Goal: Task Accomplishment & Management: Complete application form

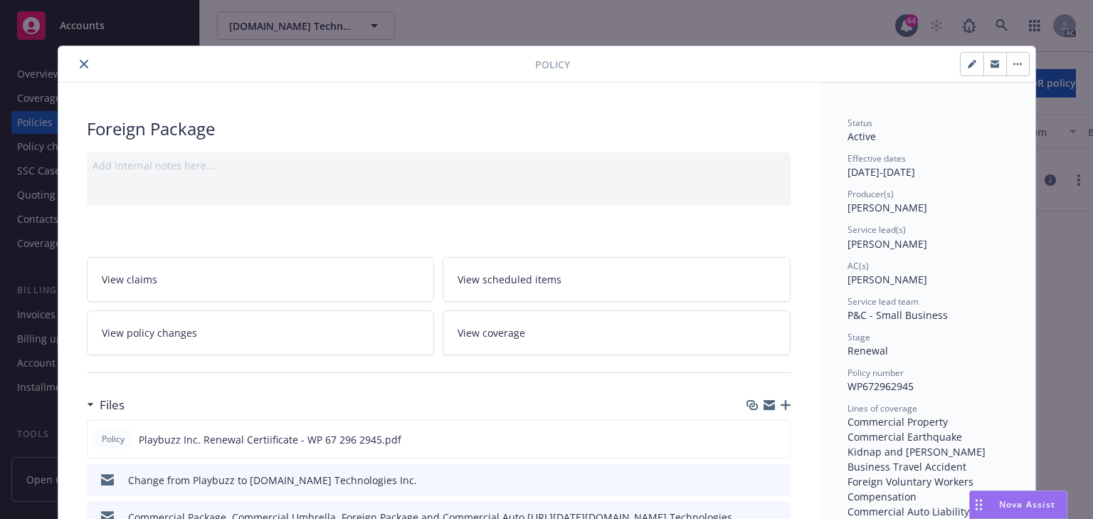
click at [188, 340] on link "View policy changes" at bounding box center [261, 332] width 348 height 45
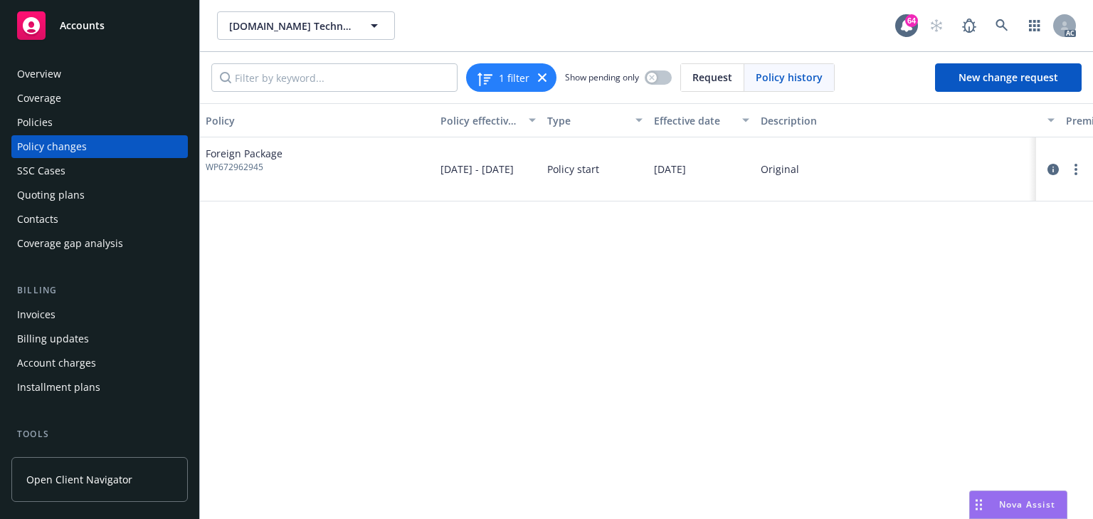
click at [615, 370] on div "Policy Policy effective dates Type Effective date Description Premium change An…" at bounding box center [646, 311] width 893 height 416
click at [91, 124] on div "Policies" at bounding box center [99, 122] width 165 height 23
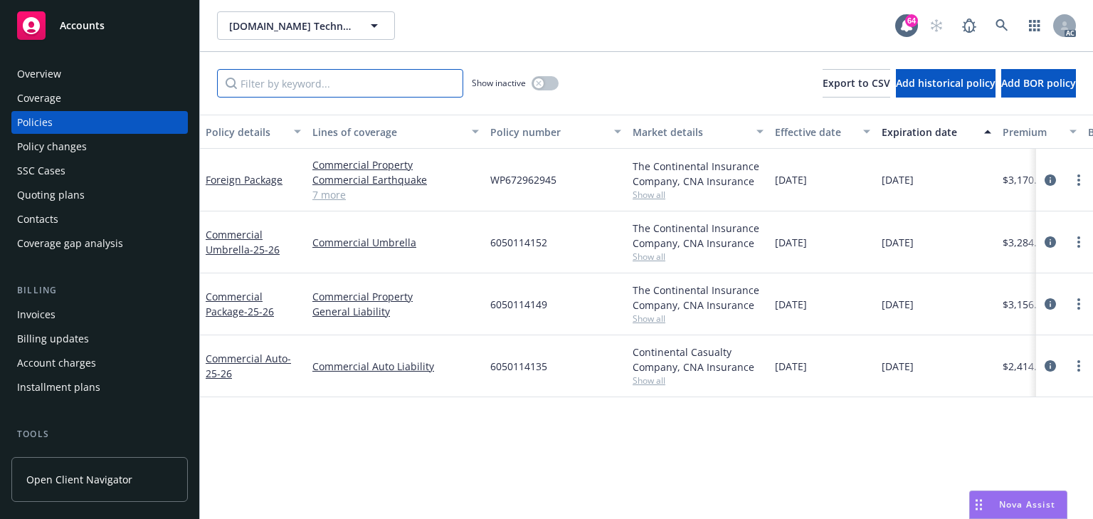
click at [359, 85] on input "Filter by keyword..." at bounding box center [340, 83] width 246 height 28
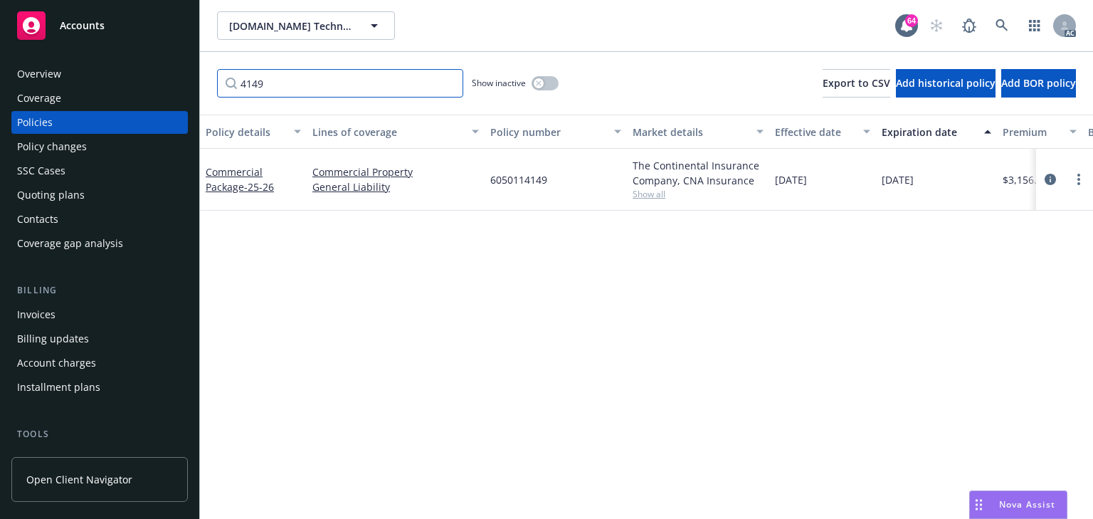
type input "4149"
drag, startPoint x: 739, startPoint y: 359, endPoint x: 939, endPoint y: 298, distance: 209.6
click at [750, 352] on div "Policy details Lines of coverage Policy number Market details Effective date Ex…" at bounding box center [646, 317] width 893 height 404
click at [1048, 179] on icon "circleInformation" at bounding box center [1050, 179] width 11 height 11
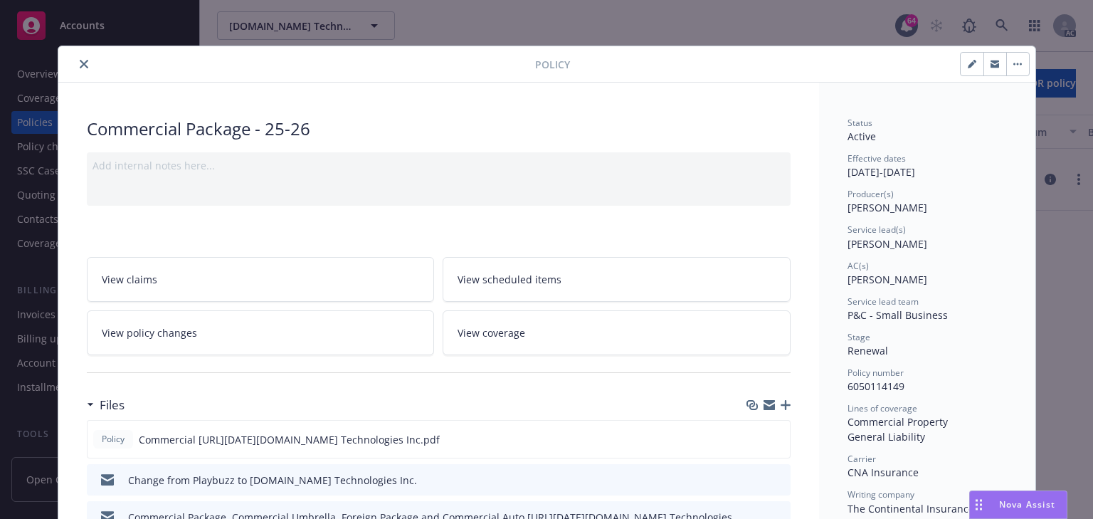
click at [249, 337] on link "View policy changes" at bounding box center [261, 332] width 348 height 45
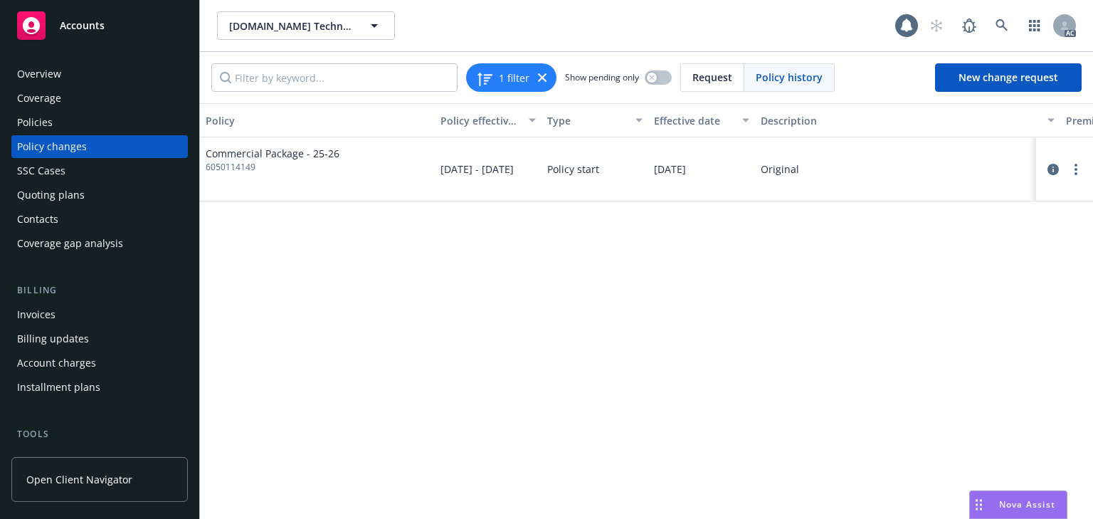
click at [701, 394] on div "Policy Policy effective dates Type Effective date Description Premium change An…" at bounding box center [646, 311] width 893 height 416
click at [65, 120] on div "Policies" at bounding box center [99, 122] width 165 height 23
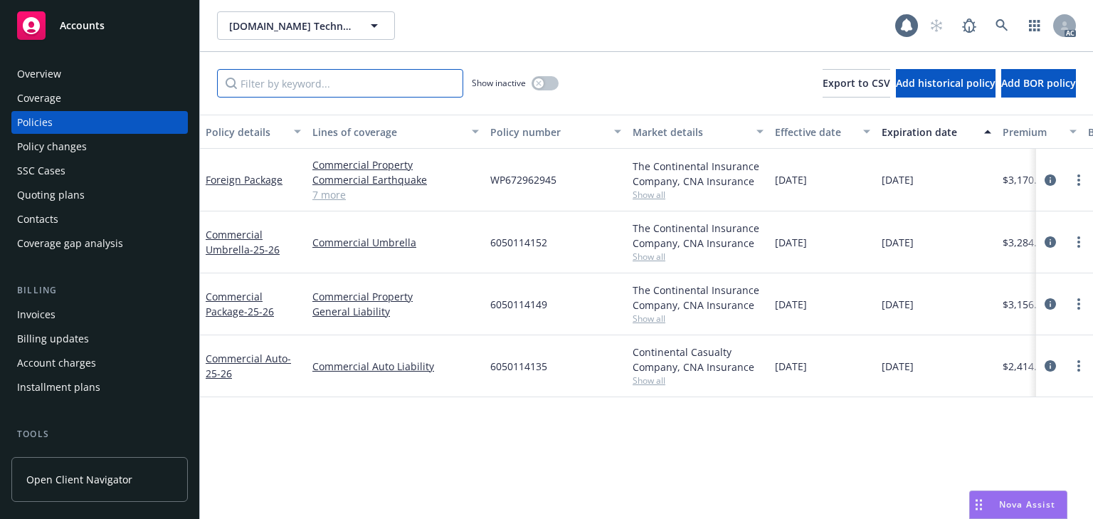
click at [307, 89] on input "Filter by keyword..." at bounding box center [340, 83] width 246 height 28
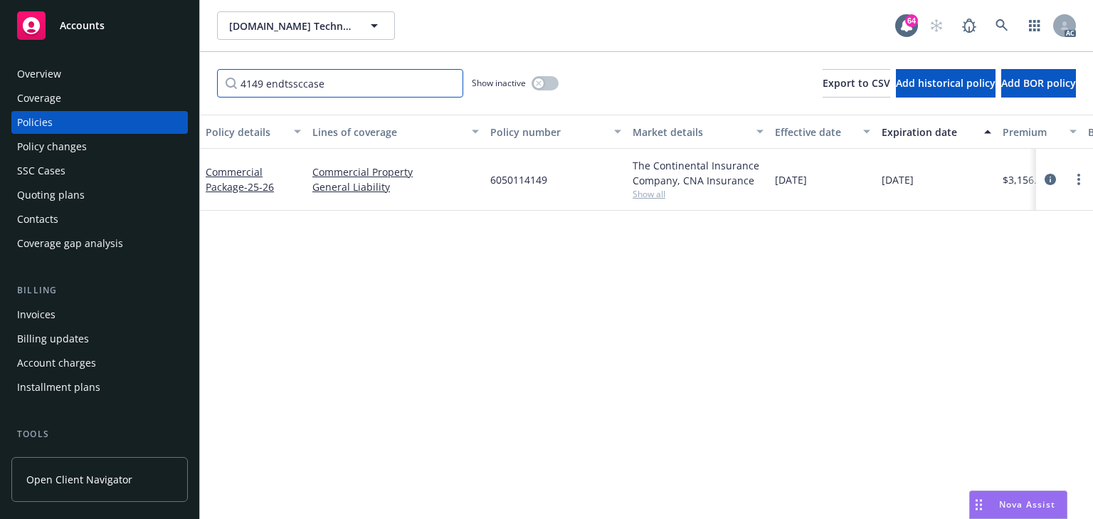
type input "4149"
click at [646, 194] on span "Show all" at bounding box center [698, 194] width 131 height 12
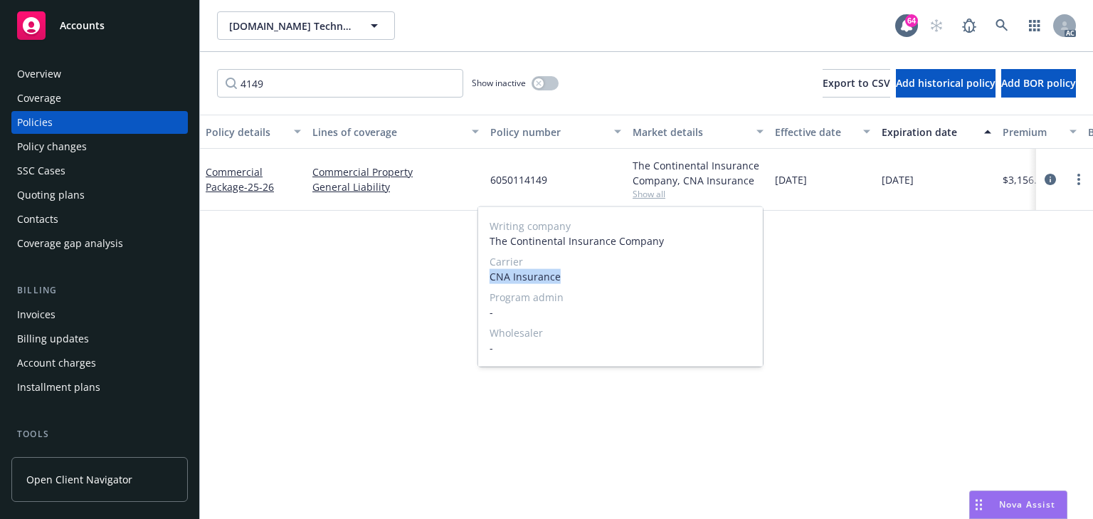
drag, startPoint x: 600, startPoint y: 273, endPoint x: 484, endPoint y: 273, distance: 116.0
click at [484, 273] on div "Writing company The Continental Insurance Company Carrier CNA Insurance Program…" at bounding box center [620, 286] width 285 height 159
copy span "CNA Insurance"
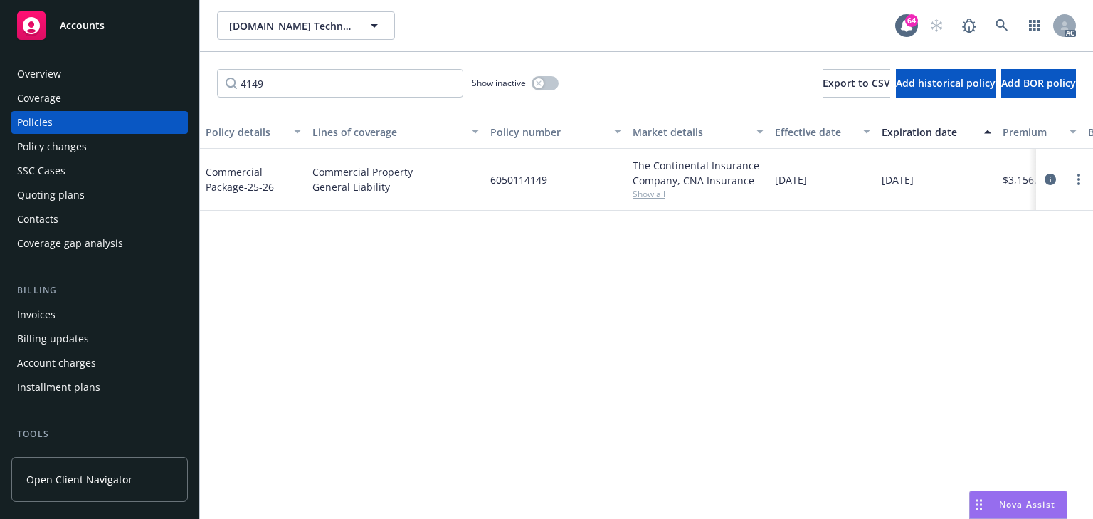
click at [374, 364] on div "Policy details Lines of coverage Policy number Market details Effective date Ex…" at bounding box center [646, 317] width 893 height 404
drag, startPoint x: 312, startPoint y: 89, endPoint x: 173, endPoint y: 80, distance: 139.1
click at [173, 80] on div "Accounts Overview Coverage Policies Policy changes SSC Cases Quoting plans Cont…" at bounding box center [546, 259] width 1093 height 519
type input "2945"
click at [641, 201] on div "The Continental Insurance Company, CNA Insurance Show all" at bounding box center [698, 180] width 142 height 63
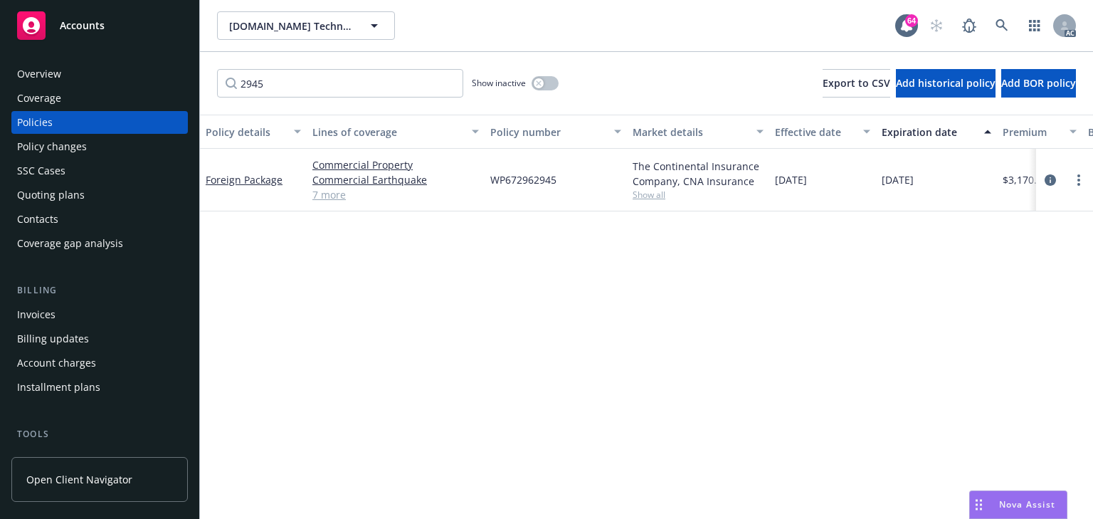
click at [642, 196] on span "Show all" at bounding box center [698, 195] width 131 height 12
drag, startPoint x: 208, startPoint y: 162, endPoint x: 283, endPoint y: 178, distance: 77.0
click at [283, 178] on div "Foreign Package" at bounding box center [253, 180] width 107 height 63
click at [251, 218] on div "Policy details Lines of coverage Policy number Market details Effective date Ex…" at bounding box center [646, 317] width 893 height 404
drag, startPoint x: 288, startPoint y: 181, endPoint x: 204, endPoint y: 178, distance: 84.0
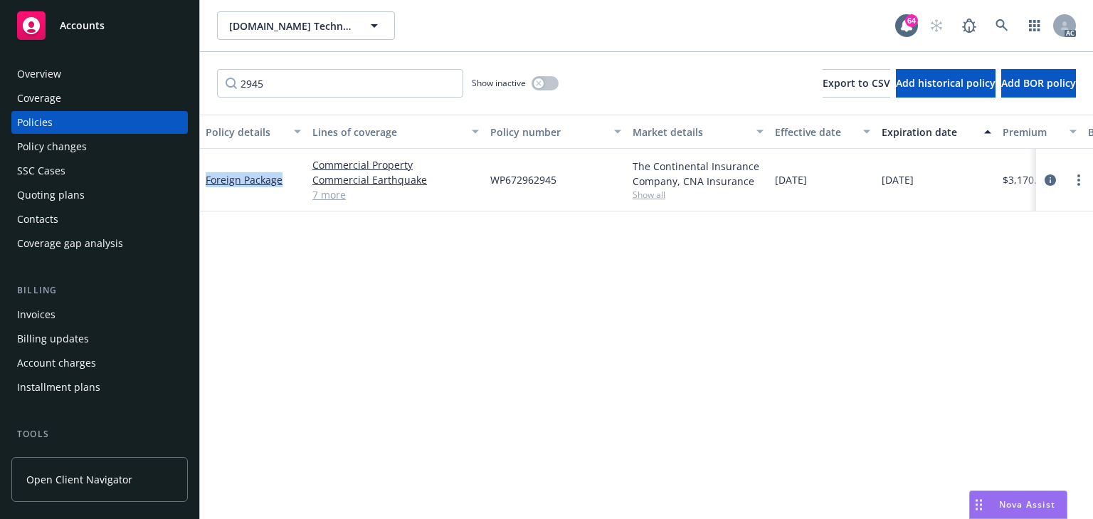
click at [204, 178] on div "Foreign Package" at bounding box center [253, 180] width 107 height 63
copy link "Foreign Package"
click at [419, 369] on div "Policy details Lines of coverage Policy number Market details Effective date Ex…" at bounding box center [646, 317] width 893 height 404
click at [646, 200] on span "Show all" at bounding box center [698, 195] width 131 height 12
click at [63, 149] on div "Policy changes" at bounding box center [52, 146] width 70 height 23
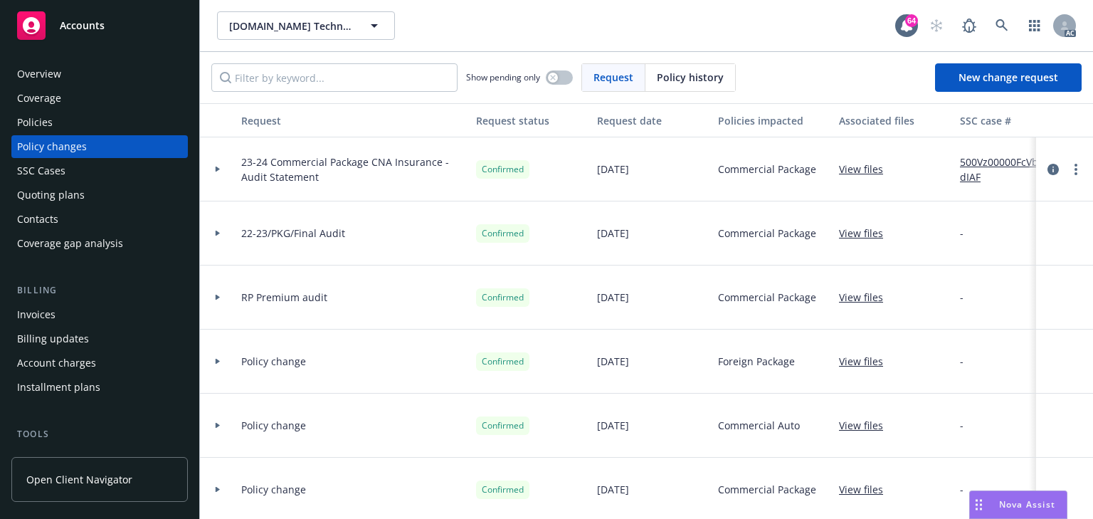
click at [996, 95] on div "Show pending only Request Policy history New change request" at bounding box center [646, 77] width 893 height 51
click at [1013, 80] on span "New change request" at bounding box center [1009, 77] width 100 height 14
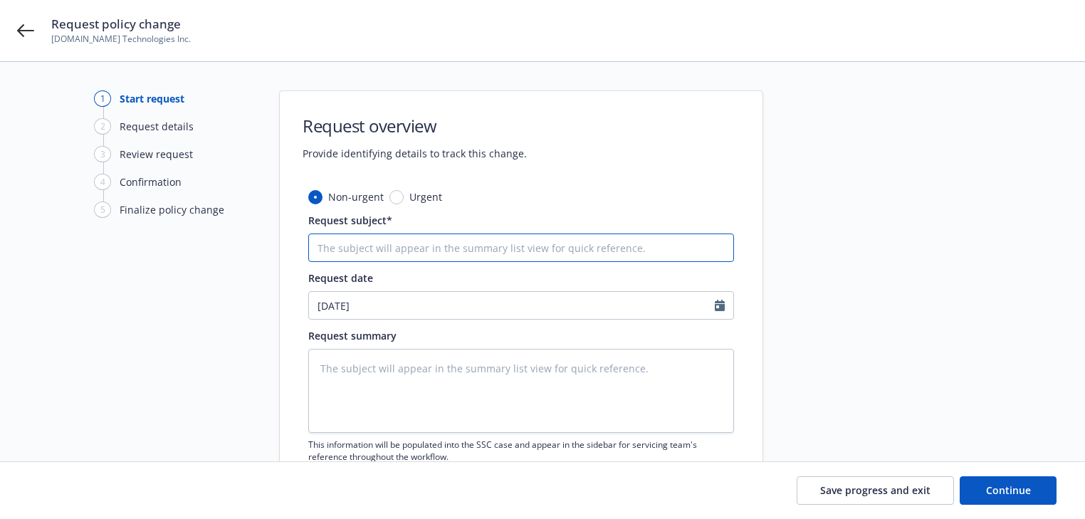
click at [408, 245] on input "Request subject*" at bounding box center [521, 247] width 426 height 28
paste input "25 Commercial Package & Foreign Package CNA Insurance -"
type textarea "x"
type input "25 Commercial Package & Foreign Package CNA Insurance -"
type textarea "x"
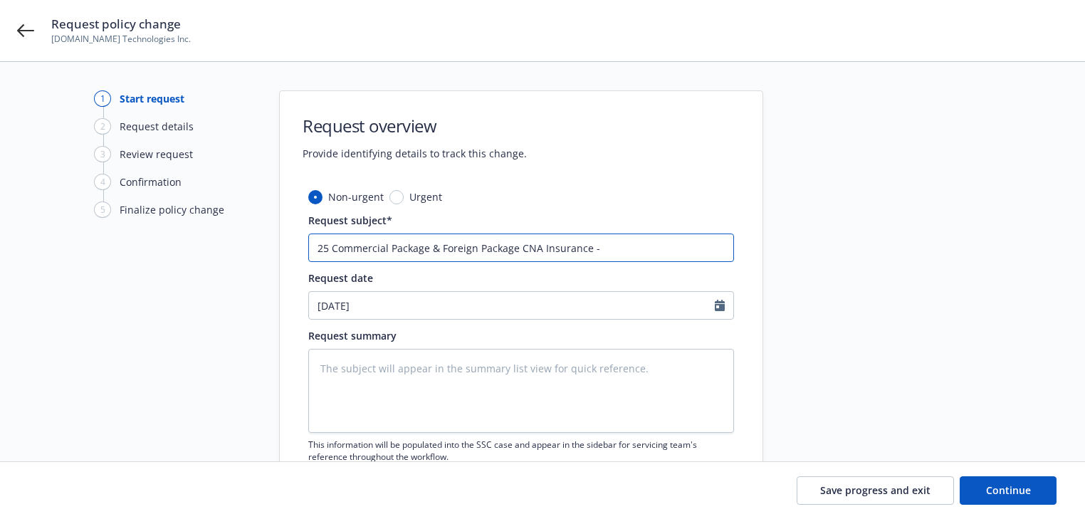
type input "25 Commercial Package & Foreign Package CNA Insurance -"
click at [651, 251] on input "25 Commercial Package & Foreign Package CNA Insurance -" at bounding box center [521, 247] width 426 height 28
paste input "change the Named Insured from Playbuzz to [DOMAIN_NAME] Technologies Inc."
type textarea "x"
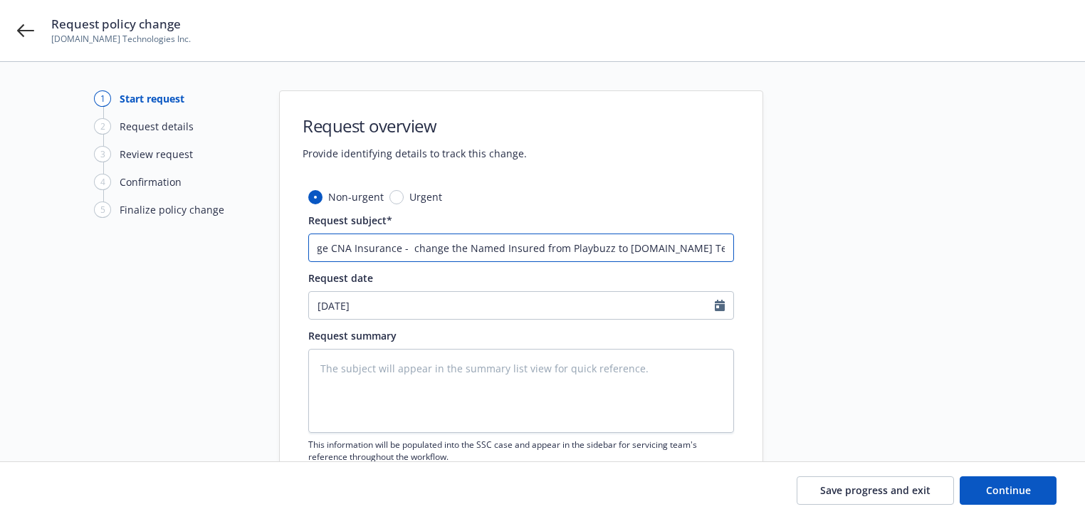
type input "25 Commercial Package & Foreign Package CNA Insurance - change the Named Insure…"
click at [495, 367] on textarea at bounding box center [521, 391] width 426 height 84
paste textarea "change the Named Insured from Playbuzz to [DOMAIN_NAME] Technologies Inc."
type textarea "change the Named Insured from Playbuzz to [DOMAIN_NAME] Technologies Inc."
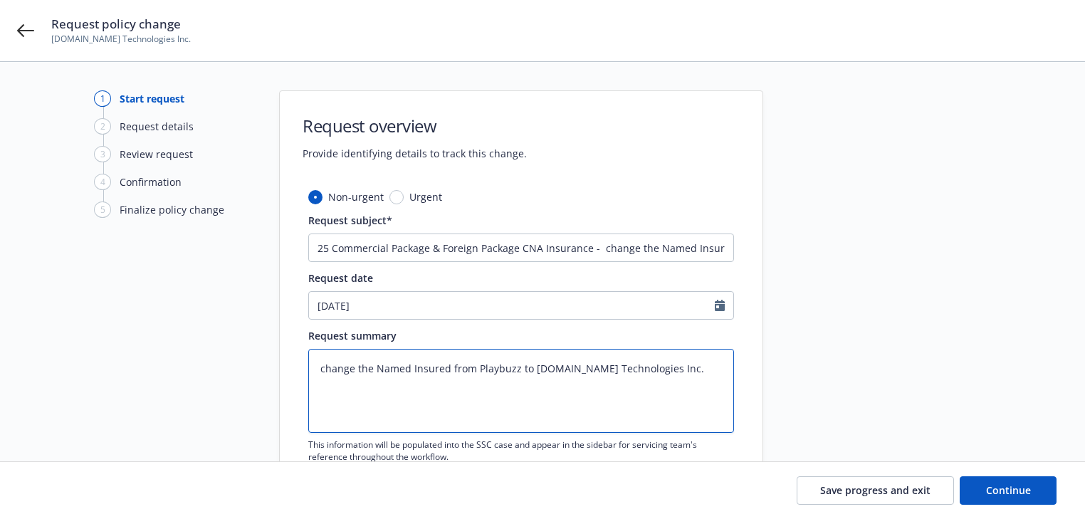
type textarea "x"
type textarea "change the Named Insured from Playbuzz to [DOMAIN_NAME] Technologies Inc."
click at [700, 372] on textarea "change the Named Insured from Playbuzz to [DOMAIN_NAME] Technologies Inc." at bounding box center [521, 391] width 426 height 84
type textarea "x"
paste textarea "effective [DATE]."
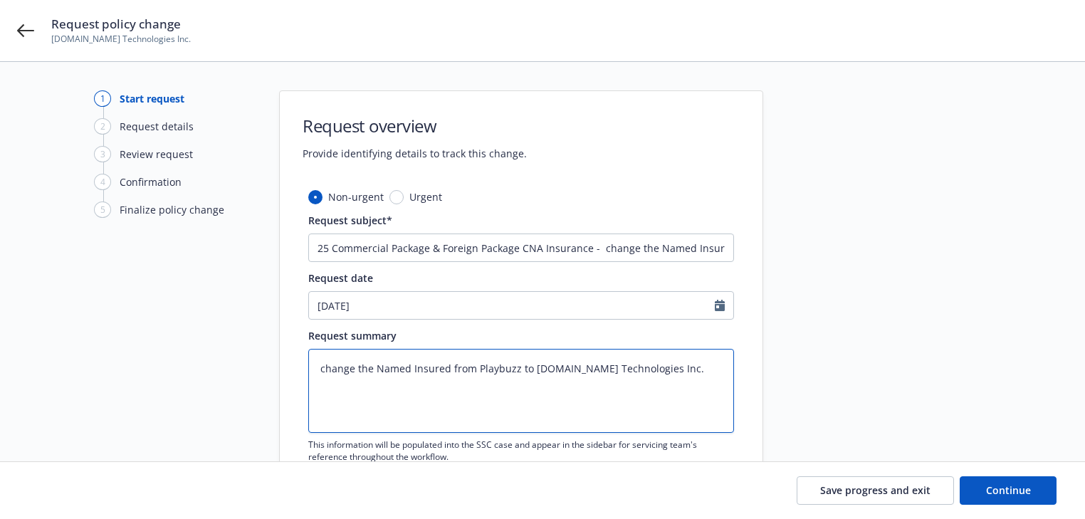
type textarea "change the Named Insured from Playbuzz to [DOMAIN_NAME] Technologies Inc. effec…"
type textarea "x"
type textarea "change the Named Insured from Playbuzz to [DOMAIN_NAME] Technologies Inc. effec…"
click at [1080, 362] on div "1 Start request 2 Request details 3 Review request 4 Confirmation 5 Finalize po…" at bounding box center [542, 340] width 1085 height 557
click at [1025, 482] on button "Continue" at bounding box center [1007, 490] width 97 height 28
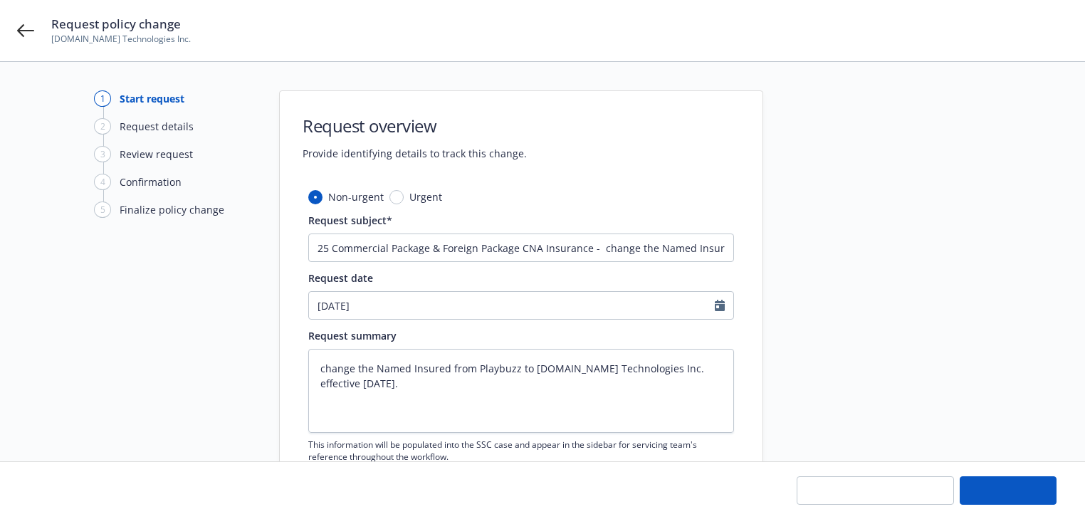
type textarea "x"
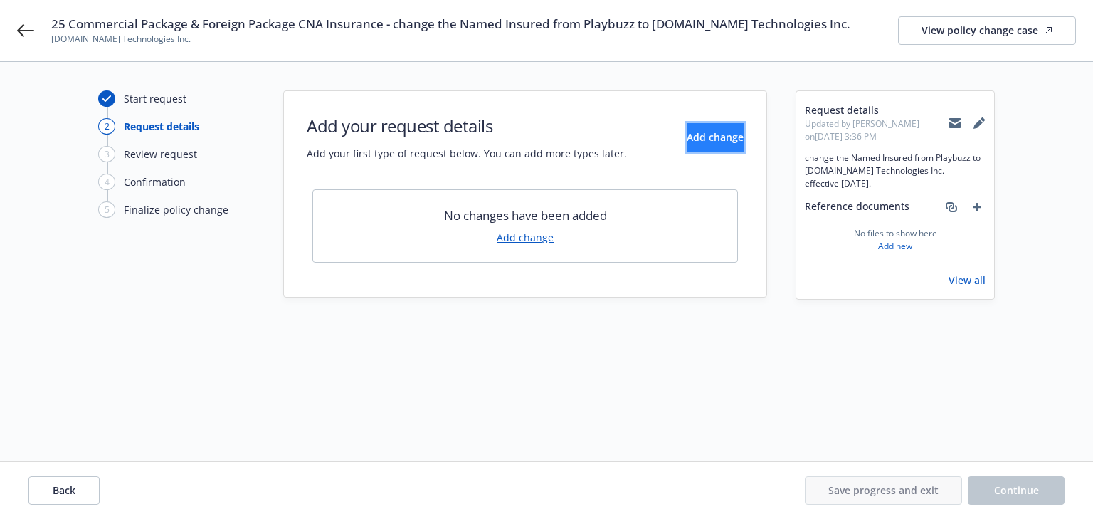
click at [687, 135] on span "Add change" at bounding box center [715, 137] width 57 height 14
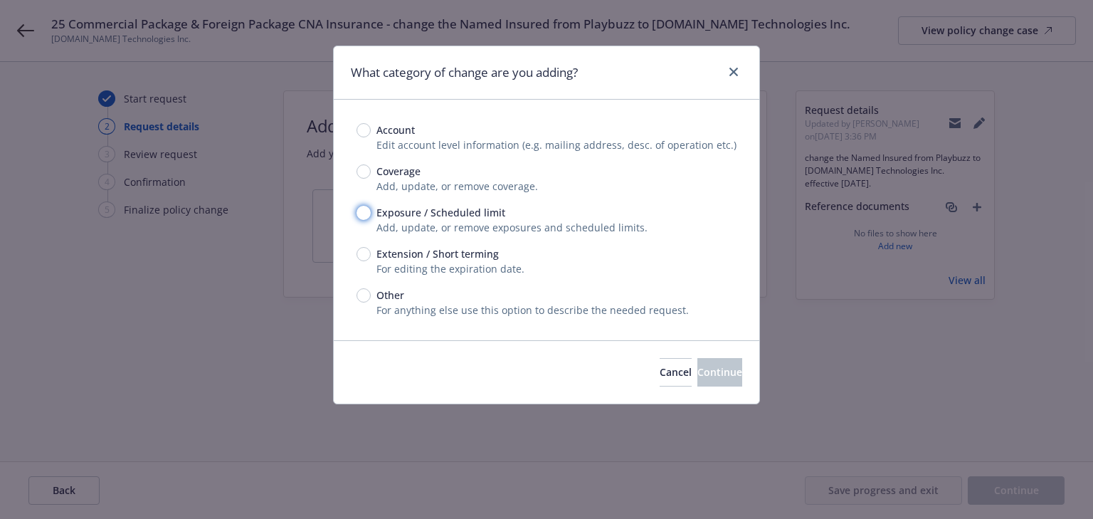
click at [359, 214] on input "Exposure / Scheduled limit" at bounding box center [364, 213] width 14 height 14
radio input "true"
click at [697, 375] on span "Continue" at bounding box center [719, 372] width 45 height 14
type textarea "x"
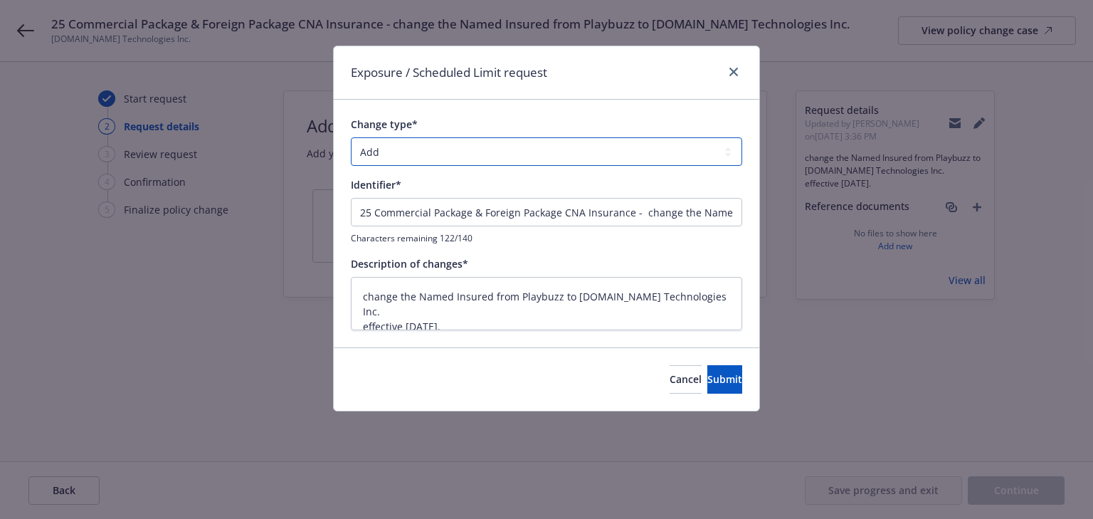
click at [448, 147] on select "Add Audit Change Remove" at bounding box center [546, 151] width 391 height 28
select select "CHANGE"
click at [351, 137] on select "Add Audit Change Remove" at bounding box center [546, 151] width 391 height 28
drag, startPoint x: 643, startPoint y: 214, endPoint x: -369, endPoint y: 253, distance: 1012.8
click at [0, 253] on html "25 Commercial Package & Foreign Package CNA Insurance - change the Named Insure…" at bounding box center [546, 259] width 1093 height 519
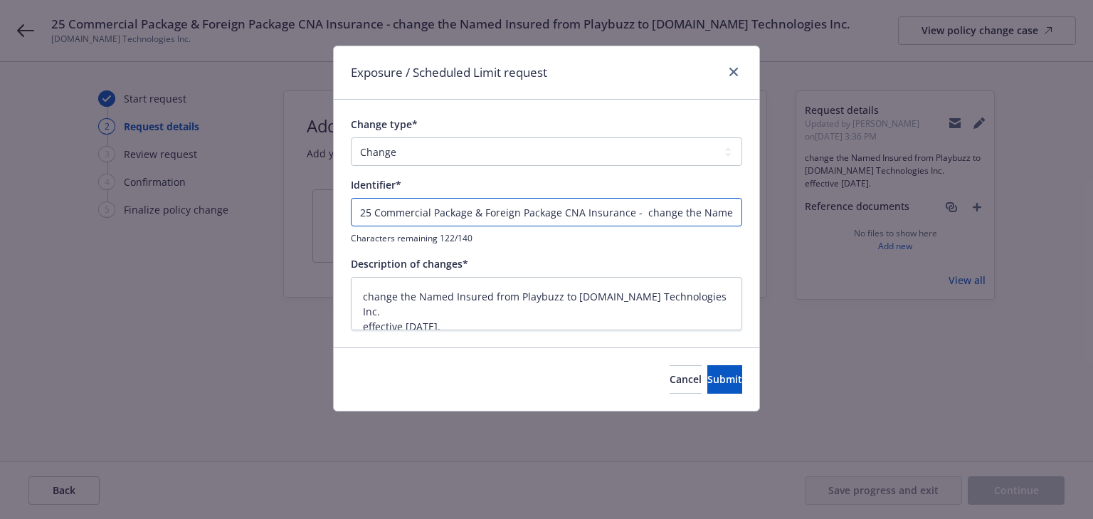
type textarea "x"
type input "Change the Named Insured from Playbuzz to [DOMAIN_NAME] Technologies Inc."
click at [707, 385] on button "Submit" at bounding box center [724, 379] width 35 height 28
type textarea "x"
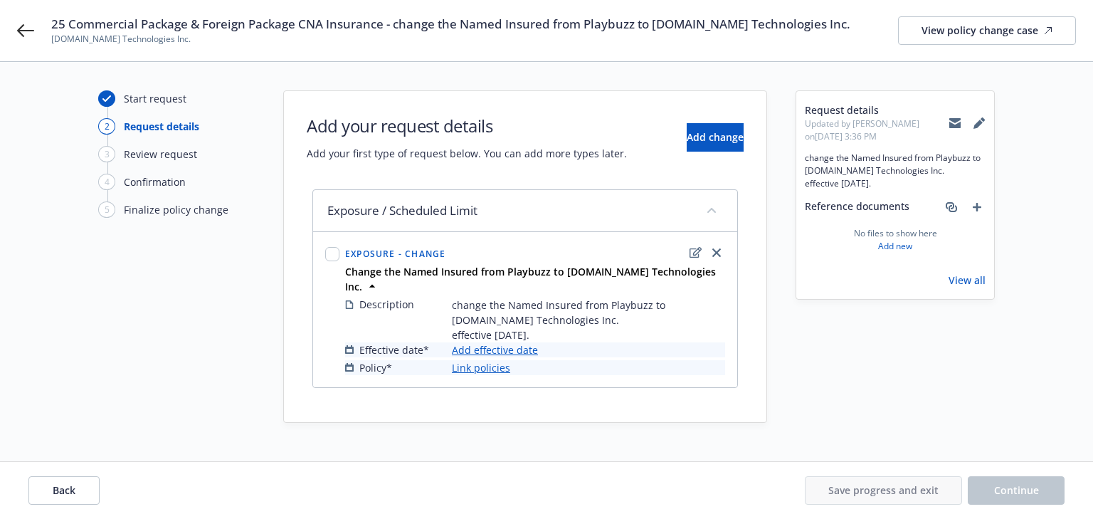
click at [504, 342] on link "Add effective date" at bounding box center [495, 349] width 86 height 15
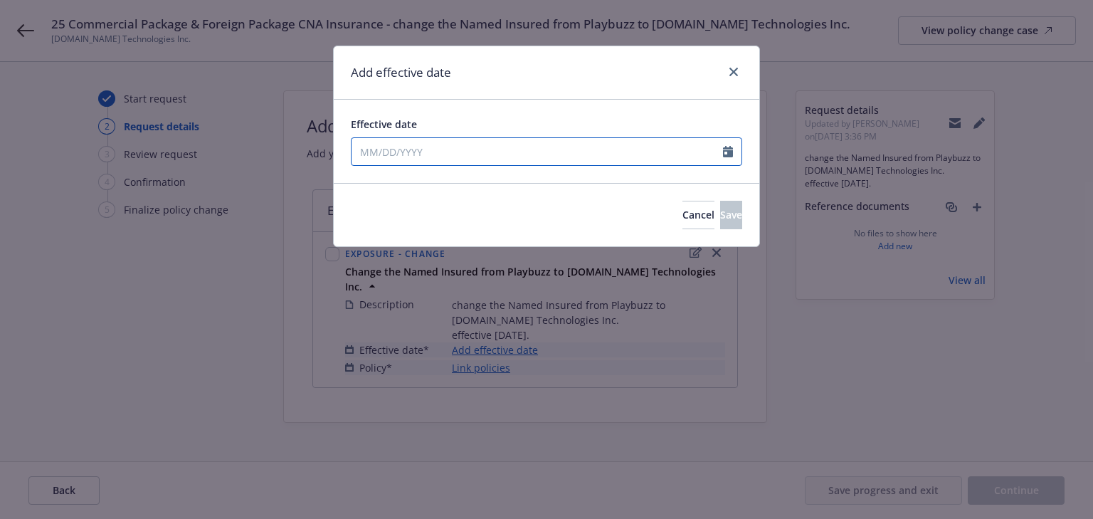
select select "9"
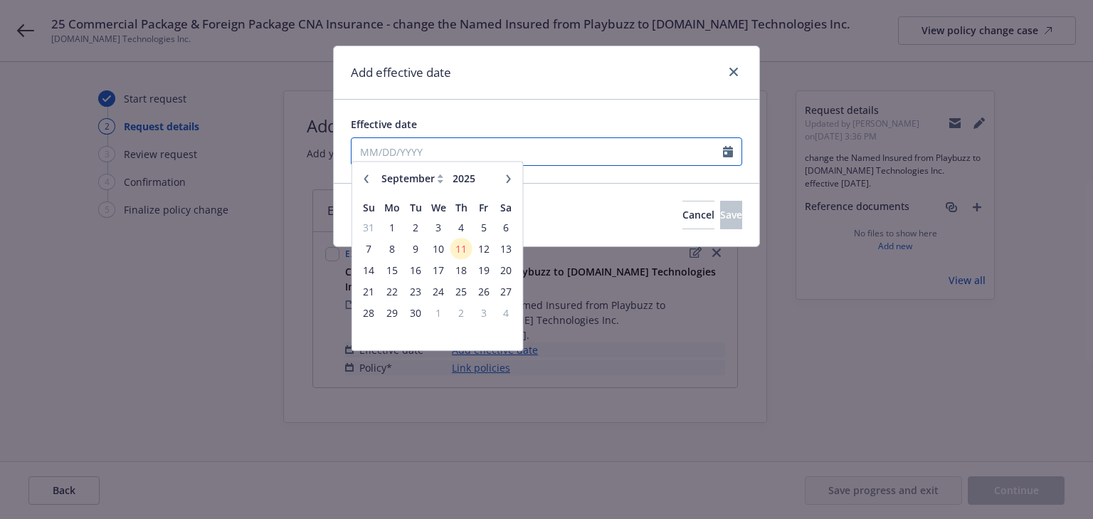
click at [460, 152] on input "Effective date" at bounding box center [538, 151] width 372 height 27
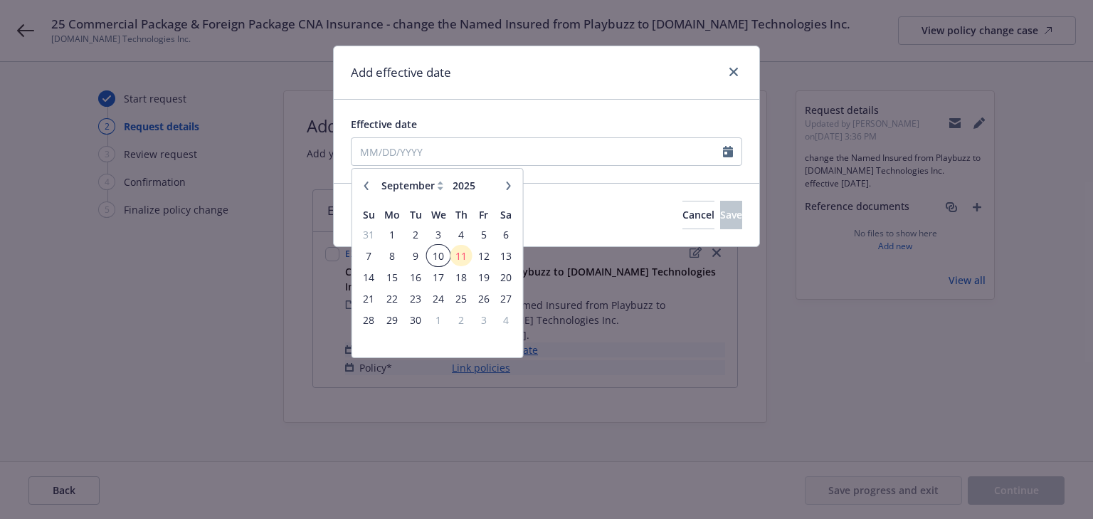
click at [431, 253] on span "10" at bounding box center [438, 256] width 21 height 18
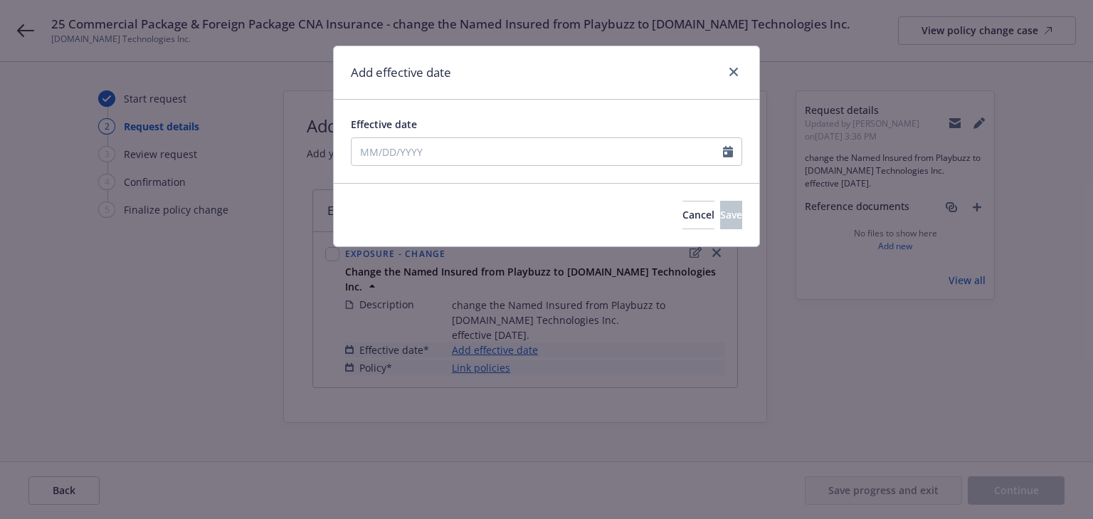
type input "[DATE]"
click at [720, 217] on span "Save" at bounding box center [731, 215] width 22 height 14
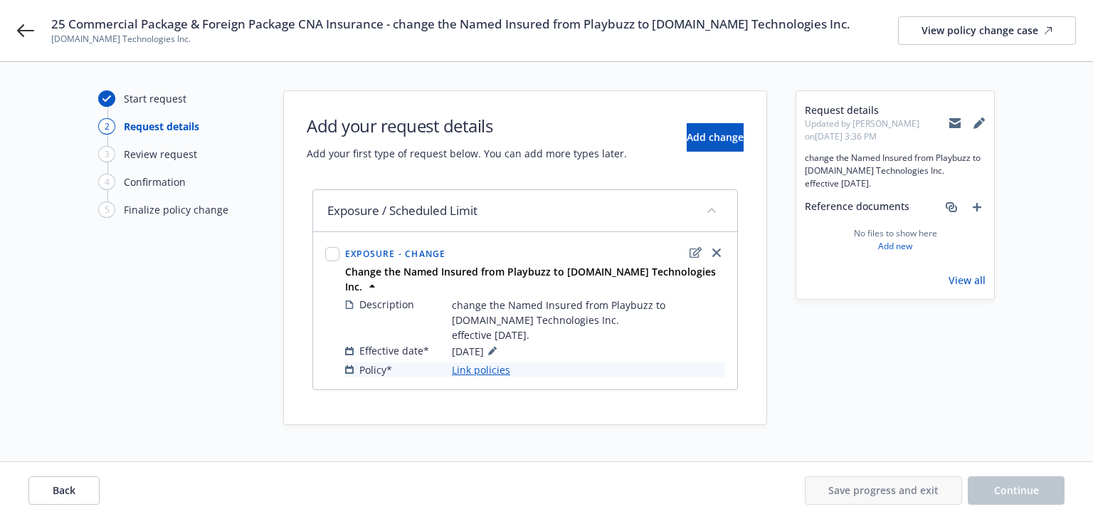
click at [494, 362] on link "Link policies" at bounding box center [481, 369] width 58 height 15
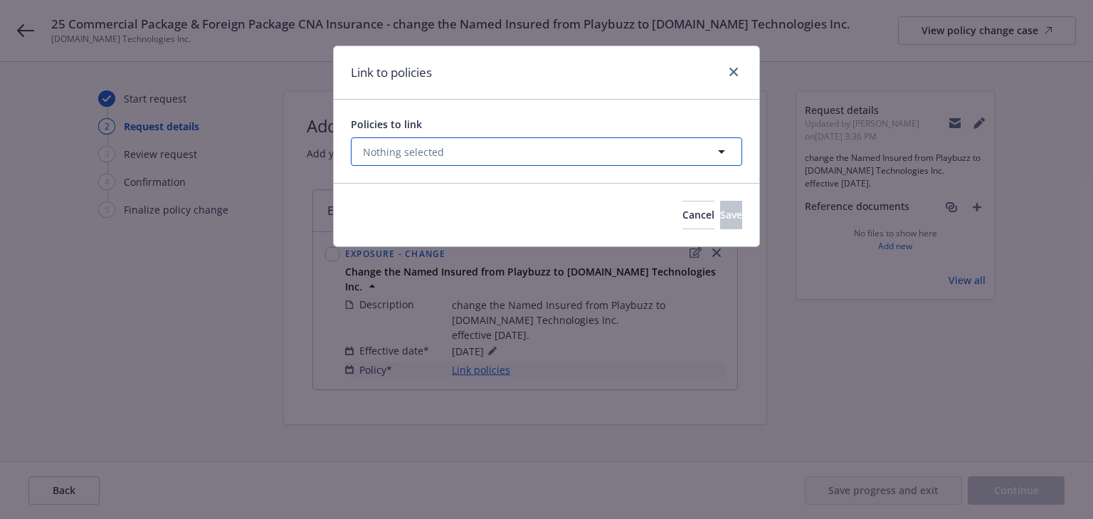
click at [454, 149] on button "Nothing selected" at bounding box center [546, 151] width 391 height 28
select select "ACTIVE"
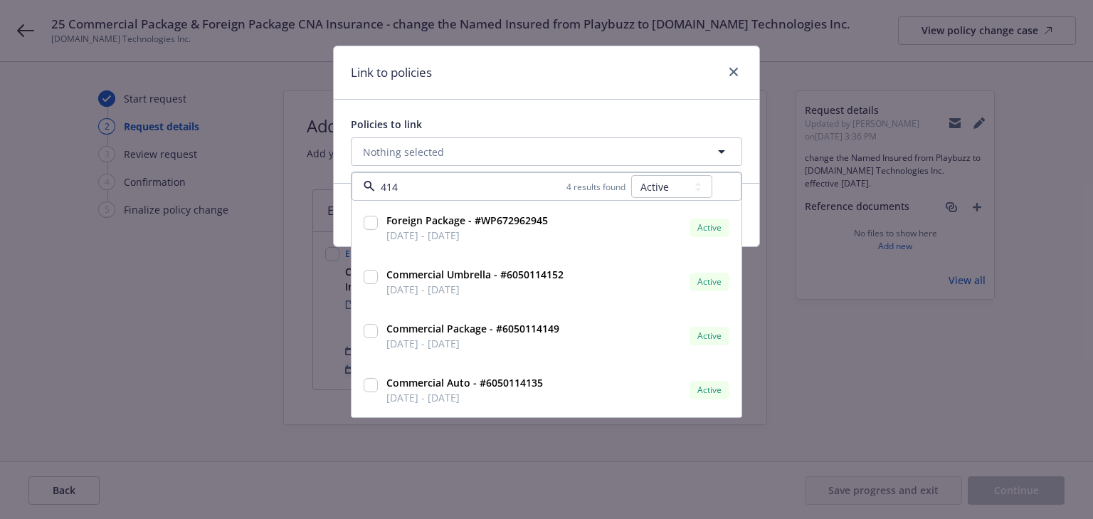
type input "4149"
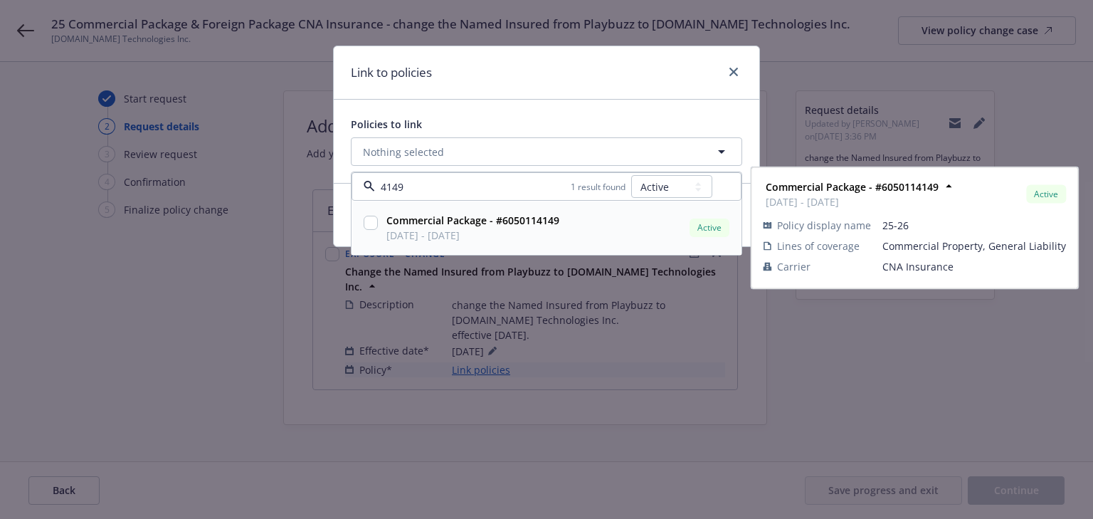
click at [372, 221] on input "checkbox" at bounding box center [371, 223] width 14 height 14
checkbox input "true"
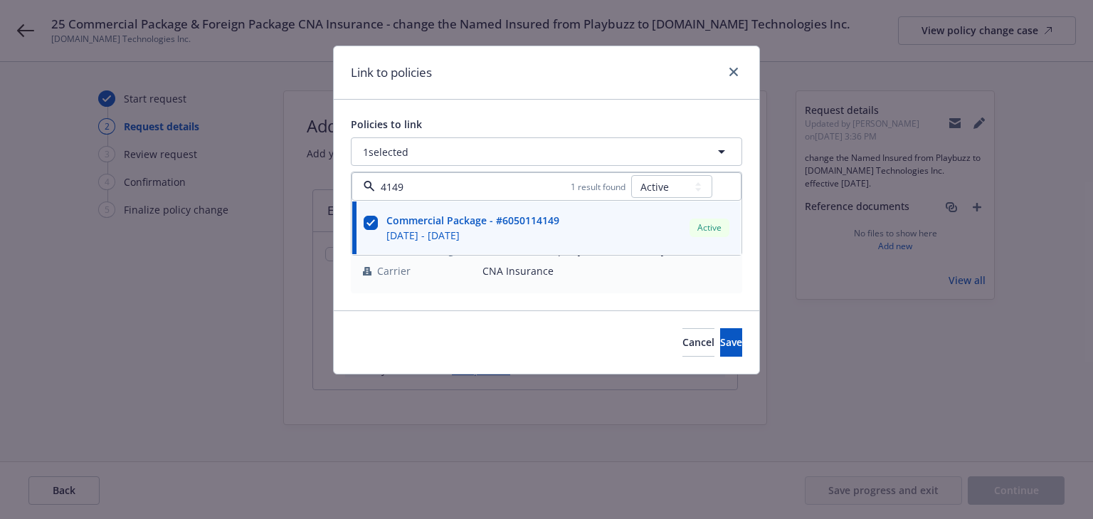
drag, startPoint x: 446, startPoint y: 186, endPoint x: 337, endPoint y: 193, distance: 109.1
click at [337, 193] on div "Policies to link 1 selected 4149 1 result found All Active Upcoming Expired Can…" at bounding box center [547, 205] width 426 height 211
checkbox input "false"
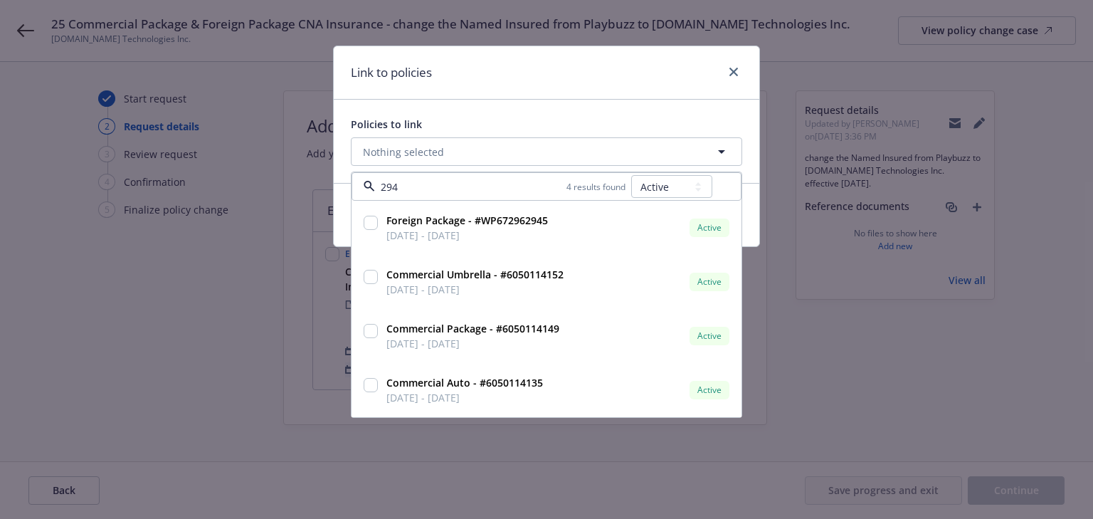
type input "2945"
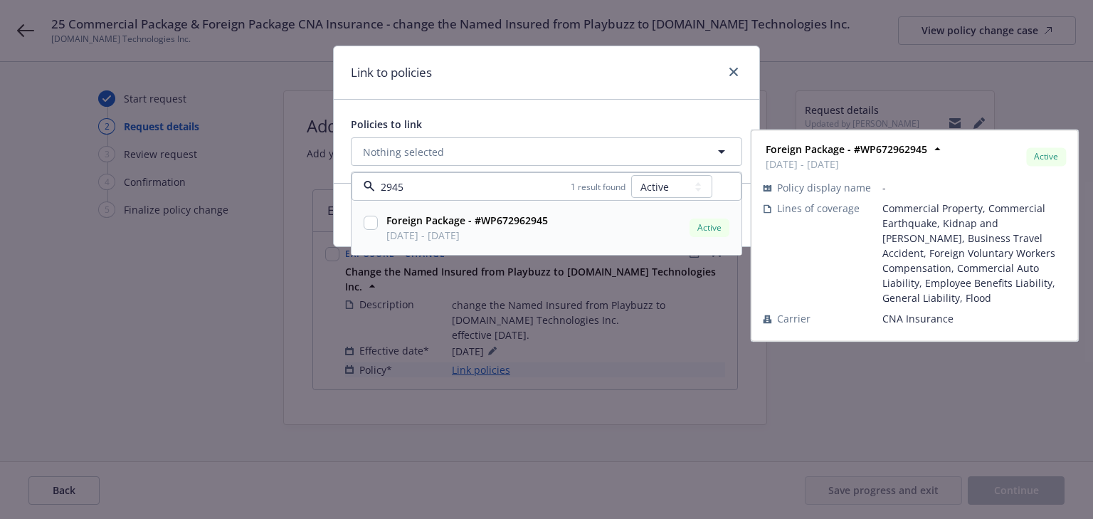
click at [367, 225] on input "checkbox" at bounding box center [371, 223] width 14 height 14
checkbox input "true"
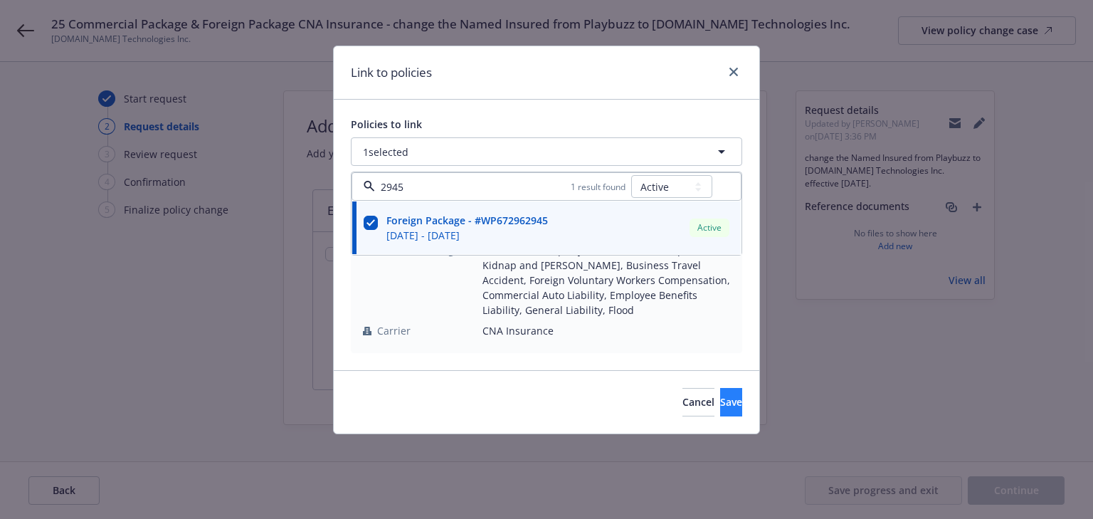
type input "2945"
click at [727, 406] on button "Save" at bounding box center [731, 402] width 22 height 28
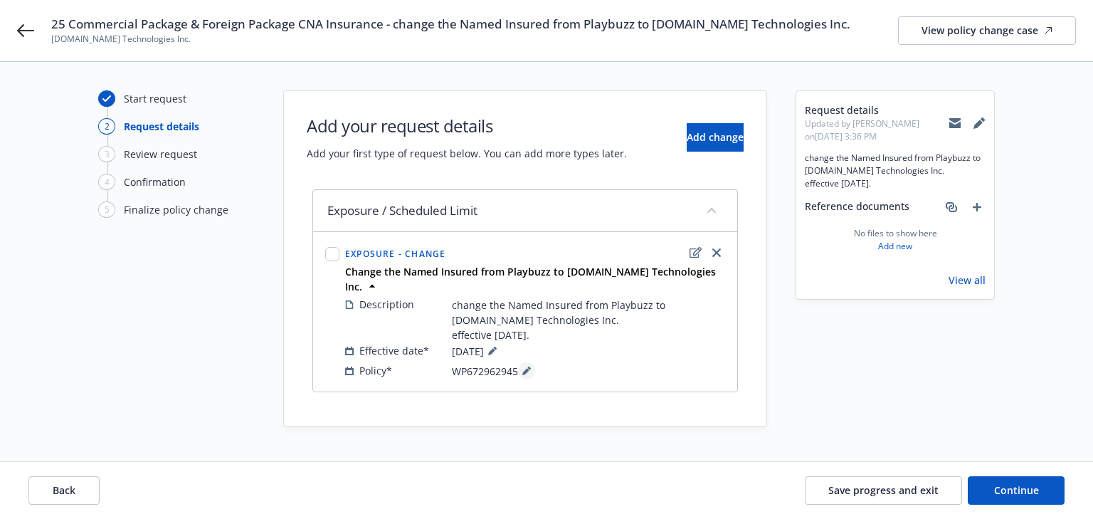
click at [519, 362] on button at bounding box center [526, 370] width 17 height 17
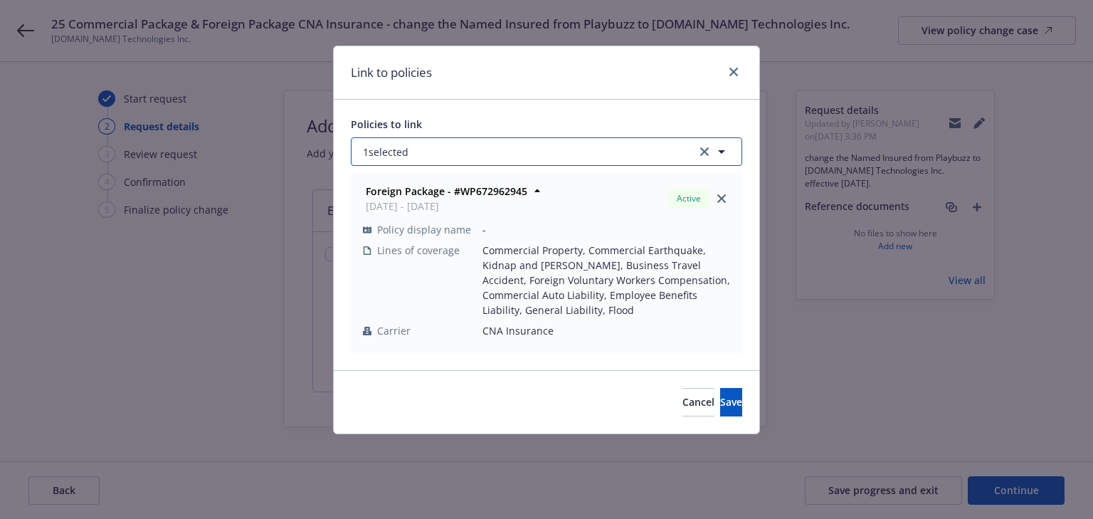
click at [452, 154] on button "1 selected" at bounding box center [546, 151] width 391 height 28
select select "ACTIVE"
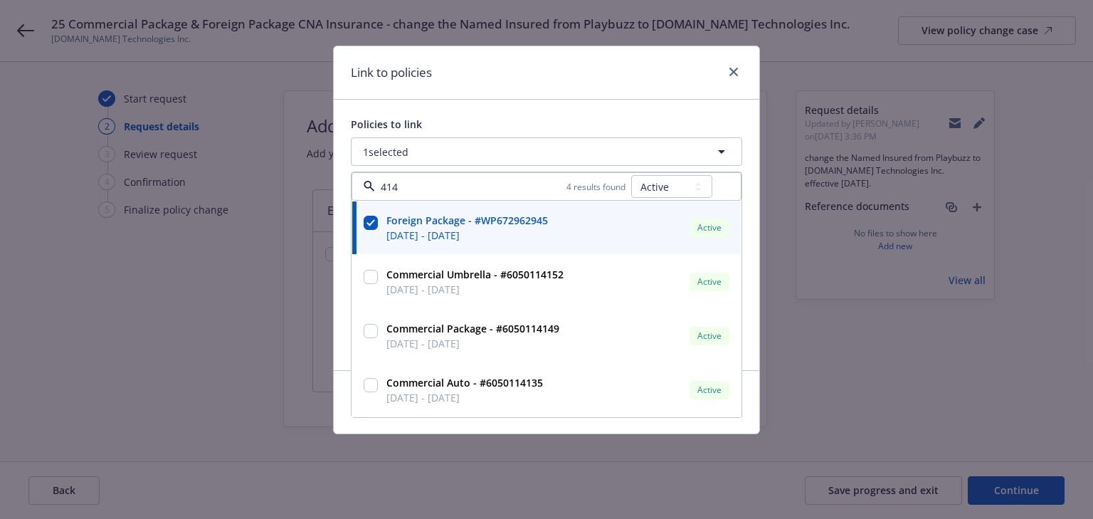
type input "4149"
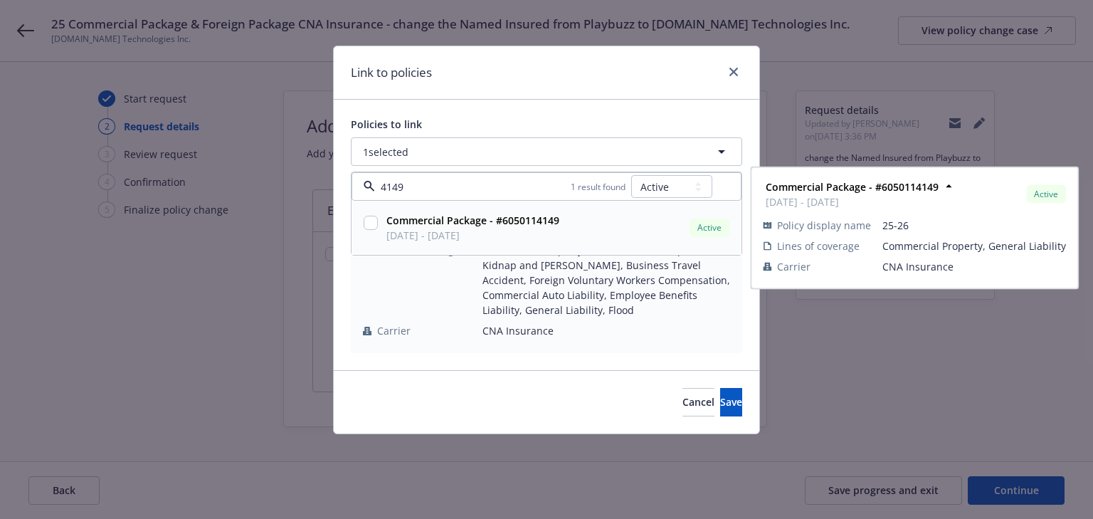
click at [371, 223] on input "checkbox" at bounding box center [371, 223] width 14 height 14
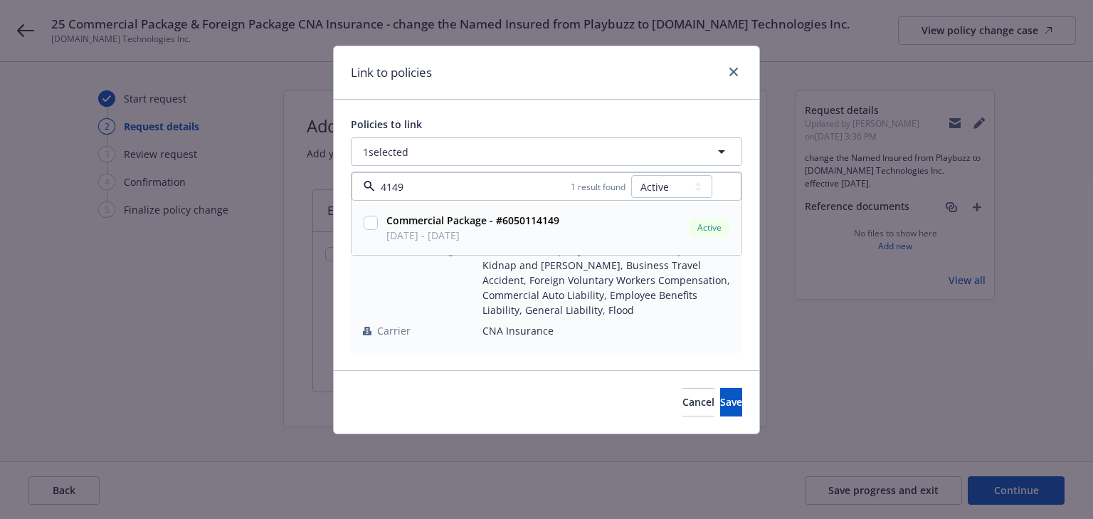
checkbox input "true"
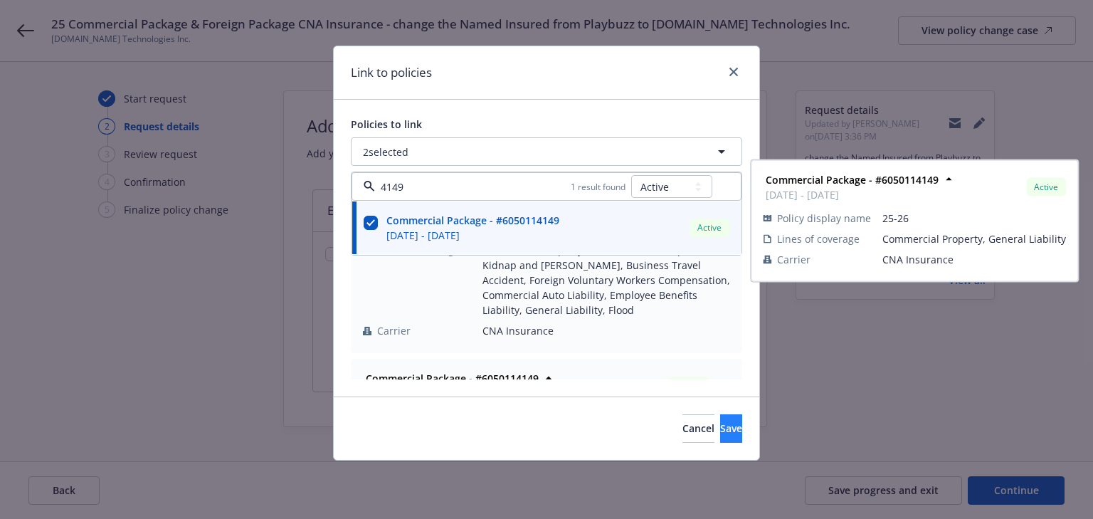
type input "4149"
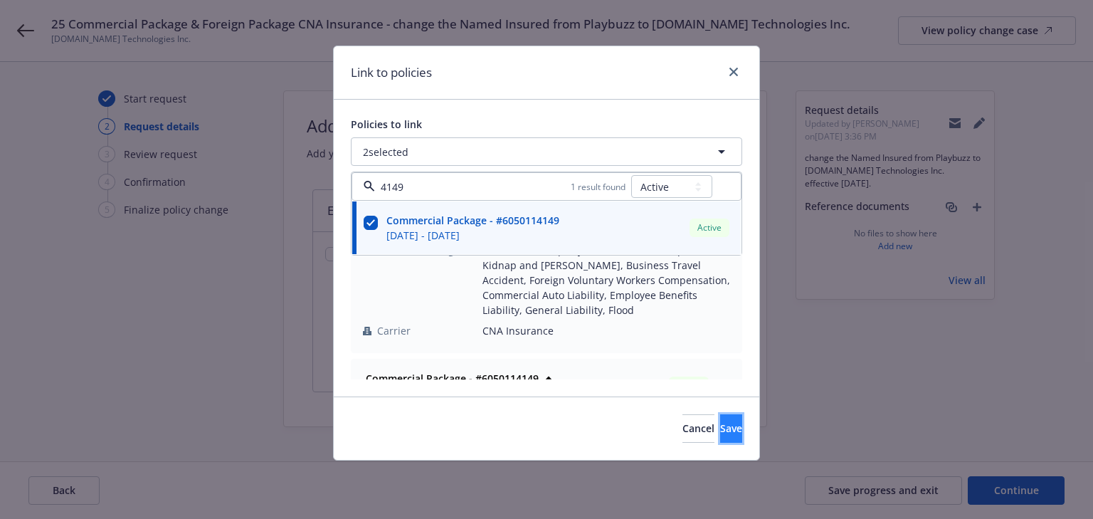
click at [720, 423] on span "Save" at bounding box center [731, 428] width 22 height 14
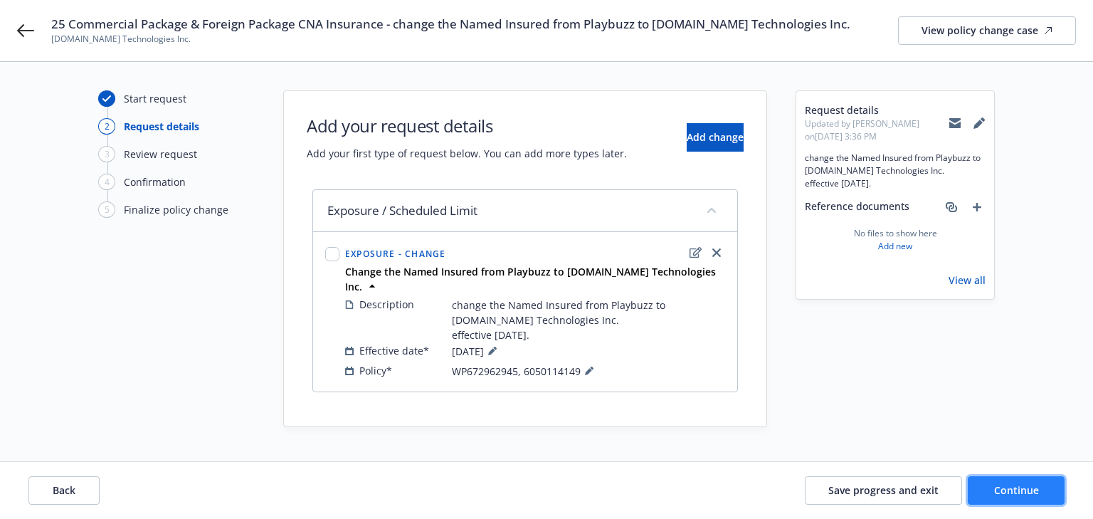
click at [1019, 490] on span "Continue" at bounding box center [1016, 490] width 45 height 14
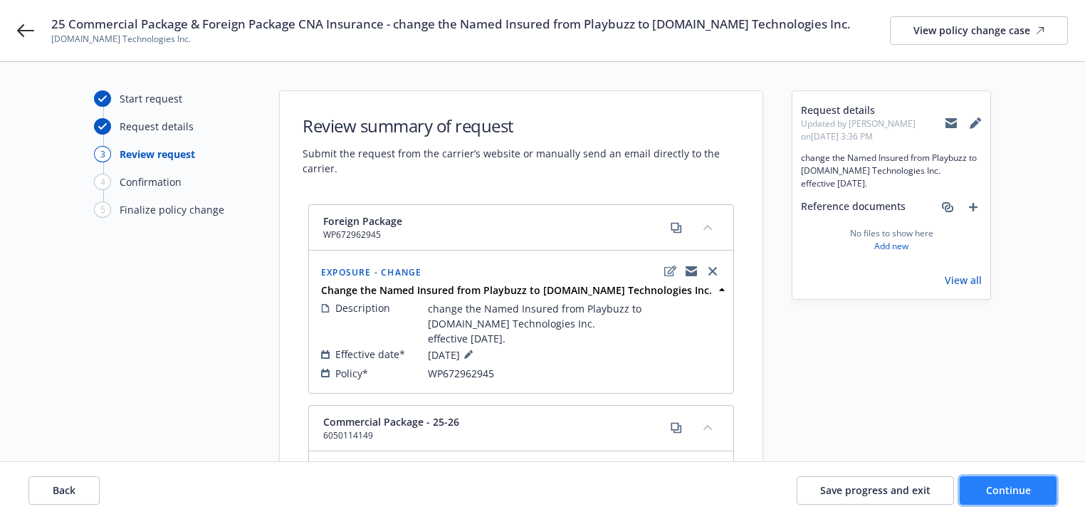
click at [1019, 490] on span "Continue" at bounding box center [1008, 490] width 45 height 14
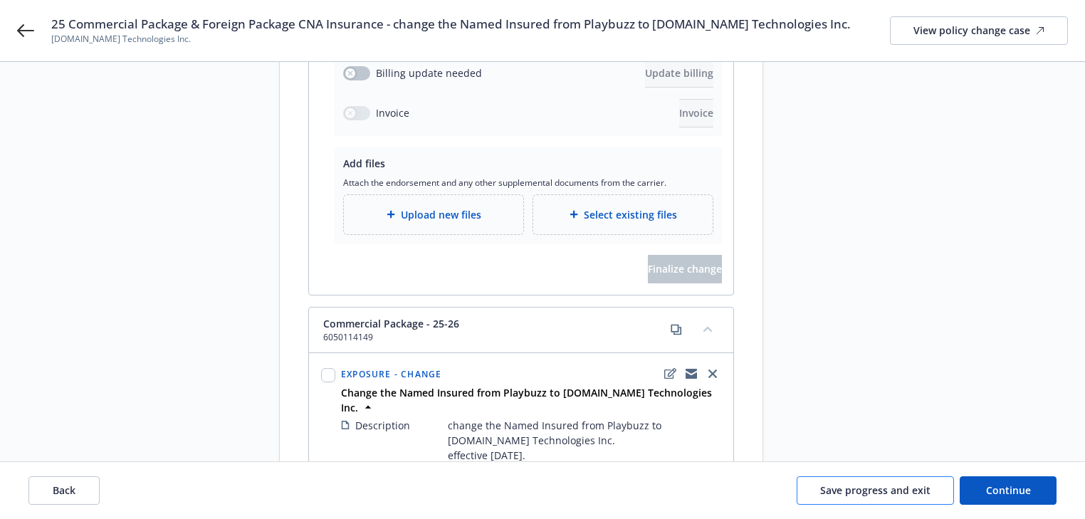
scroll to position [535, 0]
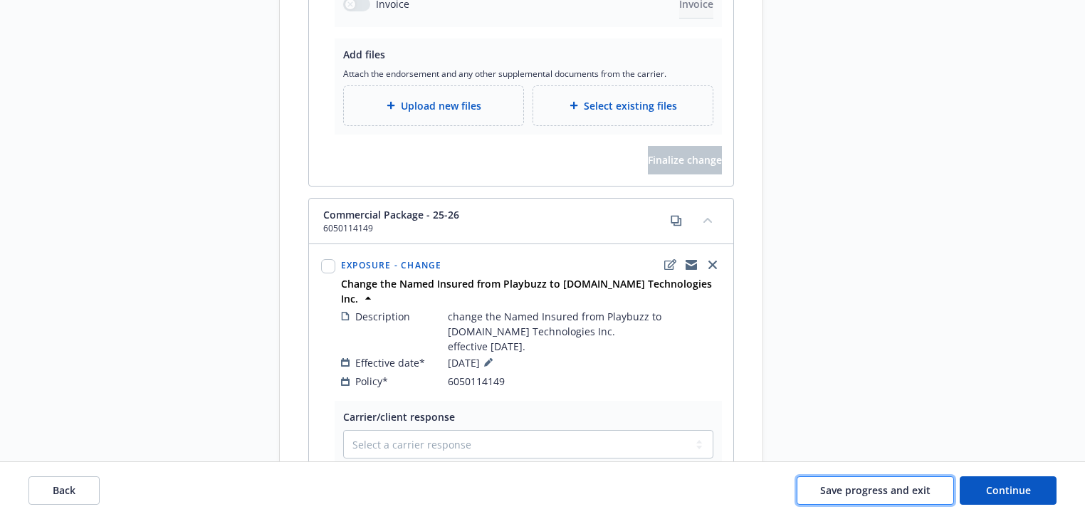
click at [941, 490] on button "Save progress and exit" at bounding box center [874, 490] width 157 height 28
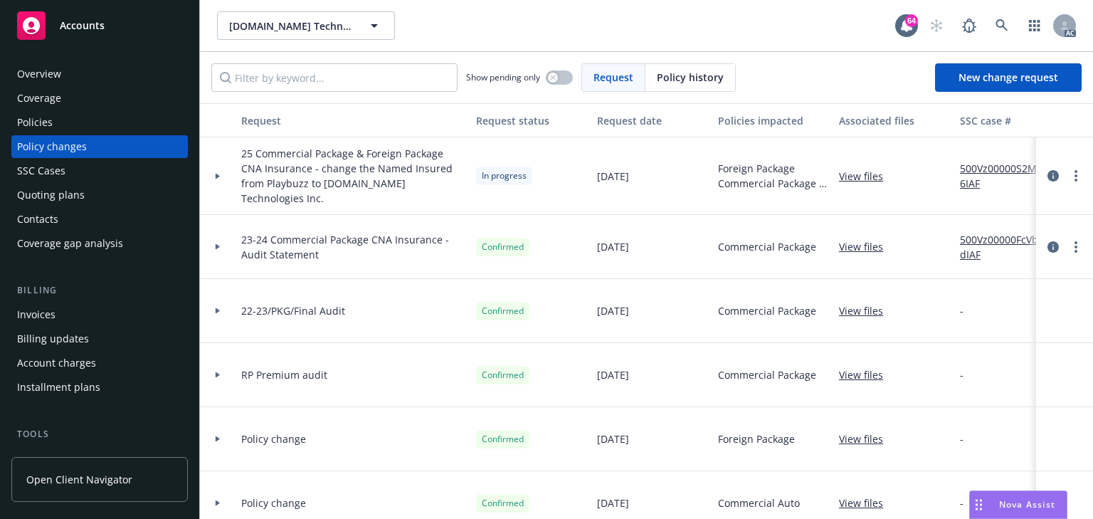
click at [984, 161] on link "500Vz00000S2Mh6IAF" at bounding box center [1007, 176] width 95 height 30
click at [64, 131] on div "Policies" at bounding box center [99, 122] width 165 height 23
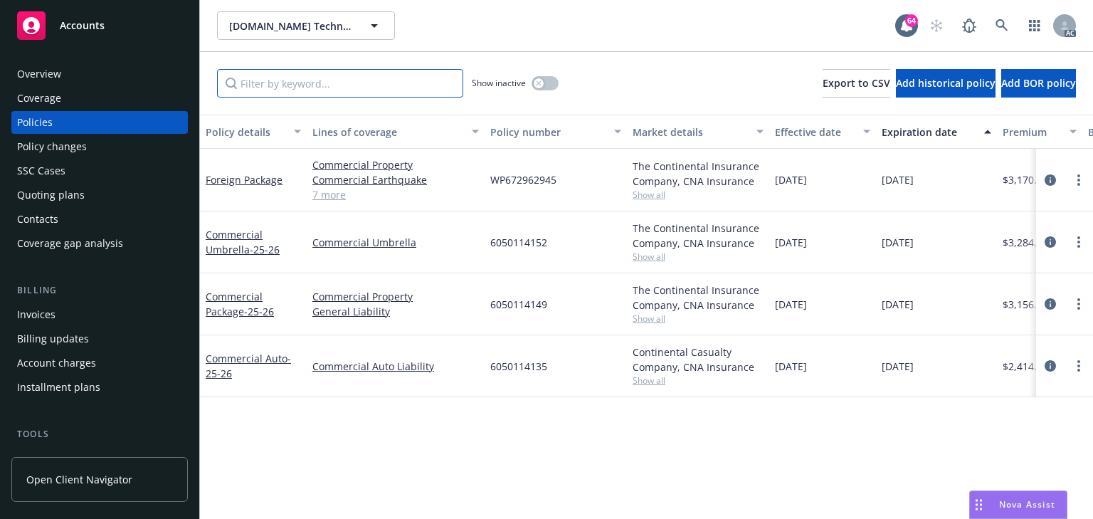
click at [300, 85] on input "Filter by keyword..." at bounding box center [340, 83] width 246 height 28
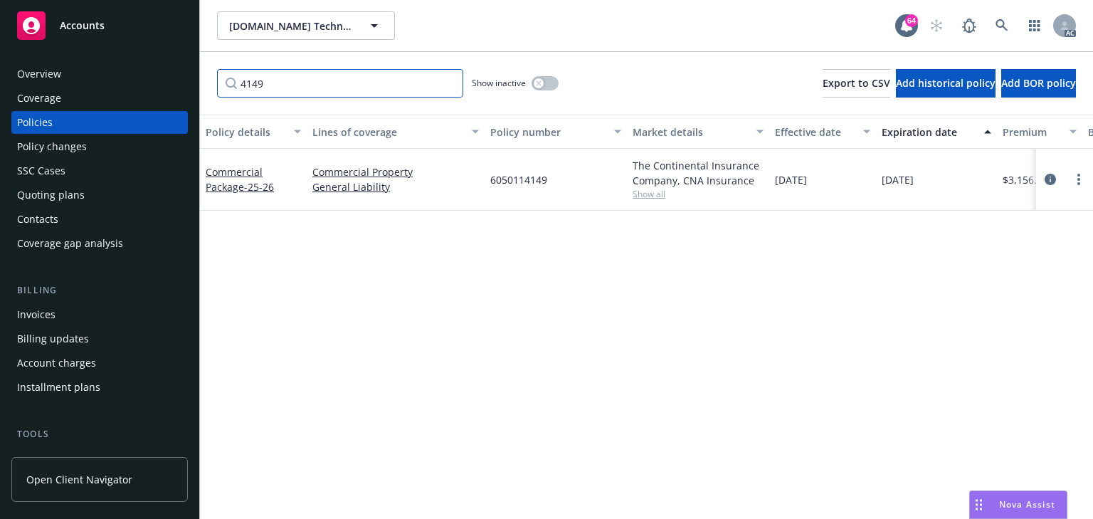
type input "4149"
click at [659, 198] on span "Show all" at bounding box center [698, 194] width 131 height 12
drag, startPoint x: 305, startPoint y: 83, endPoint x: 41, endPoint y: 93, distance: 264.2
click at [39, 93] on div "Accounts Overview Coverage Policies Policy changes SSC Cases Quoting plans Cont…" at bounding box center [546, 259] width 1093 height 519
type input "2945"
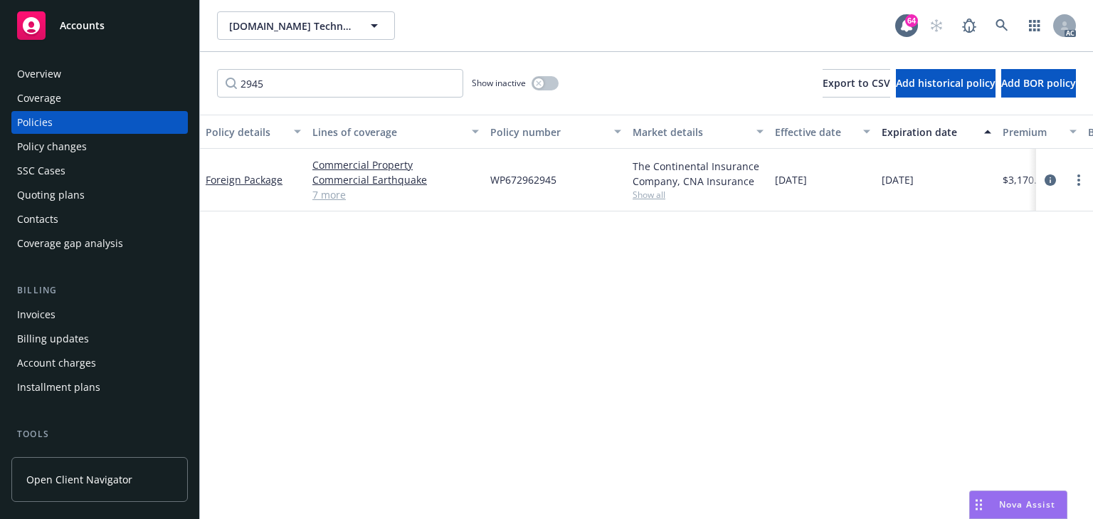
click at [650, 199] on span "Show all" at bounding box center [698, 195] width 131 height 12
click at [319, 268] on div "Policy details Lines of coverage Policy number Market details Effective date Ex…" at bounding box center [646, 317] width 893 height 404
click at [43, 148] on div "Policy changes" at bounding box center [52, 146] width 70 height 23
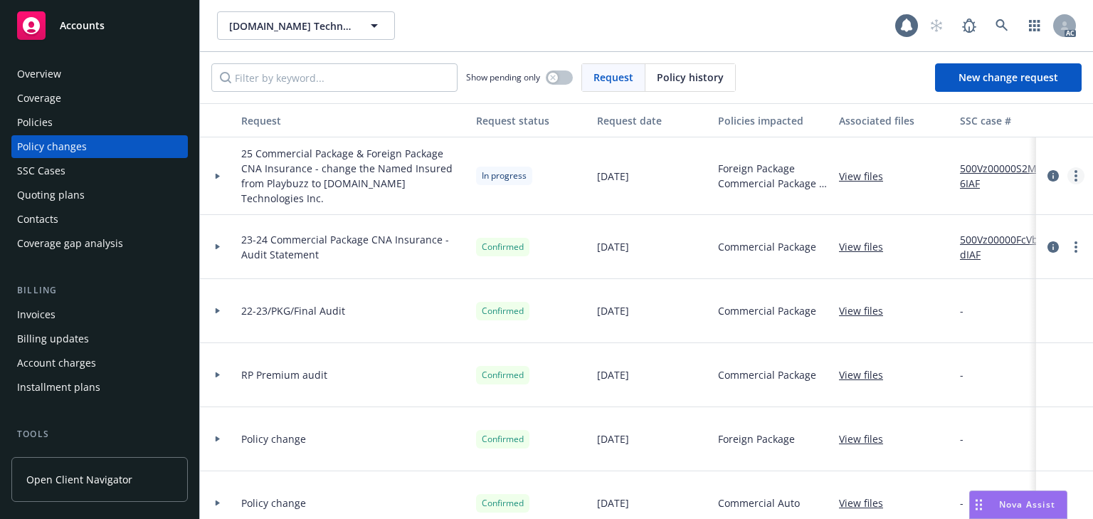
click at [1068, 168] on link "more" at bounding box center [1076, 175] width 17 height 17
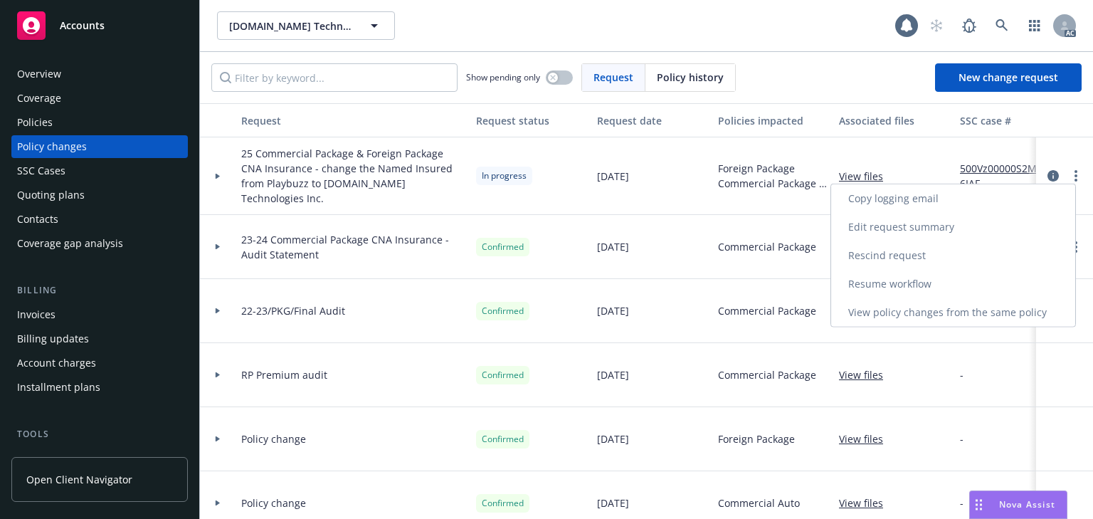
click at [933, 201] on link "Copy logging email" at bounding box center [953, 198] width 244 height 28
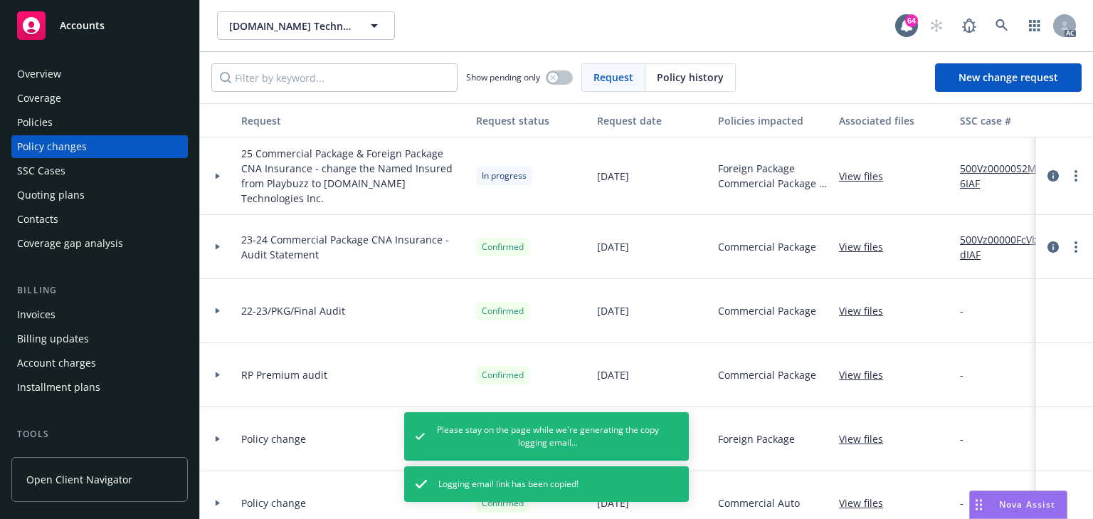
click at [31, 123] on div "Policies" at bounding box center [35, 122] width 36 height 23
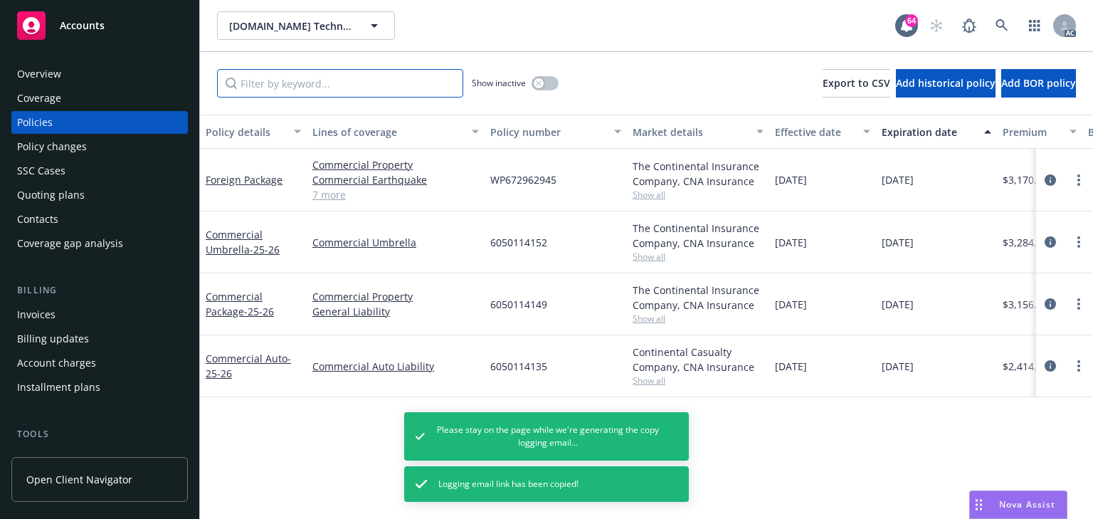
click at [269, 88] on input "Filter by keyword..." at bounding box center [340, 83] width 246 height 28
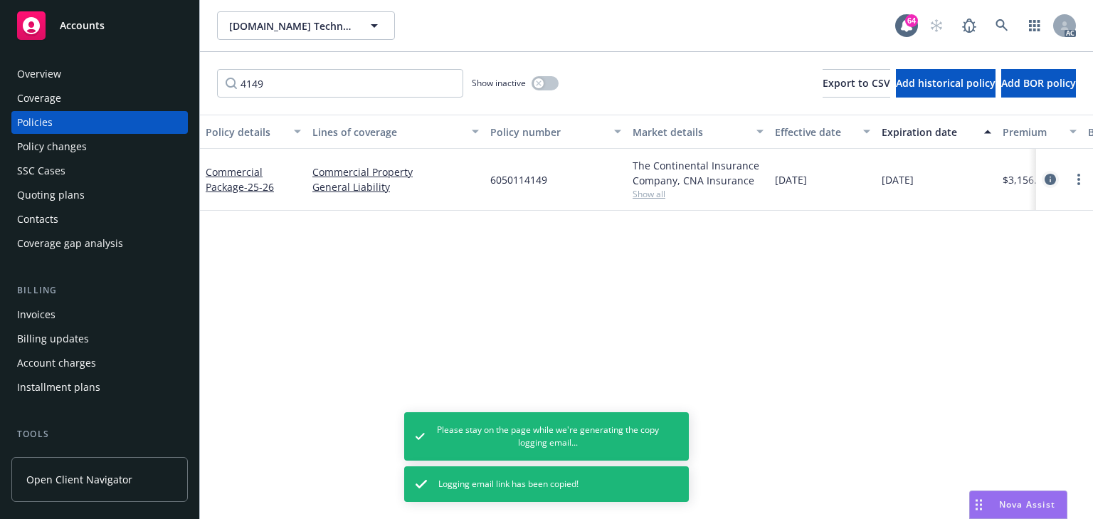
click at [1053, 179] on icon "circleInformation" at bounding box center [1050, 179] width 11 height 11
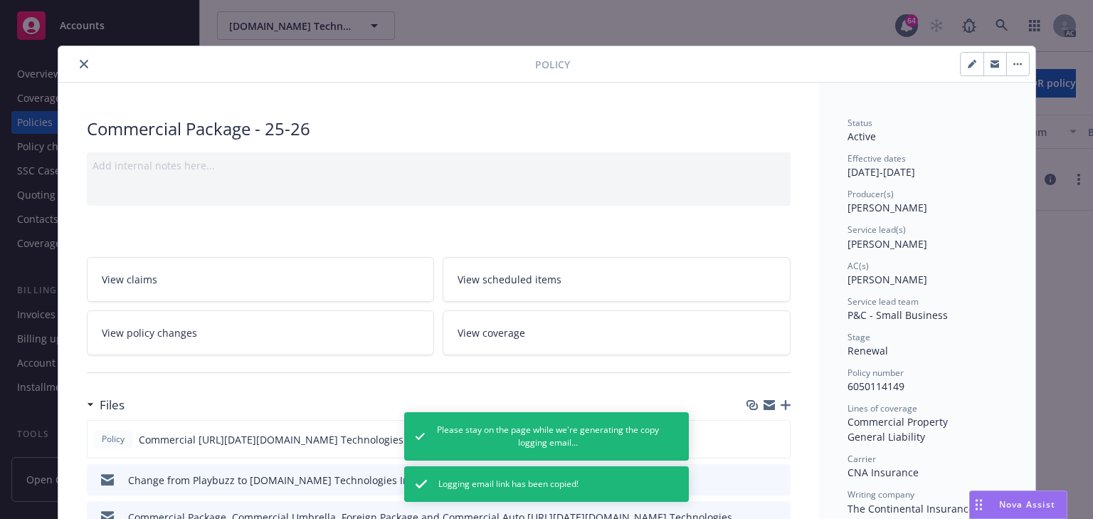
scroll to position [43, 0]
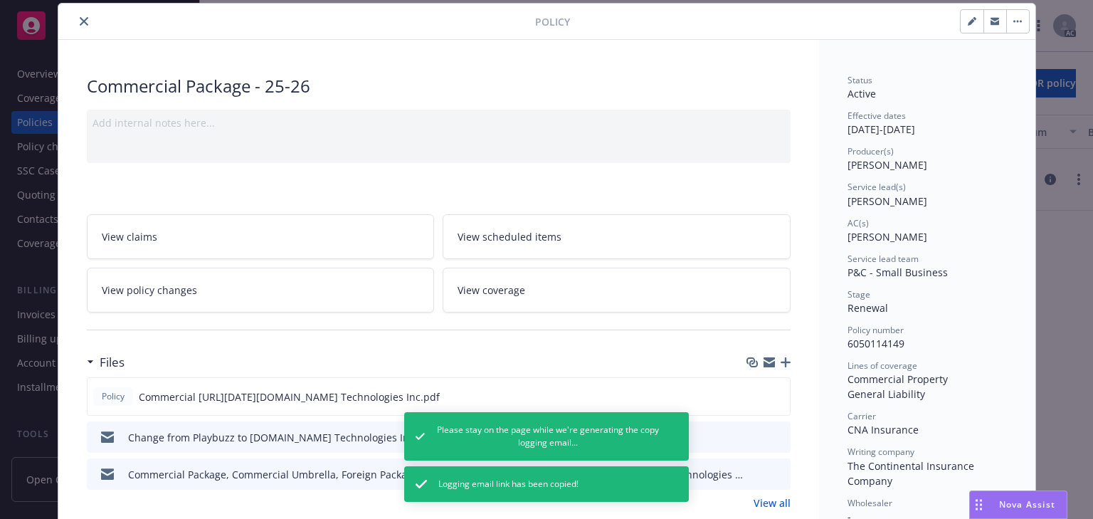
drag, startPoint x: 843, startPoint y: 196, endPoint x: 911, endPoint y: 200, distance: 67.7
click at [911, 200] on span "[PERSON_NAME]" at bounding box center [888, 201] width 80 height 14
copy span "[PERSON_NAME]"
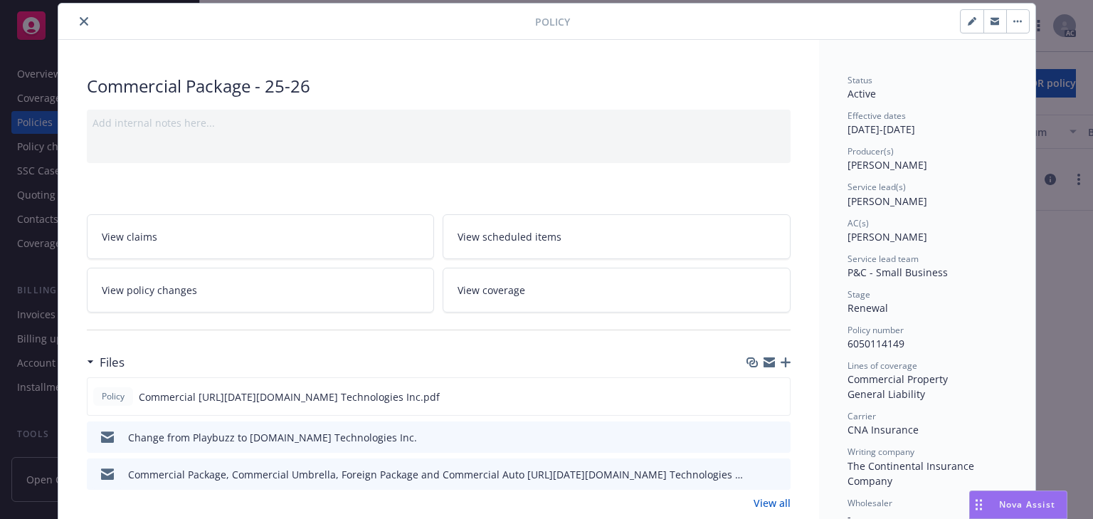
click at [80, 17] on icon "close" at bounding box center [84, 21] width 9 height 9
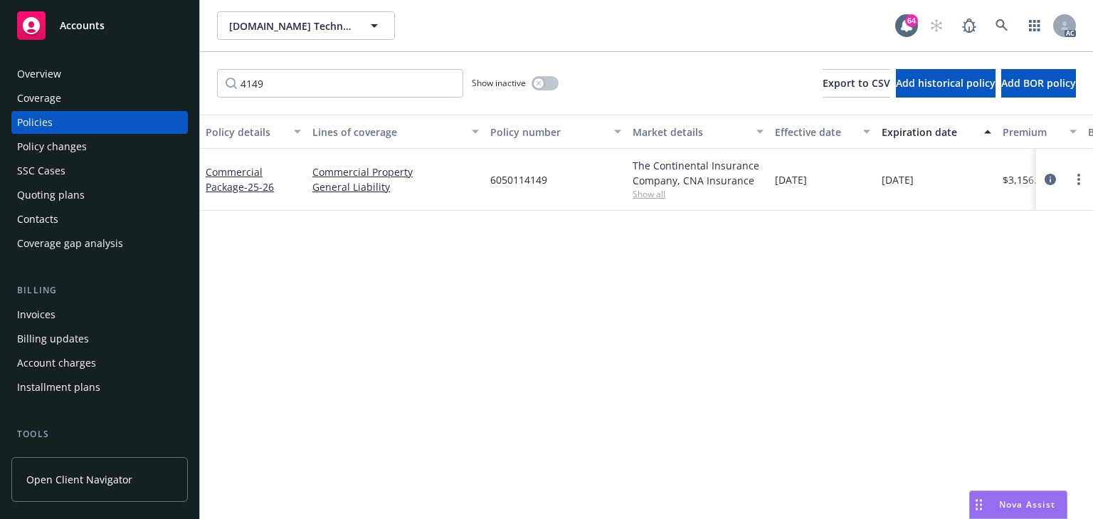
click at [646, 195] on span "Show all" at bounding box center [698, 194] width 131 height 12
drag, startPoint x: 302, startPoint y: 85, endPoint x: 53, endPoint y: 88, distance: 249.1
click at [53, 88] on div "Accounts Overview Coverage Policies Policy changes SSC Cases Quoting plans Cont…" at bounding box center [546, 259] width 1093 height 519
type input "2945"
click at [1056, 177] on link "circleInformation" at bounding box center [1050, 180] width 17 height 17
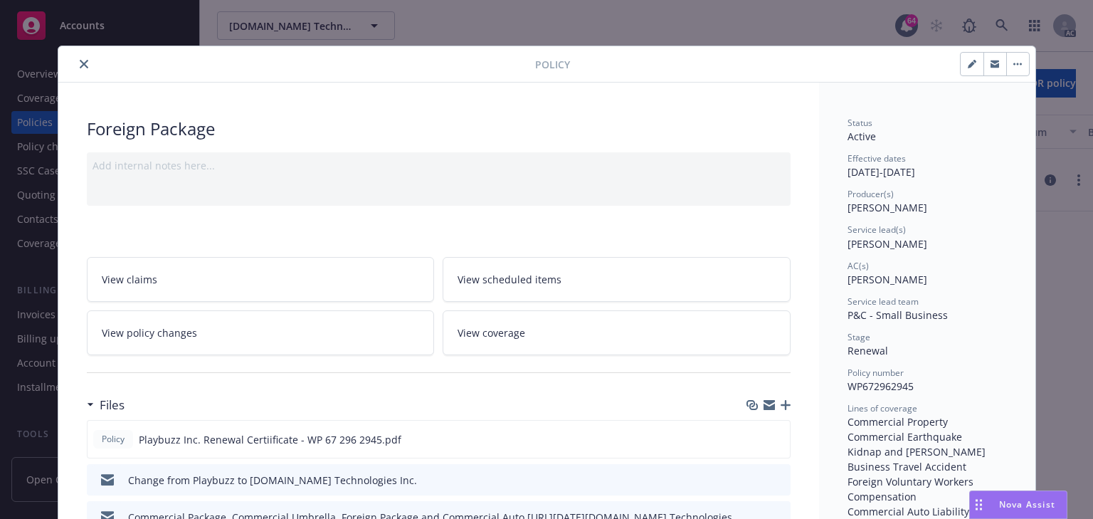
click at [80, 63] on icon "close" at bounding box center [84, 64] width 9 height 9
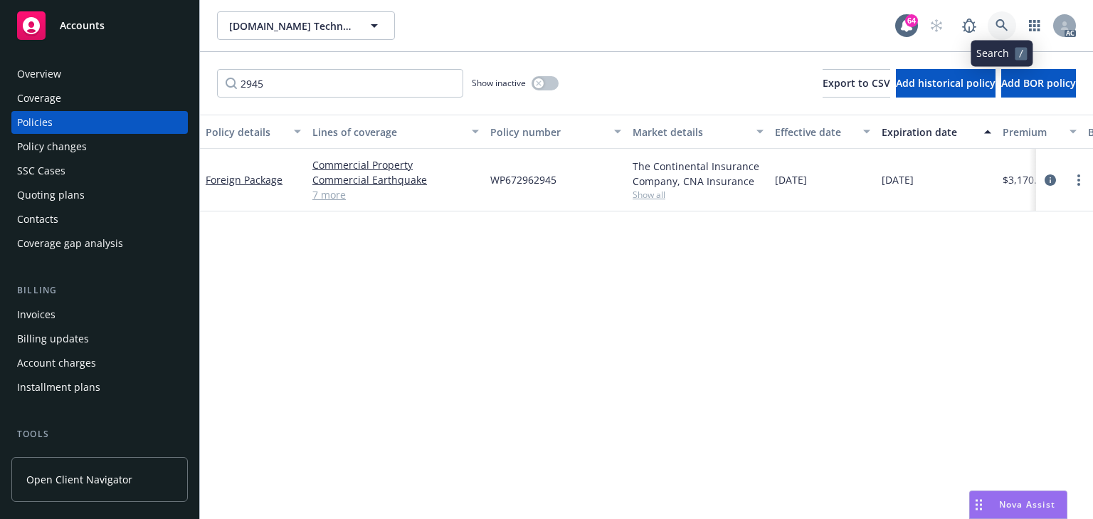
click at [1002, 23] on icon at bounding box center [1002, 25] width 13 height 13
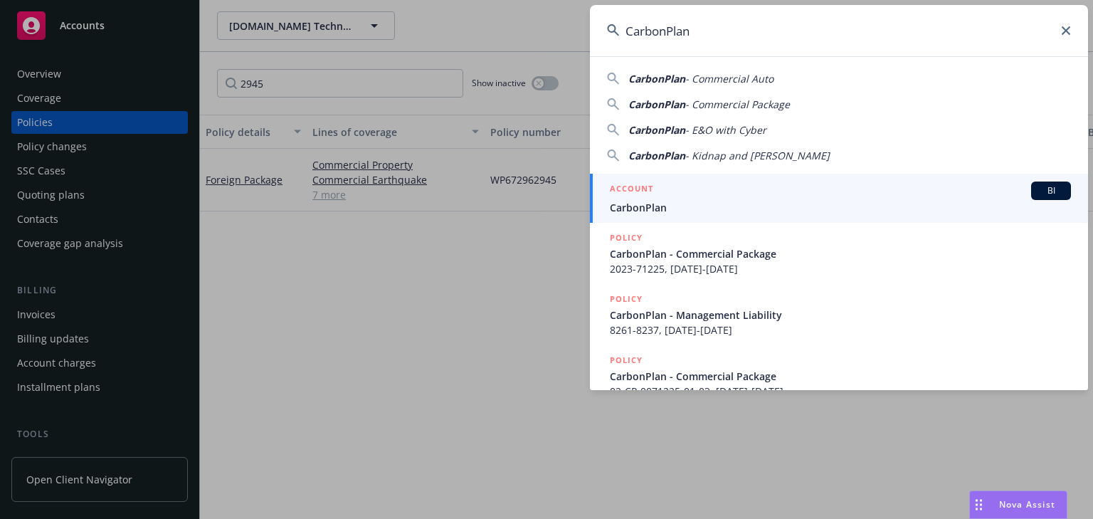
type input "CarbonPlan"
click at [689, 196] on div "ACCOUNT BI" at bounding box center [840, 190] width 461 height 19
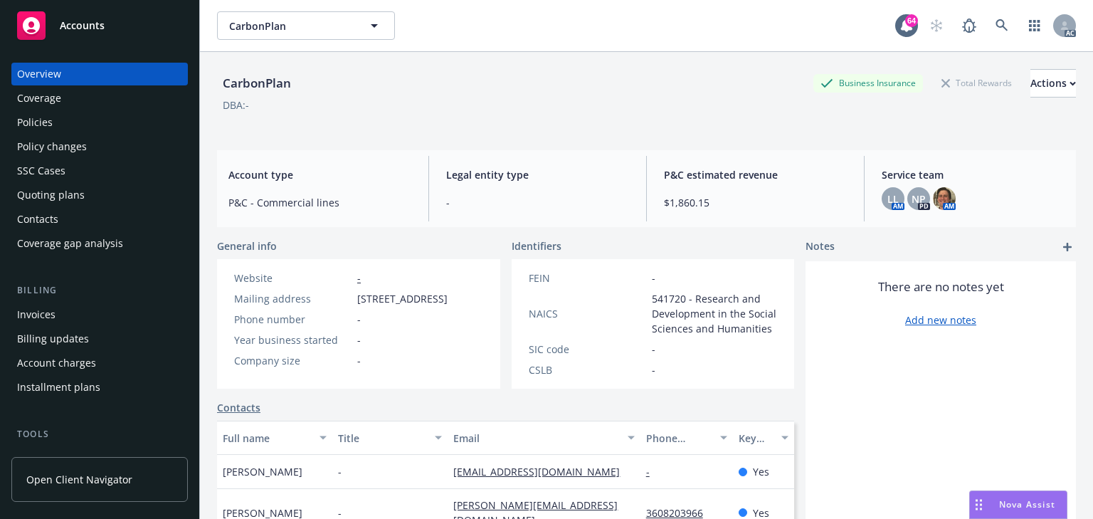
click at [46, 120] on div "Policies" at bounding box center [35, 122] width 36 height 23
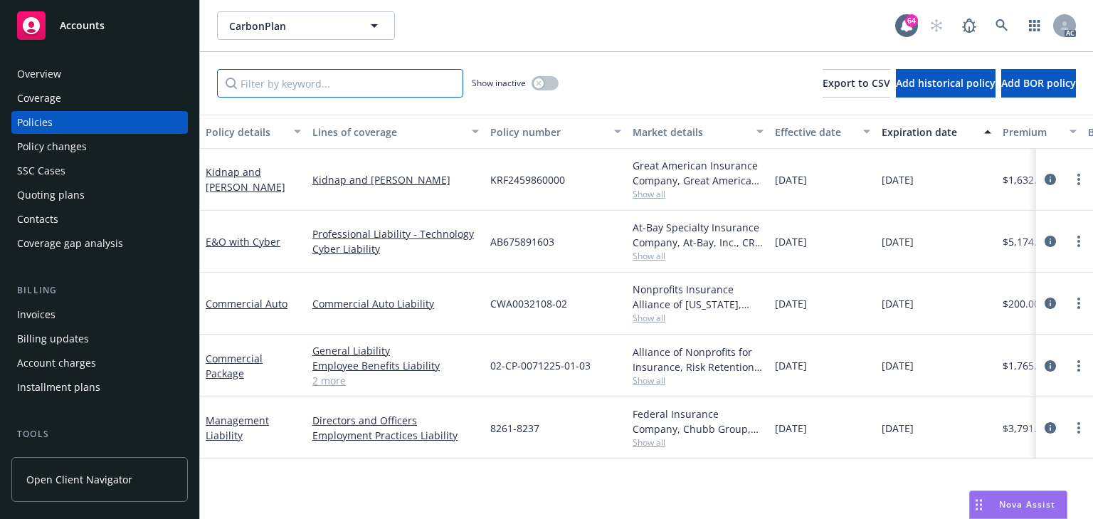
click at [279, 87] on input "Filter by keyword..." at bounding box center [340, 83] width 246 height 28
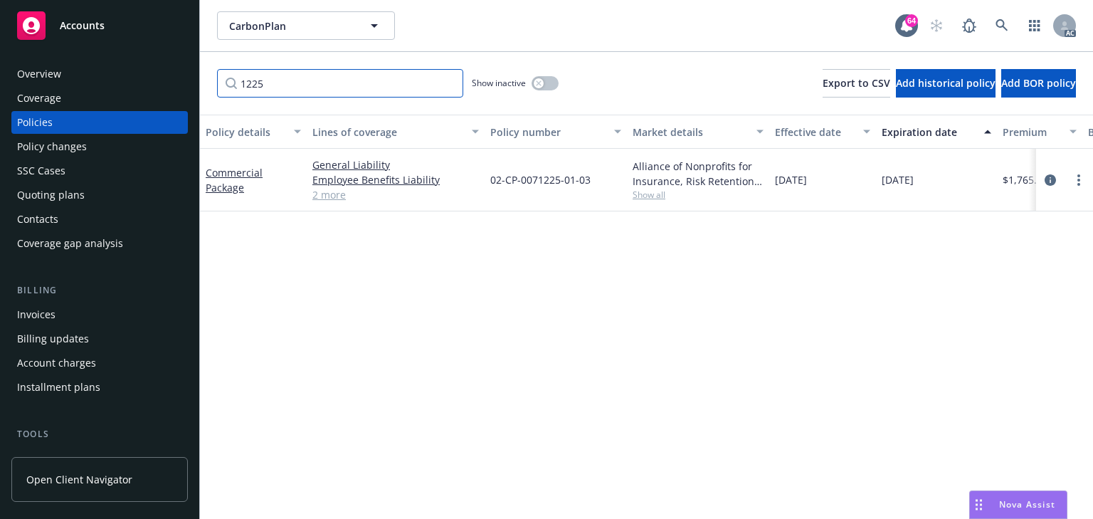
type input "1225"
click at [1092, 410] on div "Policy details Lines of coverage Policy number Market details Effective date Ex…" at bounding box center [646, 317] width 893 height 404
click at [1051, 177] on icon "circleInformation" at bounding box center [1050, 179] width 11 height 11
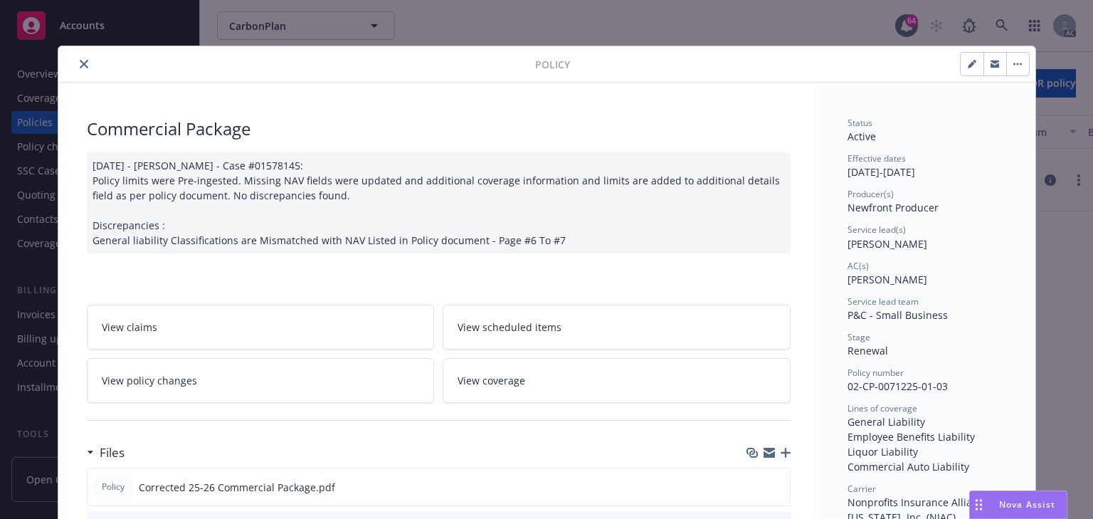
click at [273, 372] on link "View policy changes" at bounding box center [261, 380] width 348 height 45
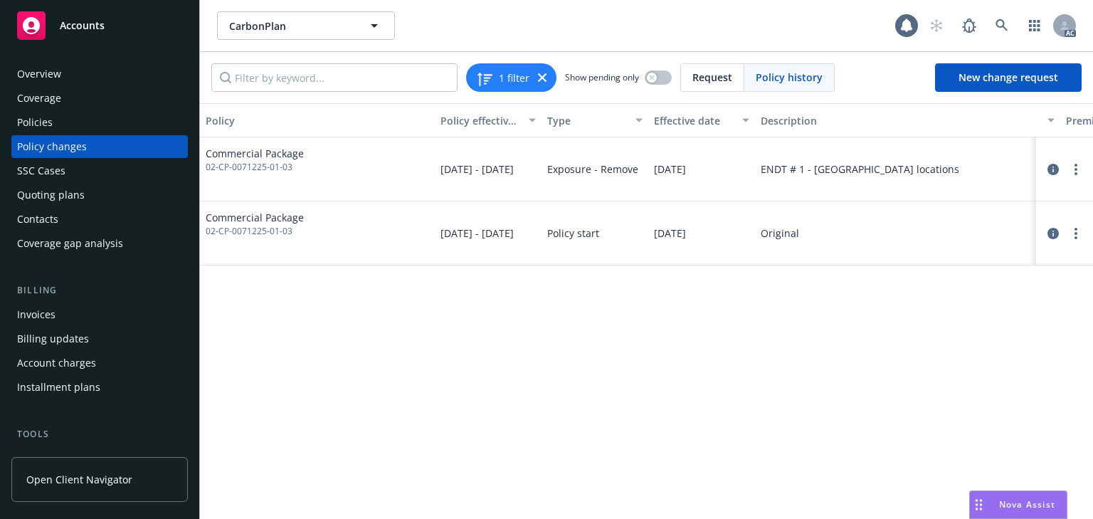
click at [695, 391] on div "Policy Policy effective dates Type Effective date Description Premium change An…" at bounding box center [646, 311] width 893 height 416
click at [1052, 167] on icon "circleInformation" at bounding box center [1053, 169] width 11 height 11
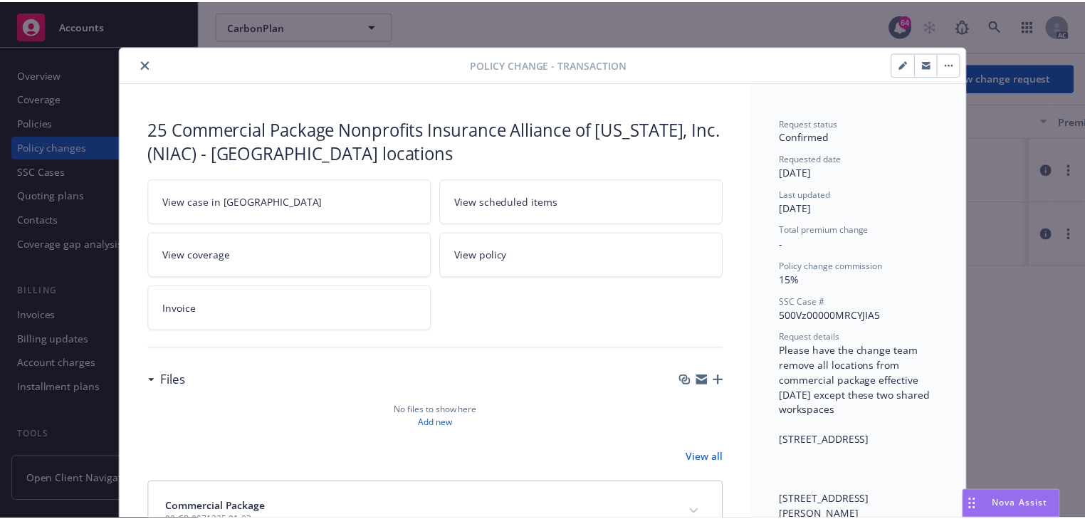
scroll to position [43, 0]
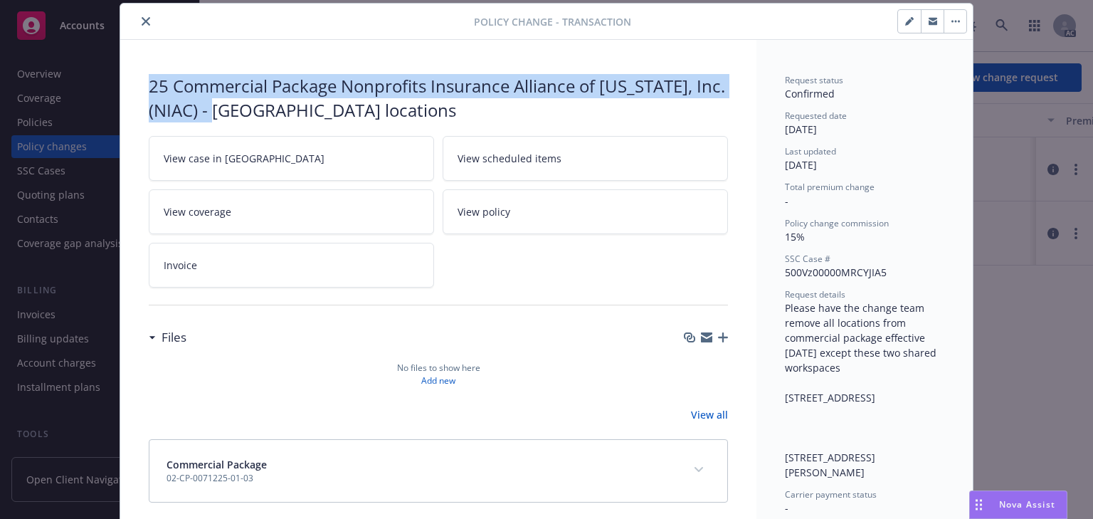
drag, startPoint x: 148, startPoint y: 83, endPoint x: 209, endPoint y: 110, distance: 67.2
click at [209, 110] on div "25 Commercial Package Nonprofits Insurance Alliance of [US_STATE], Inc. (NIAC) …" at bounding box center [438, 98] width 579 height 48
copy div "25 Commercial Package Nonprofits Insurance Alliance of [US_STATE], Inc. (NIAC) -"
click at [142, 18] on icon "close" at bounding box center [146, 21] width 9 height 9
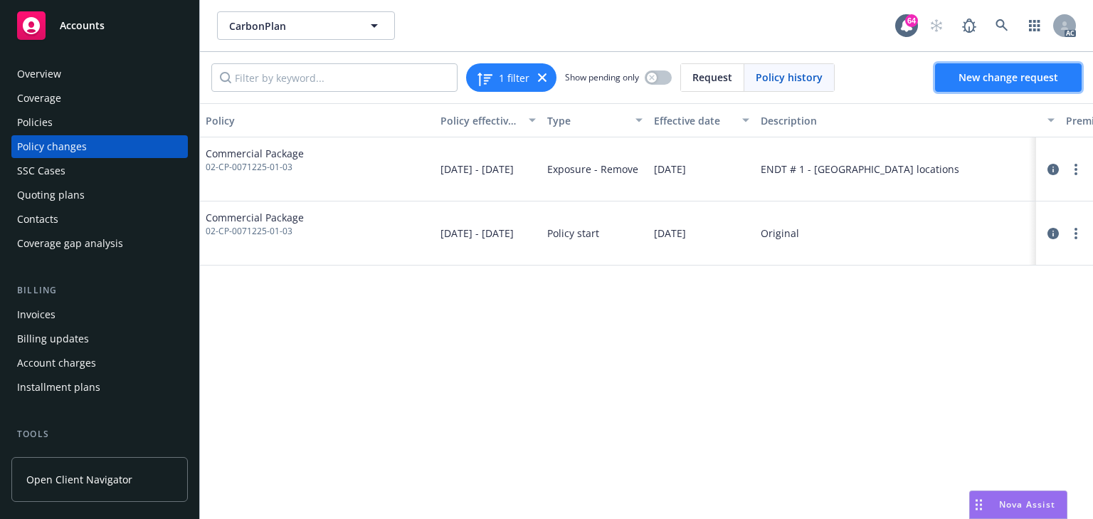
click at [1024, 80] on span "New change request" at bounding box center [1009, 77] width 100 height 14
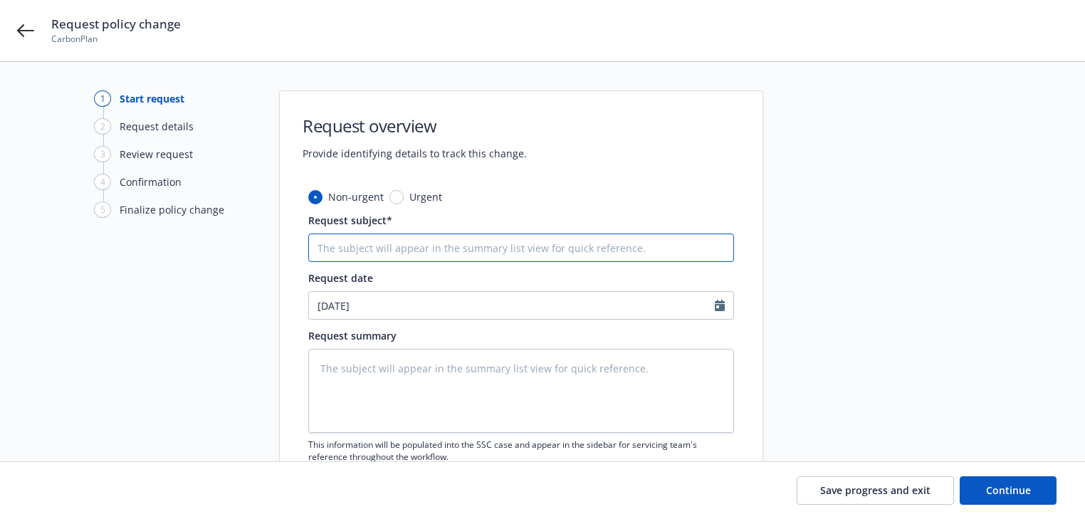
click at [445, 248] on input "Request subject*" at bounding box center [521, 247] width 426 height 28
paste input "25 Commercial Package Nonprofits Insurance Alliance of [US_STATE], Inc. (NIAC) -"
type textarea "x"
type input "25 Commercial Package Nonprofits Insurance Alliance of [US_STATE], Inc. (NIAC) -"
click at [700, 248] on input "25 Commercial Package Nonprofits Insurance Alliance of [US_STATE], Inc. (NIAC) -" at bounding box center [521, 247] width 426 height 28
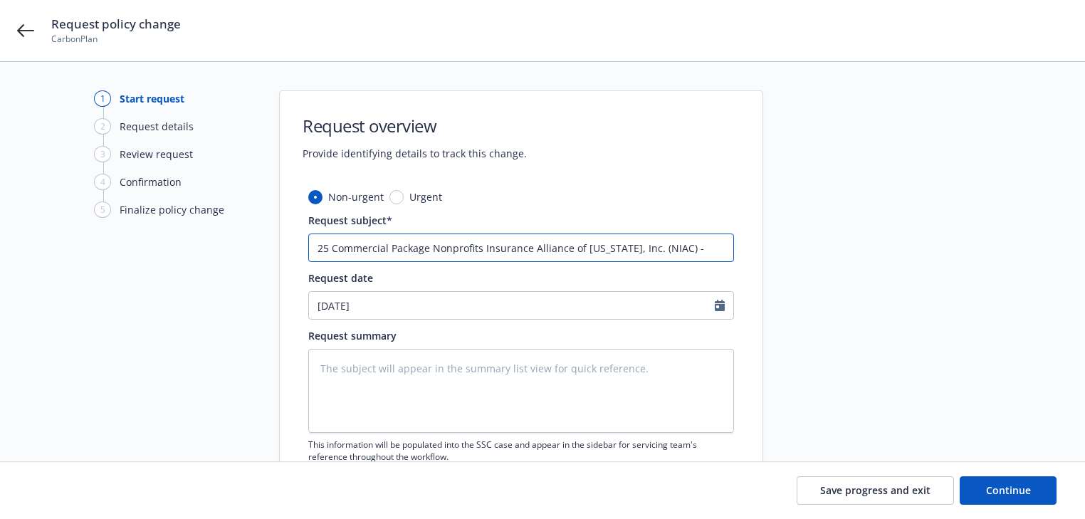
type textarea "x"
type input "25 Commercial Package Nonprofits Insurance Alliance of [US_STATE], Inc. (NIAC) …"
type textarea "x"
type input "25 Commercial Package Nonprofits Insurance Alliance of [US_STATE], Inc. (NIAC) …"
type textarea "x"
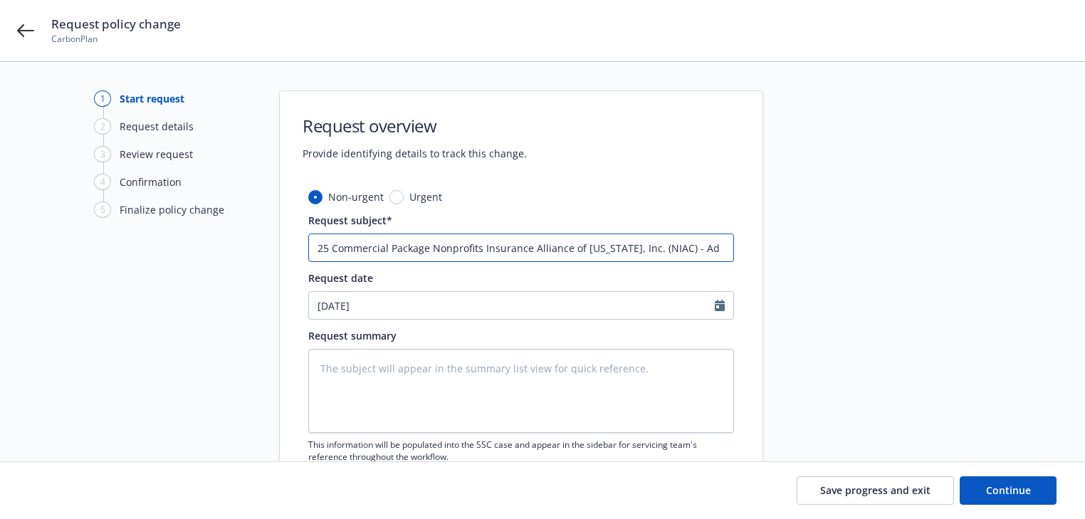
type input "25 Commercial Package Nonprofits Insurance Alliance of [US_STATE], Inc. (NIAC) …"
type textarea "x"
type input "25 Commercial Package Nonprofits Insurance Alliance of [US_STATE], Inc. (NIAC) …"
type textarea "x"
type input "25 Commercial Package Nonprofits Insurance Alliance of [US_STATE], Inc. (NIAC) …"
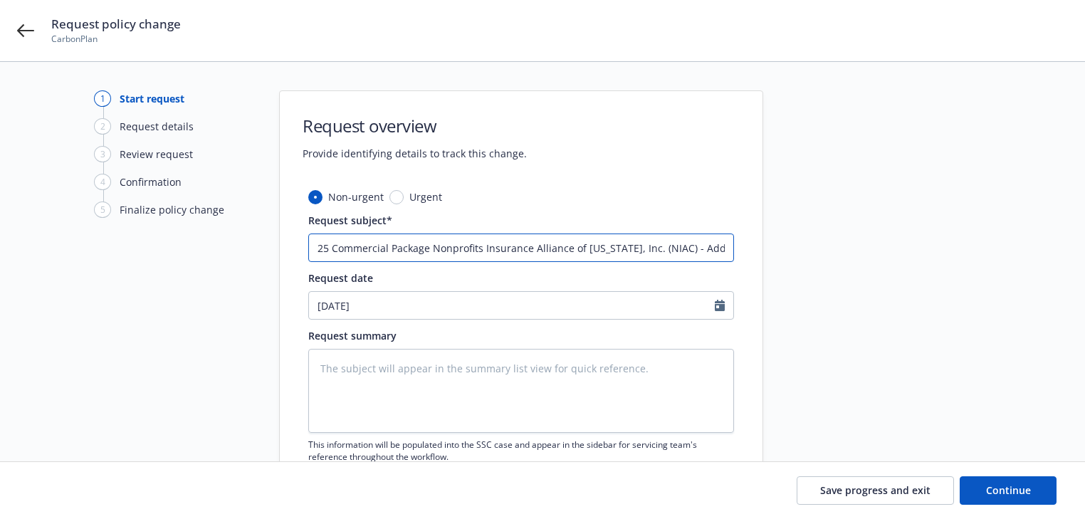
type textarea "x"
type input "25 Commercial Package Nonprofits Insurance Alliance of [US_STATE], Inc. (NIAC) …"
type textarea "x"
type input "25 Commercial Package Nonprofits Insurance Alliance of [US_STATE], Inc. (NIAC) …"
type textarea "x"
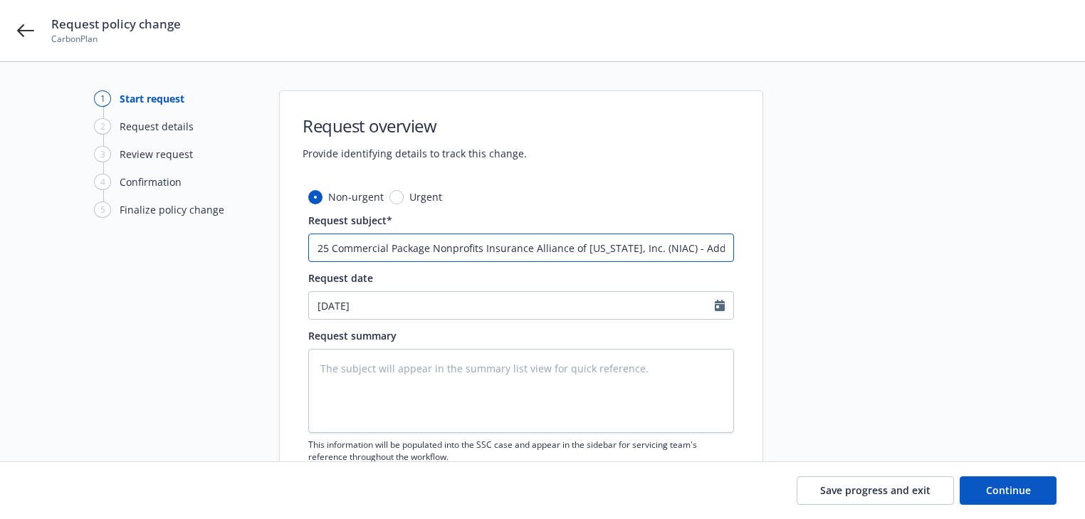
type input "25 Commercial Package Nonprofits Insurance Alliance of [US_STATE], Inc. (NIAC) …"
type textarea "x"
type input "25 Commercial Package Nonprofits Insurance Alliance of [US_STATE], Inc. (NIAC) …"
type textarea "x"
type input "25 Commercial Package Nonprofits Insurance Alliance of [US_STATE], Inc. (NIAC) …"
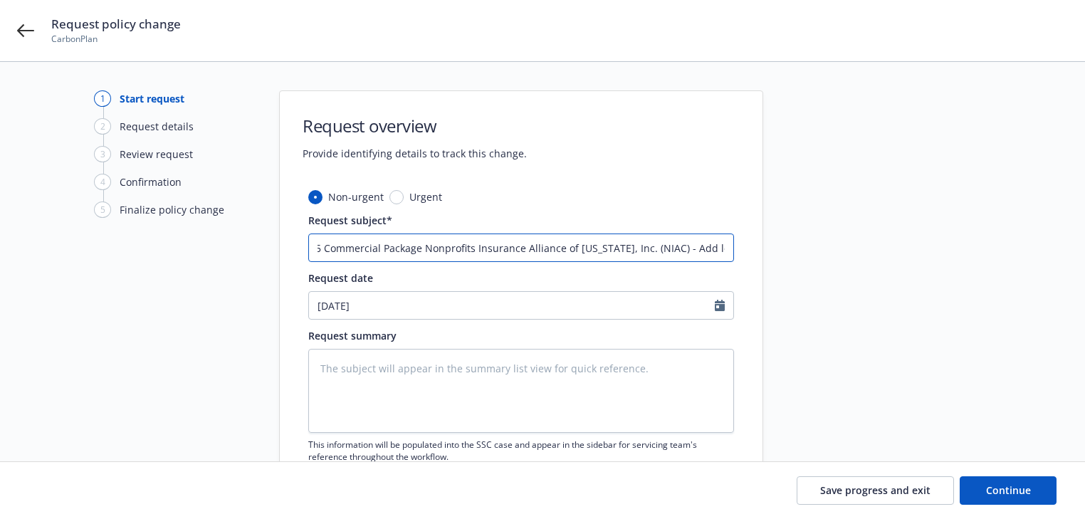
type textarea "x"
type input "25 Commercial Package Nonprofits Insurance Alliance of [US_STATE], Inc. (NIAC) …"
type textarea "x"
type input "25 Commercial Package Nonprofits Insurance Alliance of [US_STATE], Inc. (NIAC) …"
type textarea "x"
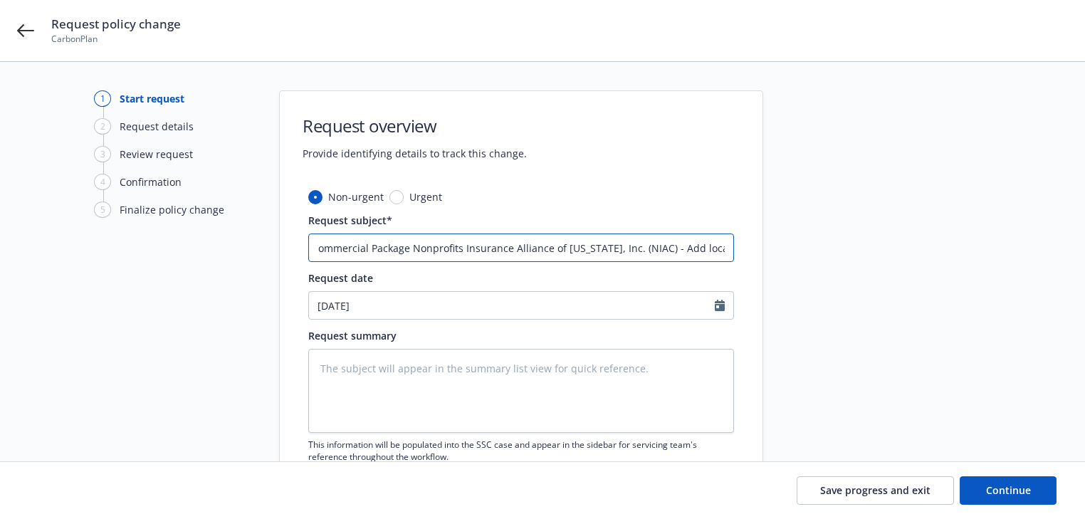
type input "25 Commercial Package Nonprofits Insurance Alliance of [US_STATE], Inc. (NIAC) …"
paste input "[STREET_ADDRESS]"
type textarea "x"
type input "25 Commercial Package Nonprofits Insurance Alliance of [US_STATE], Inc. (NIAC) …"
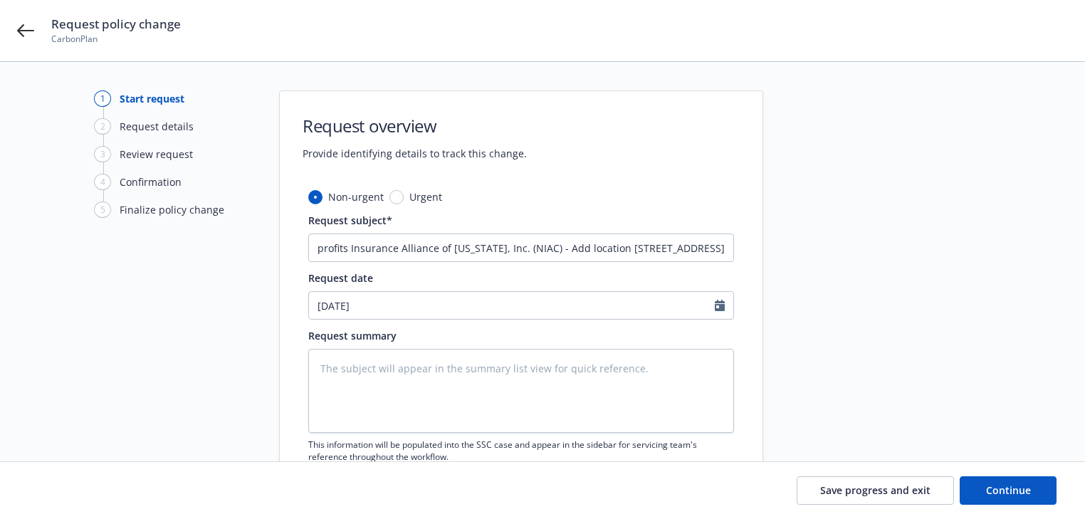
scroll to position [0, 0]
click at [376, 353] on textarea at bounding box center [521, 391] width 426 height 84
paste textarea "Please add the following location effective [DATE] to 02-CP-0071225-01-03. [STR…"
type textarea "Please add the following location effective [DATE] to 02-CP-0071225-01-03. [STR…"
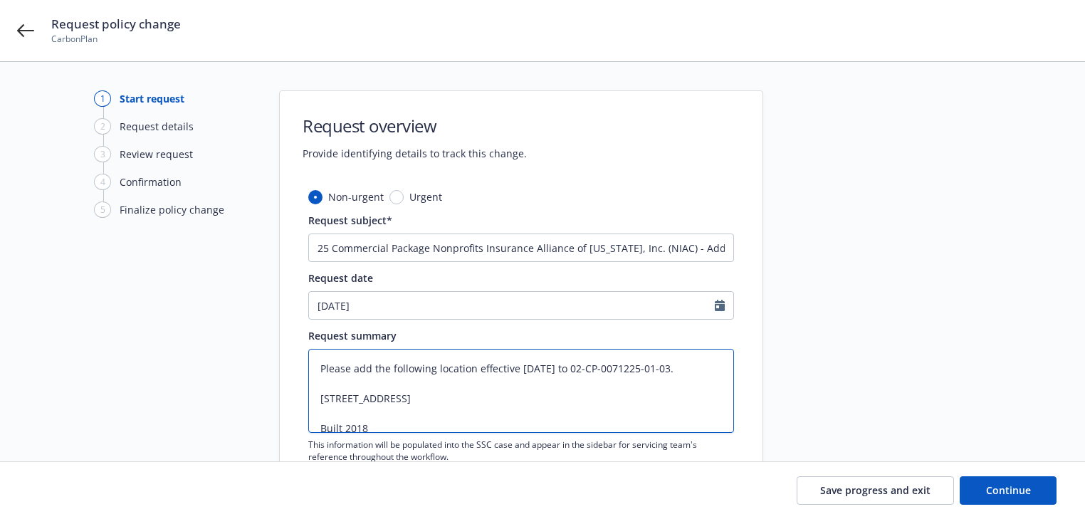
type textarea "x"
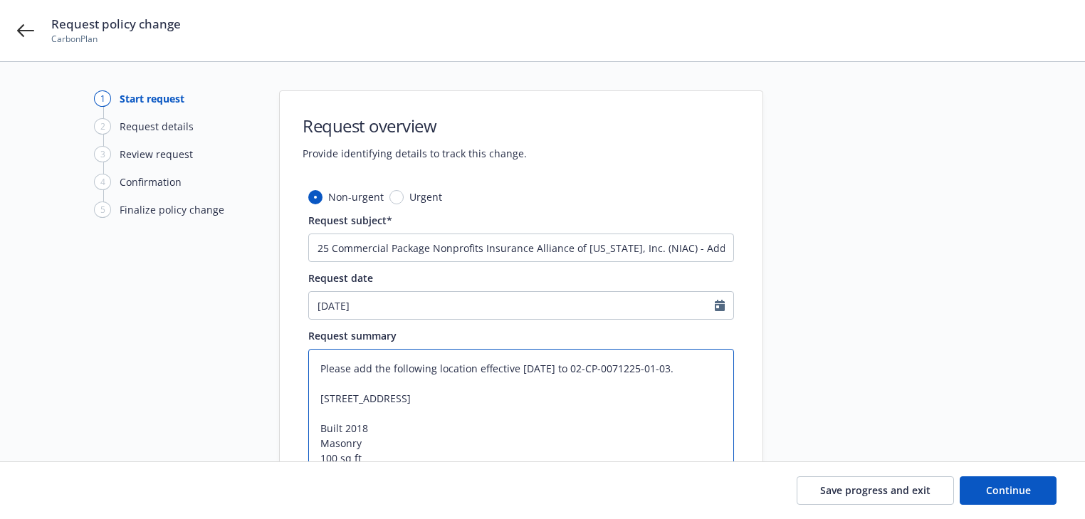
type textarea "Please add the following location effective [DATE] to 02-CP-0071225-01-03. [STR…"
click at [224, 362] on div "1 Start request 2 Request details 3 Review request 4 Confirmation 5 Finalize po…" at bounding box center [172, 341] width 157 height 502
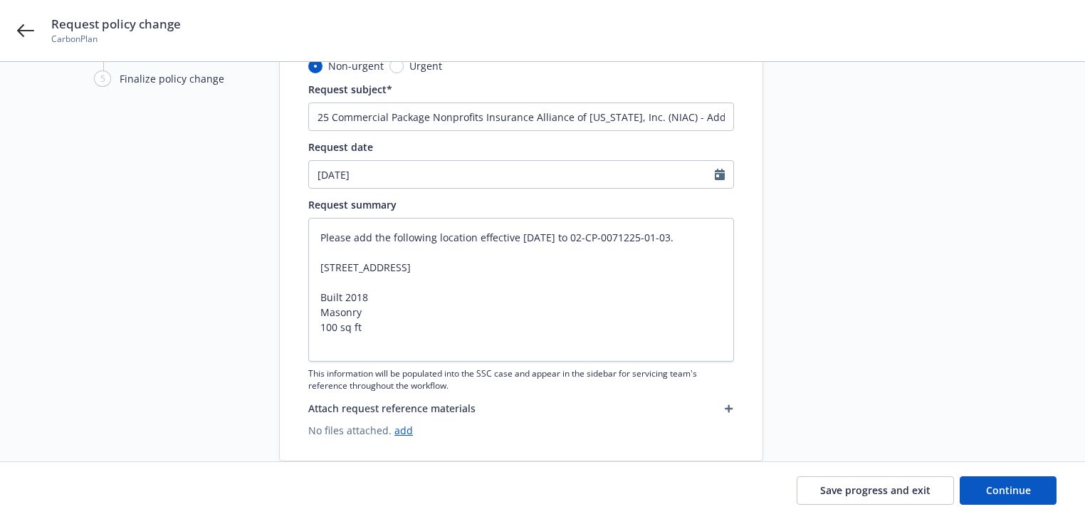
scroll to position [159, 0]
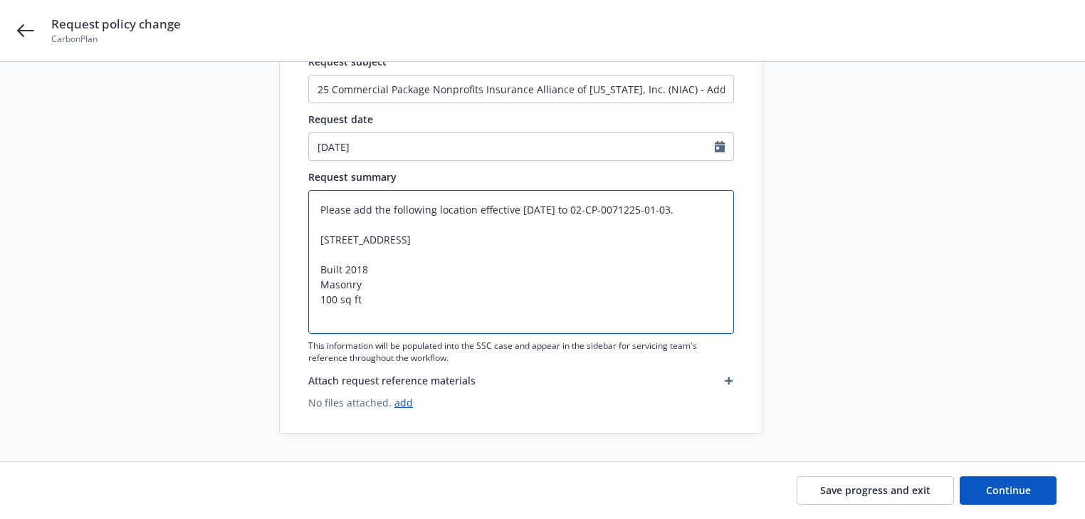
click at [515, 304] on textarea "Please add the following location effective [DATE] to 02-CP-0071225-01-03. [STR…" at bounding box center [521, 262] width 426 height 144
click at [892, 411] on div at bounding box center [890, 183] width 199 height 502
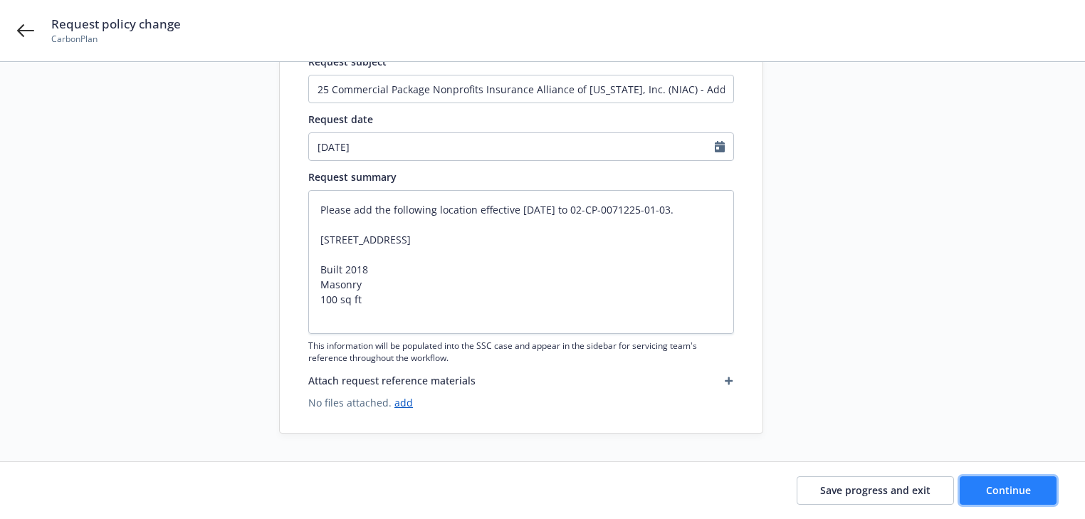
click at [1025, 490] on span "Continue" at bounding box center [1008, 490] width 45 height 14
type textarea "x"
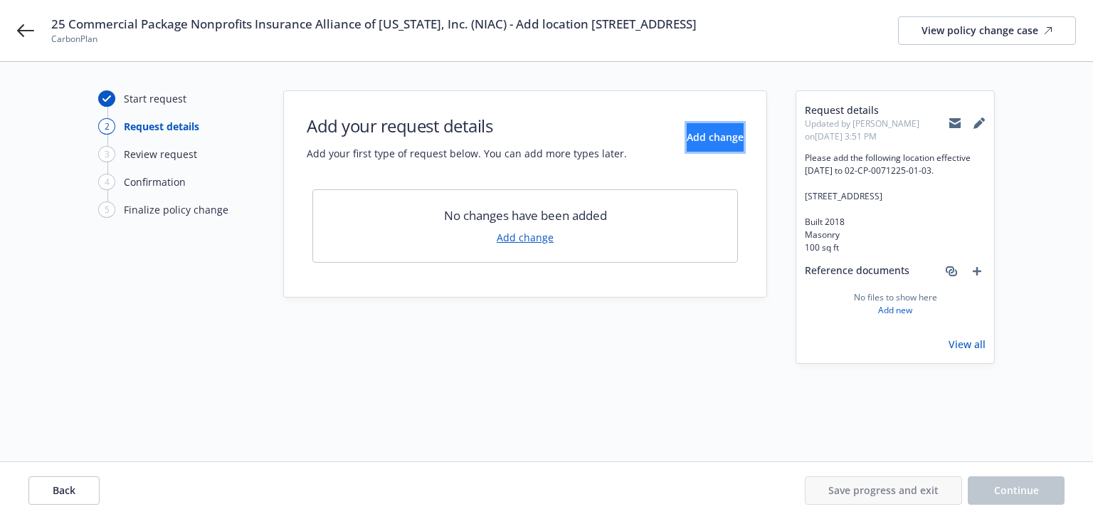
click at [715, 133] on span "Add change" at bounding box center [715, 137] width 57 height 14
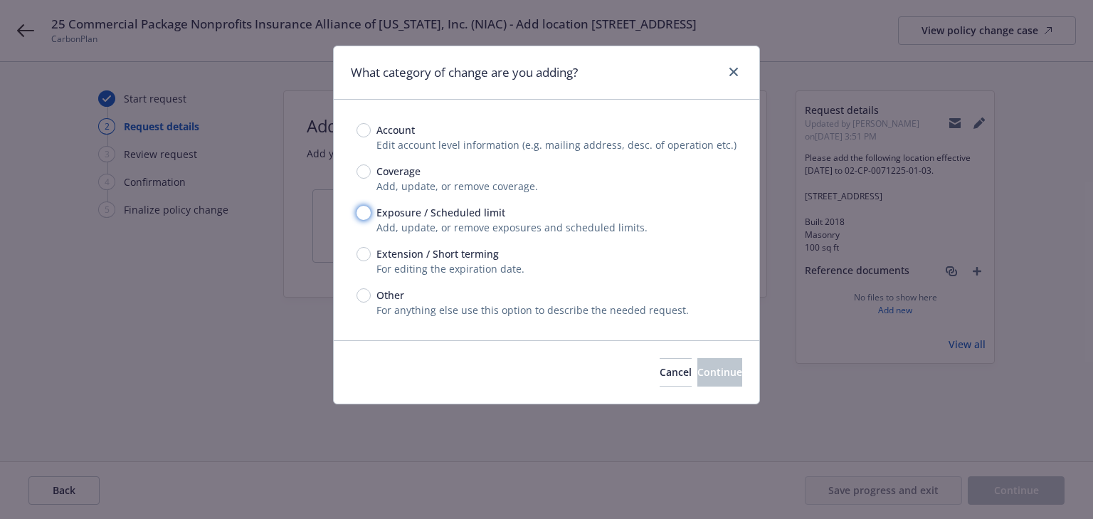
click at [360, 218] on input "Exposure / Scheduled limit" at bounding box center [364, 213] width 14 height 14
radio input "true"
click at [706, 370] on span "Continue" at bounding box center [719, 372] width 45 height 14
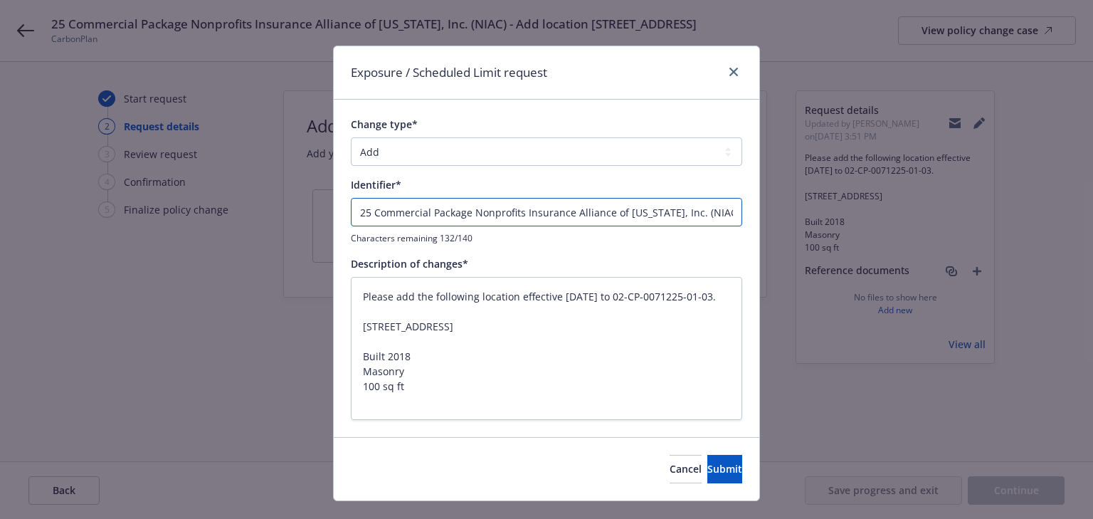
drag, startPoint x: 725, startPoint y: 213, endPoint x: -339, endPoint y: 248, distance: 1064.6
click at [0, 248] on html "25 Commercial Package Nonprofits Insurance Alliance of [US_STATE], Inc. (NIAC) …" at bounding box center [546, 259] width 1093 height 519
type textarea "x"
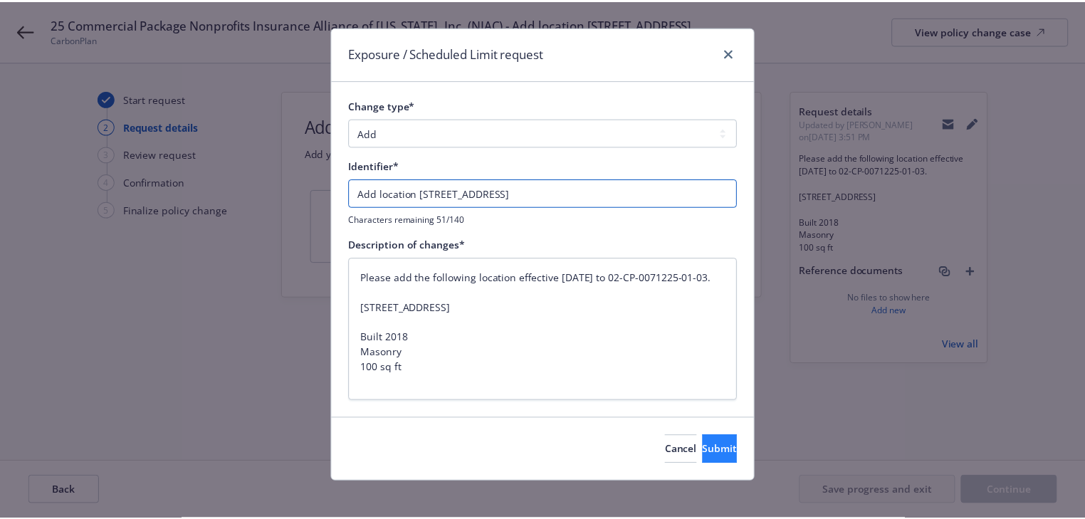
scroll to position [27, 0]
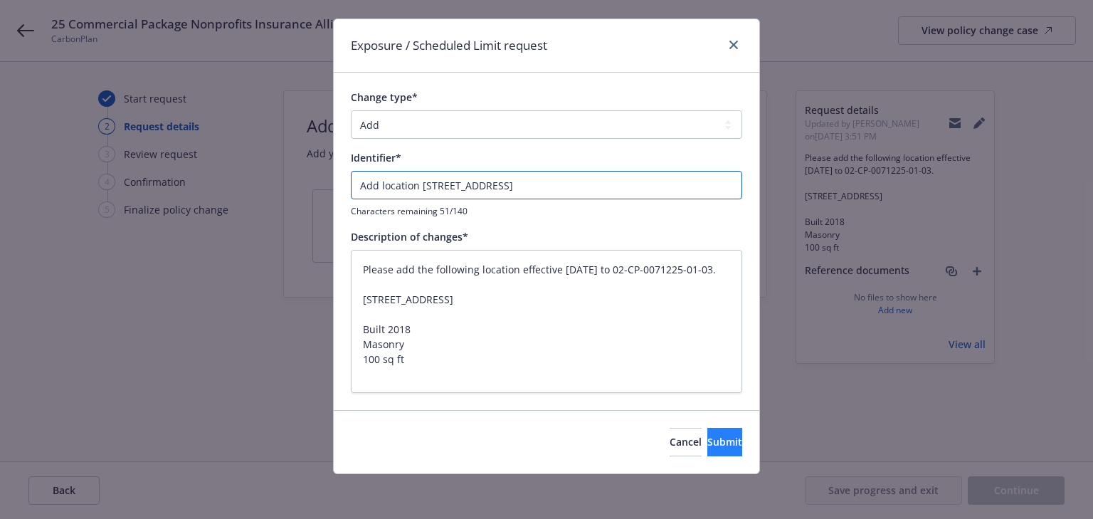
type input "Add location [STREET_ADDRESS]"
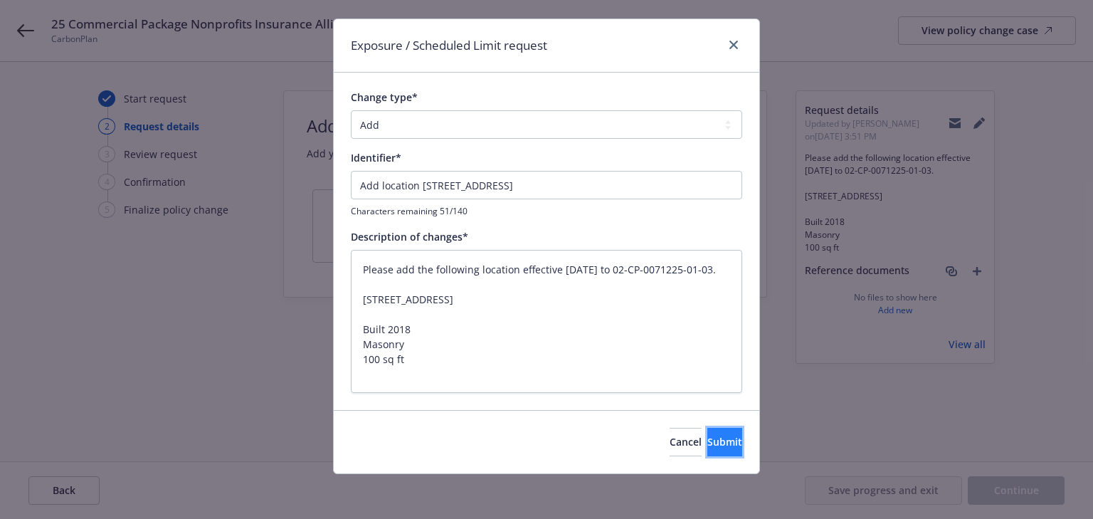
click at [707, 436] on span "Submit" at bounding box center [724, 442] width 35 height 14
type textarea "x"
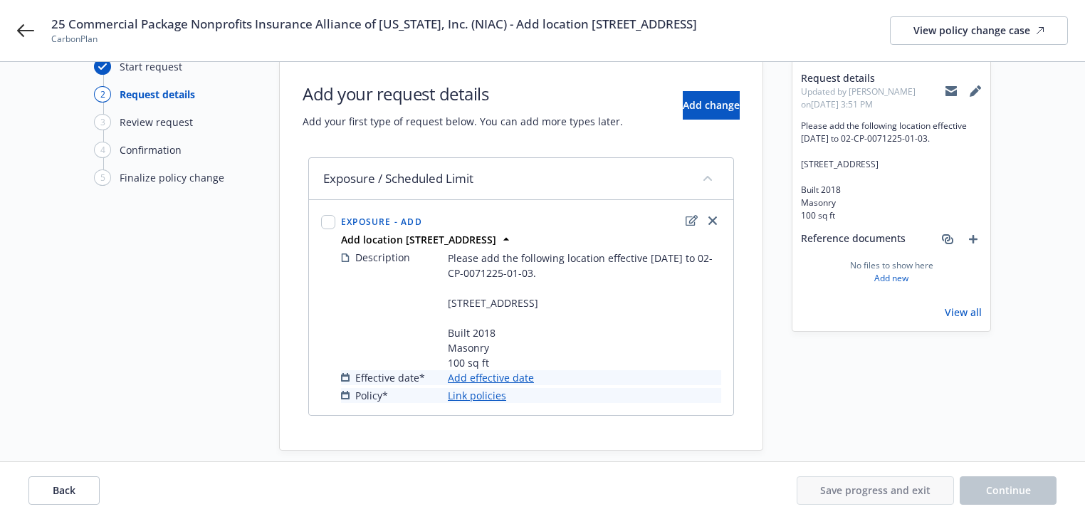
scroll to position [63, 0]
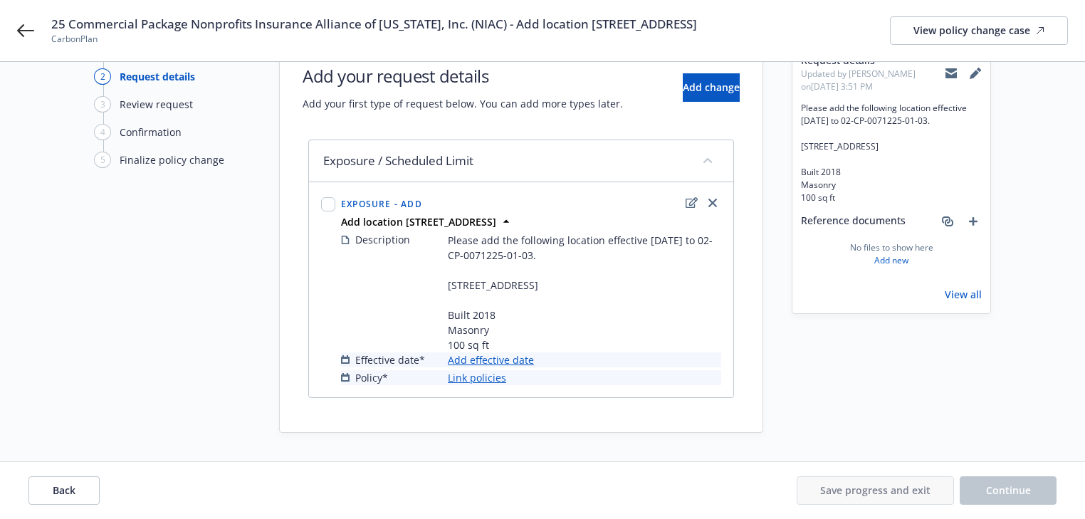
click at [514, 366] on link "Add effective date" at bounding box center [491, 359] width 86 height 15
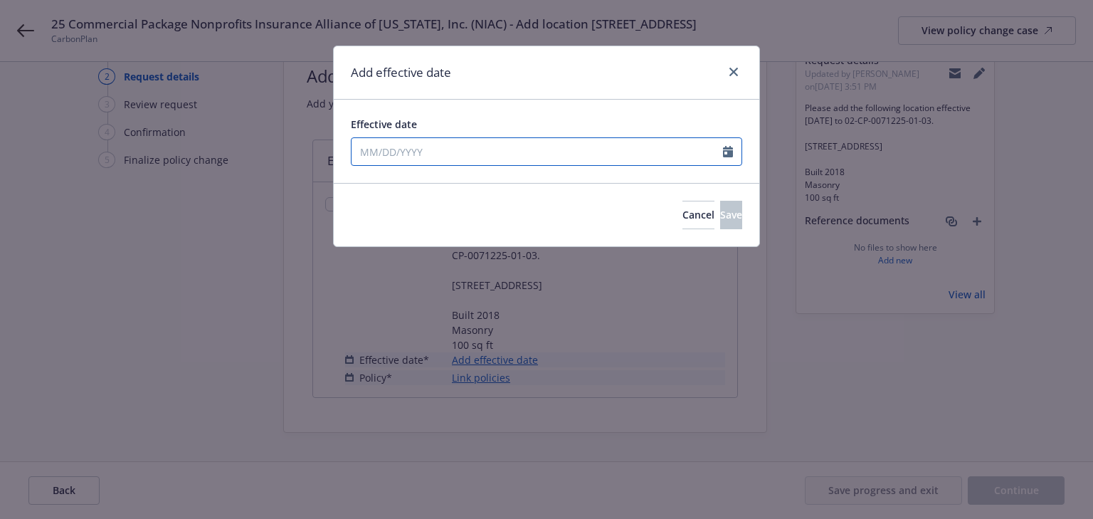
click at [511, 152] on input "Effective date" at bounding box center [538, 151] width 372 height 27
select select "9"
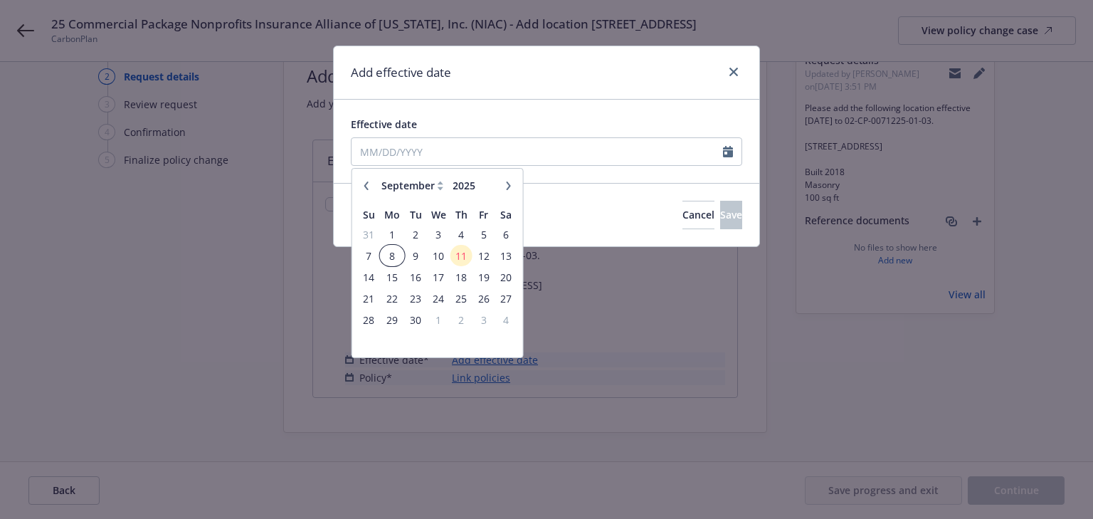
click at [394, 256] on span "8" at bounding box center [391, 256] width 21 height 18
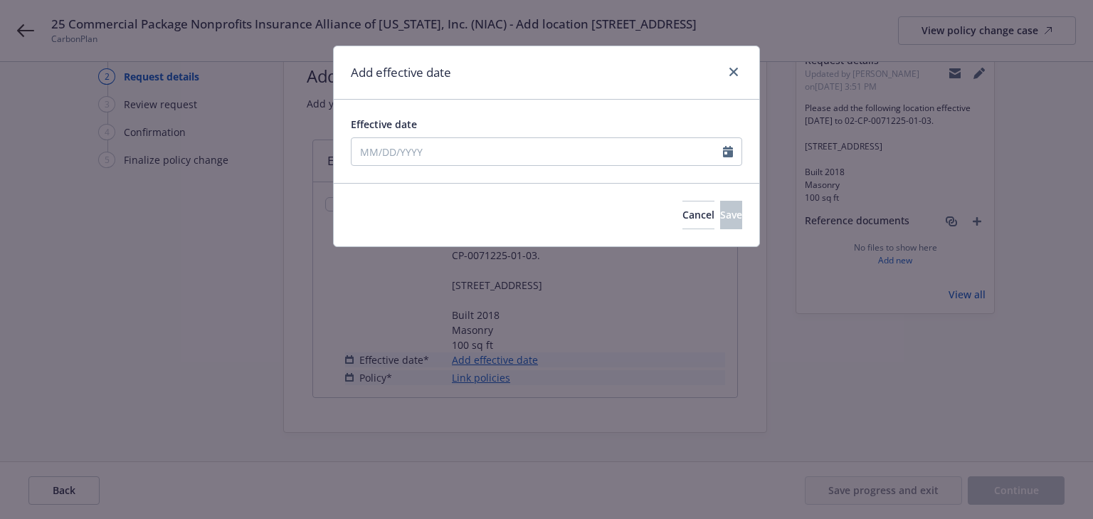
type input "[DATE]"
click at [720, 216] on span "Save" at bounding box center [731, 215] width 22 height 14
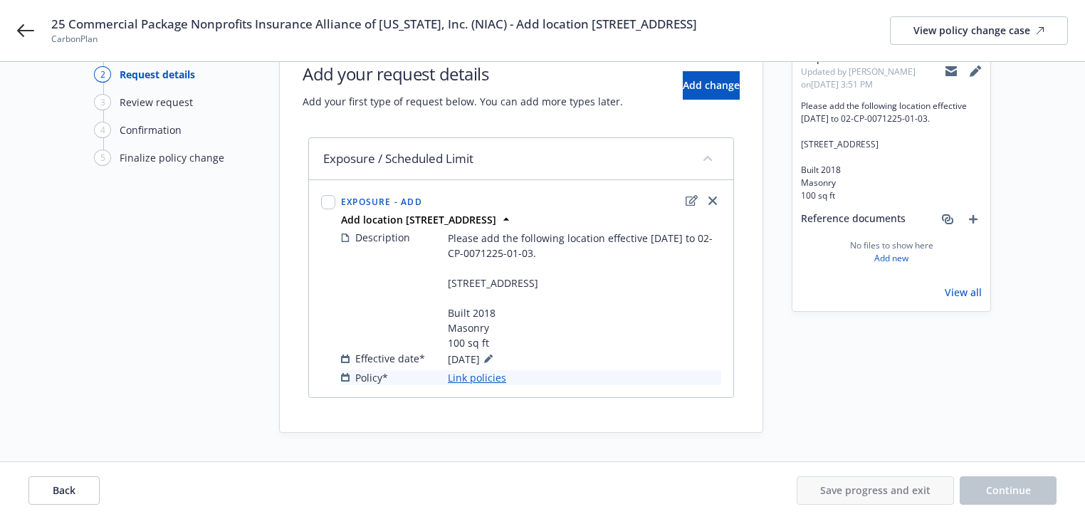
click at [481, 381] on link "Link policies" at bounding box center [477, 377] width 58 height 15
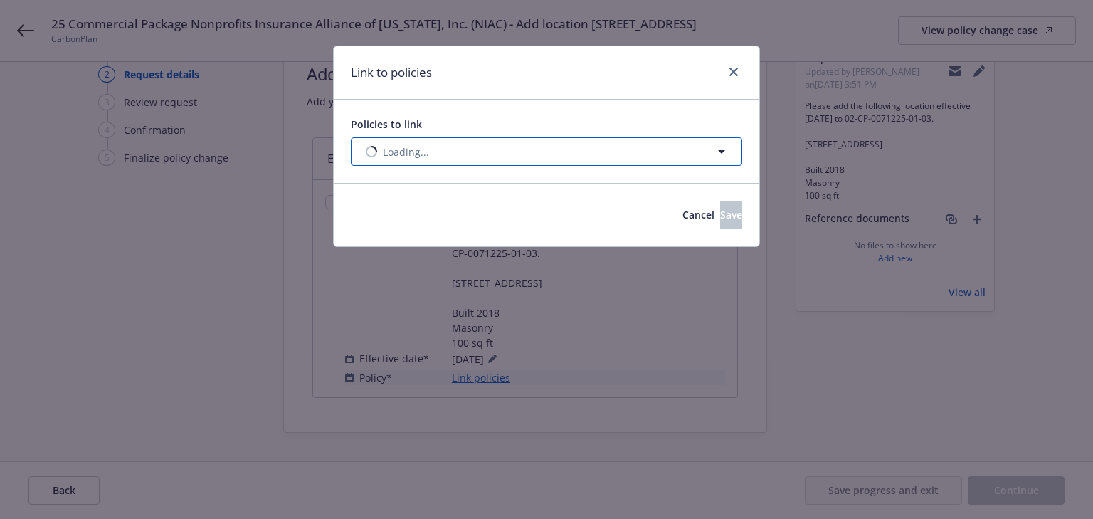
click at [430, 154] on button "Loading..." at bounding box center [546, 151] width 391 height 28
select select "ACTIVE"
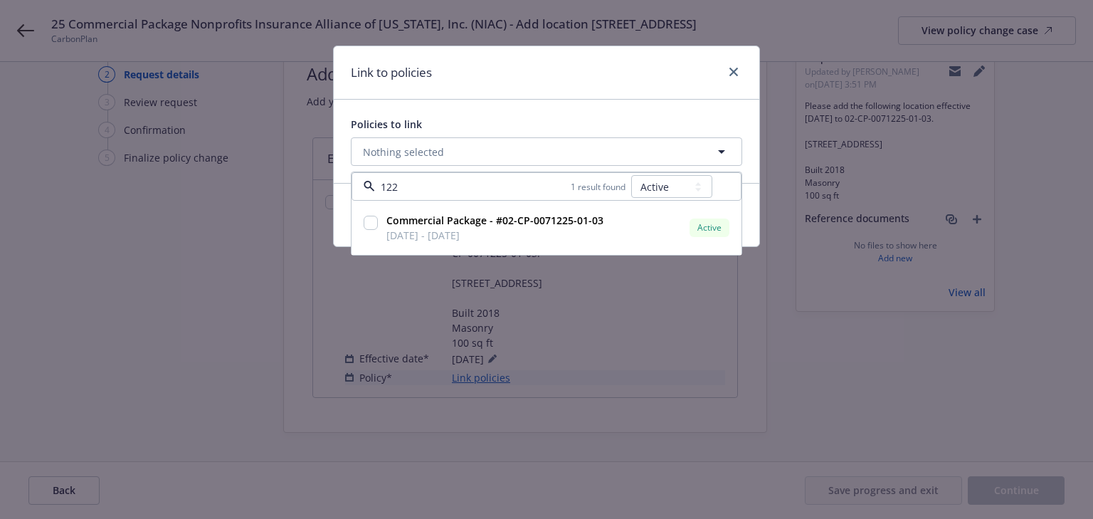
type input "1225"
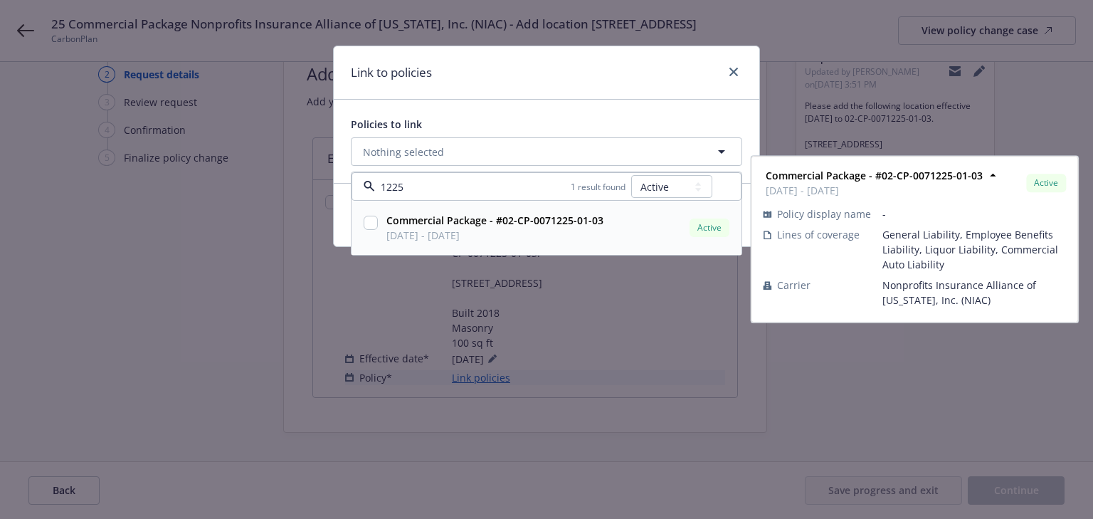
click at [369, 223] on input "checkbox" at bounding box center [371, 223] width 14 height 14
checkbox input "true"
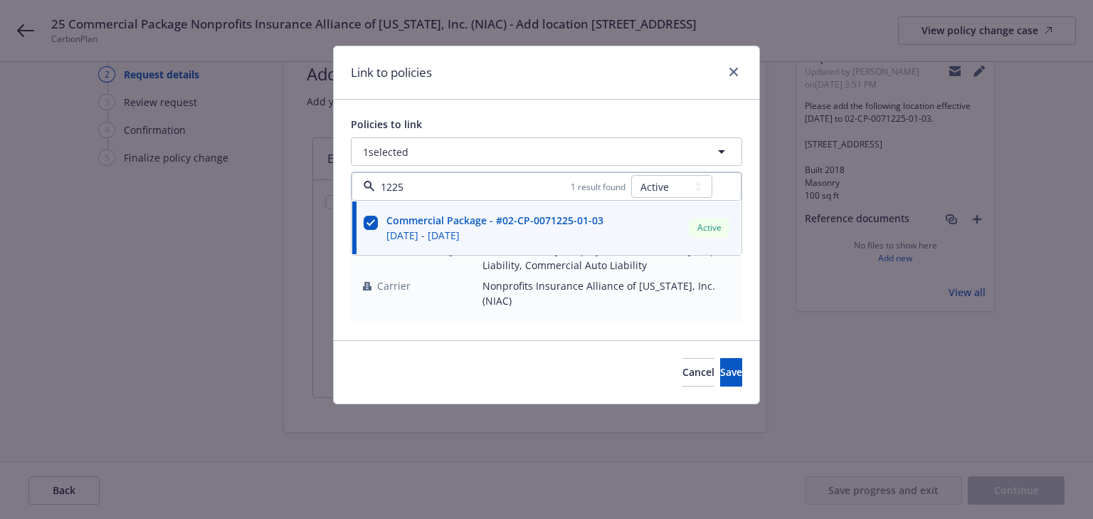
type input "1225"
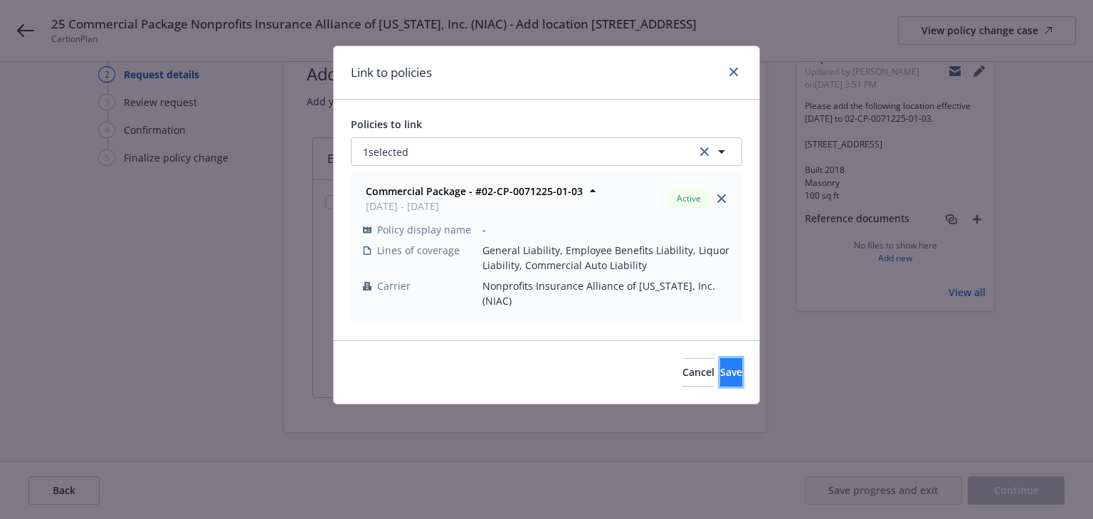
click at [724, 364] on button "Save" at bounding box center [731, 372] width 22 height 28
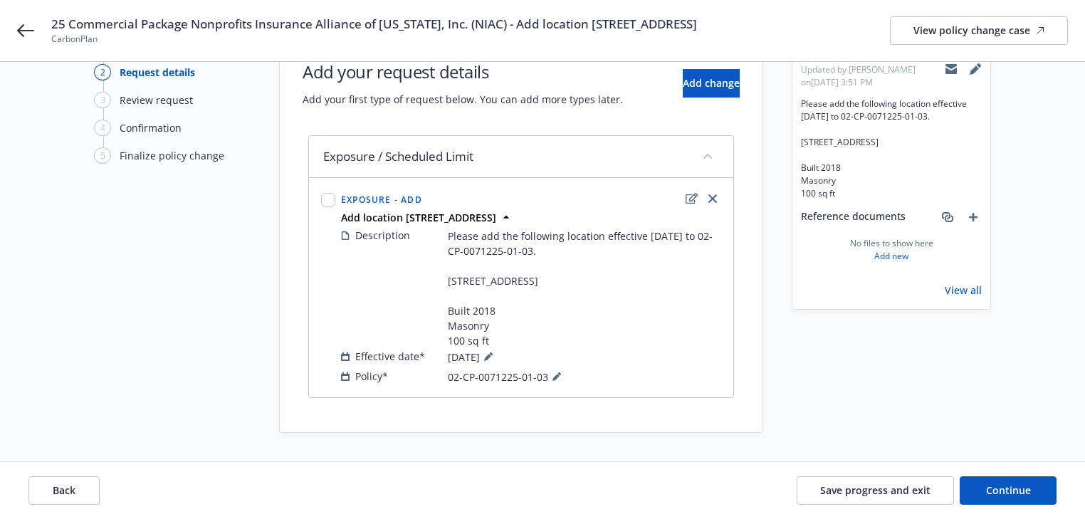
click at [886, 413] on div "Request details Updated by [PERSON_NAME] on [DATE] 3:51 PM Please add the follo…" at bounding box center [890, 234] width 199 height 396
click at [1043, 488] on button "Continue" at bounding box center [1007, 490] width 97 height 28
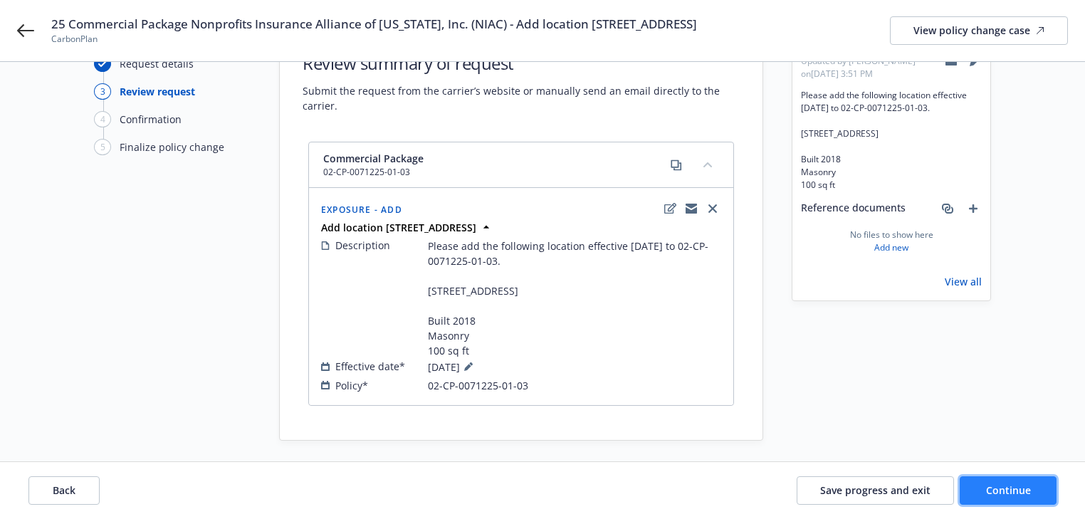
click at [1043, 488] on button "Continue" at bounding box center [1007, 490] width 97 height 28
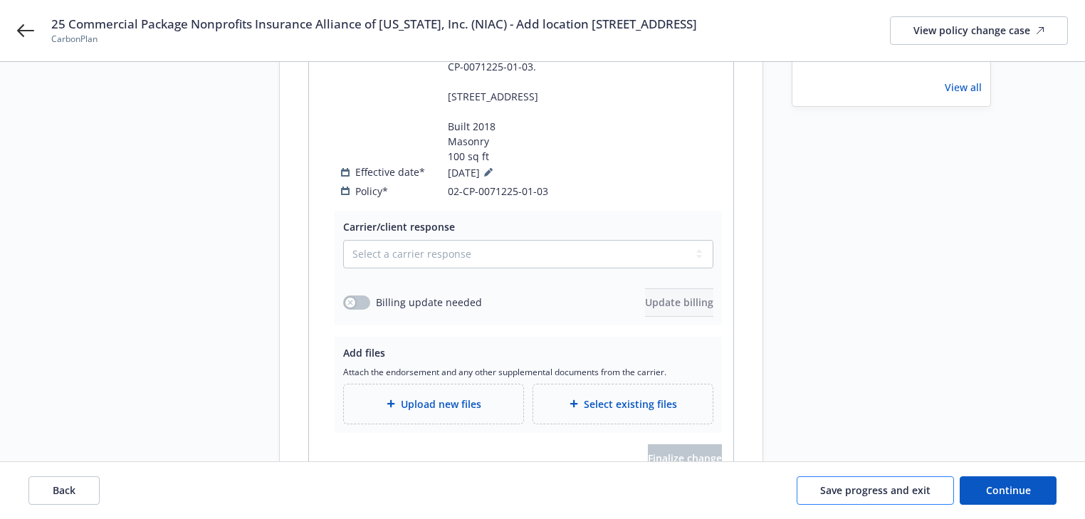
scroll to position [290, 0]
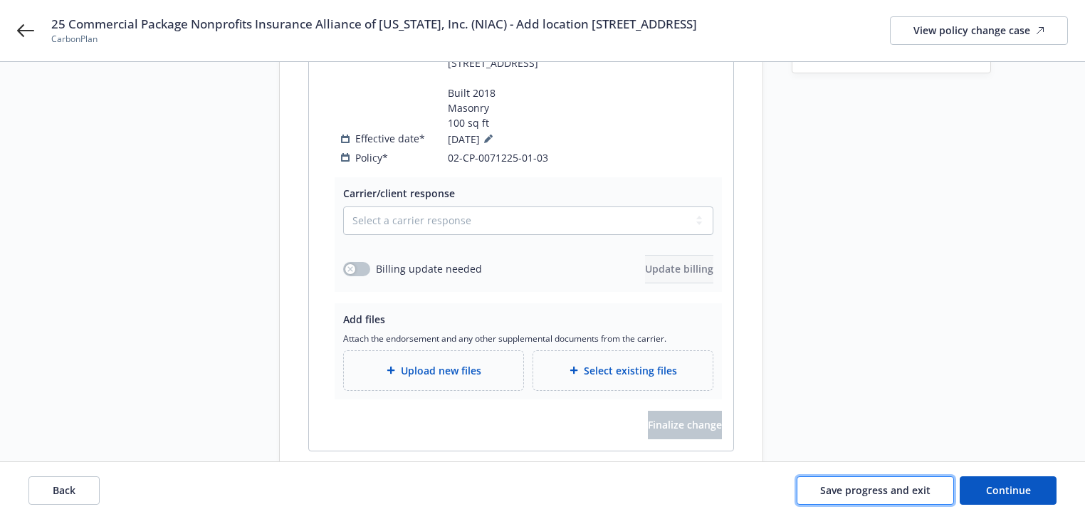
click at [883, 494] on span "Save progress and exit" at bounding box center [875, 490] width 110 height 14
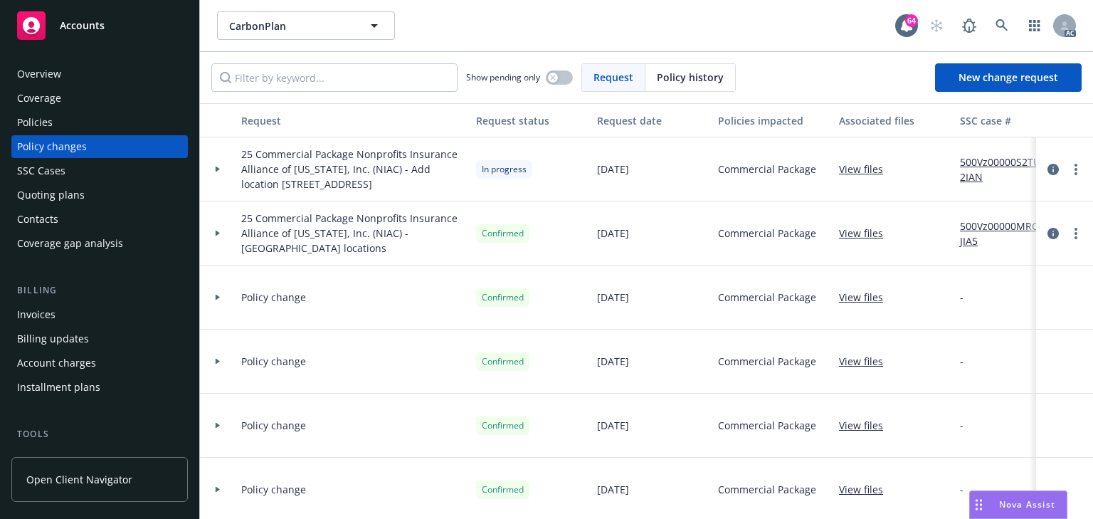
click at [994, 163] on link "500Vz00000S2TU2IAN" at bounding box center [1007, 169] width 95 height 30
drag, startPoint x: 112, startPoint y: 120, endPoint x: 95, endPoint y: 127, distance: 17.6
click at [112, 120] on div "Policies" at bounding box center [99, 122] width 165 height 23
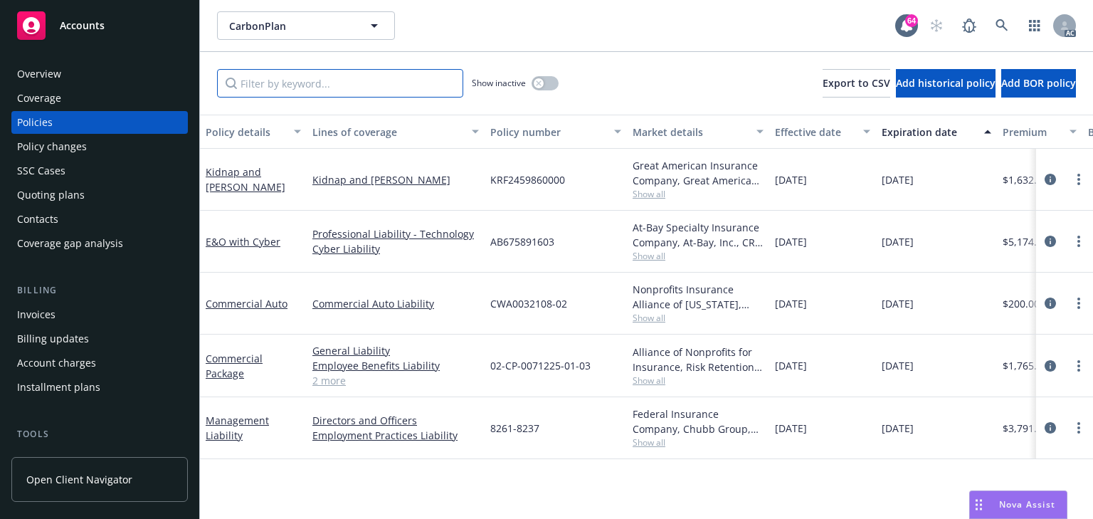
click at [352, 84] on input "Filter by keyword..." at bounding box center [340, 83] width 246 height 28
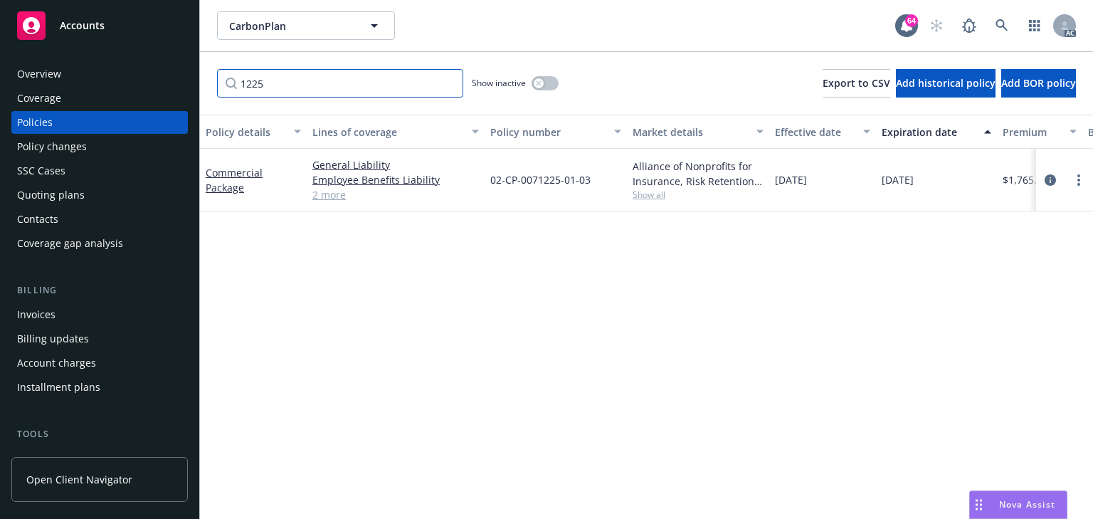
type input "1225"
click at [646, 199] on span "Show all" at bounding box center [698, 195] width 131 height 12
click at [38, 140] on div "Policy changes" at bounding box center [52, 146] width 70 height 23
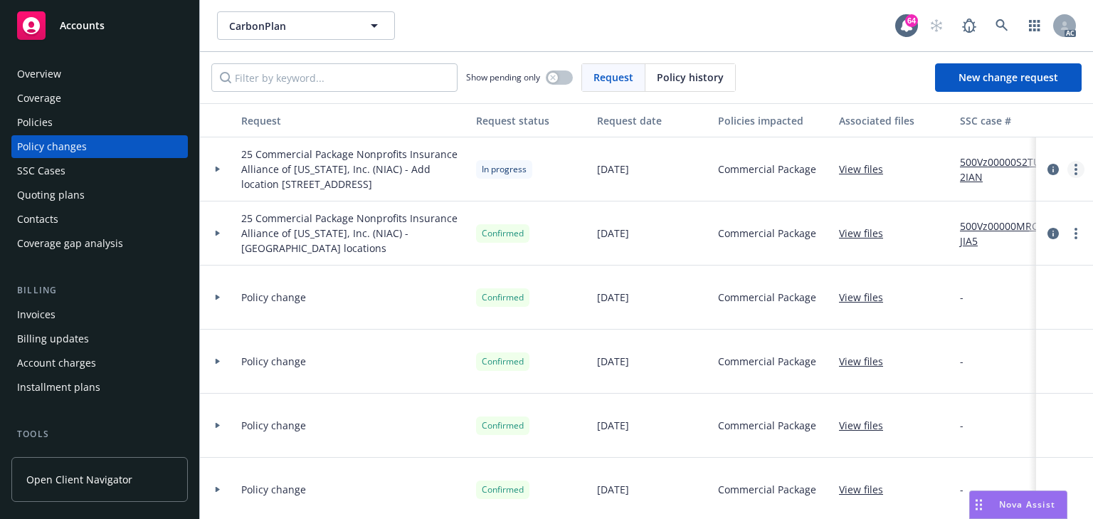
click at [1072, 164] on link "more" at bounding box center [1076, 169] width 17 height 17
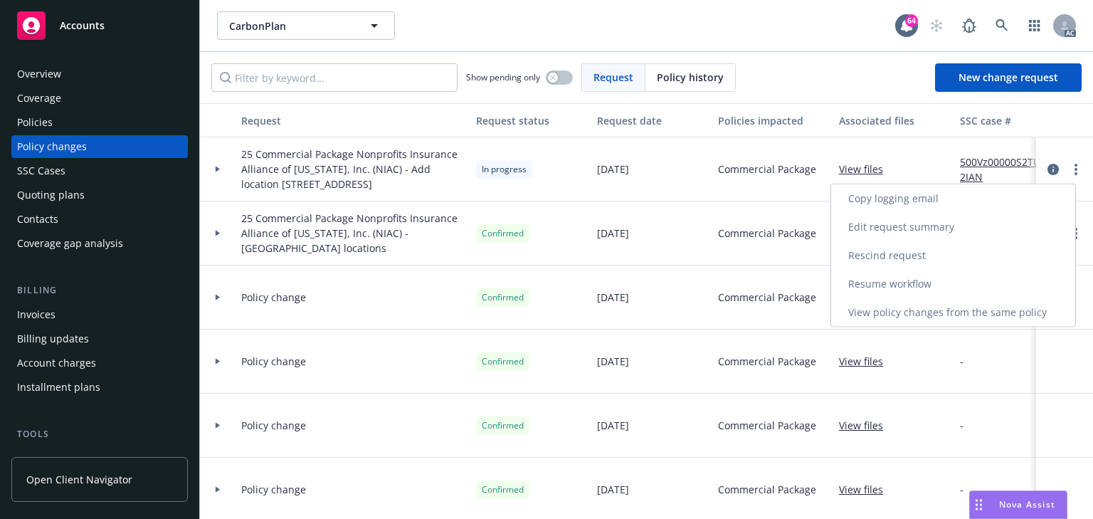
click at [922, 199] on link "Copy logging email" at bounding box center [953, 198] width 244 height 28
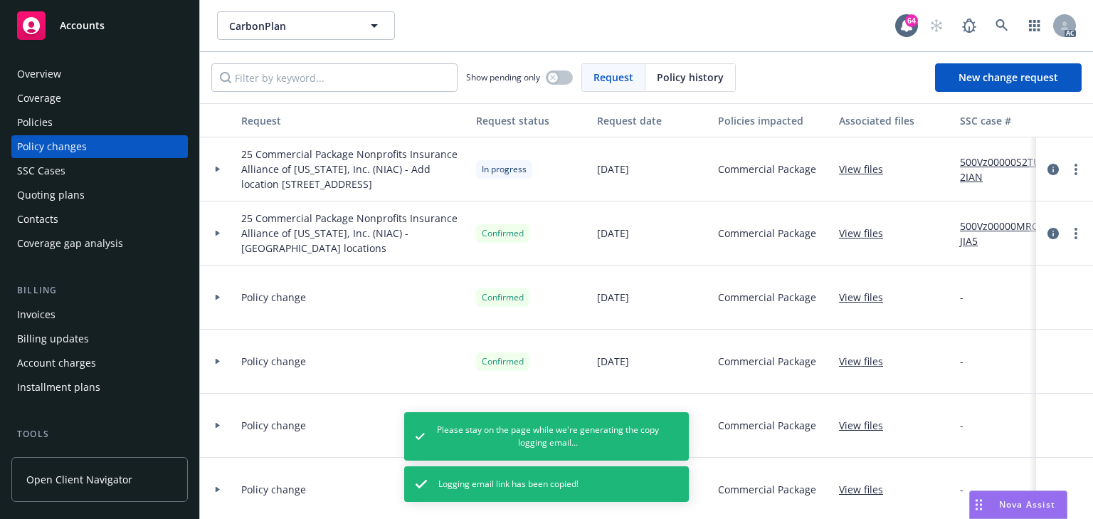
drag, startPoint x: 76, startPoint y: 126, endPoint x: 62, endPoint y: 126, distance: 14.2
click at [76, 126] on div "Policies" at bounding box center [99, 122] width 165 height 23
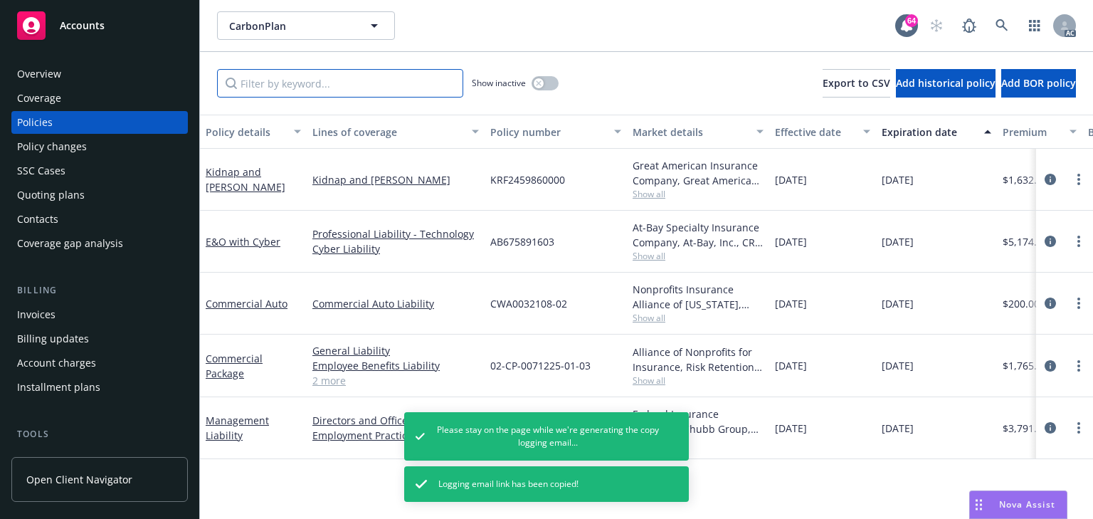
click at [298, 91] on input "Filter by keyword..." at bounding box center [340, 83] width 246 height 28
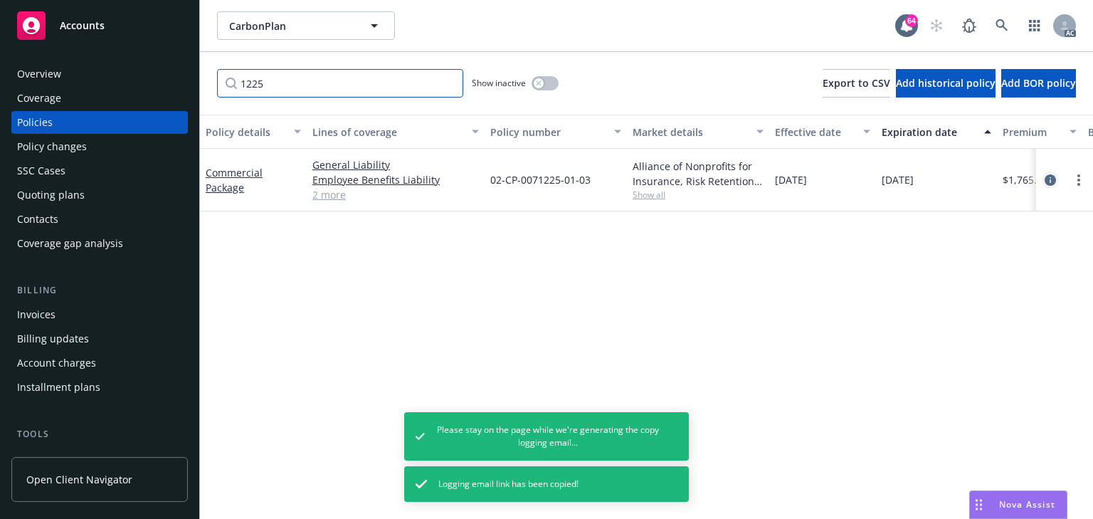
type input "1225"
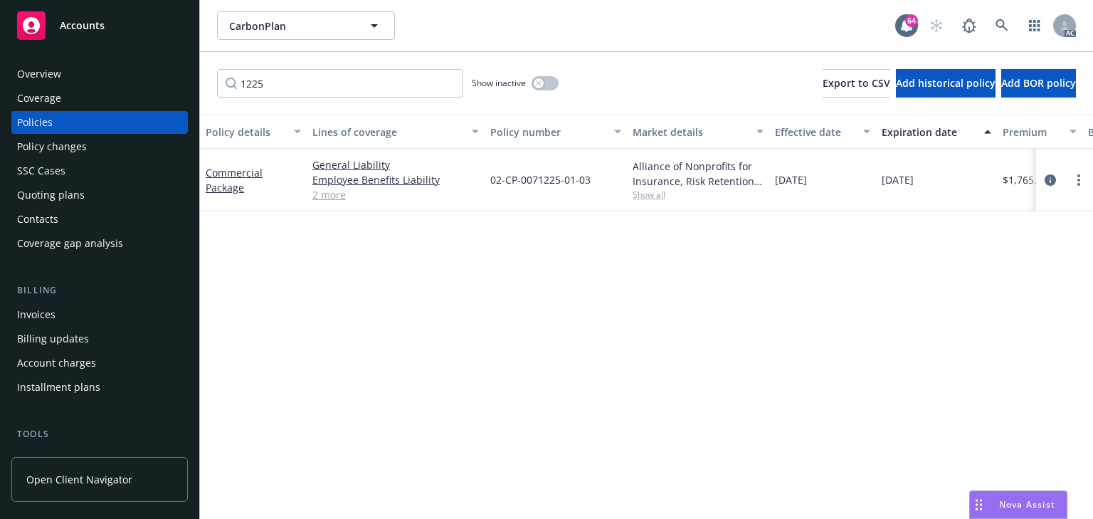
click at [1050, 177] on icon "circleInformation" at bounding box center [1050, 179] width 11 height 11
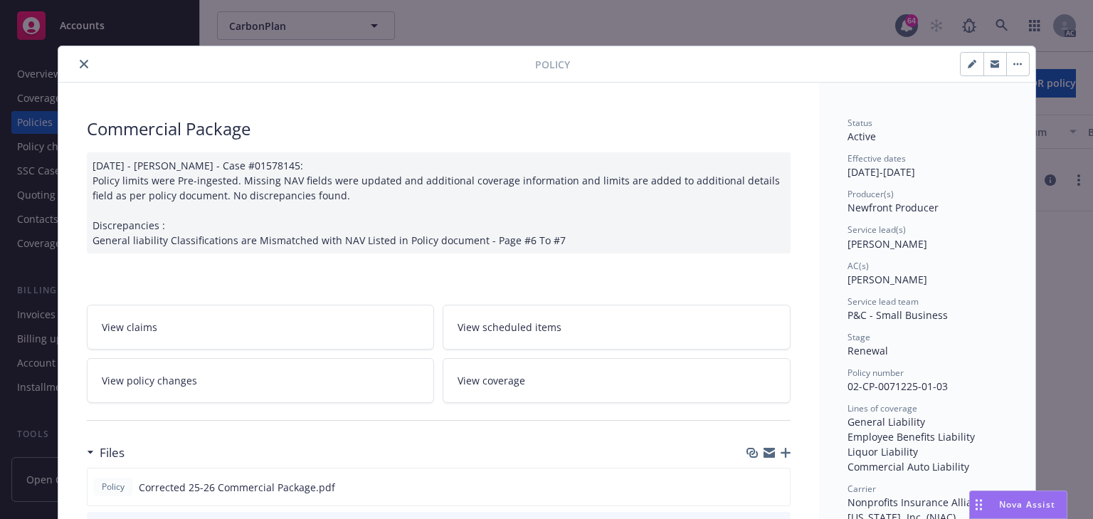
scroll to position [43, 0]
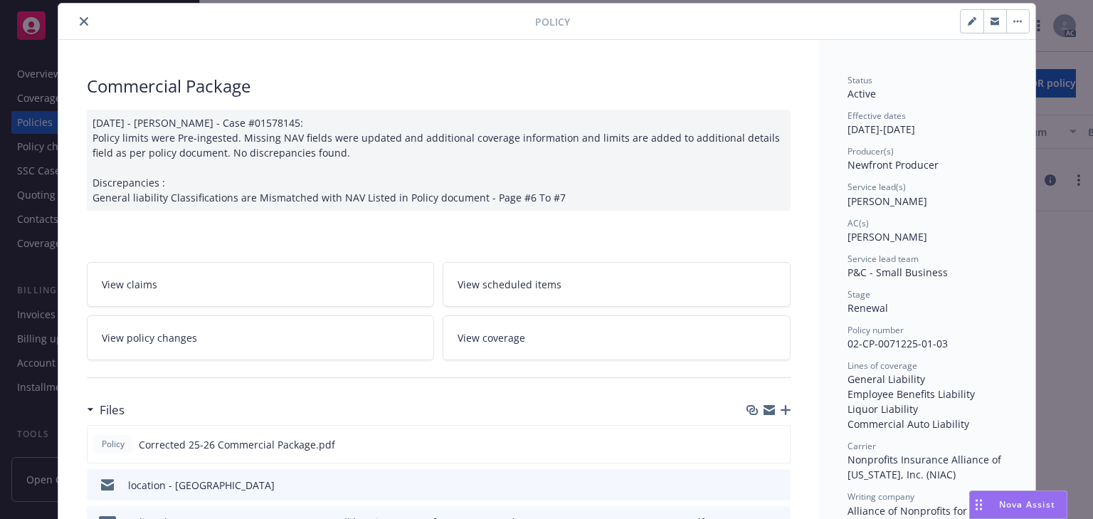
drag, startPoint x: 860, startPoint y: 201, endPoint x: 915, endPoint y: 200, distance: 55.5
click at [915, 200] on span "[PERSON_NAME]" at bounding box center [888, 201] width 80 height 14
drag, startPoint x: 840, startPoint y: 340, endPoint x: 982, endPoint y: 339, distance: 142.3
copy span "02-CP-0071225-01-03"
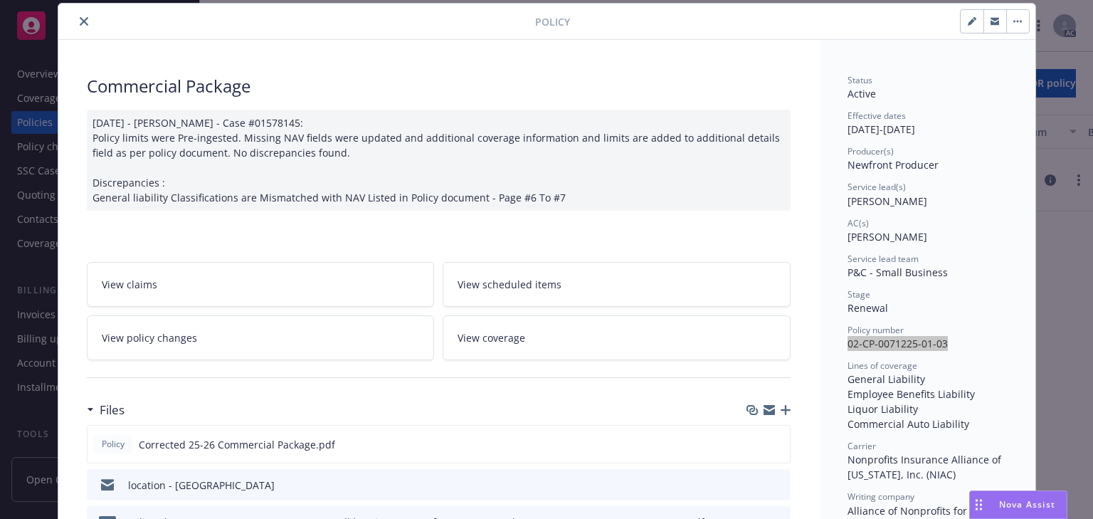
click at [75, 20] on button "close" at bounding box center [83, 21] width 17 height 17
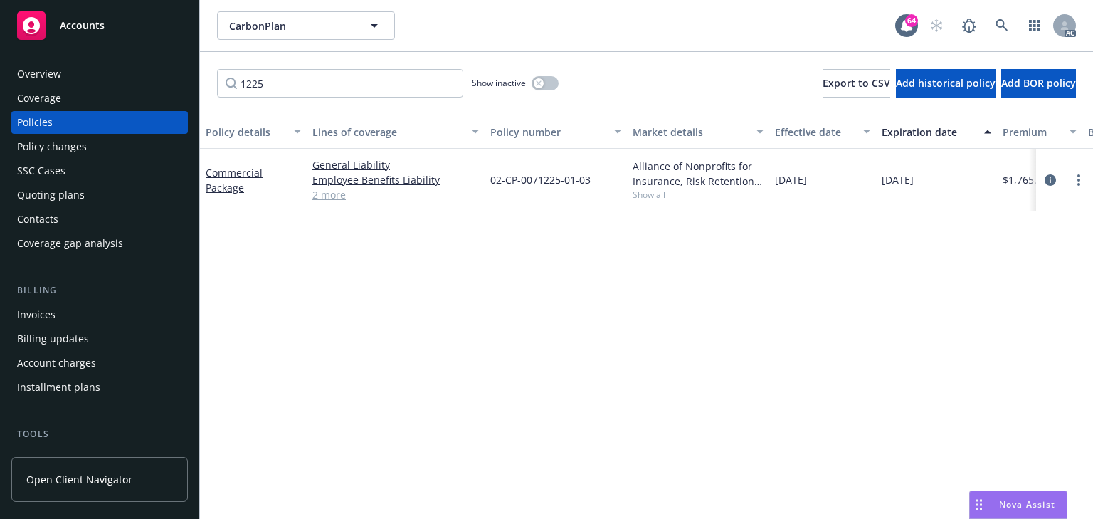
click at [83, 155] on div "Policy changes" at bounding box center [52, 146] width 70 height 23
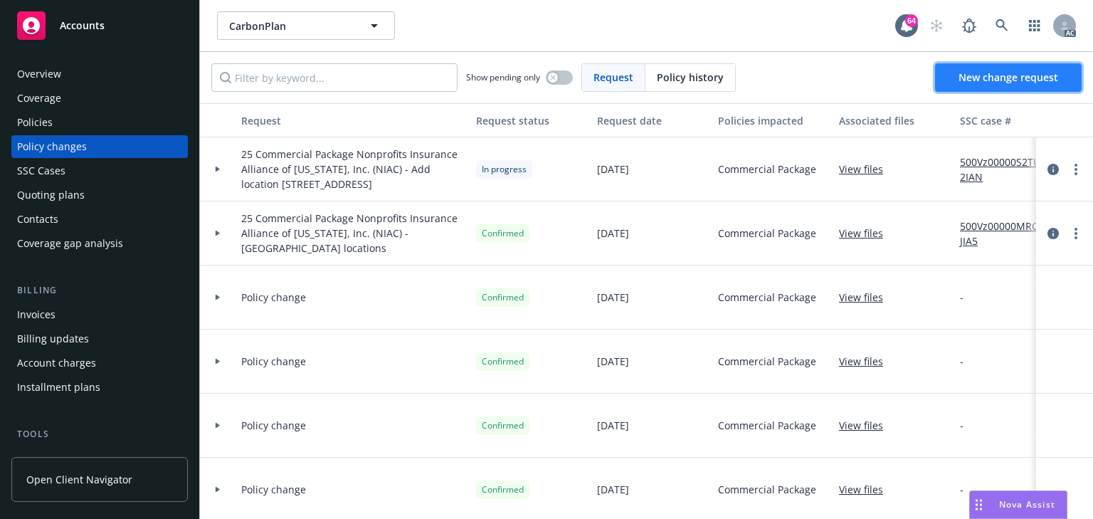
click at [966, 82] on span "New change request" at bounding box center [1009, 77] width 100 height 14
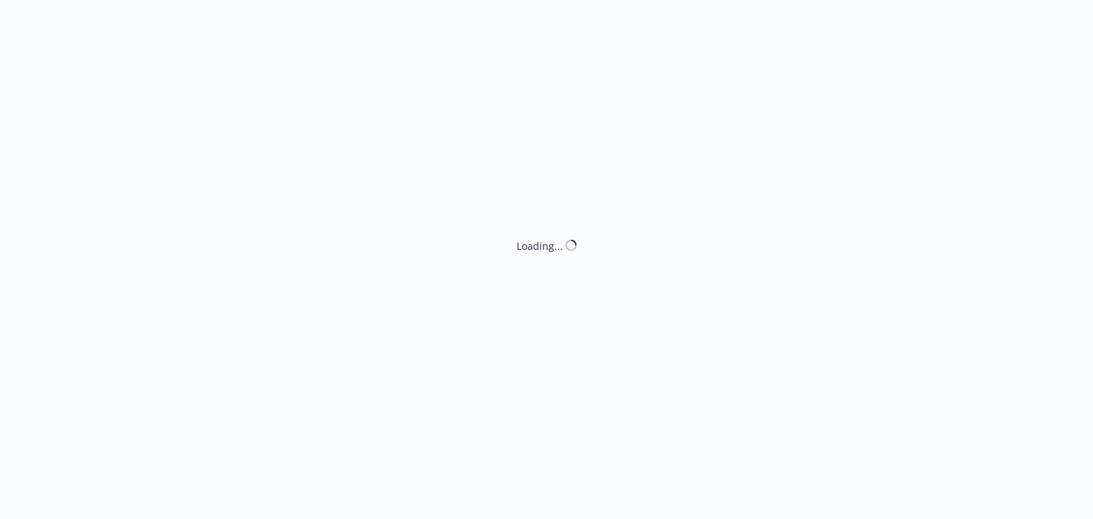
type textarea "x"
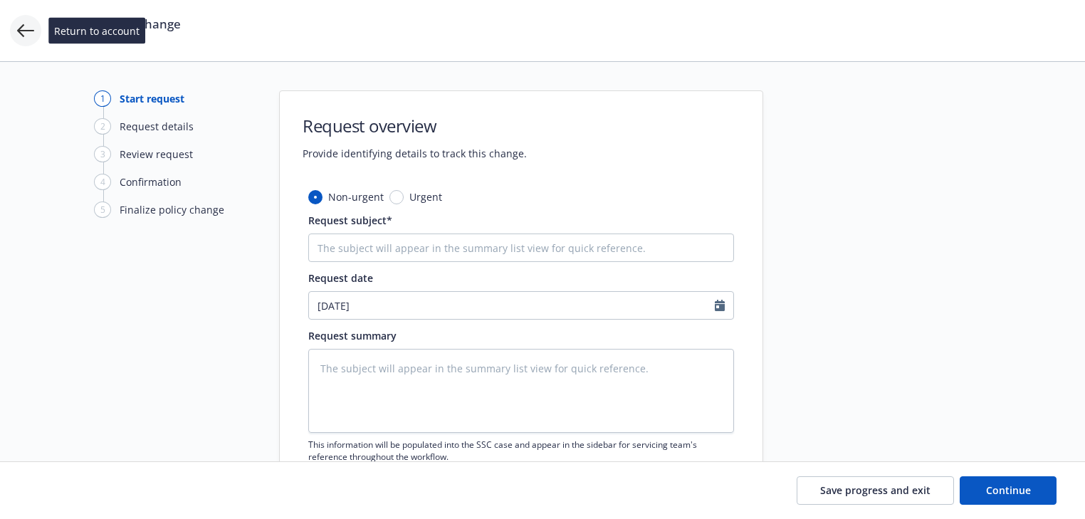
click at [21, 33] on icon at bounding box center [25, 30] width 17 height 13
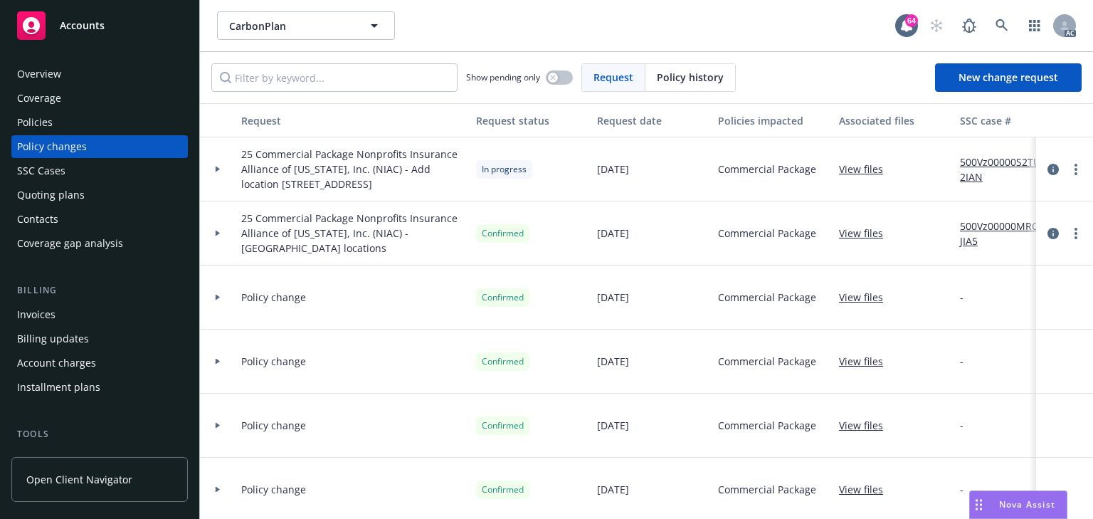
click at [45, 117] on div "Policies" at bounding box center [35, 122] width 36 height 23
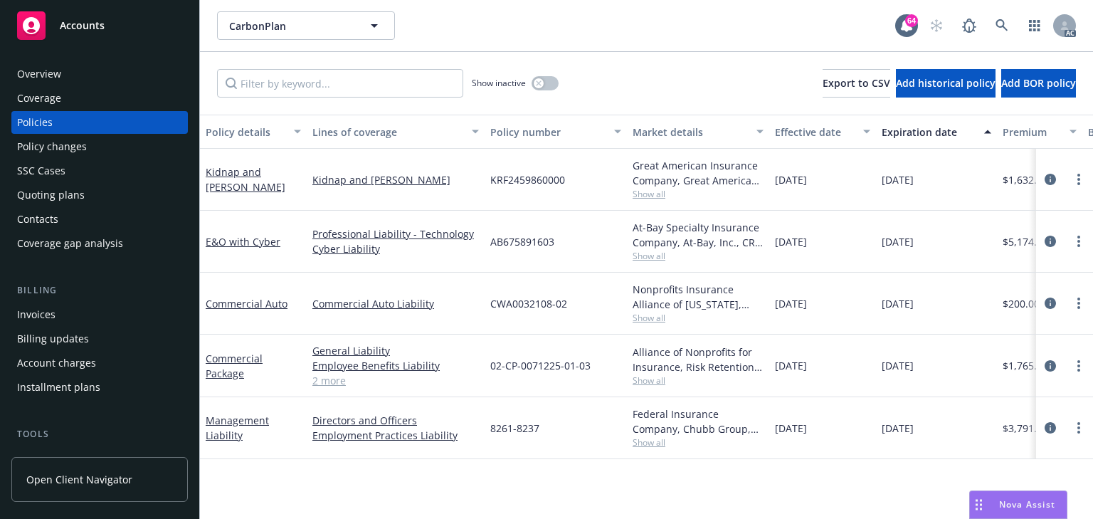
click at [396, 493] on div "Policy details Lines of coverage Policy number Market details Effective date Ex…" at bounding box center [646, 317] width 893 height 404
click at [1053, 238] on icon "circleInformation" at bounding box center [1050, 241] width 11 height 11
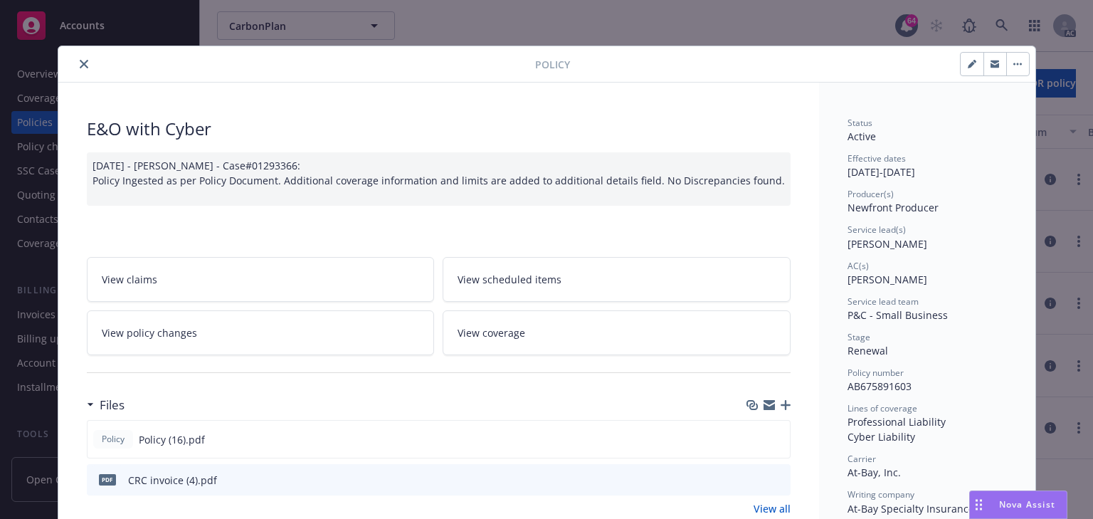
drag, startPoint x: 82, startPoint y: 63, endPoint x: 82, endPoint y: 73, distance: 10.0
click at [80, 63] on icon "close" at bounding box center [84, 64] width 9 height 9
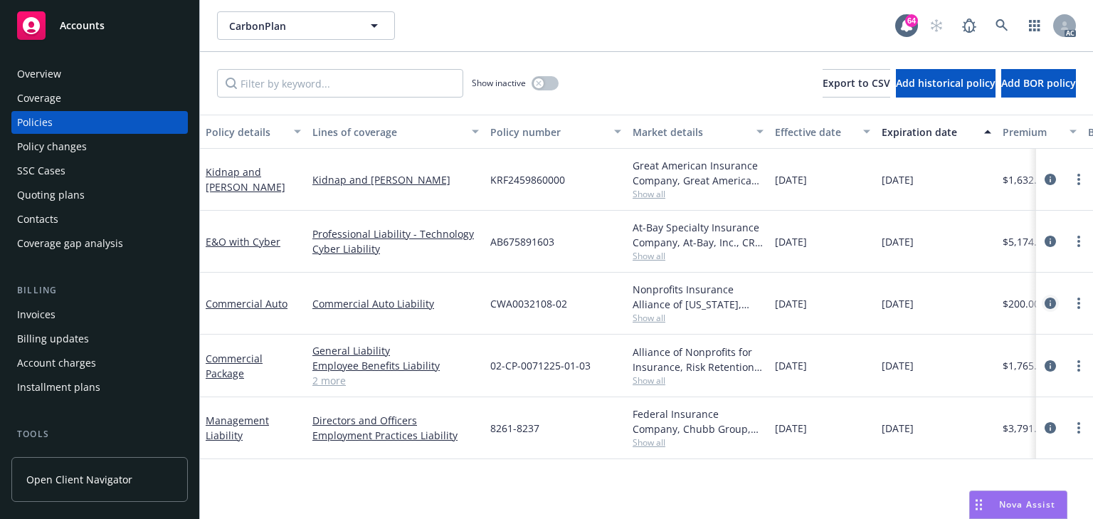
click at [1050, 305] on icon "circleInformation" at bounding box center [1050, 302] width 11 height 11
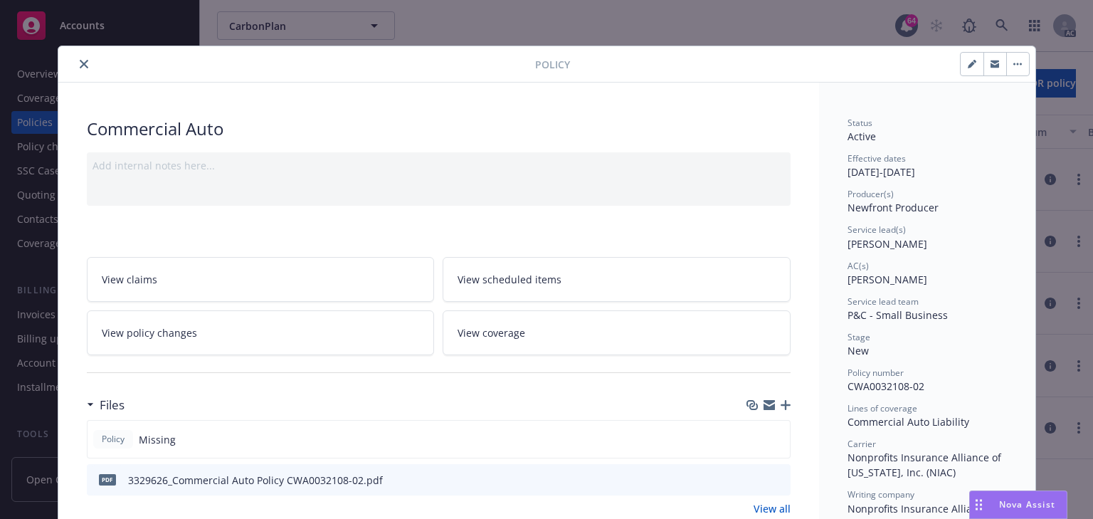
click at [80, 60] on icon "close" at bounding box center [84, 64] width 9 height 9
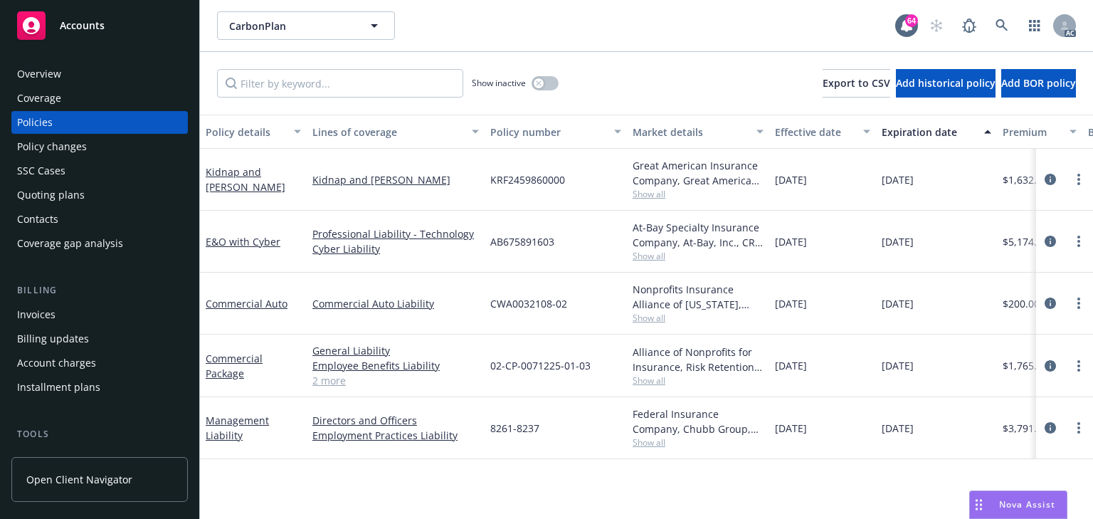
click at [31, 151] on div "Policy changes" at bounding box center [52, 146] width 70 height 23
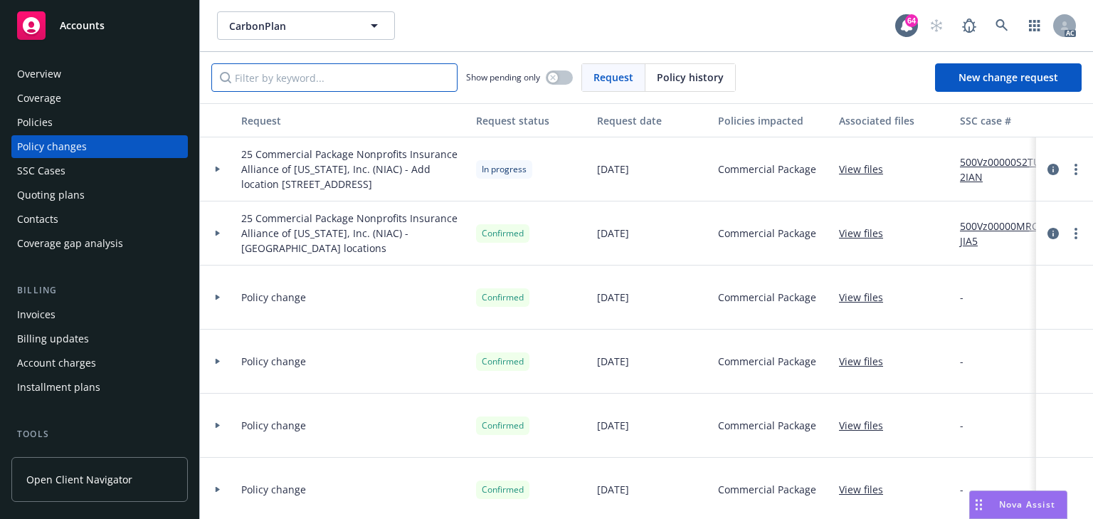
click at [369, 79] on input "Filter by keyword..." at bounding box center [334, 77] width 246 height 28
paste input "Update Mailing & Physical Address to state all Suite #'s"
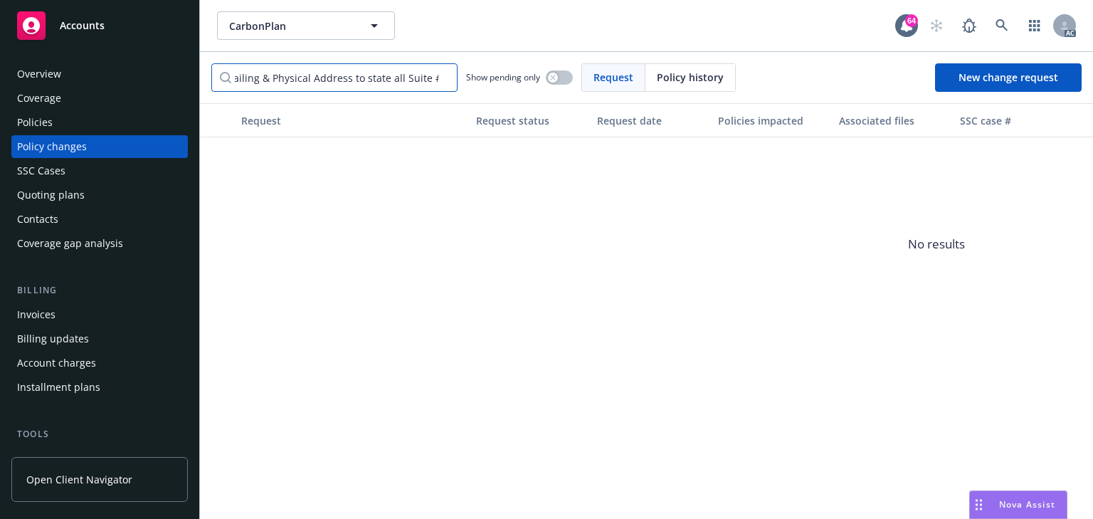
type input "Update Mailing & Physical Address to state all Suite #'s"
click at [562, 83] on button "button" at bounding box center [559, 77] width 27 height 14
click at [424, 82] on input "Update Mailing & Physical Address to state all Suite #'s" at bounding box center [334, 77] width 246 height 28
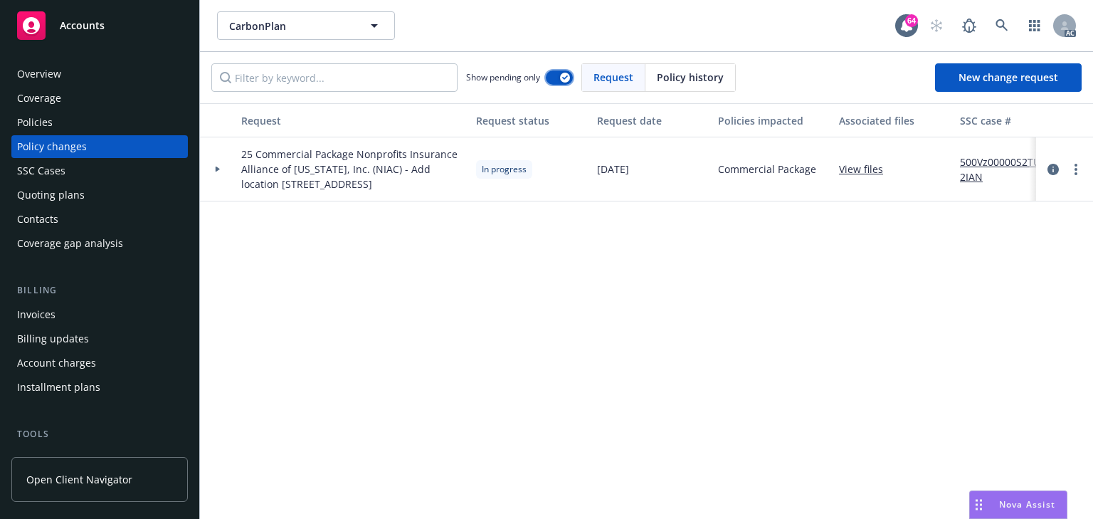
click at [564, 77] on icon "button" at bounding box center [565, 77] width 6 height 4
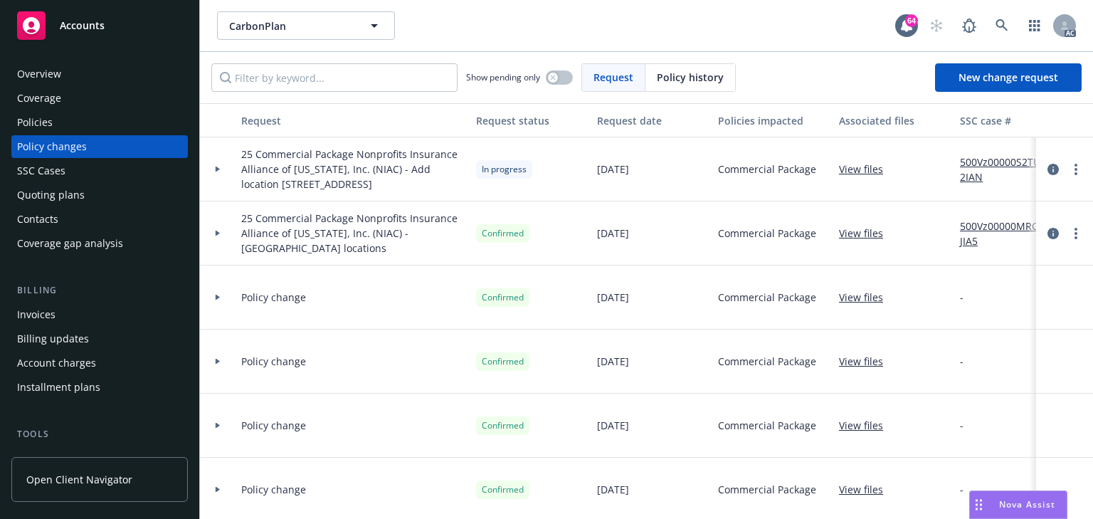
click at [504, 375] on div "Confirmed" at bounding box center [530, 362] width 121 height 64
click at [51, 115] on div "Policies" at bounding box center [99, 122] width 165 height 23
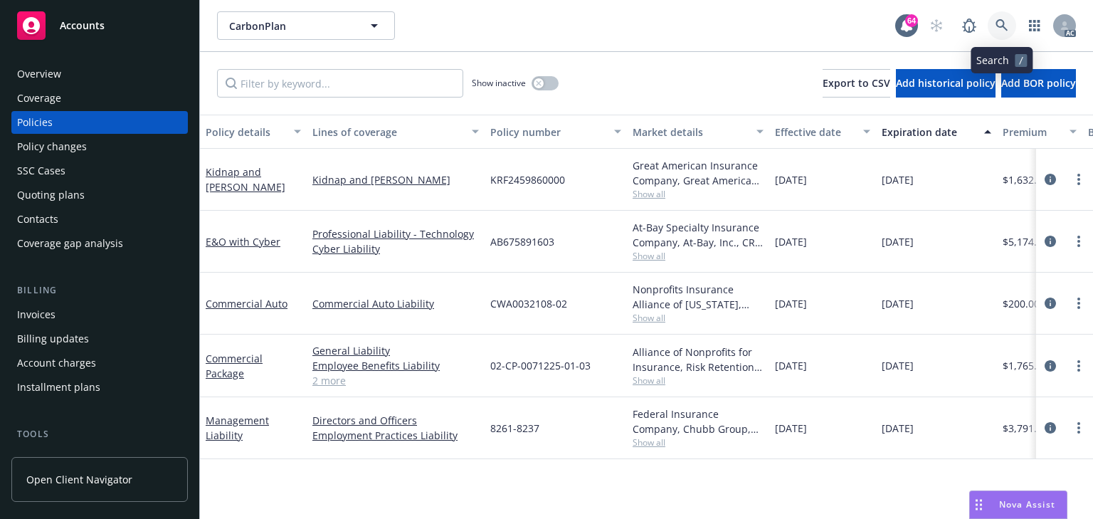
click at [990, 29] on link at bounding box center [1002, 25] width 28 height 28
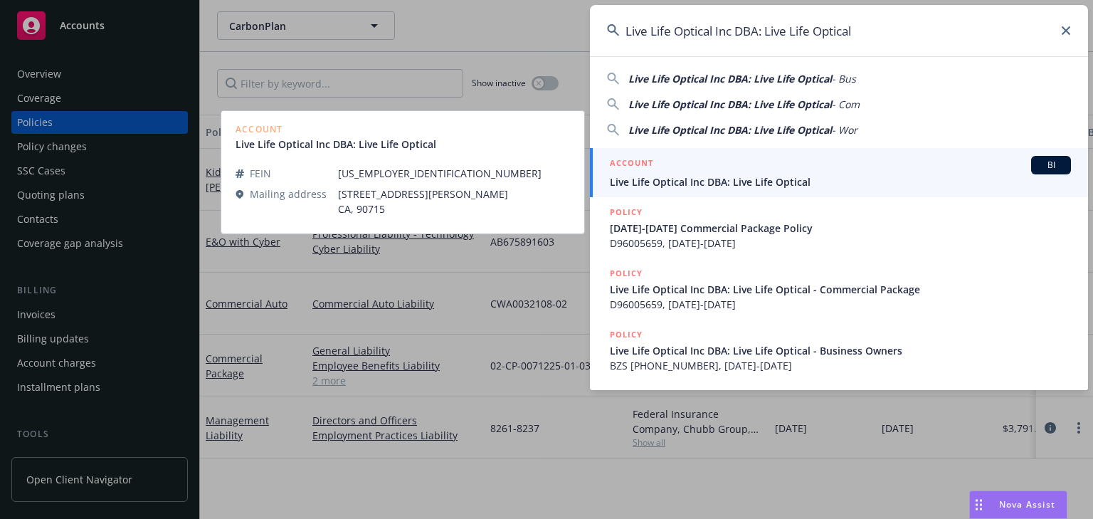
type input "Live Life Optical Inc DBA: Live Life Optical"
click at [684, 177] on span "Live Life Optical Inc DBA: Live Life Optical" at bounding box center [840, 181] width 461 height 15
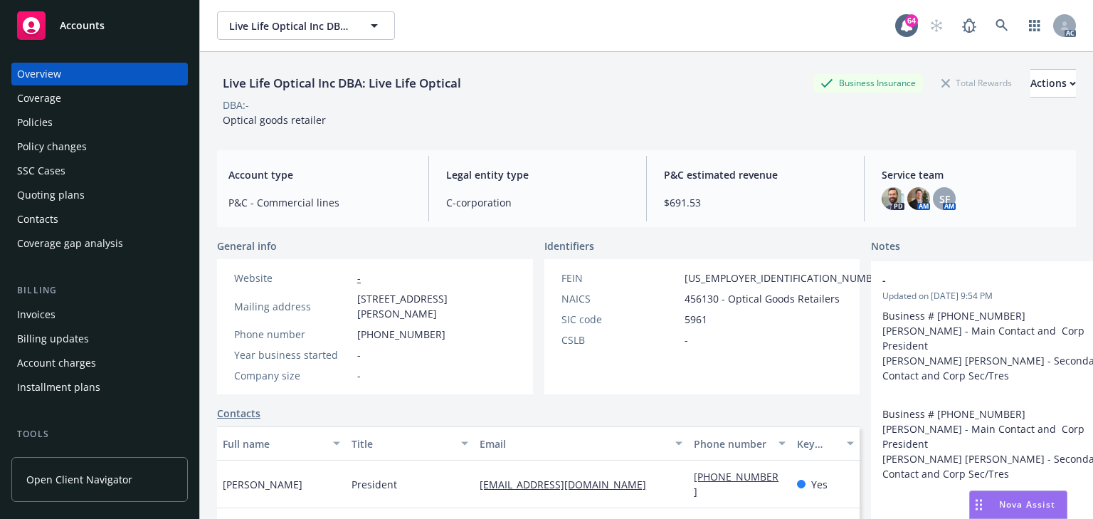
click at [77, 151] on div "Policy changes" at bounding box center [52, 146] width 70 height 23
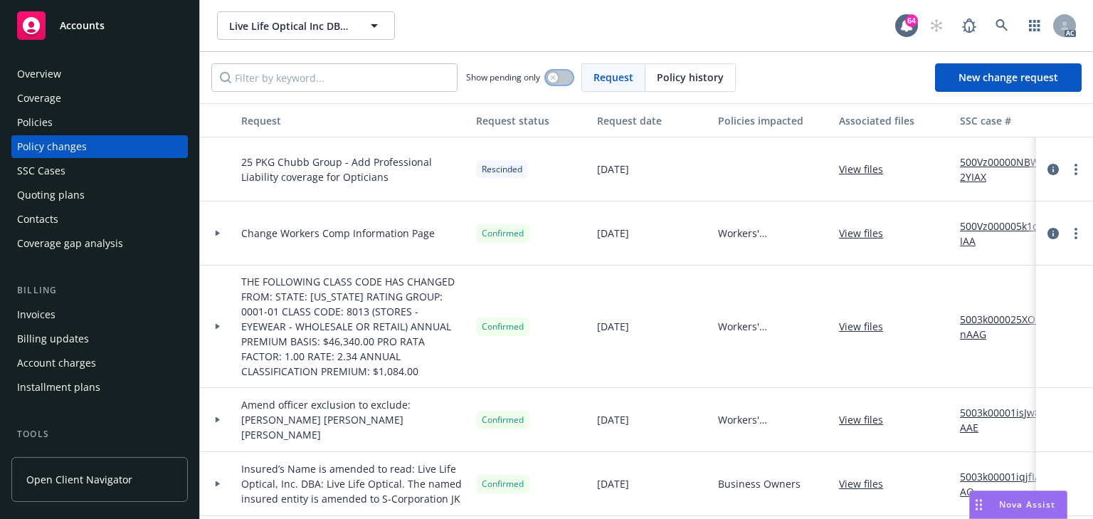
click at [567, 80] on button "button" at bounding box center [559, 77] width 27 height 14
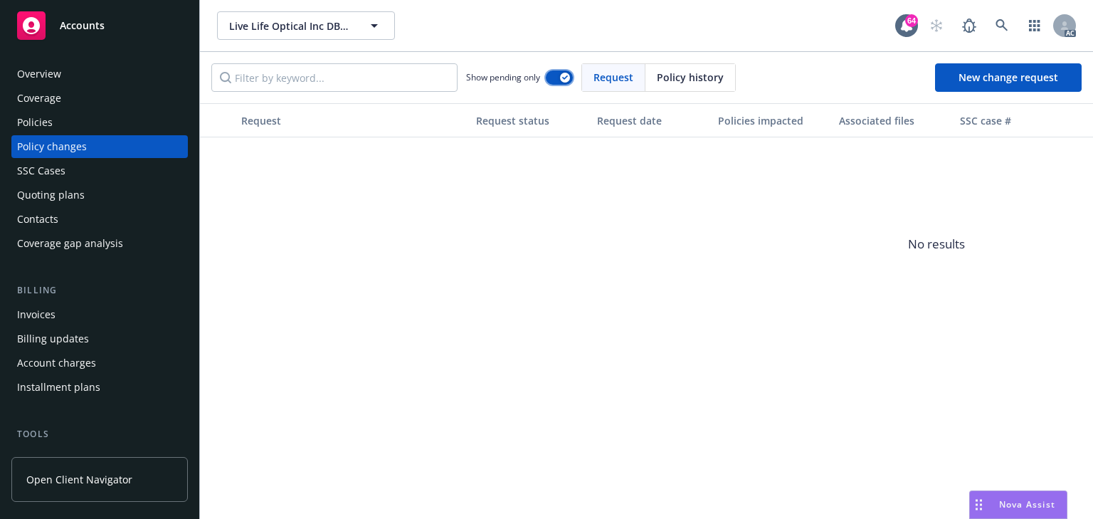
click at [567, 80] on div "button" at bounding box center [565, 78] width 10 height 10
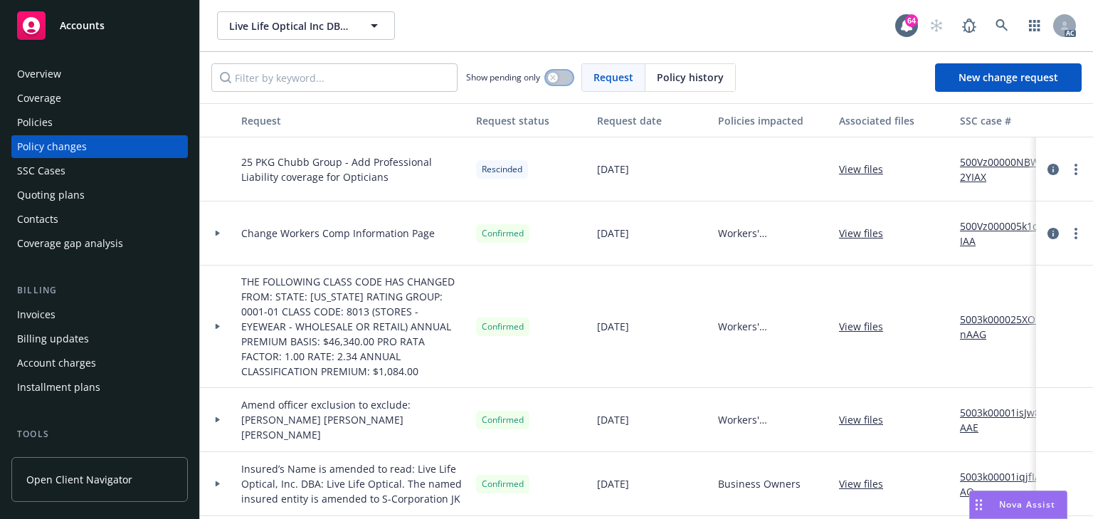
click at [567, 80] on button "button" at bounding box center [559, 77] width 27 height 14
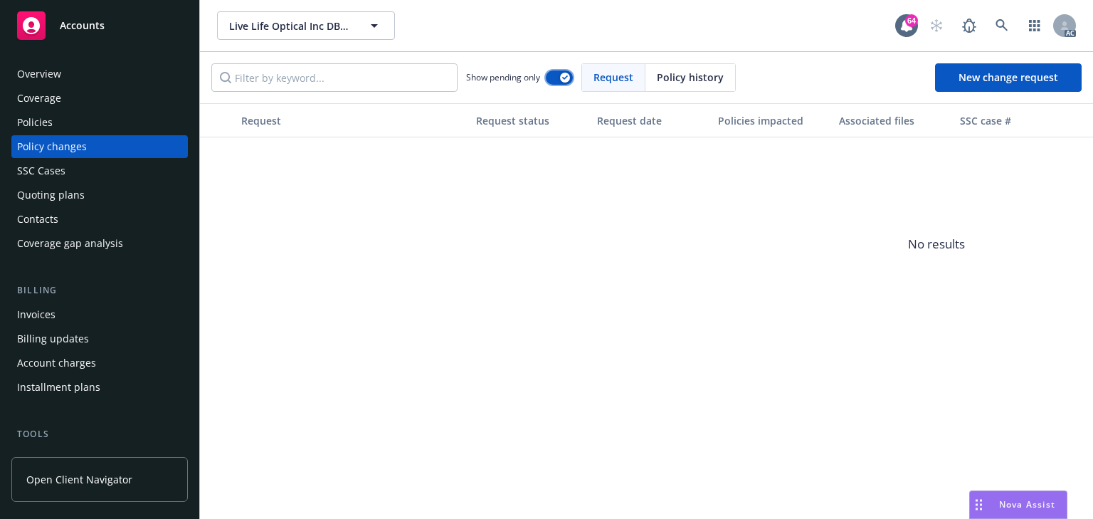
click at [567, 80] on div "button" at bounding box center [565, 78] width 10 height 10
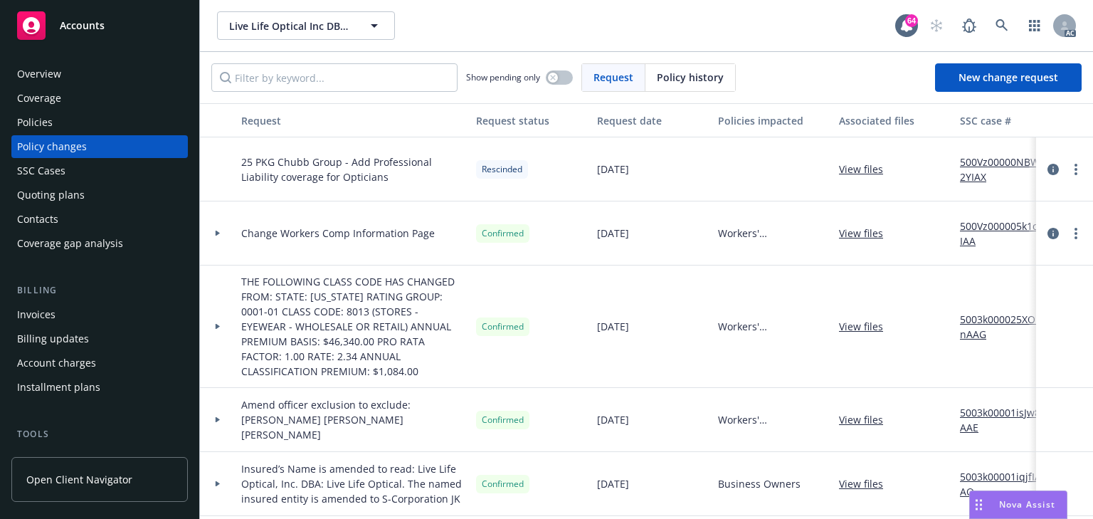
click at [52, 131] on div "Policies" at bounding box center [99, 122] width 165 height 23
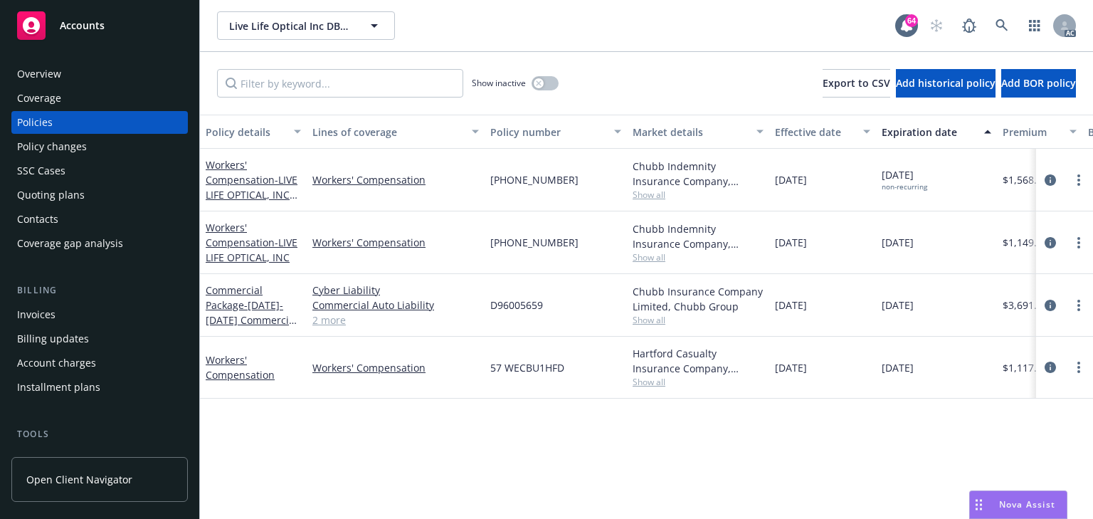
click at [650, 197] on span "Show all" at bounding box center [698, 195] width 131 height 12
click at [641, 455] on div "Policy details Lines of coverage Policy number Market details Effective date Ex…" at bounding box center [646, 317] width 893 height 404
click at [638, 259] on span "Show all" at bounding box center [698, 257] width 131 height 12
click at [648, 491] on div "Policy details Lines of coverage Policy number Market details Effective date Ex…" at bounding box center [646, 317] width 893 height 404
click at [644, 325] on span "Show all" at bounding box center [698, 320] width 131 height 12
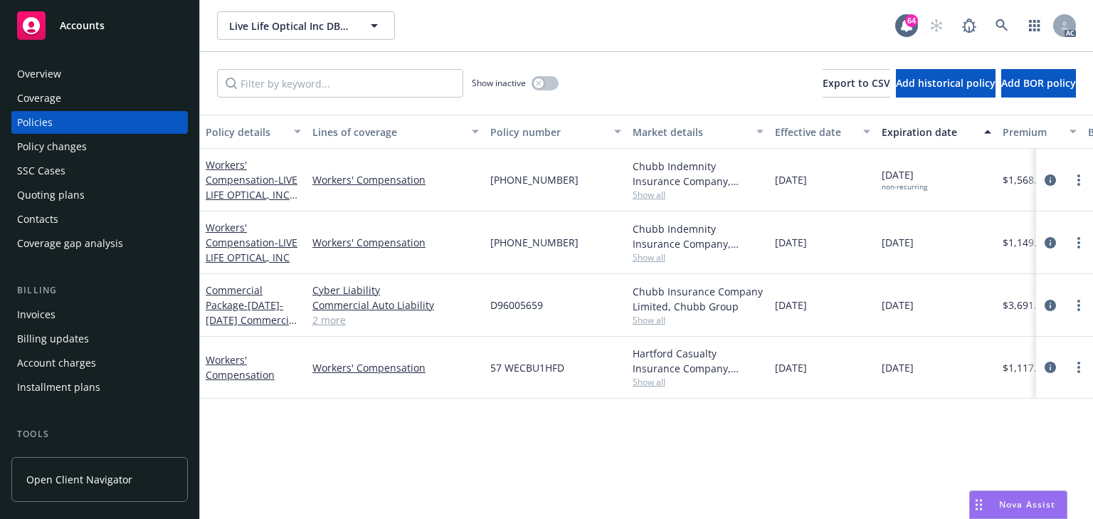
click at [796, 455] on div "Policy details Lines of coverage Policy number Market details Effective date Ex…" at bounding box center [646, 317] width 893 height 404
click at [646, 379] on span "Show all" at bounding box center [698, 382] width 131 height 12
click at [754, 428] on div "Policy details Lines of coverage Policy number Market details Effective date Ex…" at bounding box center [646, 317] width 893 height 404
click at [1048, 238] on icon "circleInformation" at bounding box center [1050, 242] width 11 height 11
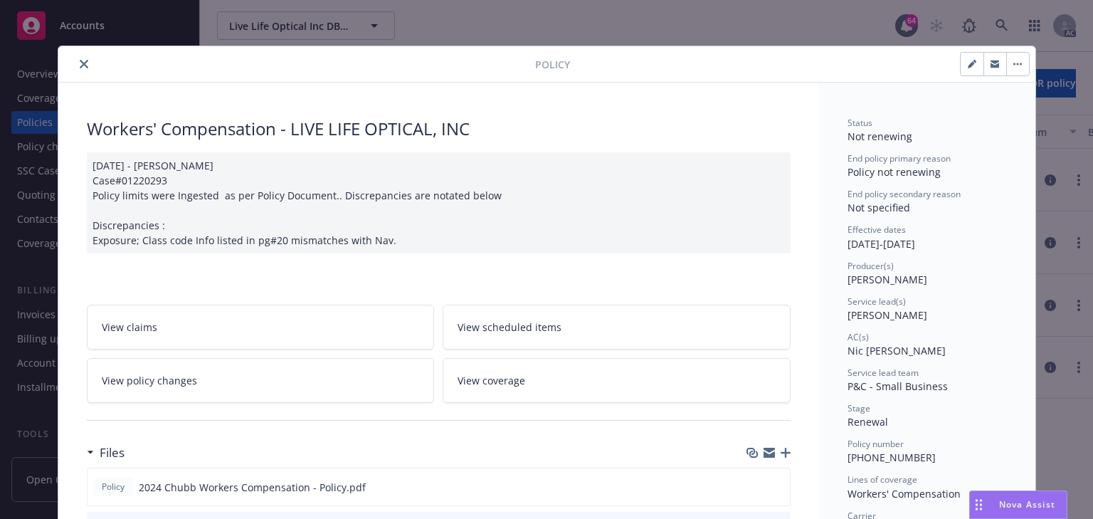
click at [86, 66] on button "close" at bounding box center [83, 64] width 17 height 17
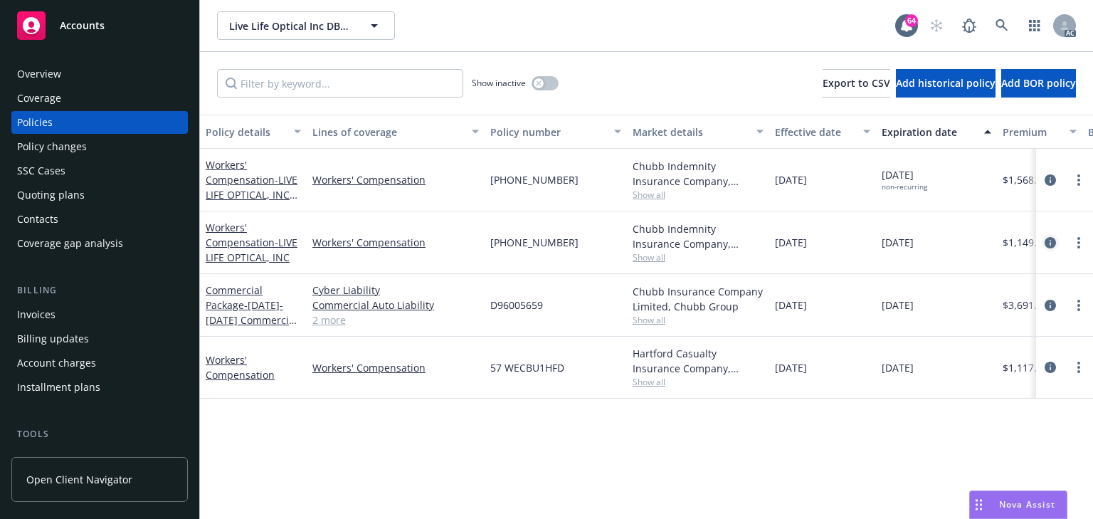
click at [1050, 237] on icon "circleInformation" at bounding box center [1050, 242] width 11 height 11
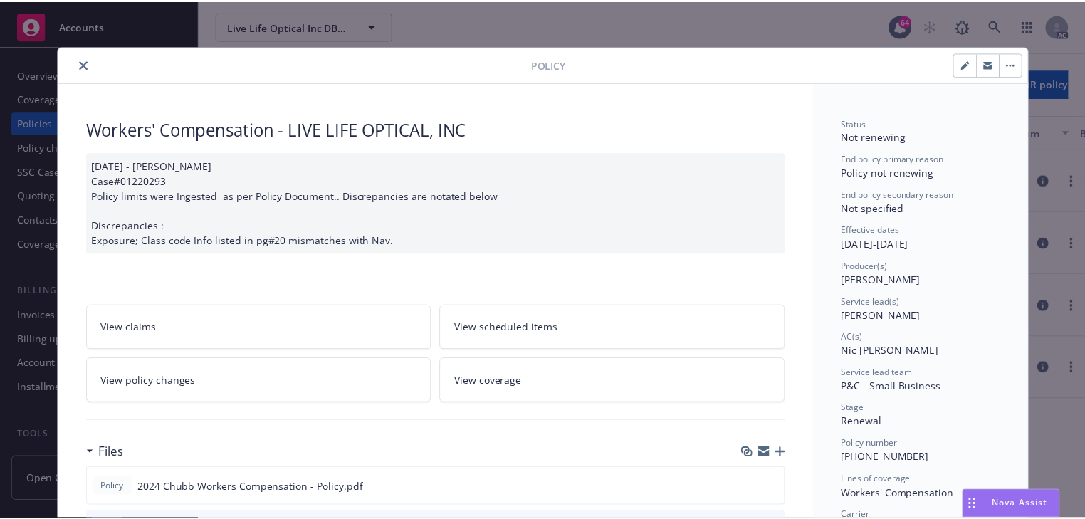
scroll to position [43, 0]
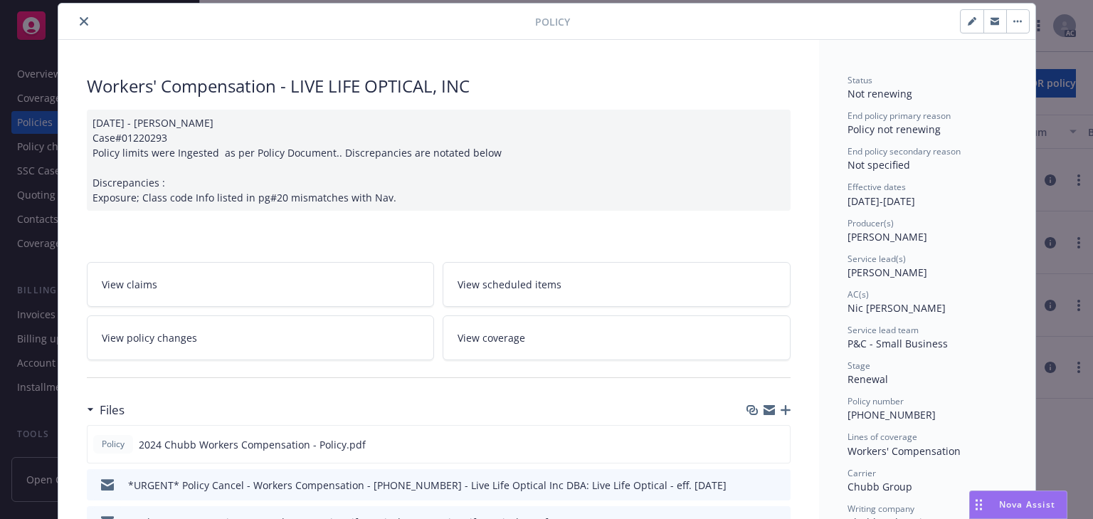
click at [80, 20] on icon "close" at bounding box center [84, 21] width 9 height 9
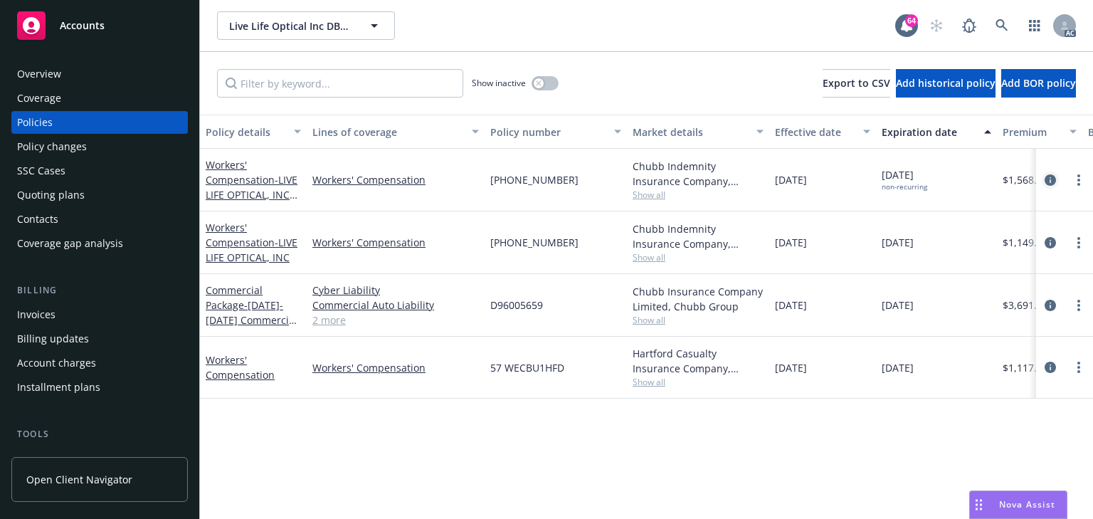
click at [1050, 177] on icon "circleInformation" at bounding box center [1050, 179] width 11 height 11
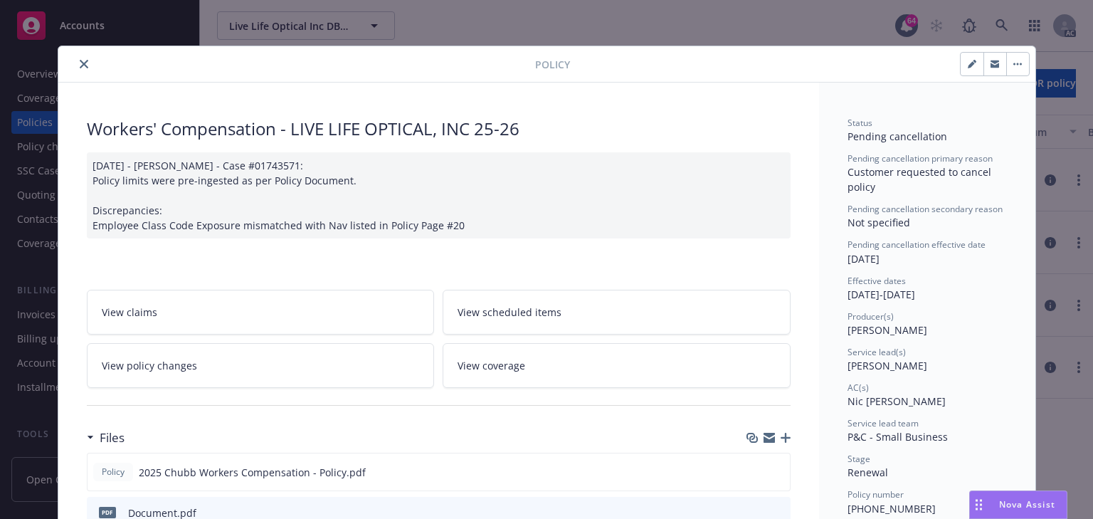
click at [80, 61] on icon "close" at bounding box center [84, 64] width 9 height 9
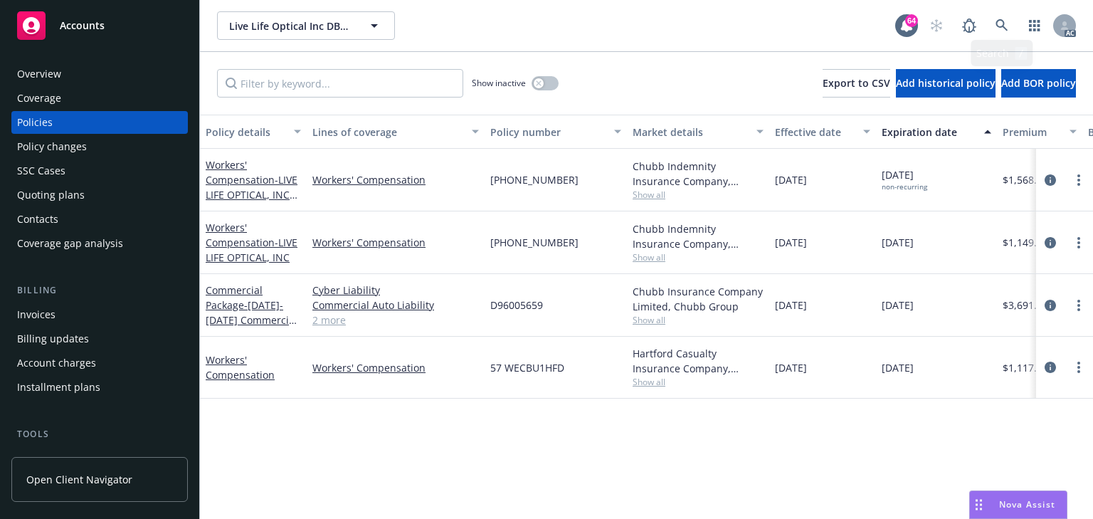
click at [1019, 26] on div "AC" at bounding box center [999, 25] width 154 height 28
click at [1001, 27] on icon at bounding box center [1002, 25] width 12 height 12
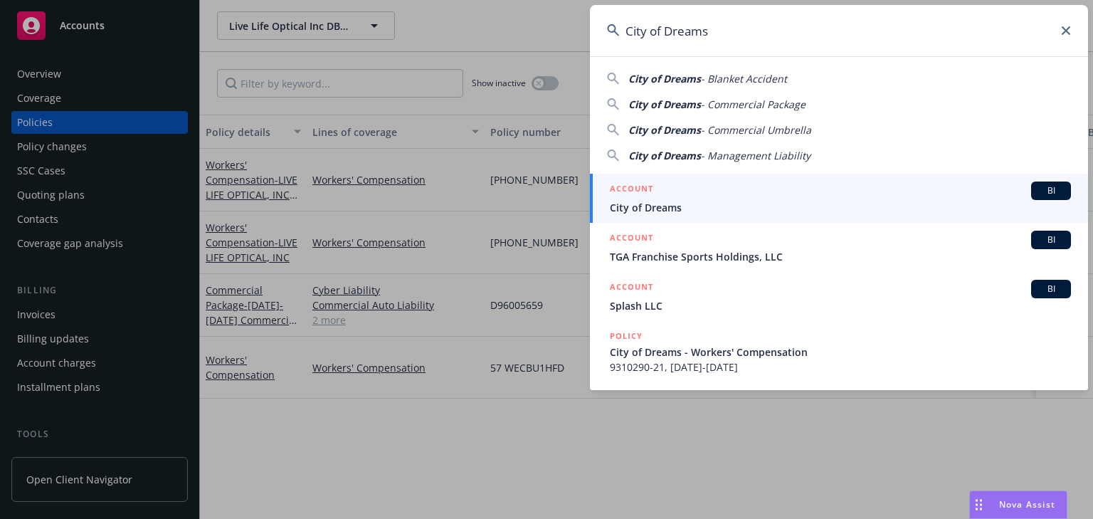
type input "City of Dreams"
click at [672, 205] on span "City of Dreams" at bounding box center [840, 207] width 461 height 15
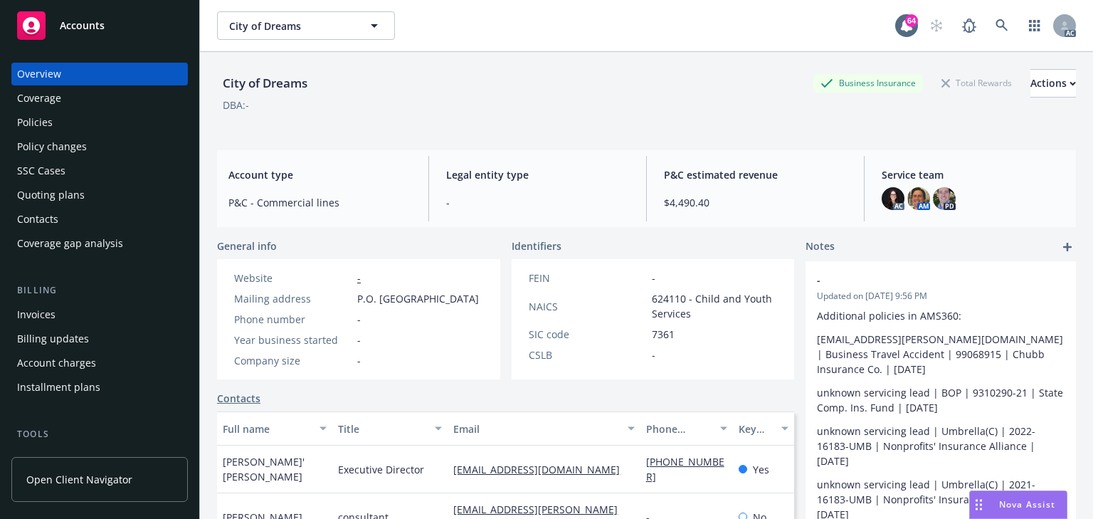
click at [57, 122] on div "Policies" at bounding box center [99, 122] width 165 height 23
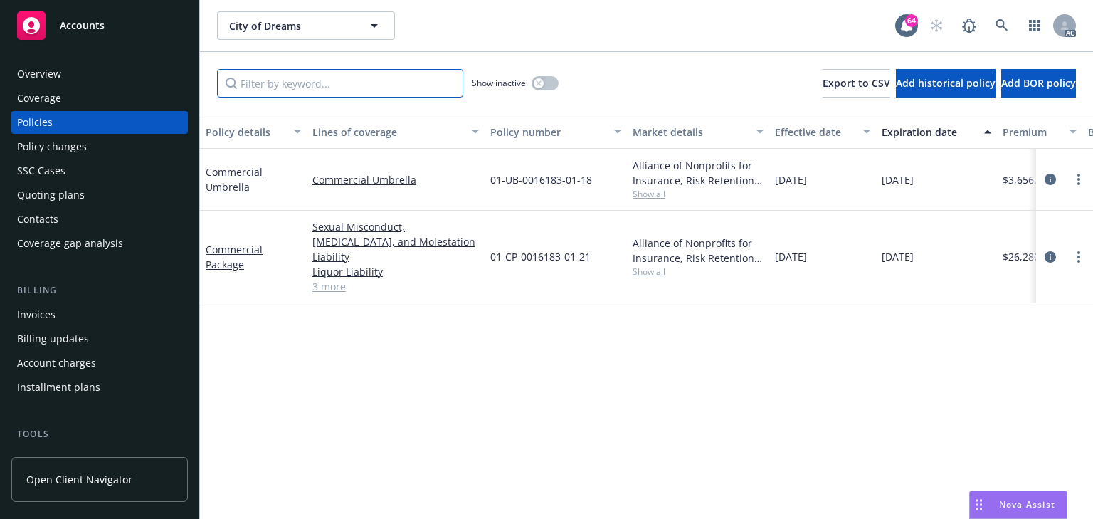
click at [332, 85] on input "Filter by keyword..." at bounding box center [340, 83] width 246 height 28
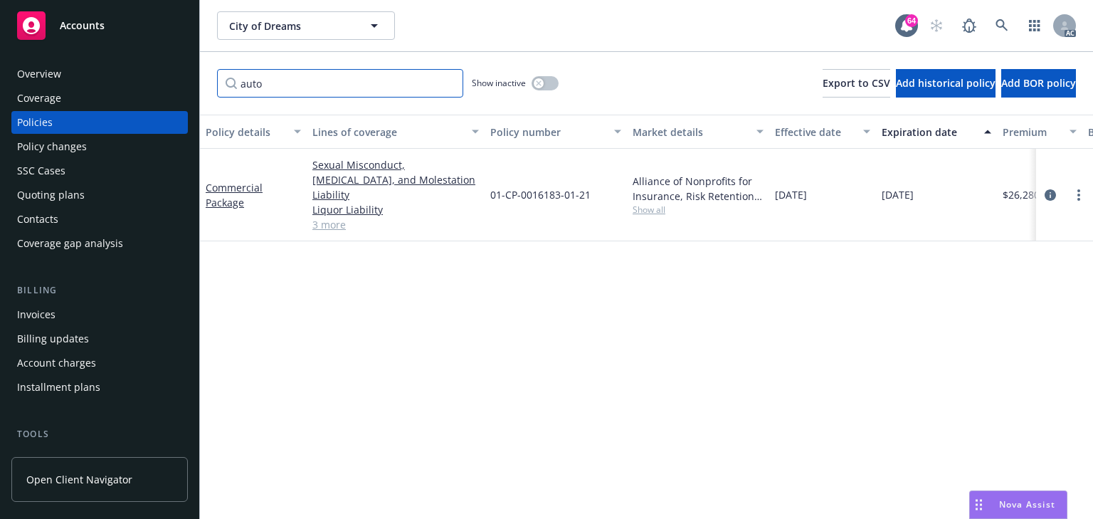
type input "auto"
click at [589, 290] on div "Policy details Lines of coverage Policy number Market details Effective date Ex…" at bounding box center [646, 317] width 893 height 404
click at [640, 204] on span "Show all" at bounding box center [698, 210] width 131 height 12
click at [1049, 189] on icon "circleInformation" at bounding box center [1050, 194] width 11 height 11
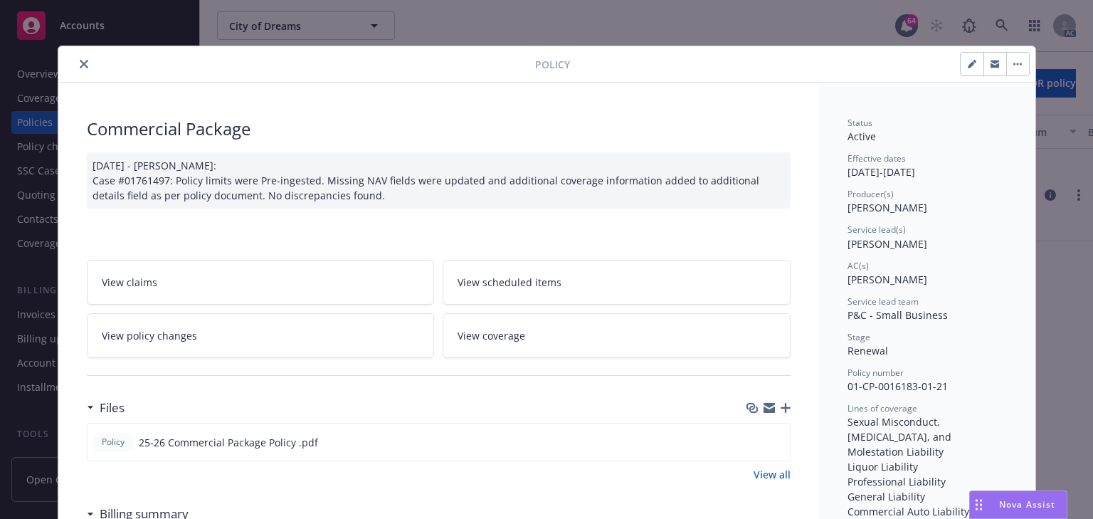
click at [149, 336] on span "View policy changes" at bounding box center [149, 335] width 95 height 15
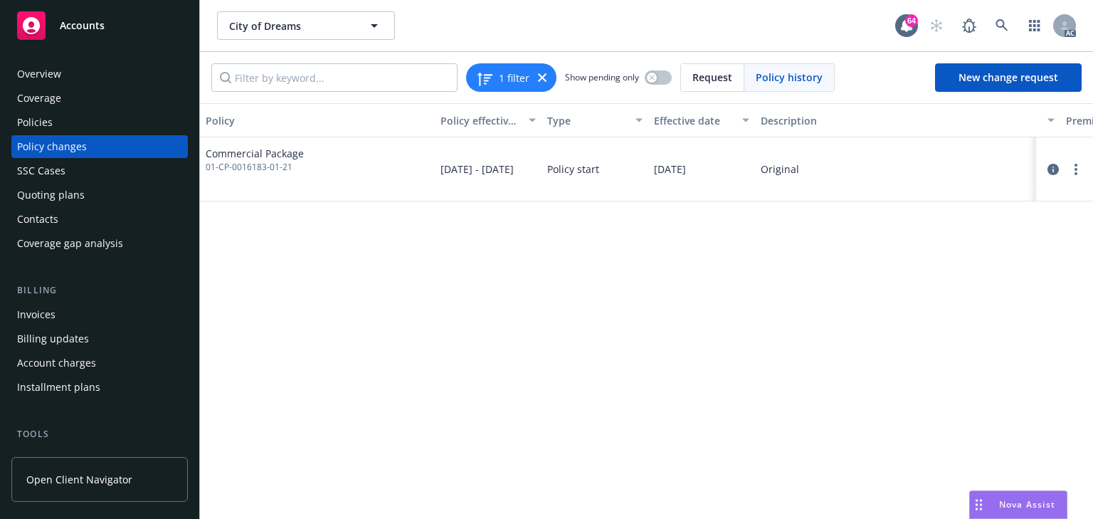
click at [65, 126] on div "Policies" at bounding box center [99, 122] width 165 height 23
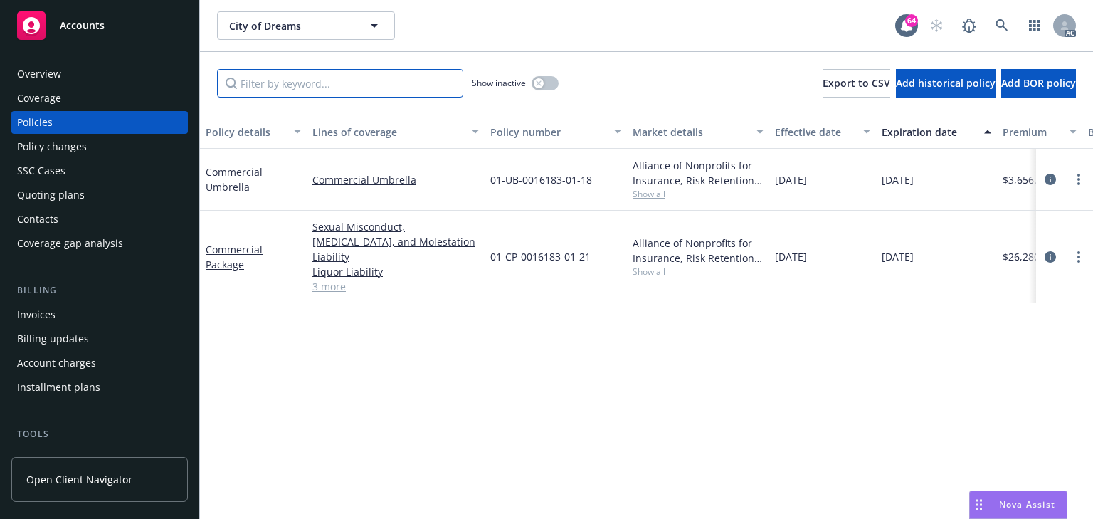
click at [285, 83] on input "Filter by keyword..." at bounding box center [340, 83] width 246 height 28
type input "auto"
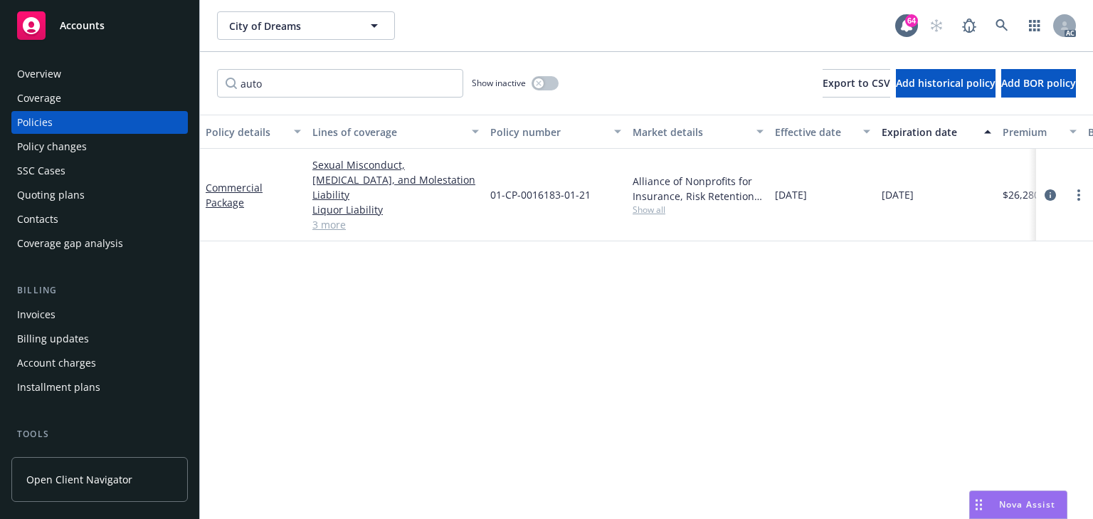
click at [669, 204] on span "Show all" at bounding box center [698, 210] width 131 height 12
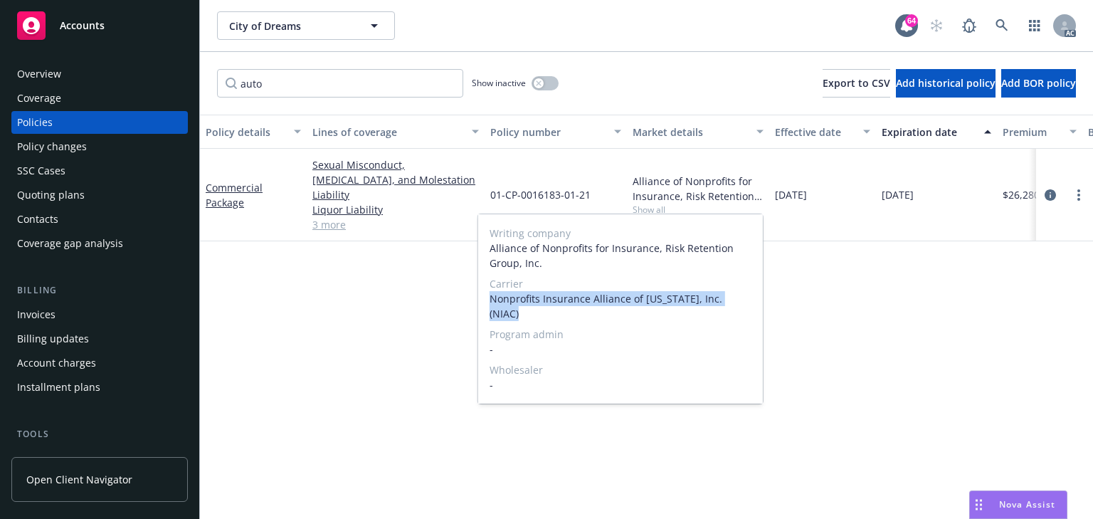
drag, startPoint x: 490, startPoint y: 297, endPoint x: 739, endPoint y: 303, distance: 249.2
click at [739, 303] on span "Nonprofits Insurance Alliance of [US_STATE], Inc. (NIAC)" at bounding box center [621, 306] width 262 height 30
copy span "Nonprofits Insurance Alliance of [US_STATE], Inc. (NIAC)"
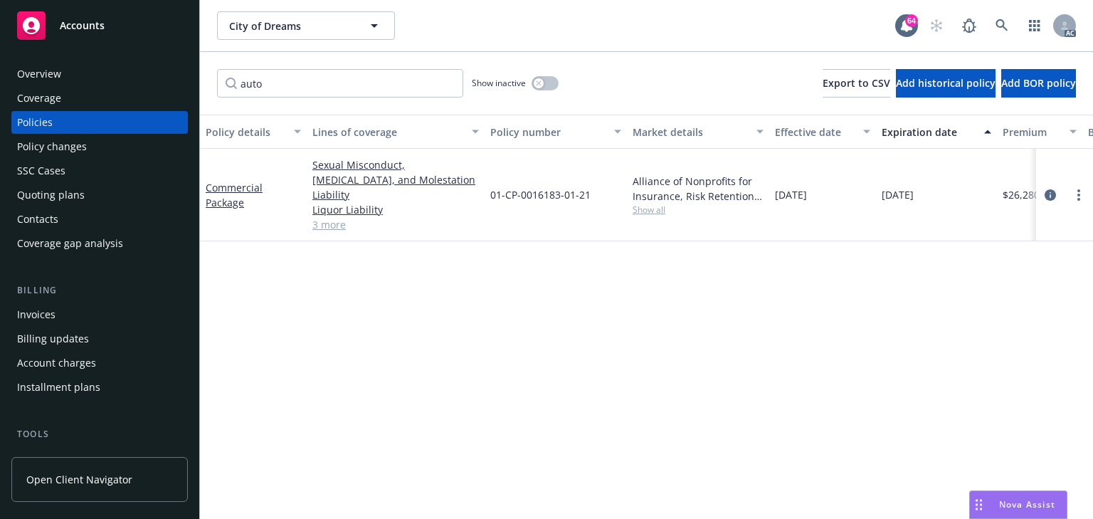
click at [71, 147] on div "Policy changes" at bounding box center [52, 146] width 70 height 23
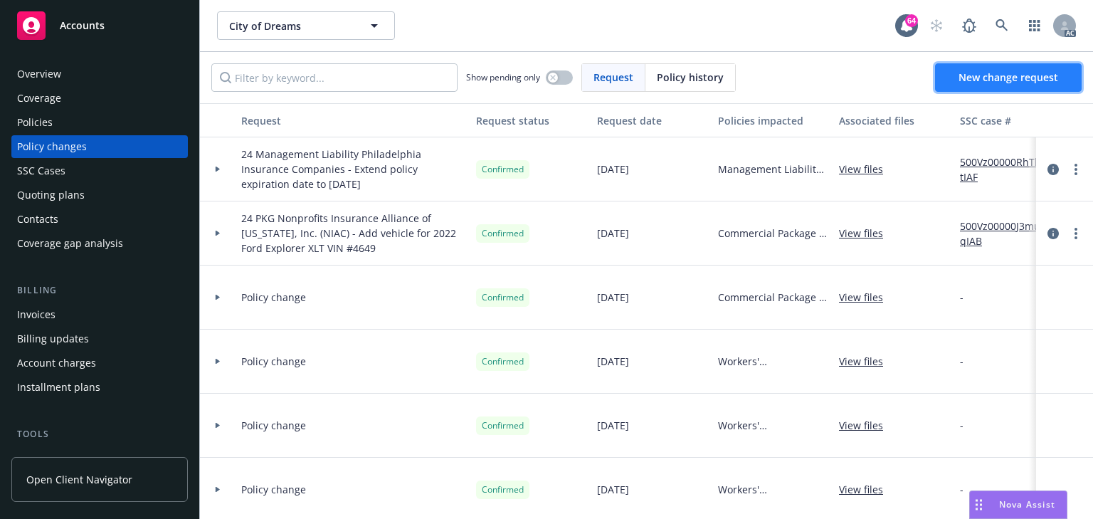
click at [1046, 80] on span "New change request" at bounding box center [1009, 77] width 100 height 14
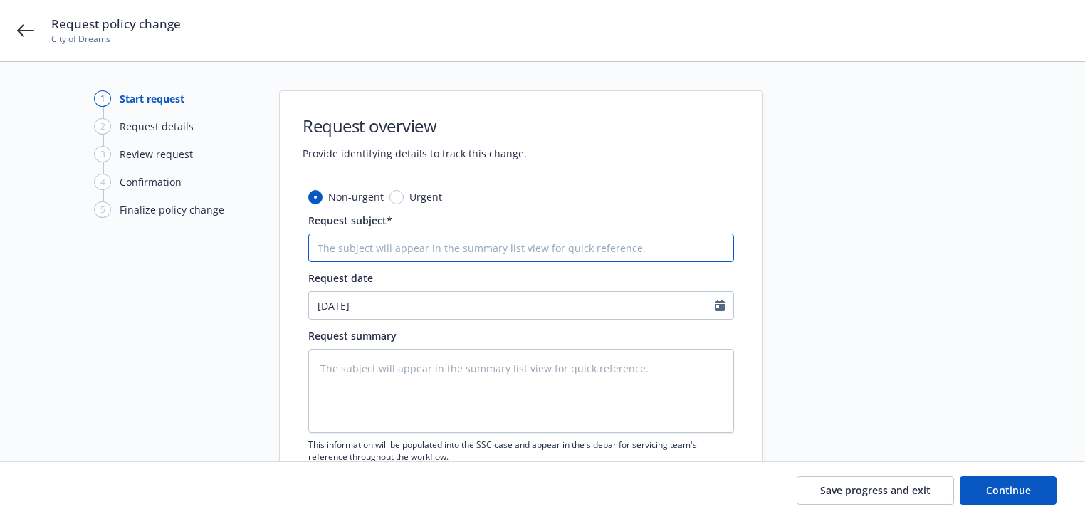
click at [364, 253] on input "Request subject*" at bounding box center [521, 247] width 426 height 28
paste input "25 Commercial Package Nonprofits Insurance Alliance of [US_STATE], Inc. (NIAC) -"
type textarea "x"
type input "25 Commercial Package Nonprofits Insurance Alliance of [US_STATE], Inc. (NIAC) -"
click at [717, 246] on input "25 Commercial Package Nonprofits Insurance Alliance of [US_STATE], Inc. (NIAC) -" at bounding box center [521, 247] width 426 height 28
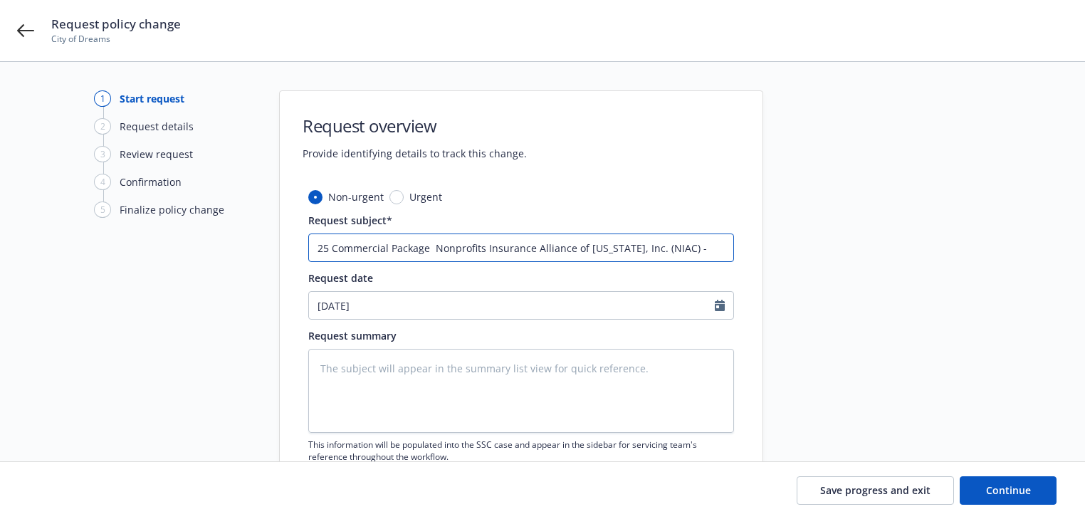
click at [717, 246] on input "25 Commercial Package Nonprofits Insurance Alliance of [US_STATE], Inc. (NIAC) -" at bounding box center [521, 247] width 426 height 28
type textarea "x"
type input "25 Commercial Package Nonprofits Insurance Alliance of [US_STATE], Inc. (NIAC) …"
type textarea "x"
type input "25 Commercial Package Nonprofits Insurance Alliance of [US_STATE], Inc. (NIAC) …"
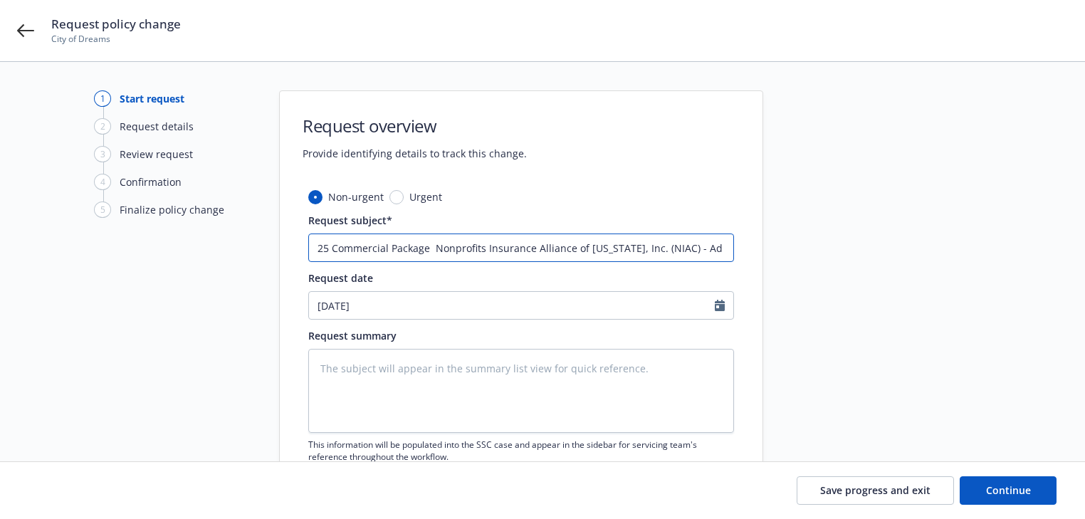
type textarea "x"
type input "25 Commercial Package Nonprofits Insurance Alliance of [US_STATE], Inc. (NIAC) …"
type textarea "x"
type input "25 Commercial Package Nonprofits Insurance Alliance of [US_STATE], Inc. (NIAC) …"
type textarea "x"
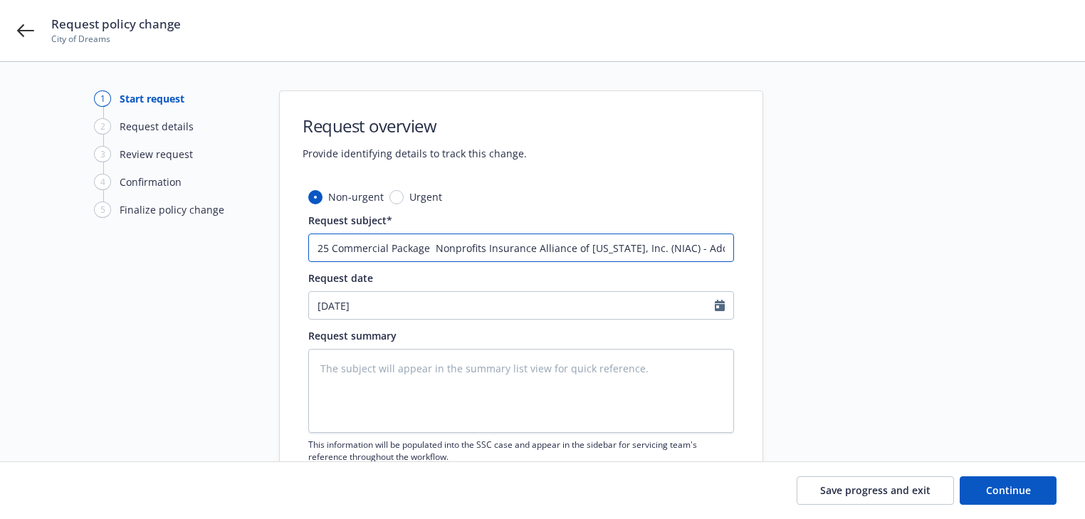
type input "25 Commercial Package Nonprofits Insurance Alliance of [US_STATE], Inc. (NIAC) …"
type textarea "x"
type input "25 Commercial Package Nonprofits Insurance Alliance of [US_STATE], Inc. (NIAC) …"
type textarea "x"
type input "25 Commercial Package Nonprofits Insurance Alliance of [US_STATE], Inc. (NIAC) …"
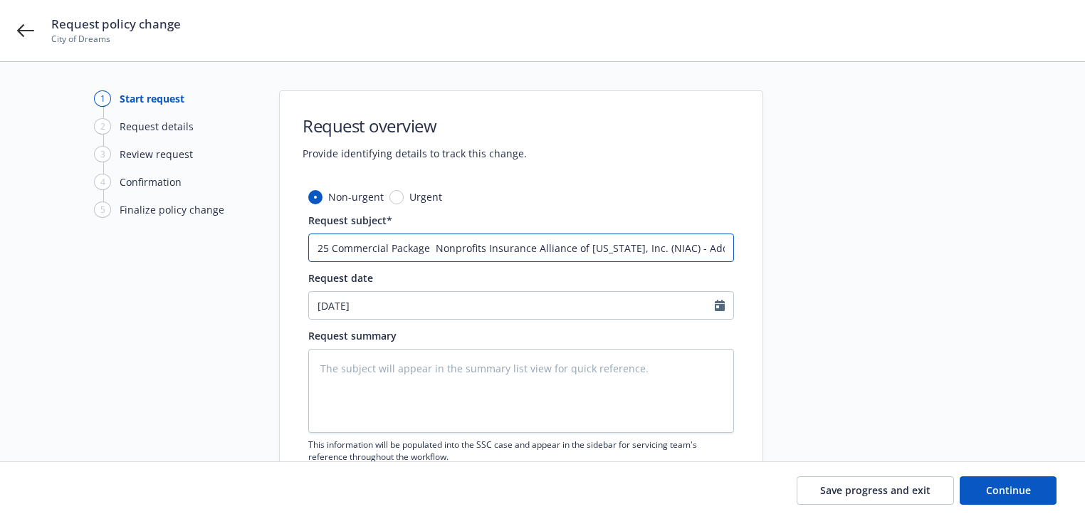
type textarea "x"
type input "25 Commercial Package Nonprofits Insurance Alliance of [US_STATE], Inc. (NIAC) …"
type textarea "x"
type input "25 Commercial Package Nonprofits Insurance Alliance of [US_STATE], Inc. (NIAC) …"
type textarea "x"
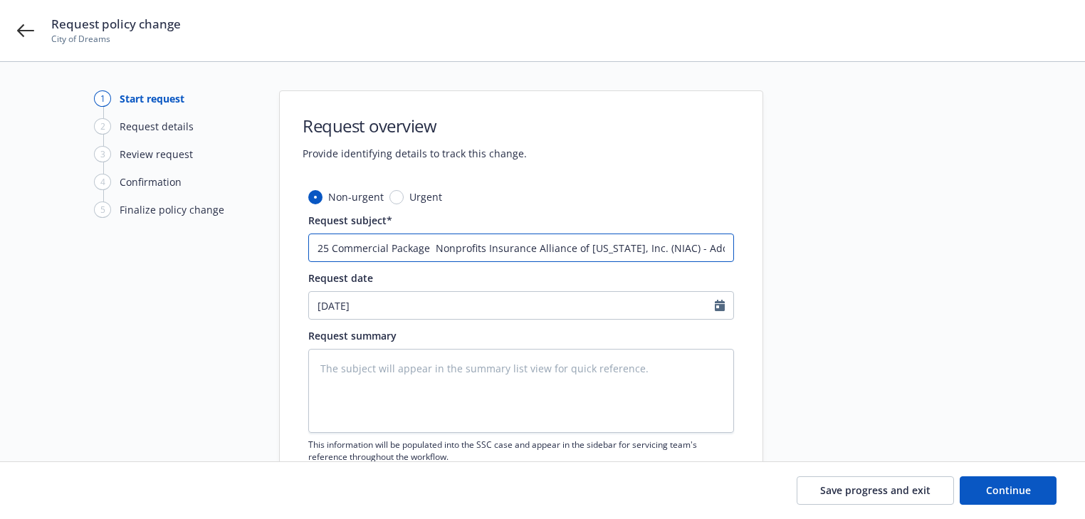
type input "25 Commercial Package Nonprofits Insurance Alliance of [US_STATE], Inc. (NIAC) …"
type textarea "x"
type input "25 Commercial Package Nonprofits Insurance Alliance of [US_STATE], Inc. (NIAC) …"
type textarea "x"
type input "25 Commercial Package Nonprofits Insurance Alliance of [US_STATE], Inc. (NIAC) …"
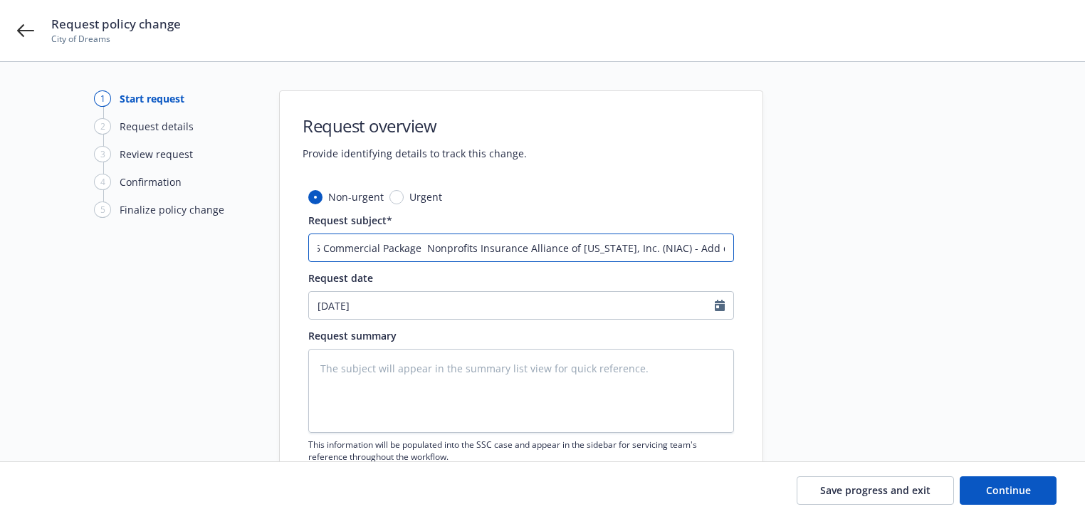
type textarea "x"
click at [666, 258] on input "25 Commercial Package Nonprofits Insurance Alliance of [US_STATE], Inc. (NIAC) …" at bounding box center [521, 247] width 426 height 28
paste input "[PERSON_NAME]"
type input "25 Commercial Package Nonprofits Insurance Alliance of [US_STATE], Inc. (NIAC) …"
type textarea "x"
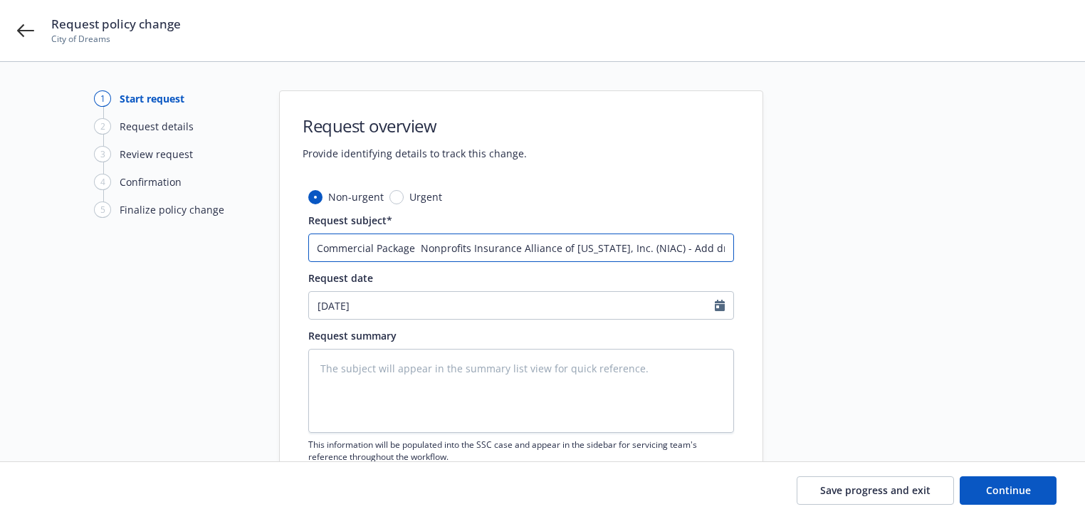
scroll to position [0, 80]
type input "25 Commercial Package Nonprofits Insurance Alliance of [US_STATE], Inc. (NIAC) …"
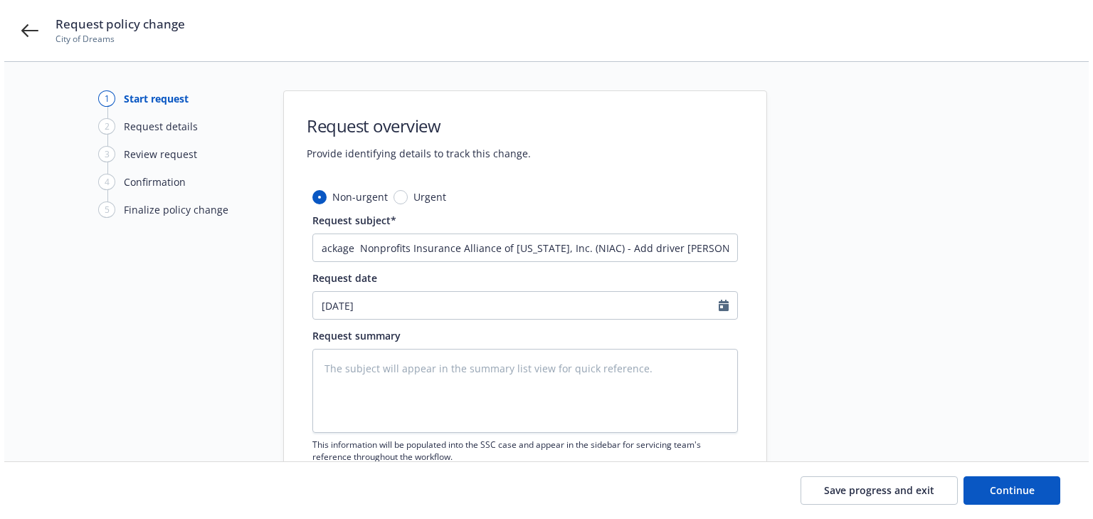
scroll to position [0, 0]
click at [381, 380] on textarea at bounding box center [521, 391] width 426 height 84
paste textarea "please add the following driver effective [DATE]. [PERSON_NAME] DL: D9804862 St…"
type textarea "please add the following driver effective [DATE]. [PERSON_NAME] DL: D9804862 St…"
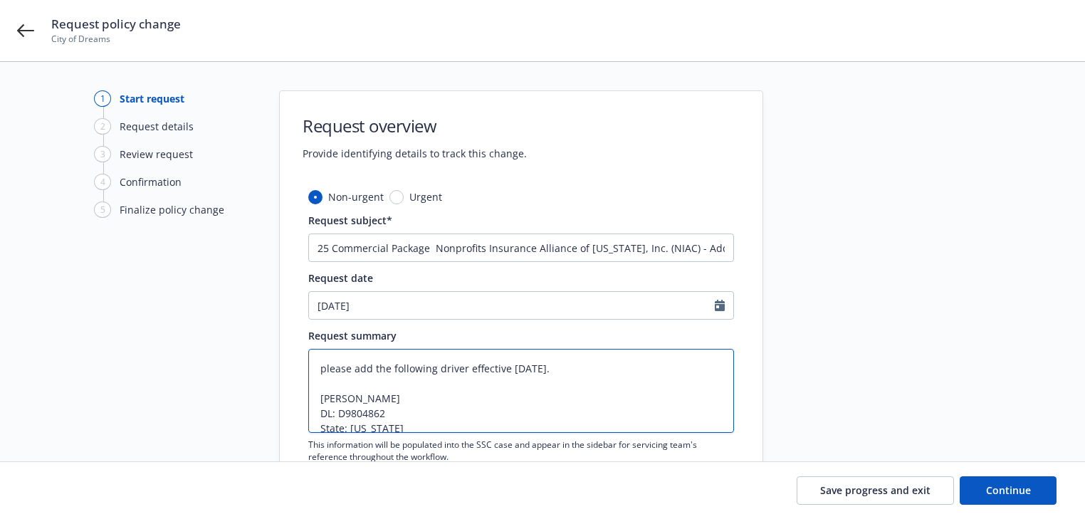
type textarea "x"
type textarea "please add the following driver effective [DATE]. [PERSON_NAME] DL: D9804862 St…"
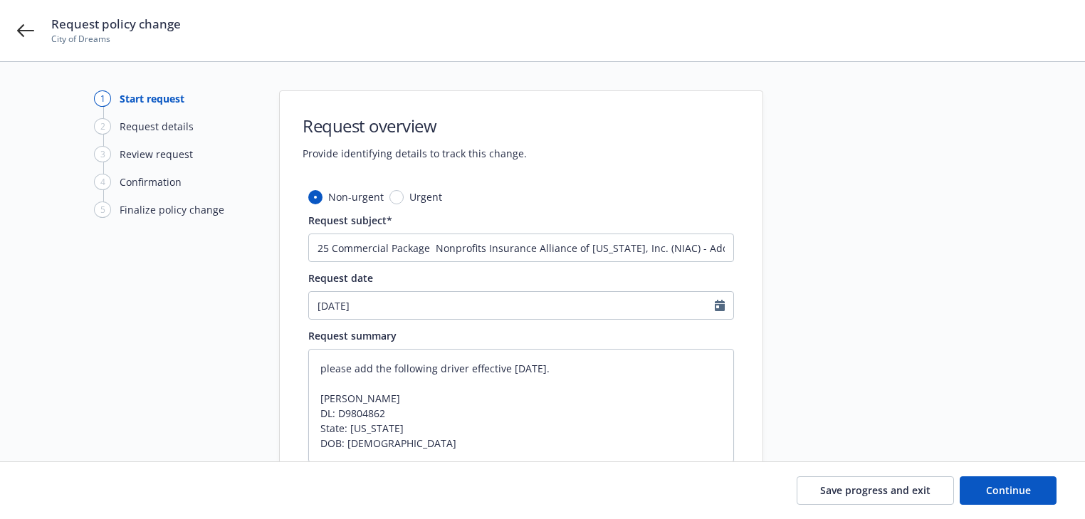
click at [992, 351] on div "1 Start request 2 Request details 3 Review request 4 Confirmation 5 Finalize po…" at bounding box center [542, 326] width 1050 height 472
click at [1009, 501] on button "Continue" at bounding box center [1007, 490] width 97 height 28
type textarea "x"
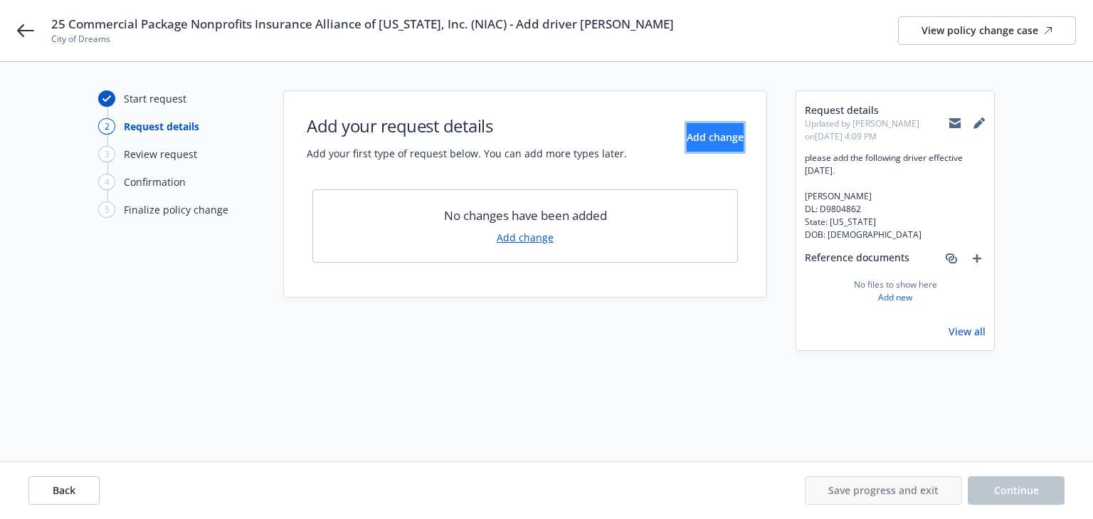
click at [712, 148] on button "Add change" at bounding box center [715, 137] width 57 height 28
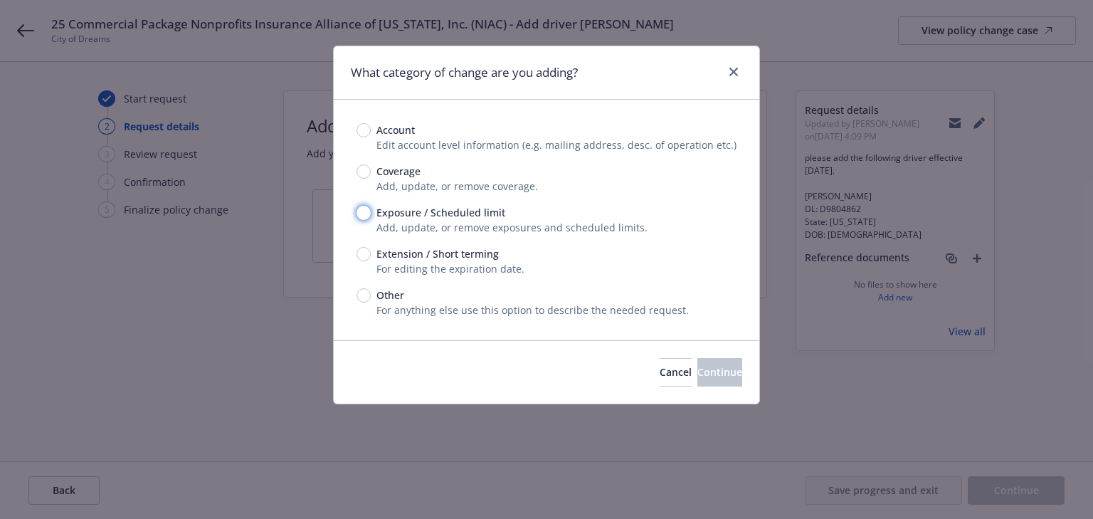
click at [367, 214] on input "Exposure / Scheduled limit" at bounding box center [364, 213] width 14 height 14
radio input "true"
click at [697, 368] on span "Continue" at bounding box center [719, 372] width 45 height 14
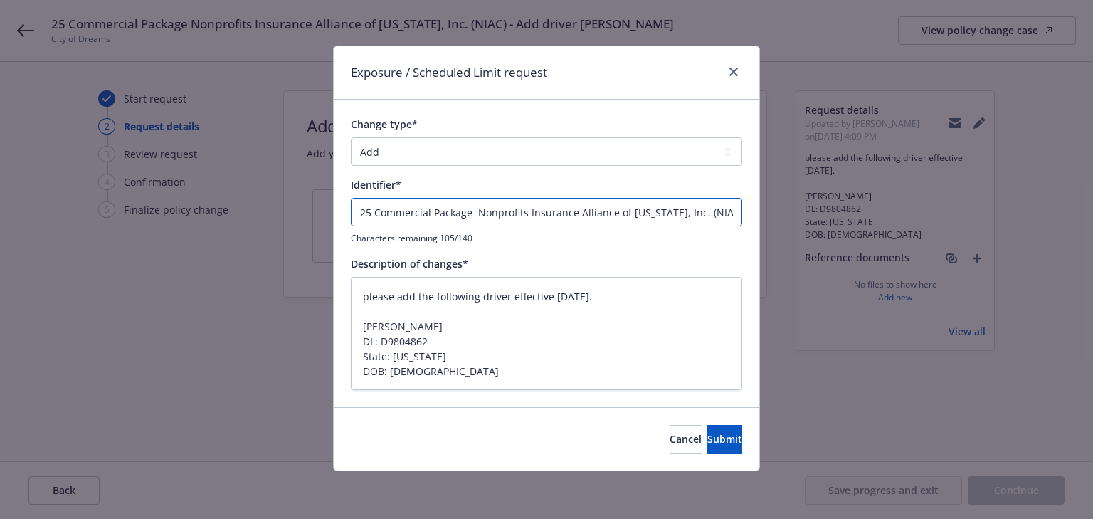
drag, startPoint x: 729, startPoint y: 214, endPoint x: -507, endPoint y: 251, distance: 1236.1
click at [0, 251] on html "25 Commercial Package Nonprofits Insurance Alliance of [US_STATE], Inc. (NIAC) …" at bounding box center [546, 259] width 1093 height 519
type textarea "x"
type input "Add driver [PERSON_NAME]"
type textarea "x"
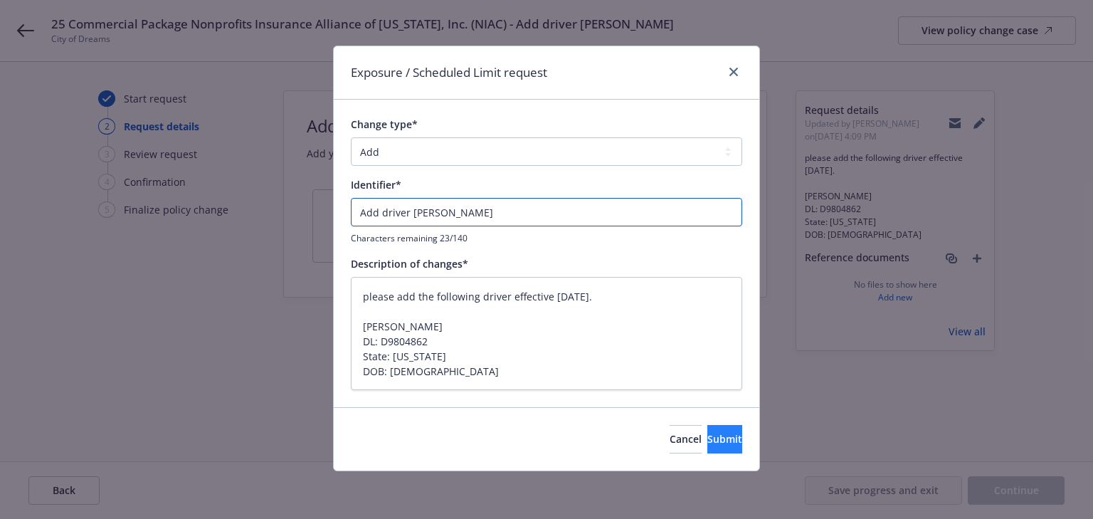
type input "Add driver [PERSON_NAME]"
click at [707, 441] on span "Submit" at bounding box center [724, 439] width 35 height 14
type textarea "x"
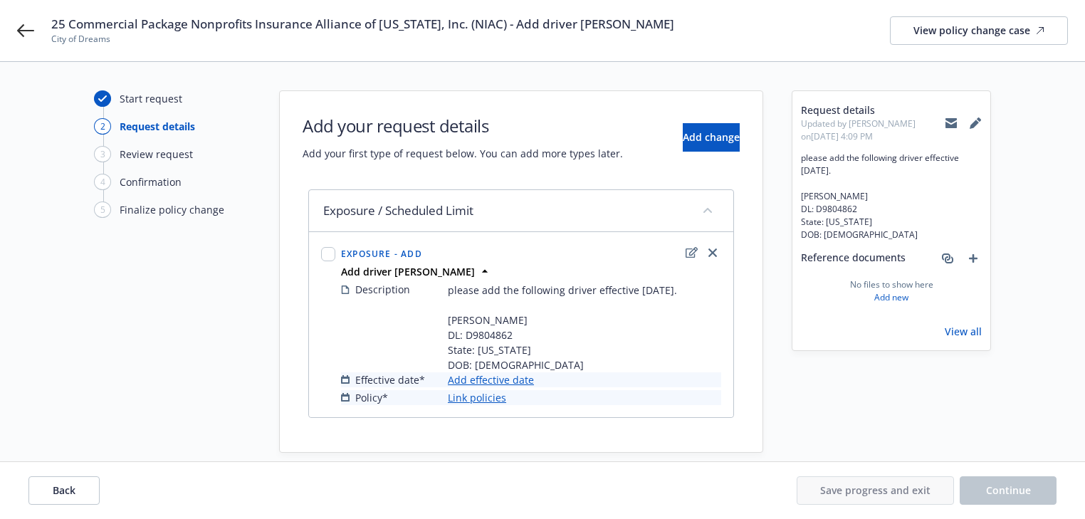
scroll to position [18, 0]
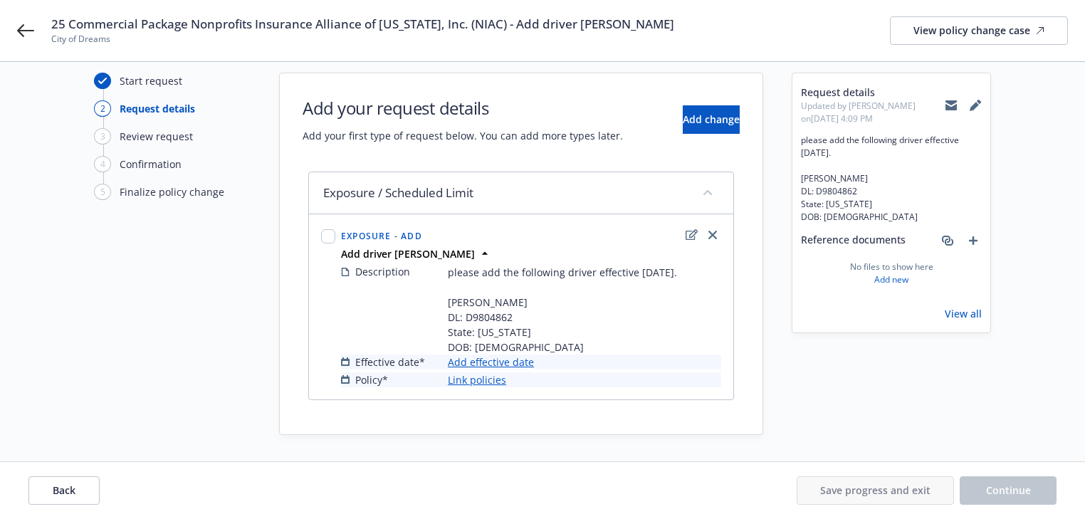
click at [510, 362] on link "Add effective date" at bounding box center [491, 361] width 86 height 15
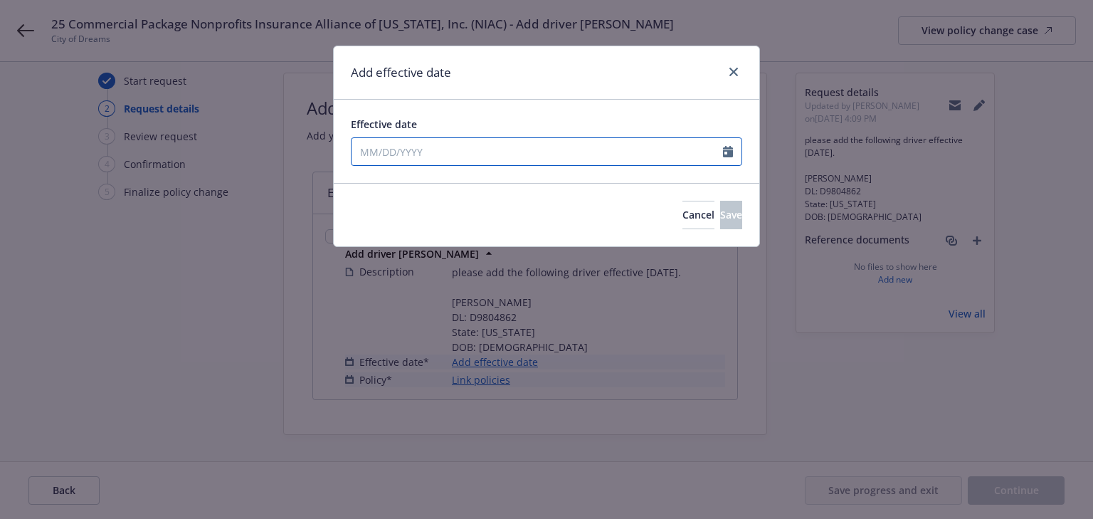
click at [443, 146] on input "Effective date" at bounding box center [538, 151] width 372 height 27
select select "9"
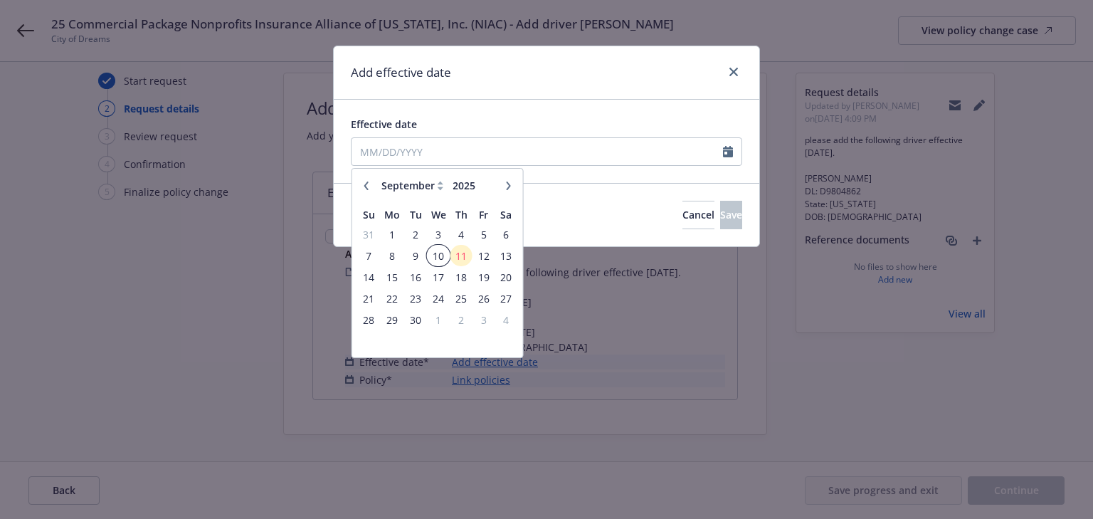
drag, startPoint x: 438, startPoint y: 249, endPoint x: 490, endPoint y: 243, distance: 51.6
click at [438, 250] on span "10" at bounding box center [438, 256] width 21 height 18
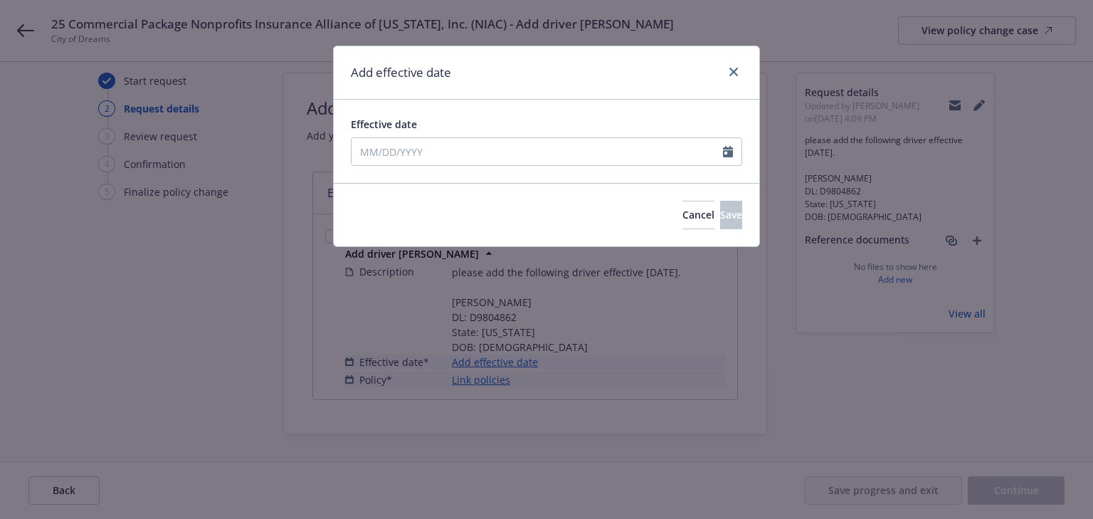
type input "[DATE]"
click at [720, 211] on button "Save" at bounding box center [731, 215] width 22 height 28
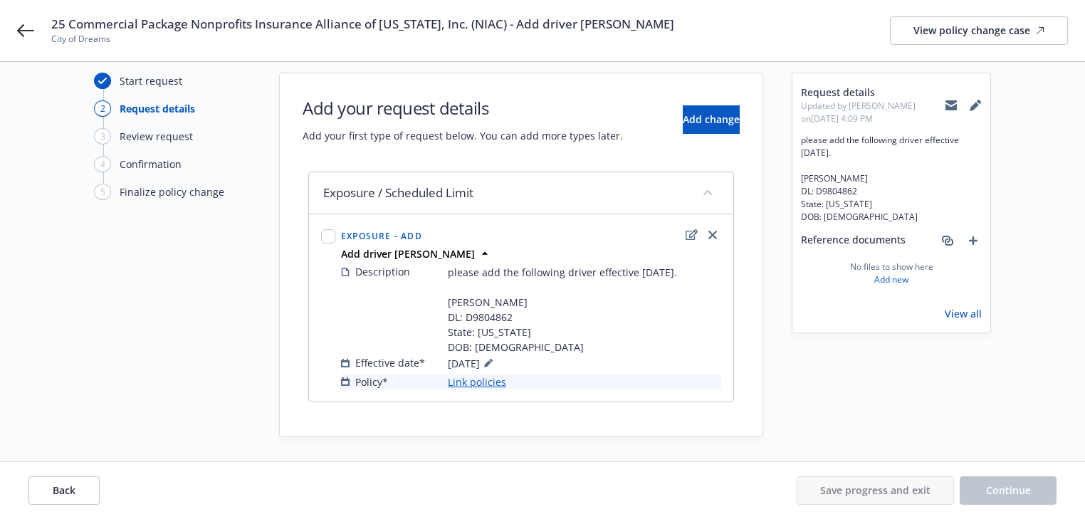
click at [485, 379] on link "Link policies" at bounding box center [477, 381] width 58 height 15
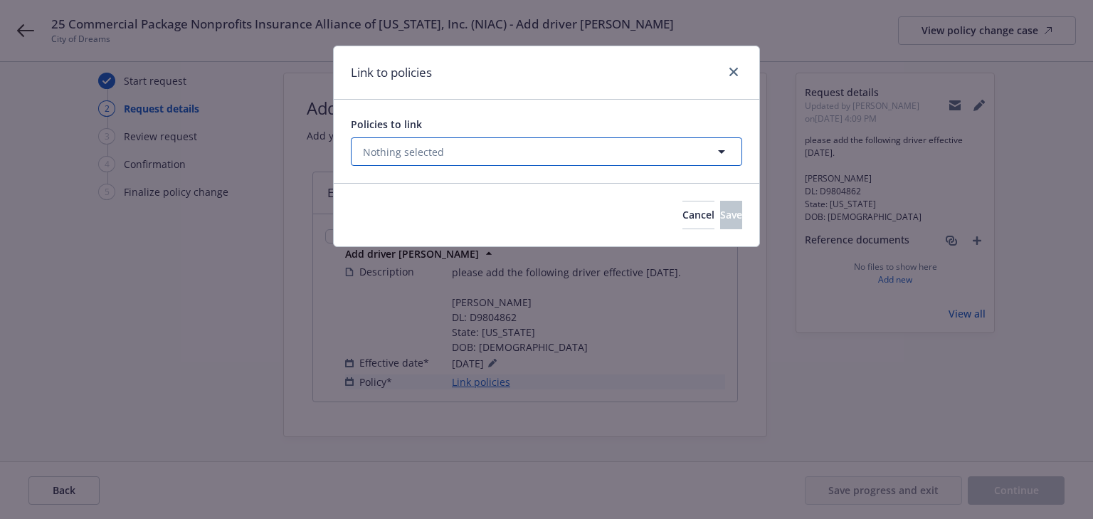
click at [408, 149] on span "Nothing selected" at bounding box center [403, 151] width 81 height 15
select select "ACTIVE"
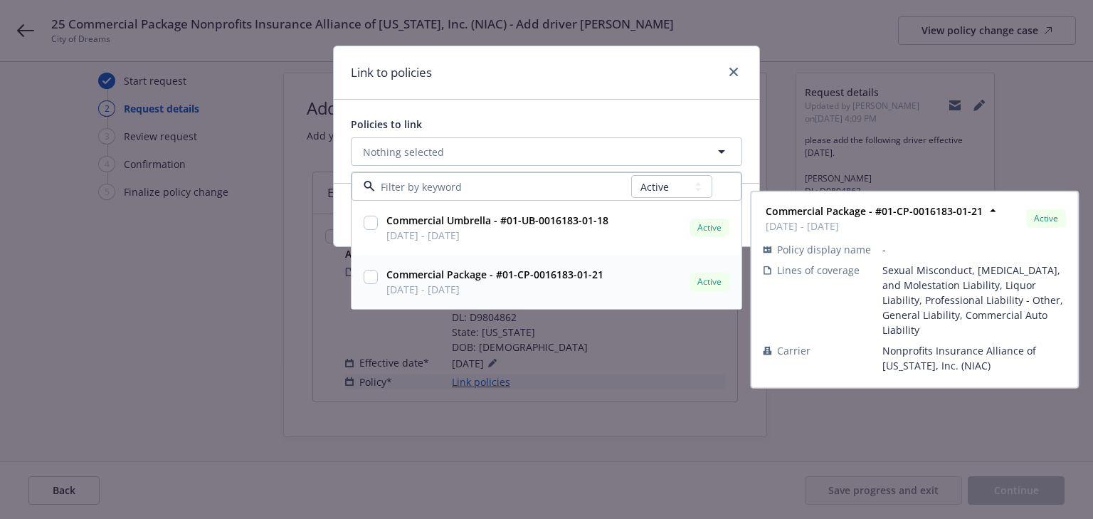
click at [372, 275] on input "checkbox" at bounding box center [371, 277] width 14 height 14
checkbox input "true"
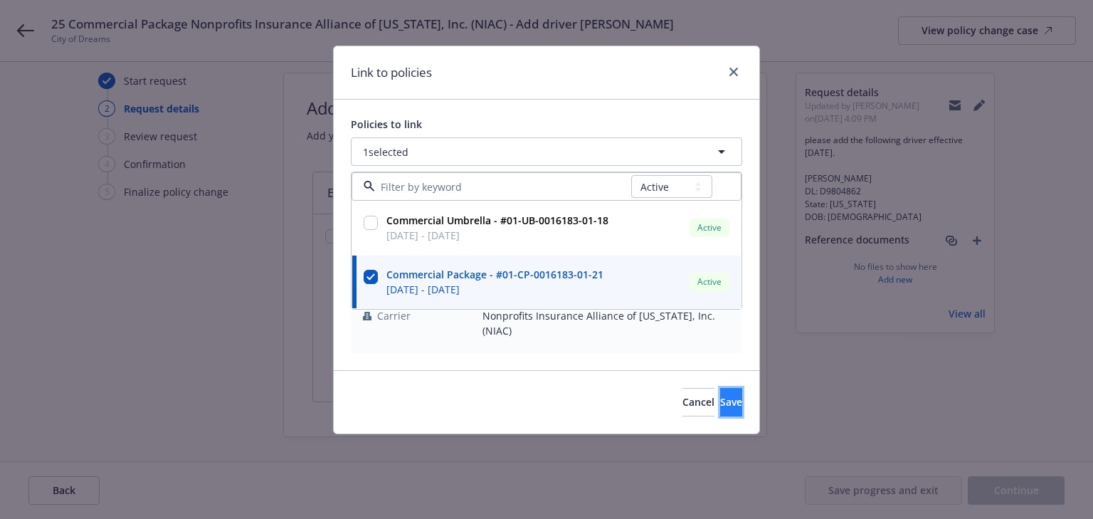
click at [720, 395] on span "Save" at bounding box center [731, 402] width 22 height 14
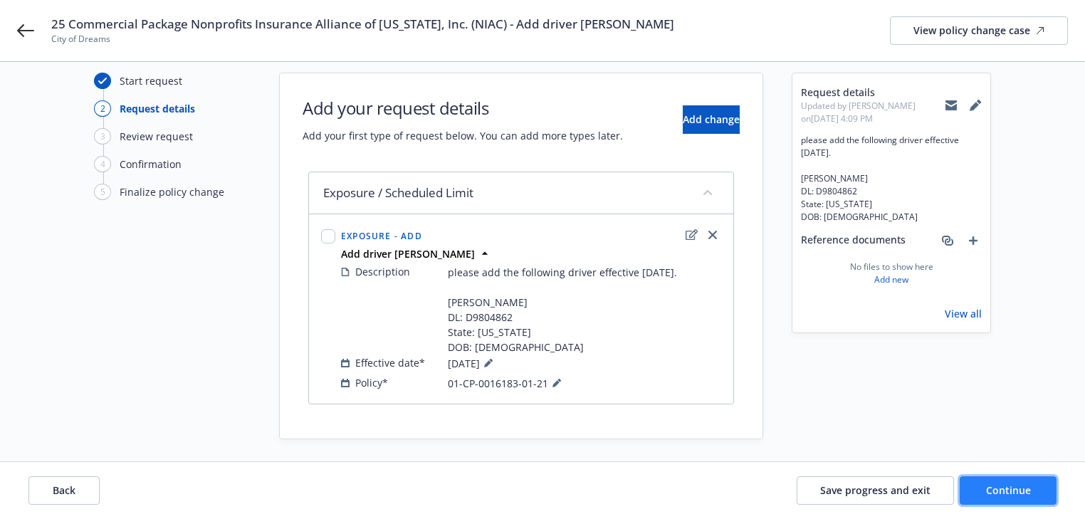
click at [1009, 489] on span "Continue" at bounding box center [1008, 490] width 45 height 14
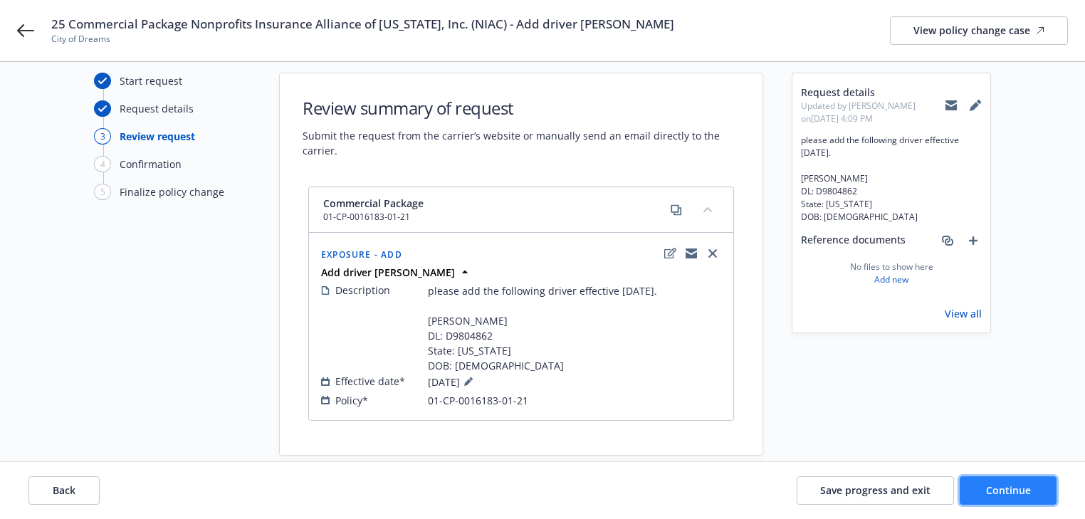
click at [1009, 489] on span "Continue" at bounding box center [1008, 490] width 45 height 14
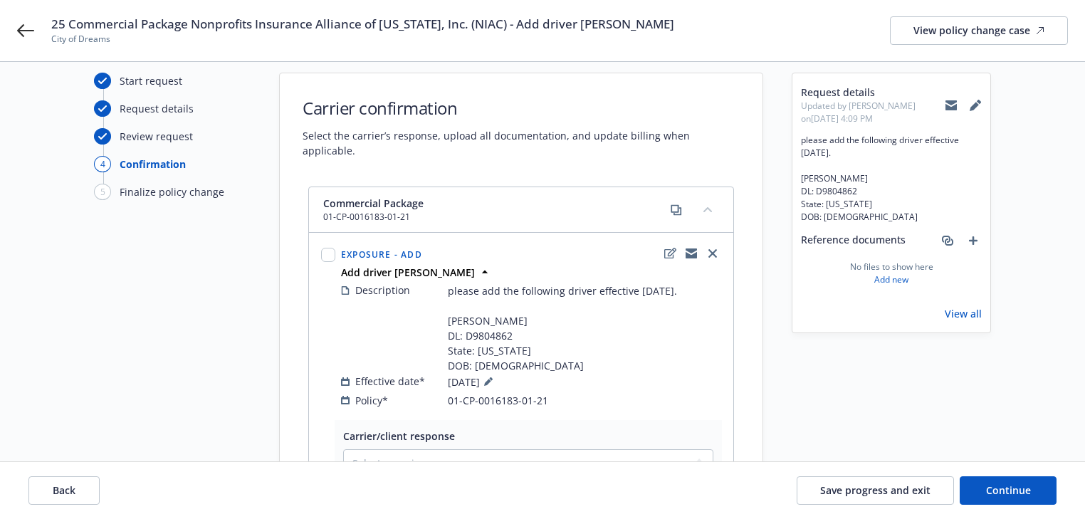
click at [939, 420] on div "Request details Updated by [PERSON_NAME] on [DATE] 4:09 PM please add the follo…" at bounding box center [890, 401] width 199 height 656
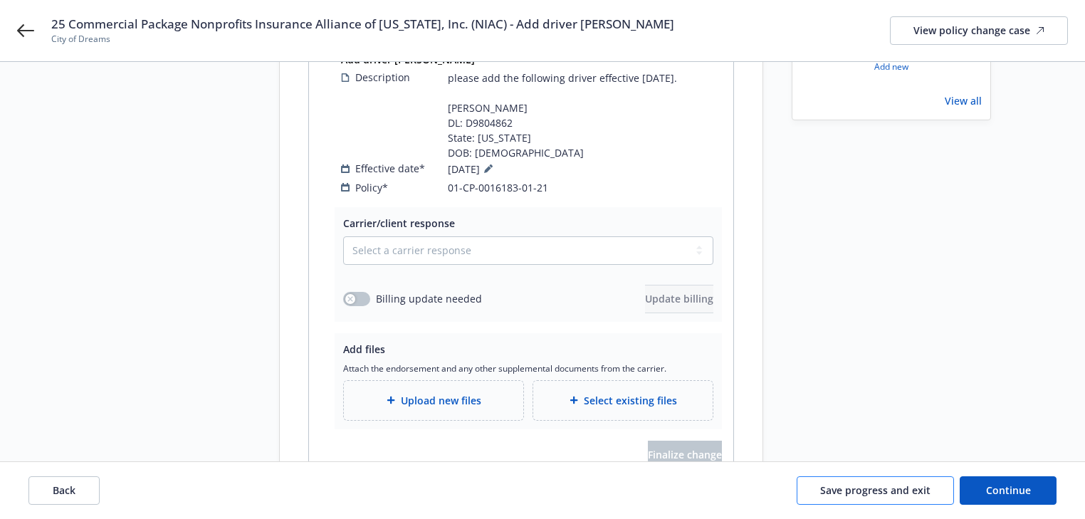
scroll to position [246, 0]
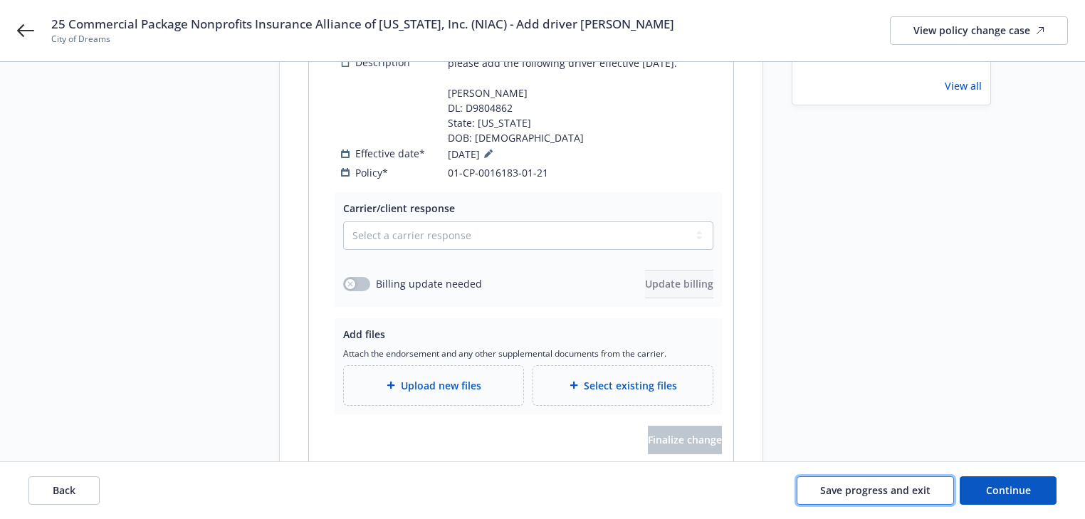
click at [902, 496] on span "Save progress and exit" at bounding box center [875, 490] width 110 height 14
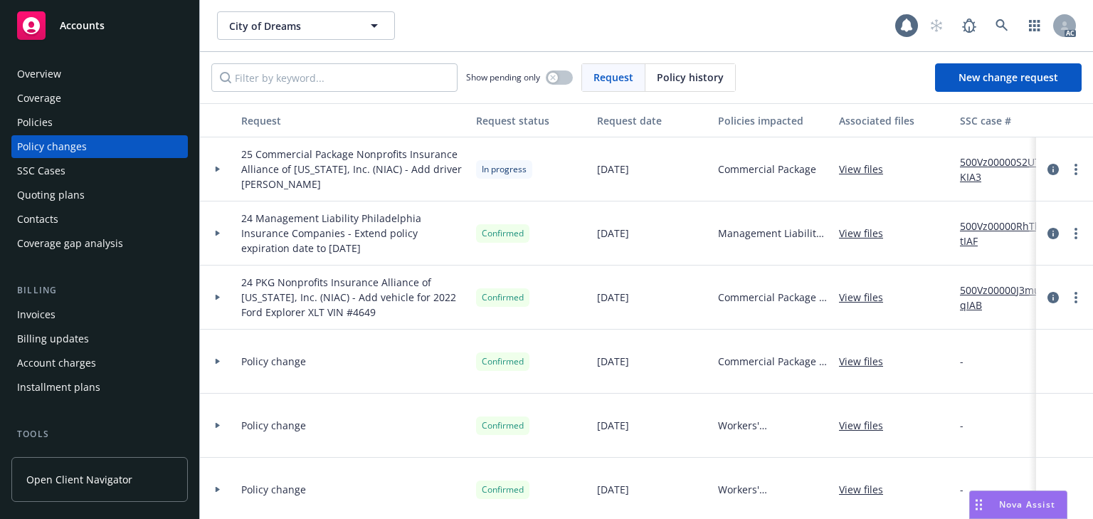
click at [981, 159] on link "500Vz00000S2UTKIA3" at bounding box center [1007, 169] width 95 height 30
click at [58, 130] on div "Policies" at bounding box center [99, 122] width 165 height 23
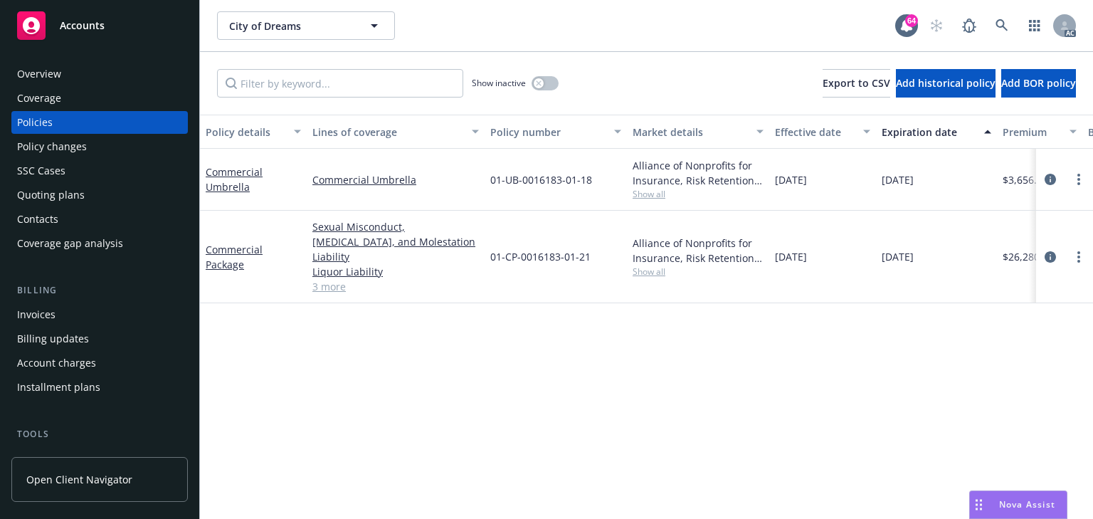
click at [433, 445] on div "Policy details Lines of coverage Policy number Market details Effective date Ex…" at bounding box center [646, 317] width 893 height 404
click at [1048, 251] on icon "circleInformation" at bounding box center [1050, 256] width 11 height 11
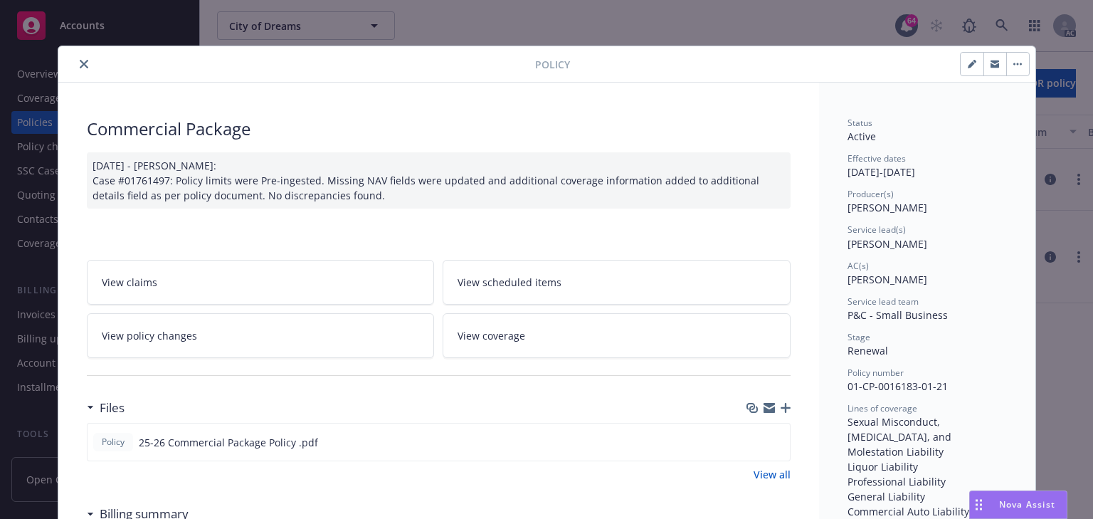
scroll to position [43, 0]
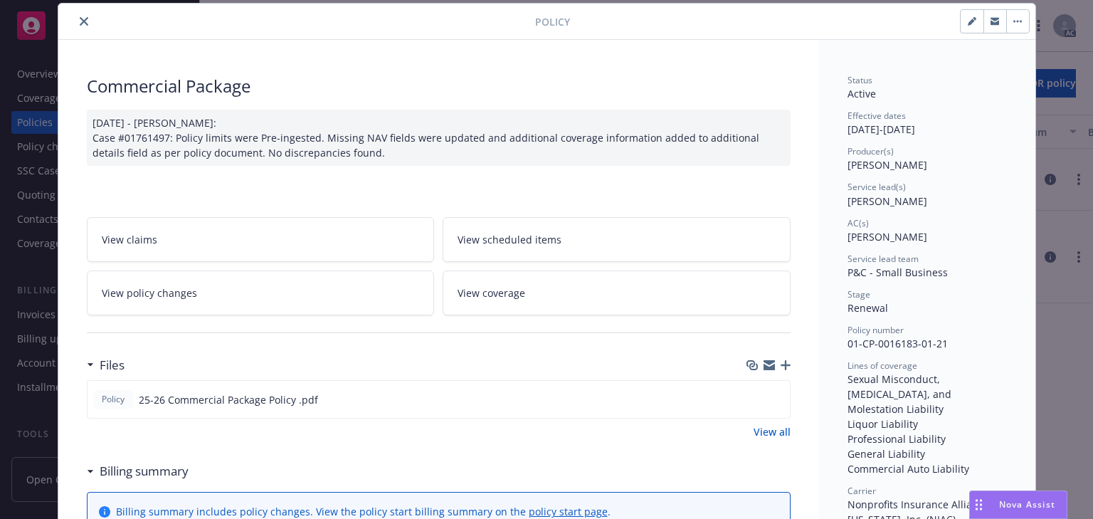
drag, startPoint x: 840, startPoint y: 202, endPoint x: 924, endPoint y: 201, distance: 84.0
click at [265, 280] on link "View policy changes" at bounding box center [261, 292] width 348 height 45
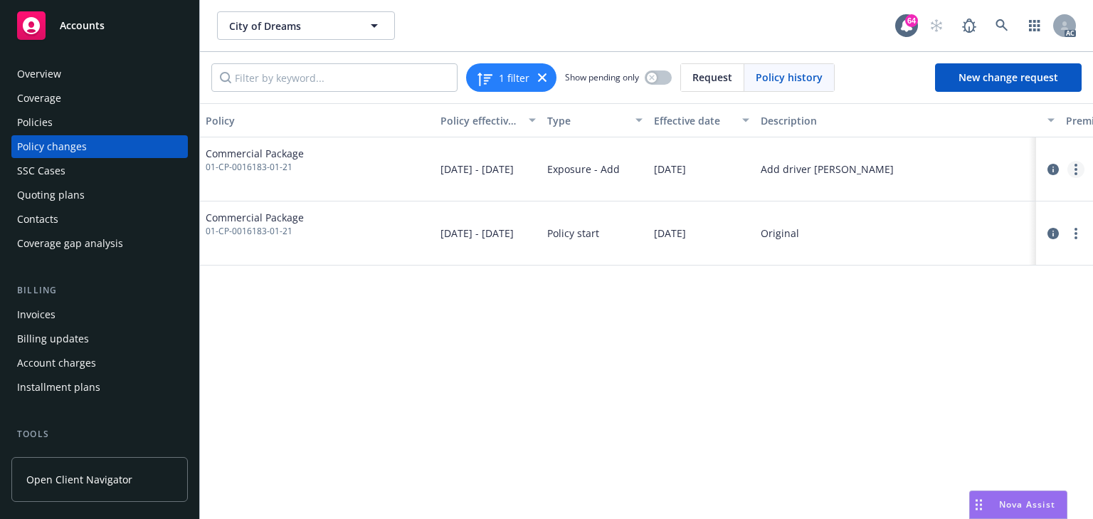
click at [1076, 167] on icon "more" at bounding box center [1076, 169] width 3 height 11
click at [891, 206] on link "Copy logging email" at bounding box center [962, 198] width 244 height 28
click at [60, 115] on div "Policies" at bounding box center [99, 122] width 165 height 23
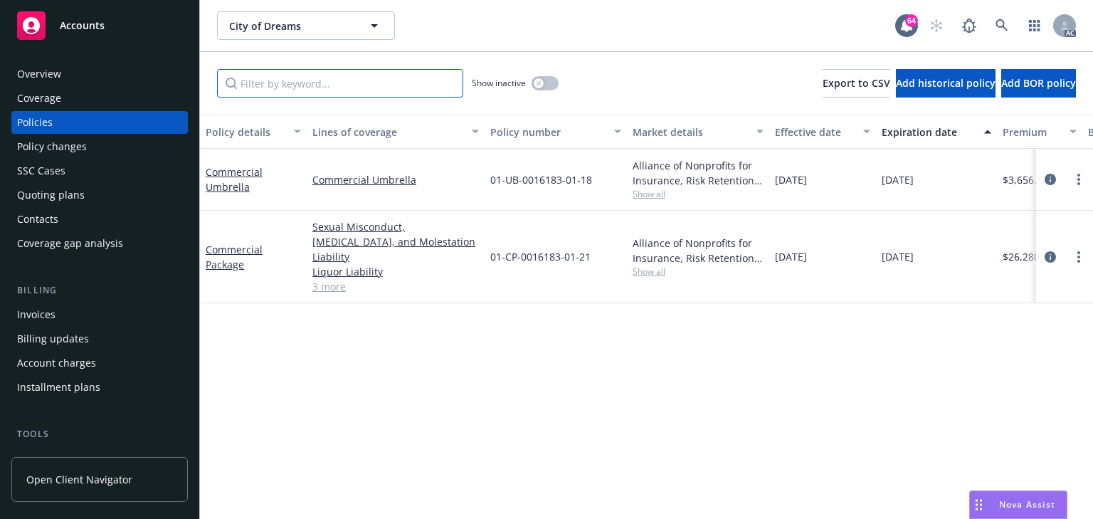
click at [301, 90] on input "Filter by keyword..." at bounding box center [340, 83] width 246 height 28
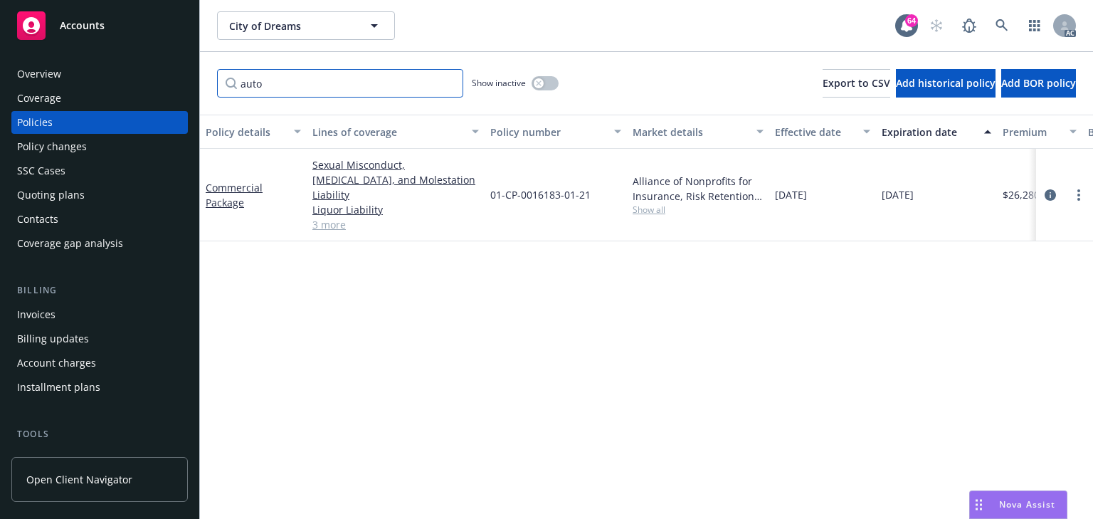
type input "auto"
copy span "01-CP-0016183-01-21"
drag, startPoint x: 502, startPoint y: 181, endPoint x: 616, endPoint y: 179, distance: 113.9
click at [616, 179] on div "01-CP-0016183-01-21" at bounding box center [556, 195] width 142 height 93
click at [1001, 23] on icon at bounding box center [1002, 25] width 13 height 13
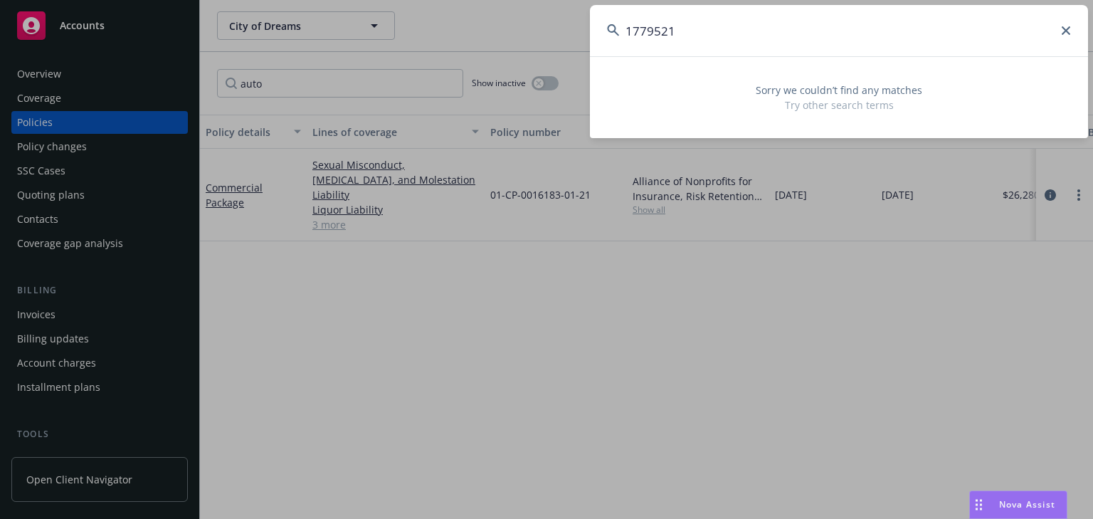
click at [697, 23] on input "1779521" at bounding box center [839, 30] width 498 height 51
paste input "Lucid Art Foundation"
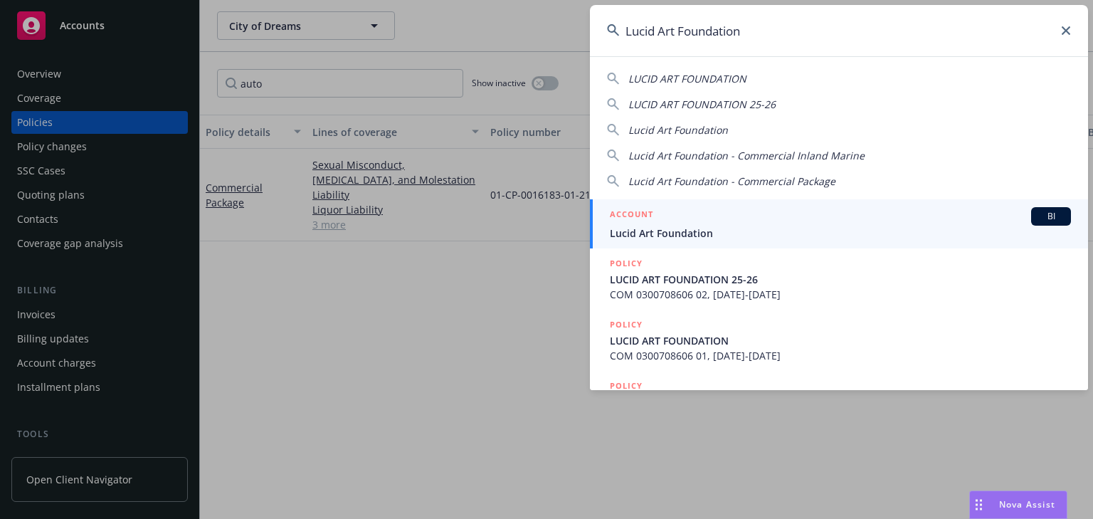
type input "Lucid Art Foundation"
click at [643, 231] on span "Lucid Art Foundation" at bounding box center [840, 233] width 461 height 15
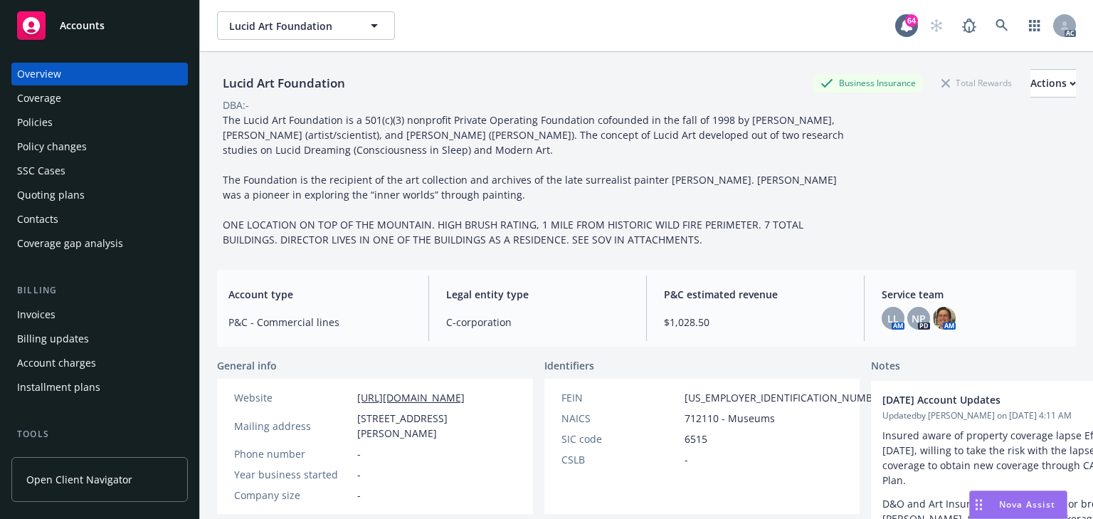
click at [63, 127] on div "Policies" at bounding box center [99, 122] width 165 height 23
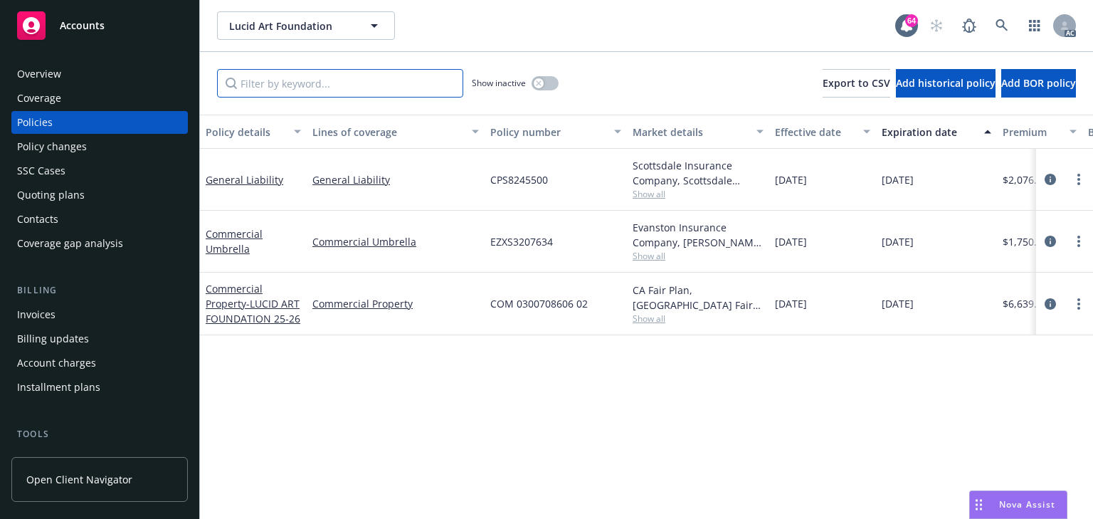
click at [260, 81] on input "Filter by keyword..." at bounding box center [340, 83] width 246 height 28
click at [655, 312] on span "Show all" at bounding box center [698, 318] width 131 height 12
click at [650, 261] on span "Show all" at bounding box center [698, 256] width 131 height 12
click at [661, 195] on span "Show all" at bounding box center [698, 194] width 131 height 12
click at [385, 398] on div "Policy details Lines of coverage Policy number Market details Effective date Ex…" at bounding box center [646, 317] width 893 height 404
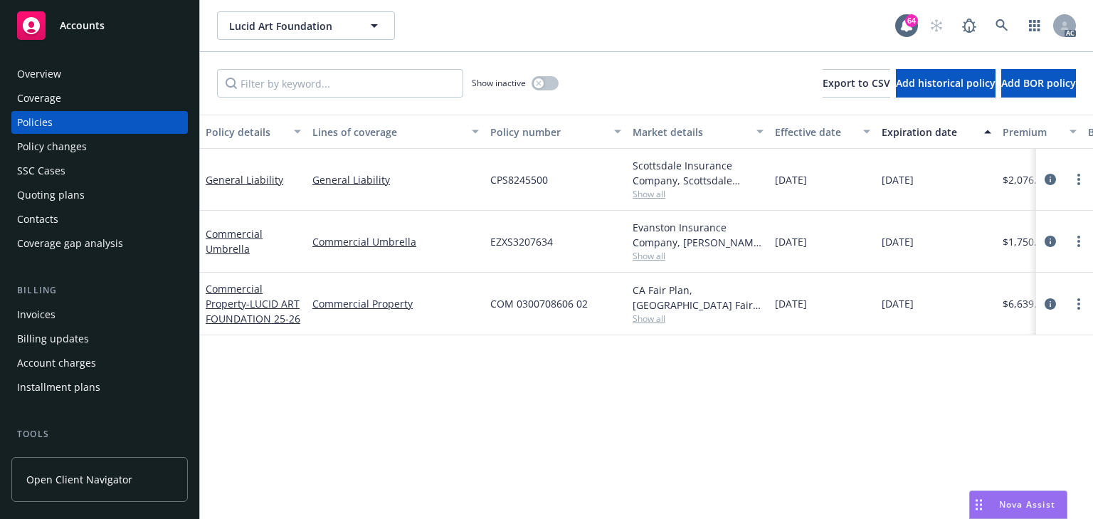
click at [28, 154] on div "Policy changes" at bounding box center [52, 146] width 70 height 23
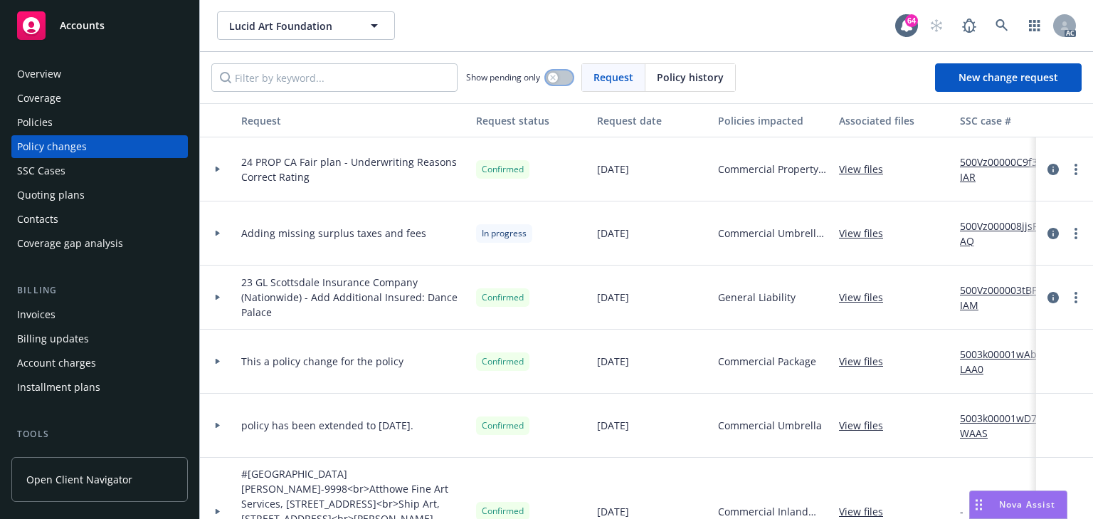
click at [562, 82] on button "button" at bounding box center [559, 77] width 27 height 14
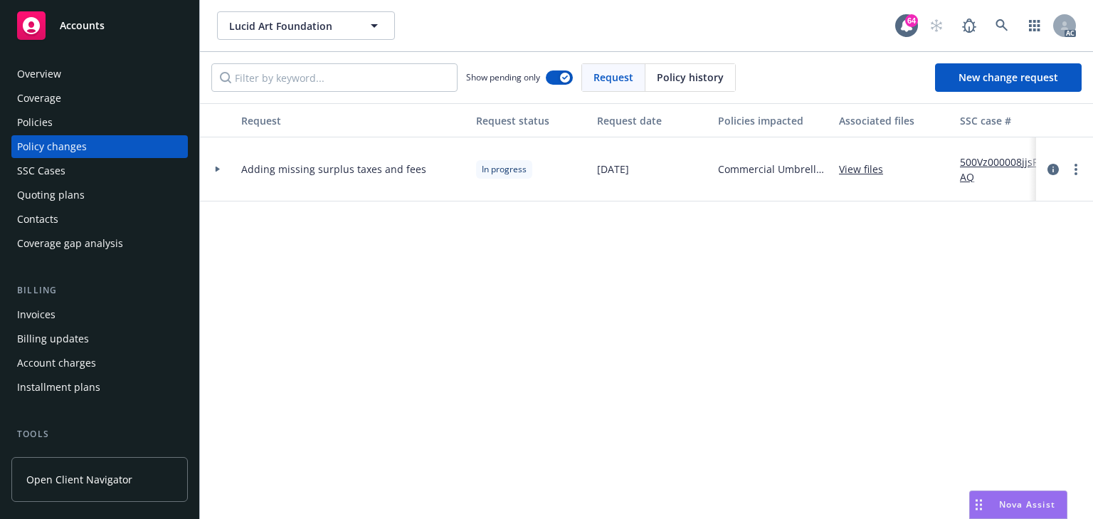
click at [404, 332] on div "Request Request status Request date Policies impacted Associated files SSC case…" at bounding box center [646, 311] width 893 height 416
click at [39, 116] on div "Policies" at bounding box center [35, 122] width 36 height 23
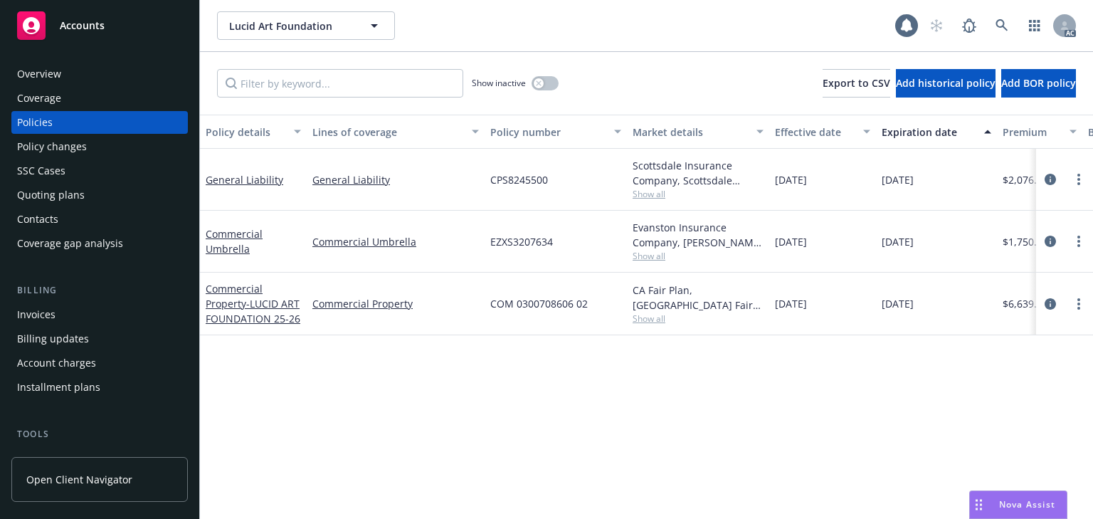
click at [515, 393] on div "Policy details Lines of coverage Policy number Market details Effective date Ex…" at bounding box center [646, 317] width 893 height 404
click at [654, 200] on div "Scottsdale Insurance Company, Scottsdale Insurance Company (Nationwide), RT Spe…" at bounding box center [698, 180] width 142 height 62
click at [654, 196] on span "Show all" at bounding box center [698, 194] width 131 height 12
click at [803, 432] on div "Policy details Lines of coverage Policy number Market details Effective date Ex…" at bounding box center [646, 317] width 893 height 404
click at [1052, 176] on icon "circleInformation" at bounding box center [1050, 179] width 11 height 11
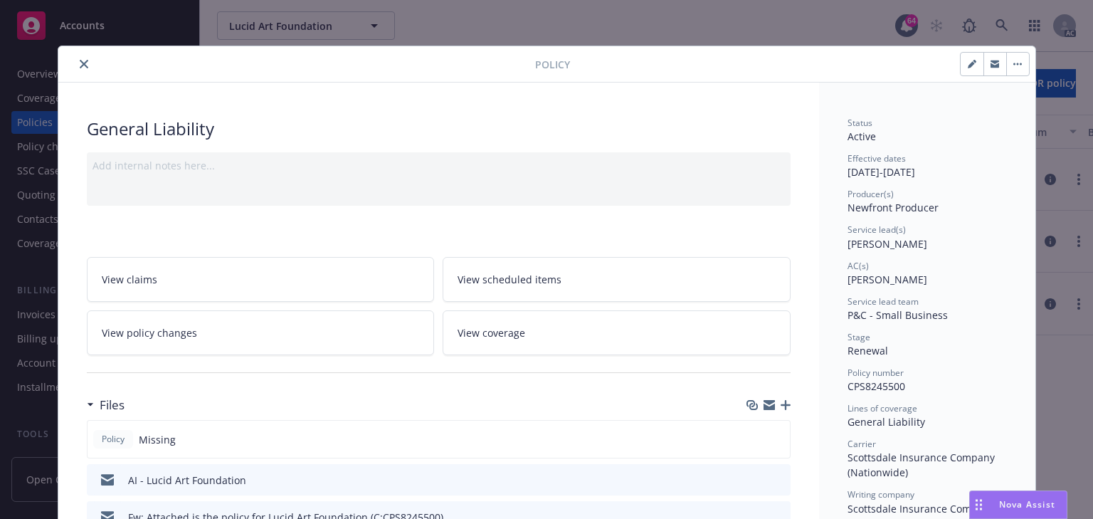
click at [217, 330] on link "View policy changes" at bounding box center [261, 332] width 348 height 45
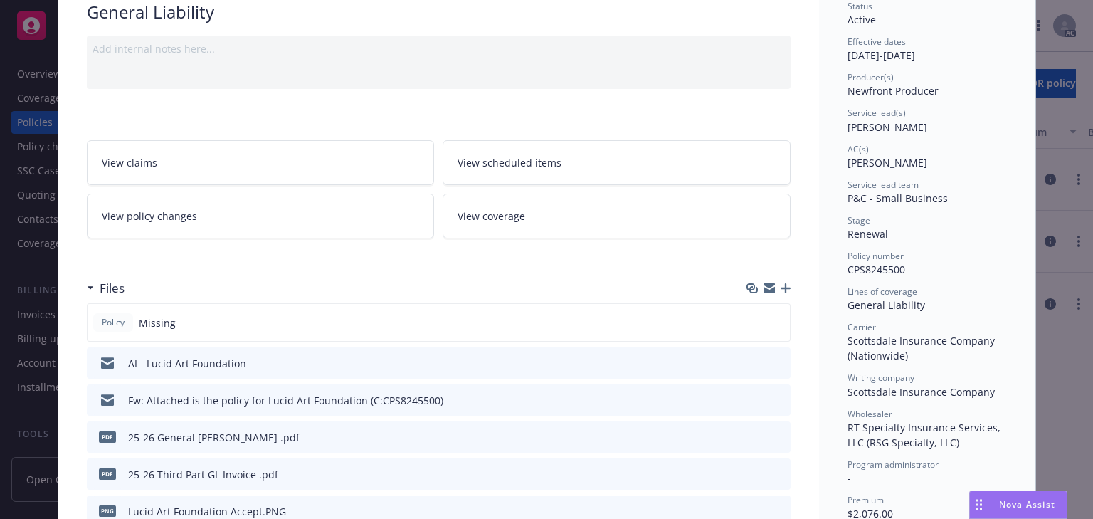
scroll to position [157, 0]
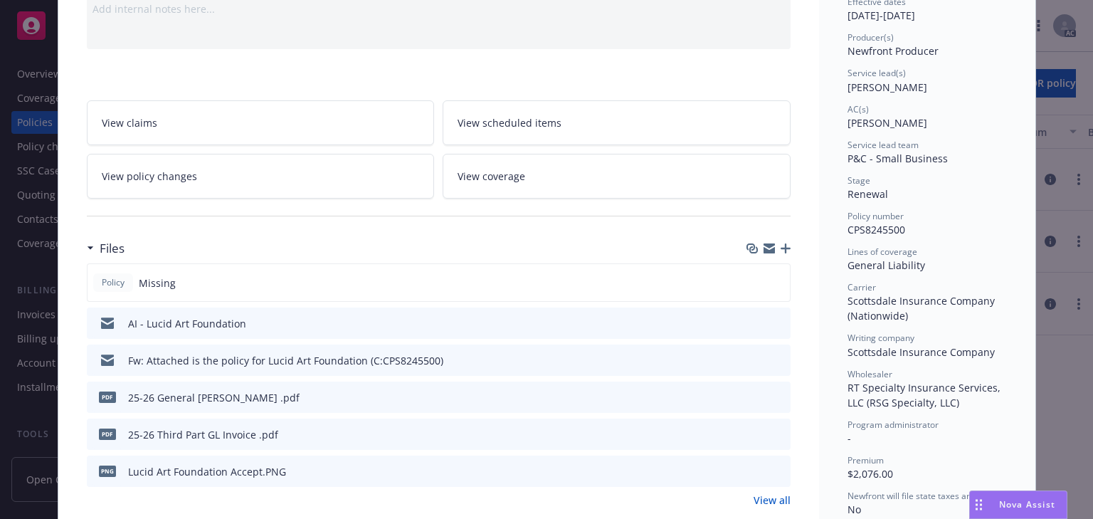
click at [774, 318] on icon "preview file" at bounding box center [777, 322] width 13 height 10
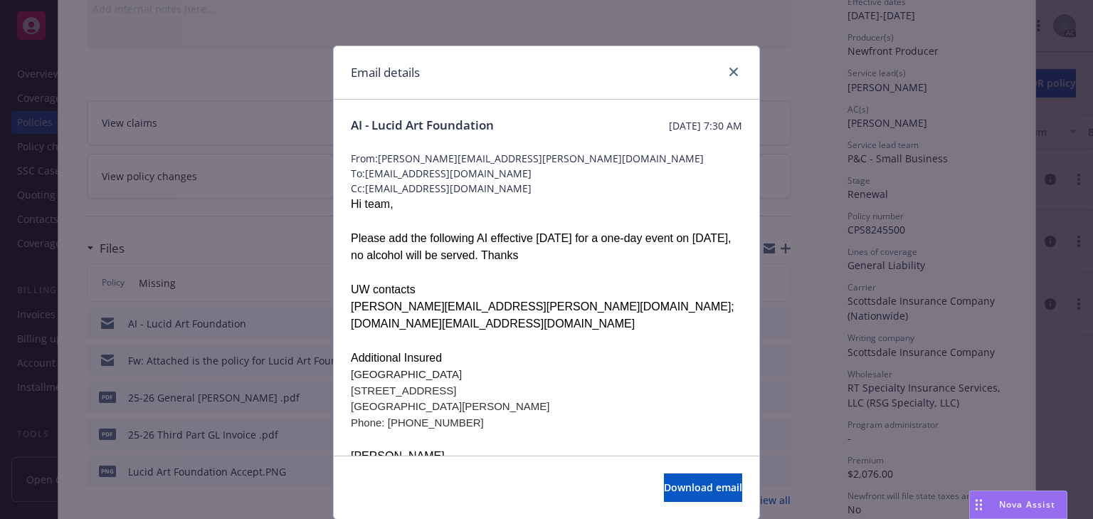
click at [480, 278] on div at bounding box center [546, 272] width 391 height 17
click at [730, 68] on icon "close" at bounding box center [734, 72] width 9 height 9
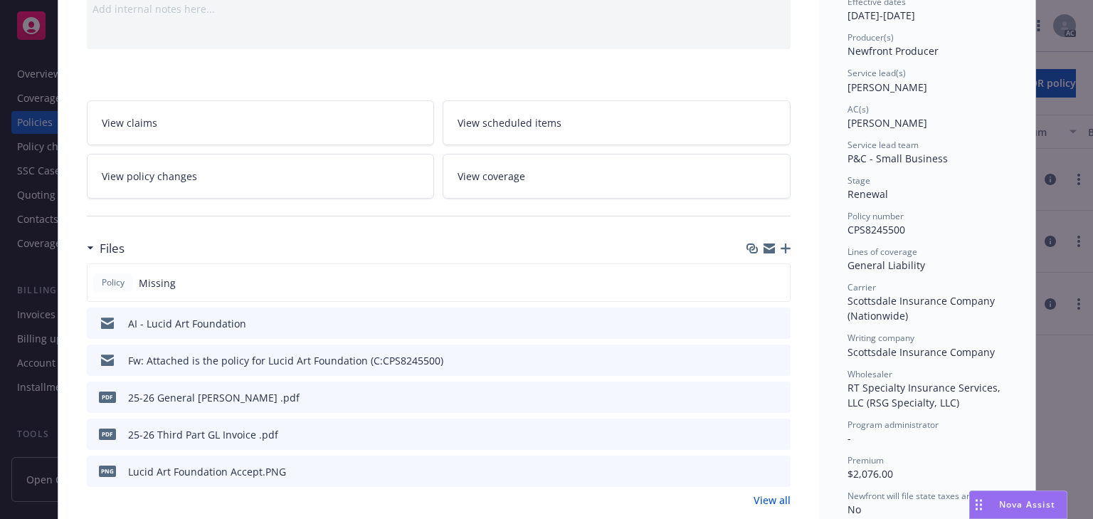
scroll to position [0, 0]
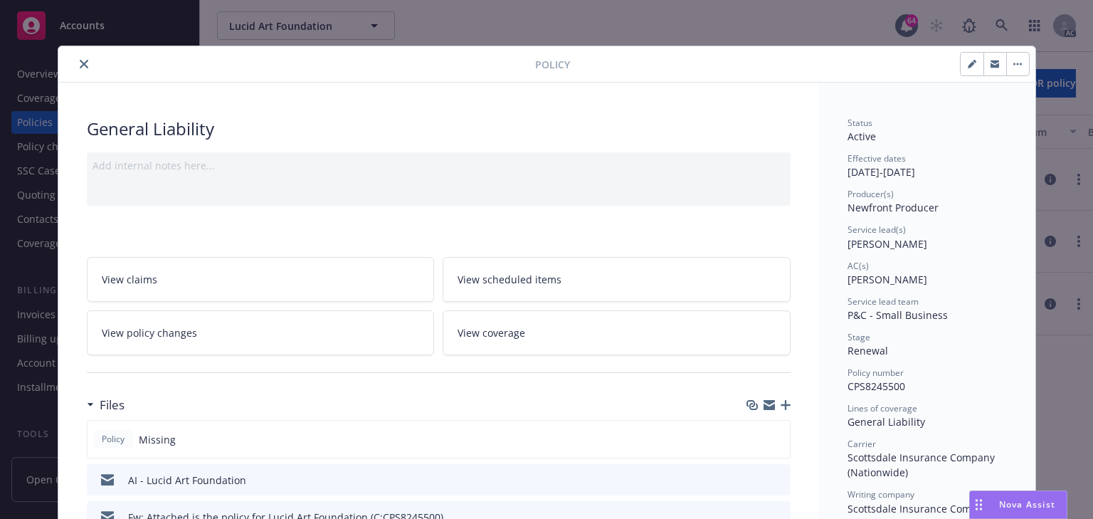
click at [80, 65] on icon "close" at bounding box center [84, 64] width 9 height 9
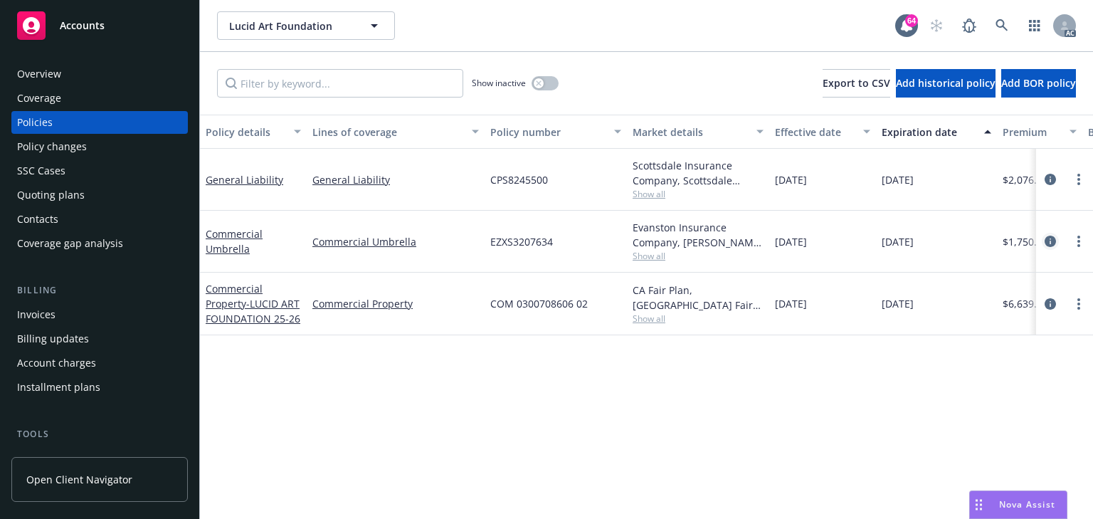
click at [1048, 238] on icon "circleInformation" at bounding box center [1050, 241] width 11 height 11
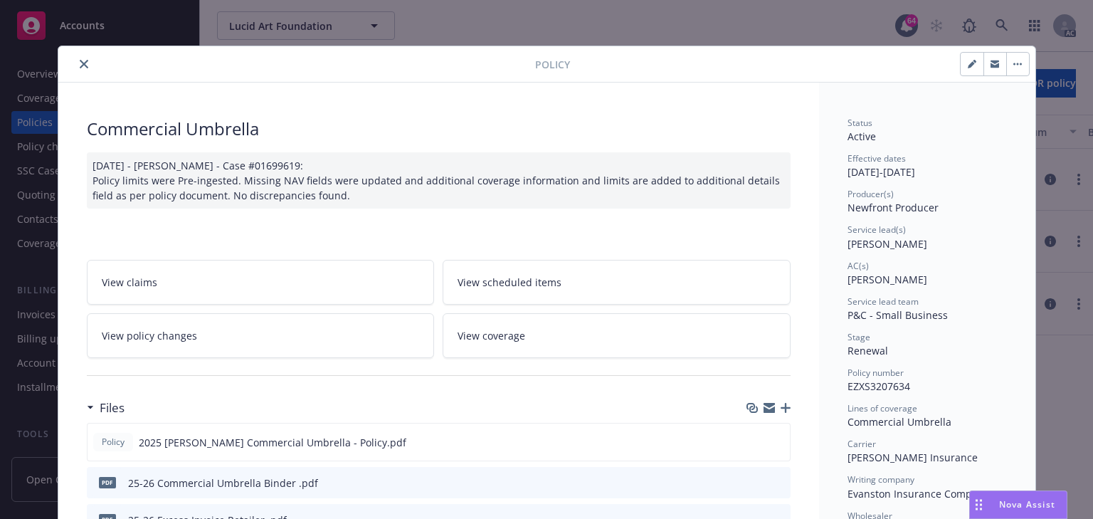
click at [83, 65] on button "close" at bounding box center [83, 64] width 17 height 17
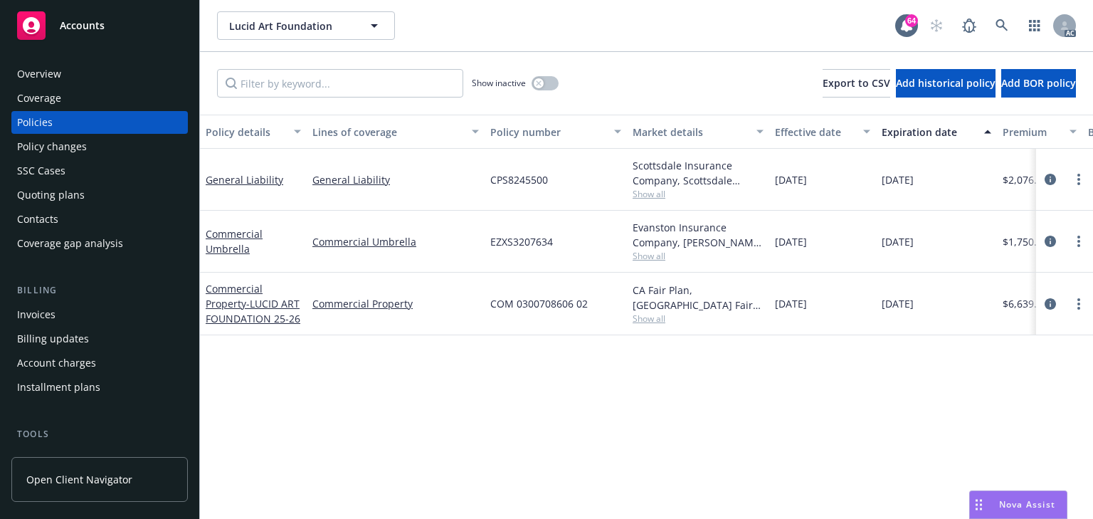
click at [543, 447] on div "Policy details Lines of coverage Policy number Market details Effective date Ex…" at bounding box center [646, 317] width 893 height 404
click at [1047, 178] on icon "circleInformation" at bounding box center [1050, 179] width 11 height 11
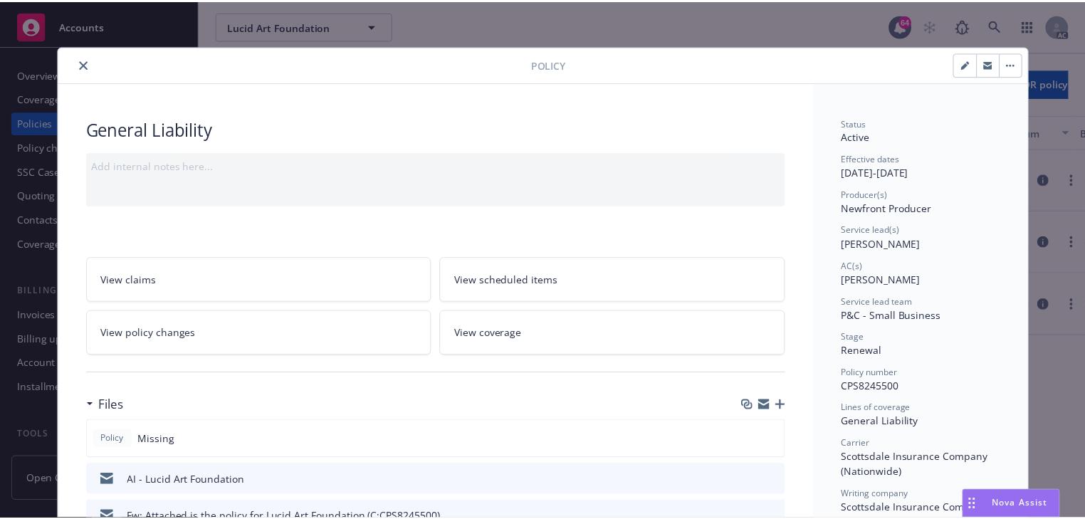
scroll to position [43, 0]
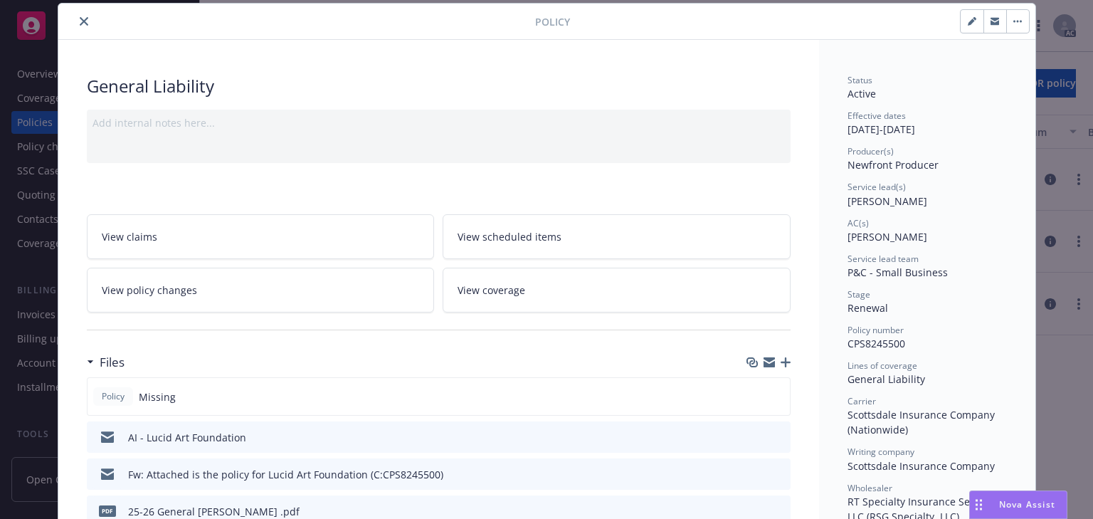
click at [206, 296] on link "View policy changes" at bounding box center [261, 290] width 348 height 45
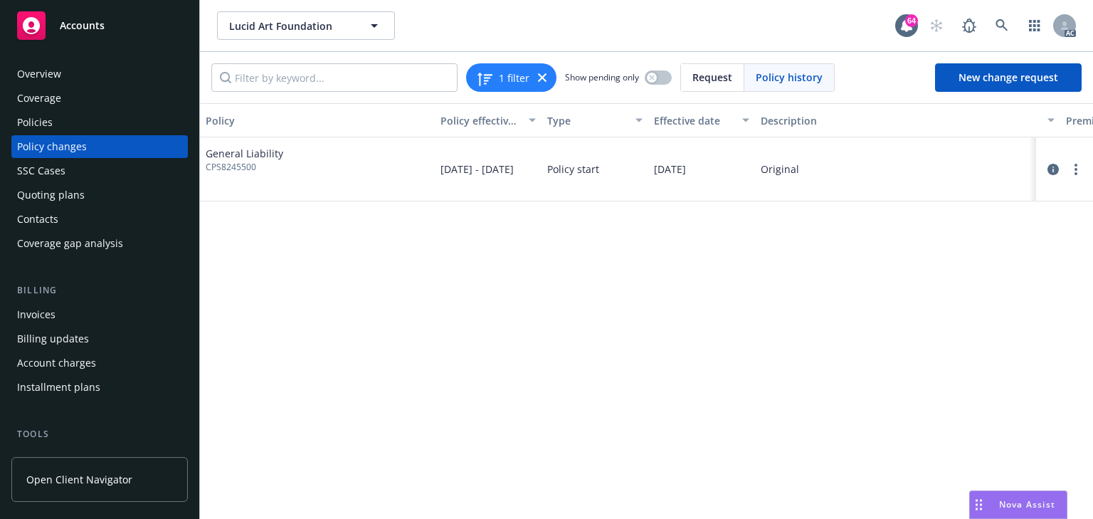
click at [63, 120] on div "Policies" at bounding box center [99, 122] width 165 height 23
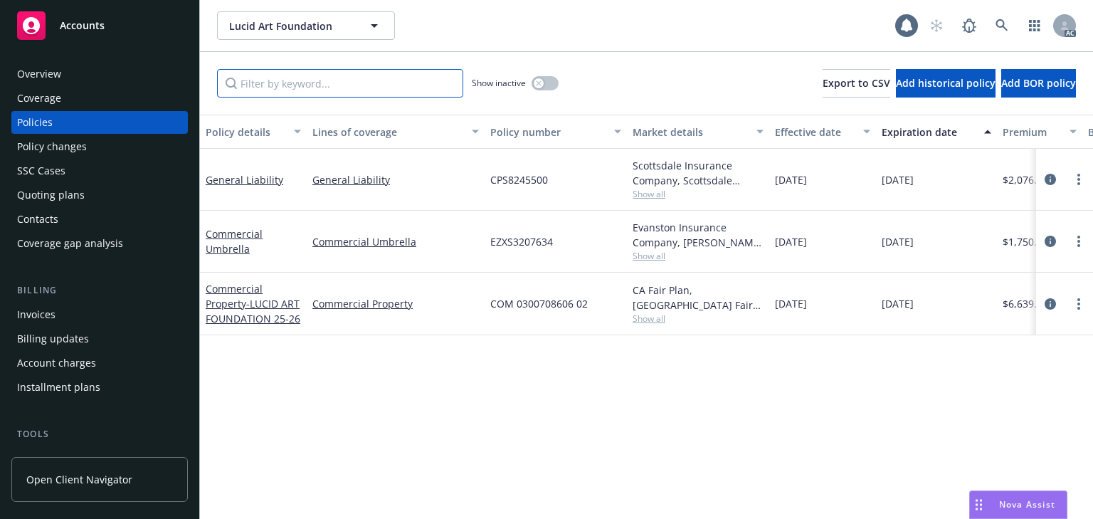
click at [339, 77] on input "Filter by keyword..." at bounding box center [340, 83] width 246 height 28
type input "ENDTSSCCASE"
type input "endtssccase"
click at [653, 194] on span "Show all" at bounding box center [698, 194] width 131 height 12
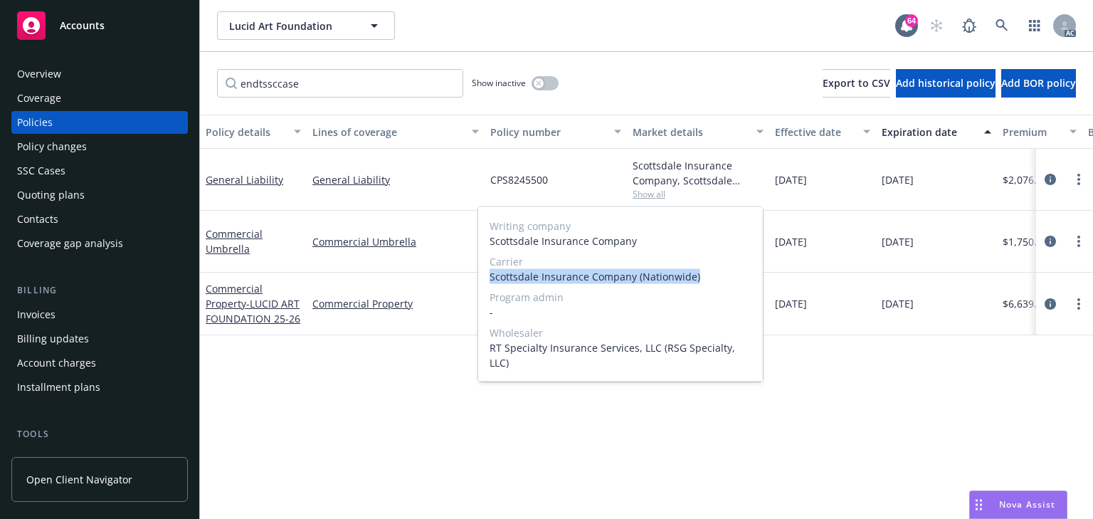
copy span "Scottsdale Insurance Company (Nationwide)"
drag, startPoint x: 490, startPoint y: 276, endPoint x: 729, endPoint y: 281, distance: 238.5
click at [729, 281] on span "Scottsdale Insurance Company (Nationwide)" at bounding box center [621, 276] width 262 height 15
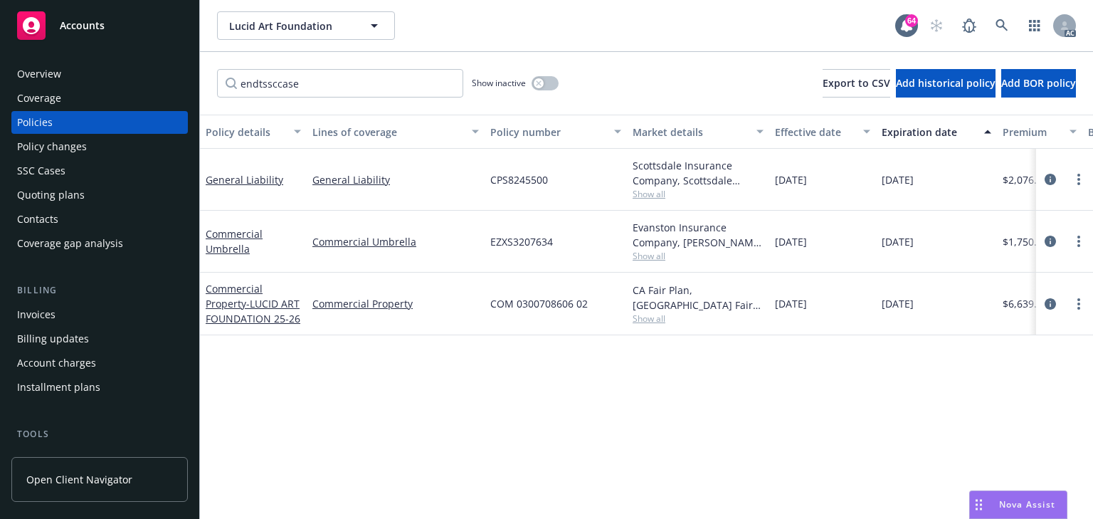
click at [48, 148] on div "Policy changes" at bounding box center [52, 146] width 70 height 23
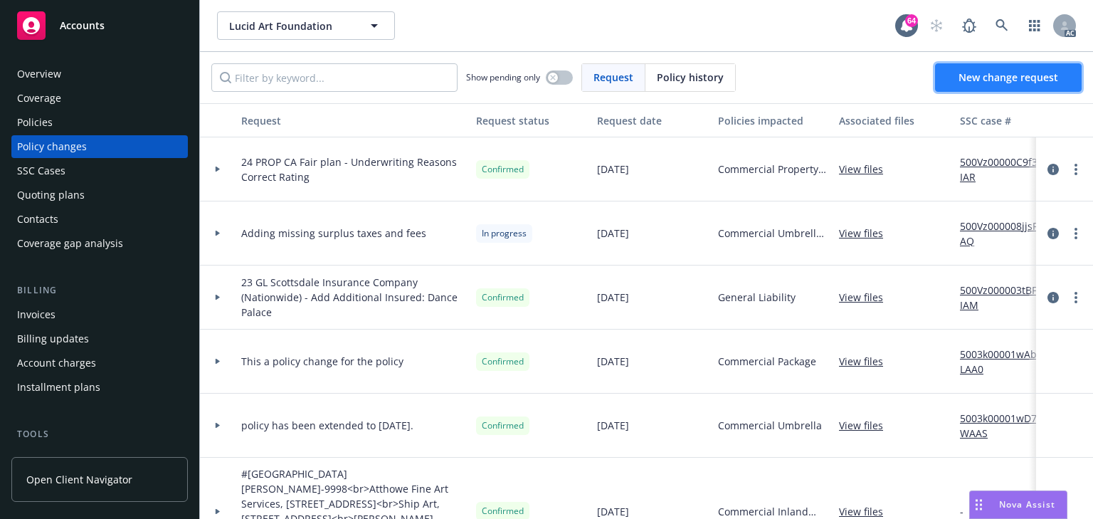
click at [971, 77] on span "New change request" at bounding box center [1009, 77] width 100 height 14
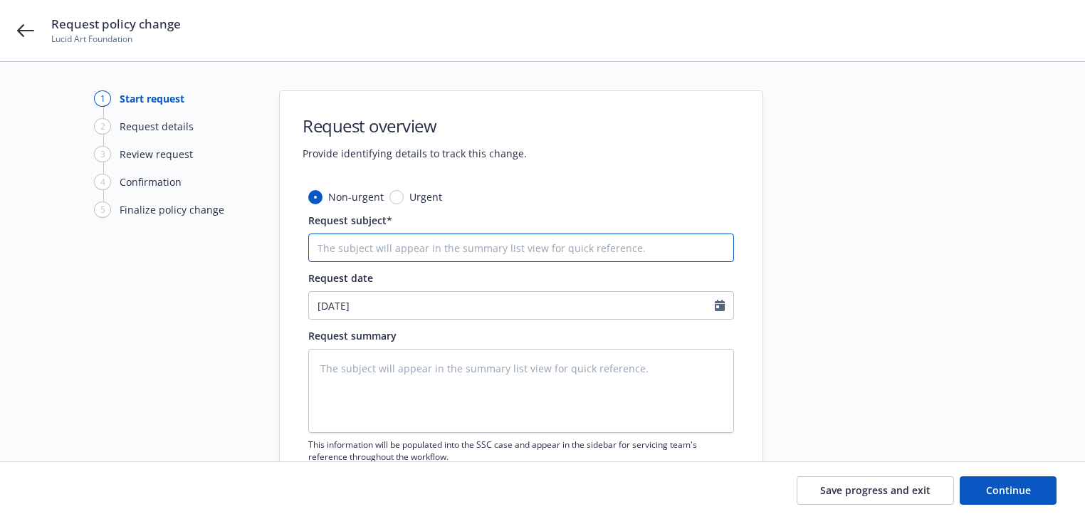
drag, startPoint x: 424, startPoint y: 239, endPoint x: 409, endPoint y: 250, distance: 19.0
click at [424, 239] on input "Request subject*" at bounding box center [521, 247] width 426 height 28
paste input "25 General Liability Scottsdale Insurance Company (Nationwide) -"
type textarea "x"
type input "25 General Liability Scottsdale Insurance Company (Nationwide) -"
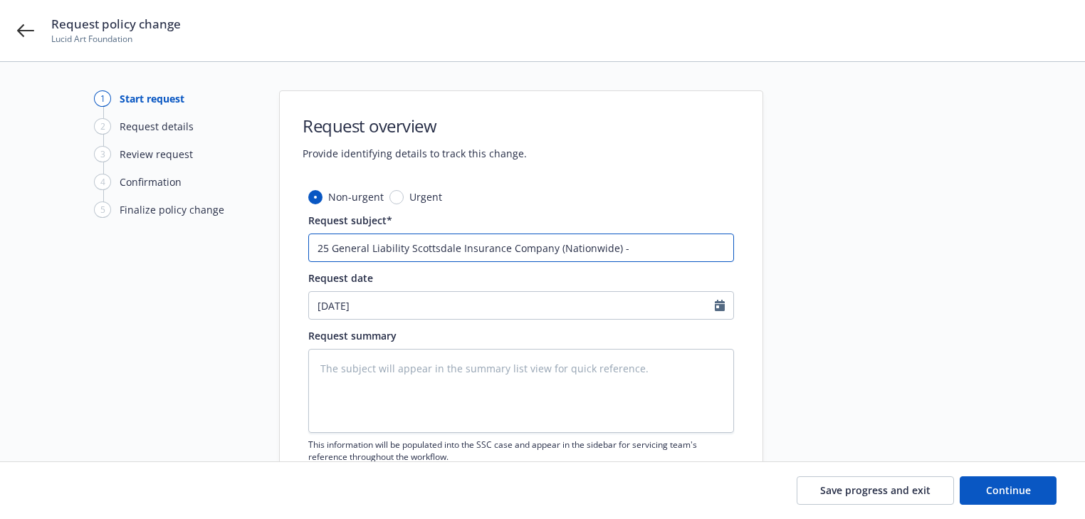
click at [648, 245] on input "25 General Liability Scottsdale Insurance Company (Nationwide) -" at bounding box center [521, 247] width 426 height 28
type textarea "x"
type input "25 General Liability Scottsdale Insurance Company (Nationwide) - A"
type textarea "x"
type input "25 General Liability Scottsdale Insurance Company (Nationwide) - Ad"
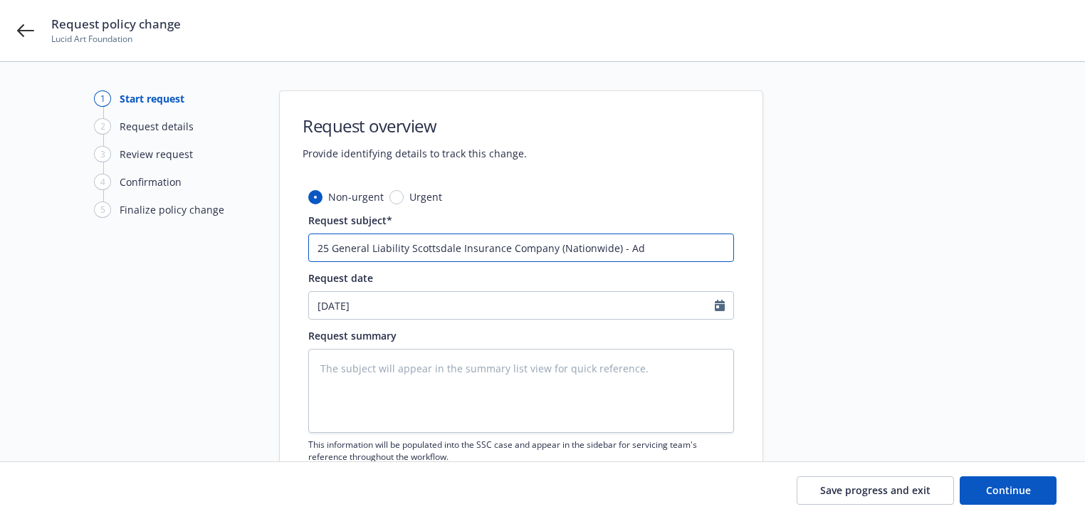
type textarea "x"
type input "25 General Liability Scottsdale Insurance Company (Nationwide) - Add"
type textarea "x"
type input "25 General Liability Scottsdale Insurance Company (Nationwide) - Add"
type textarea "x"
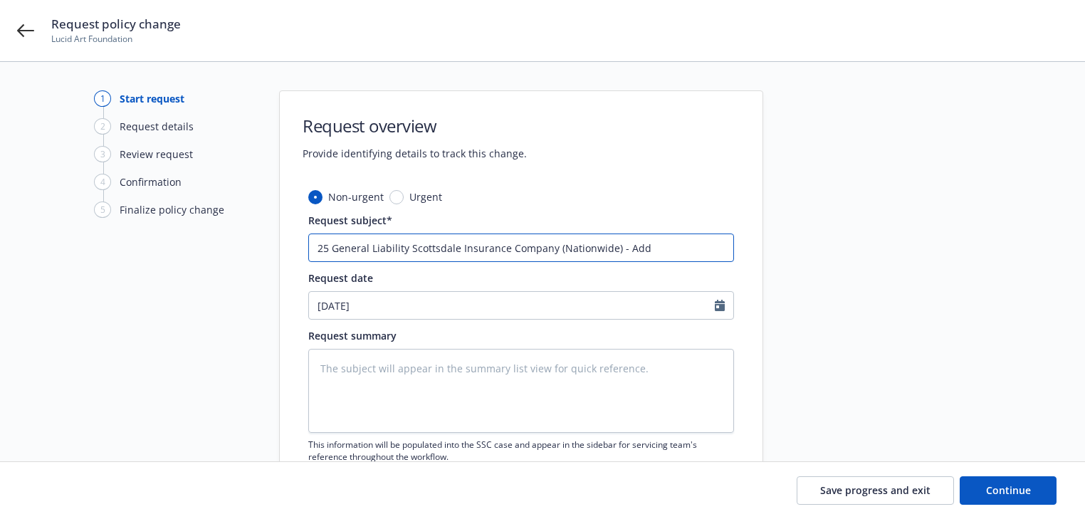
type input "25 General Liability Scottsdale Insurance Company (Nationwide) - Add A"
type textarea "x"
type input "25 General Liability Scottsdale Insurance Company (Nationwide) - Add AI"
type textarea "x"
click at [704, 248] on input "25 General Liability Scottsdale Insurance Company (Nationwide) - Add AI" at bounding box center [521, 247] width 426 height 28
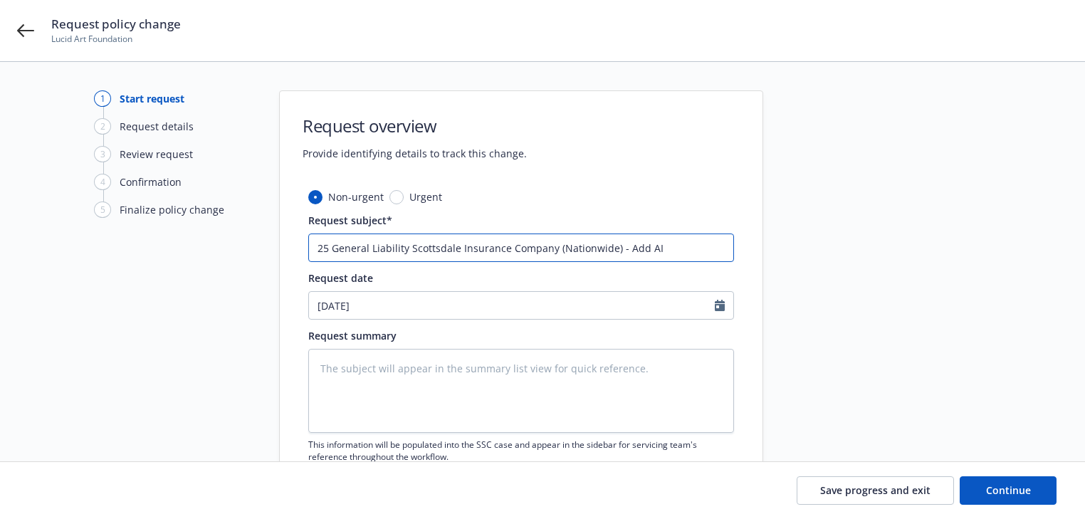
paste input "[GEOGRAPHIC_DATA]"
type input "25 General Liability Scottsdale Insurance Company (Nationwide) - Add AI Dance P…"
type textarea "x"
type input "25 General Liability Scottsdale Insurance Company (Nationwide) - Add AI Dance P…"
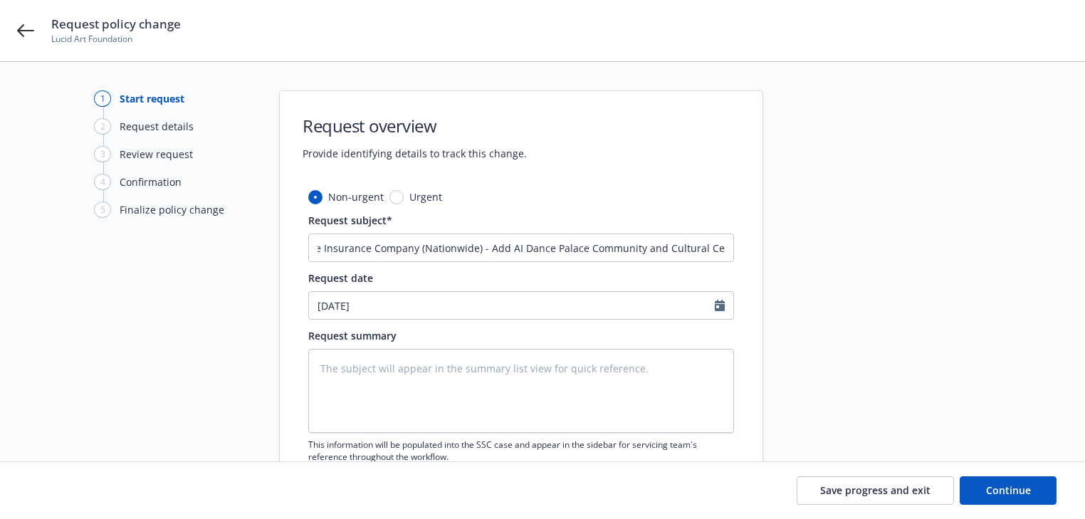
scroll to position [0, 0]
click at [498, 384] on textarea at bounding box center [521, 391] width 426 height 84
paste textarea "Please add the following AI effective [DATE] for a one-day event on [DATE], no …"
type textarea "Please add the following AI effective [DATE] for a one-day event on [DATE], no …"
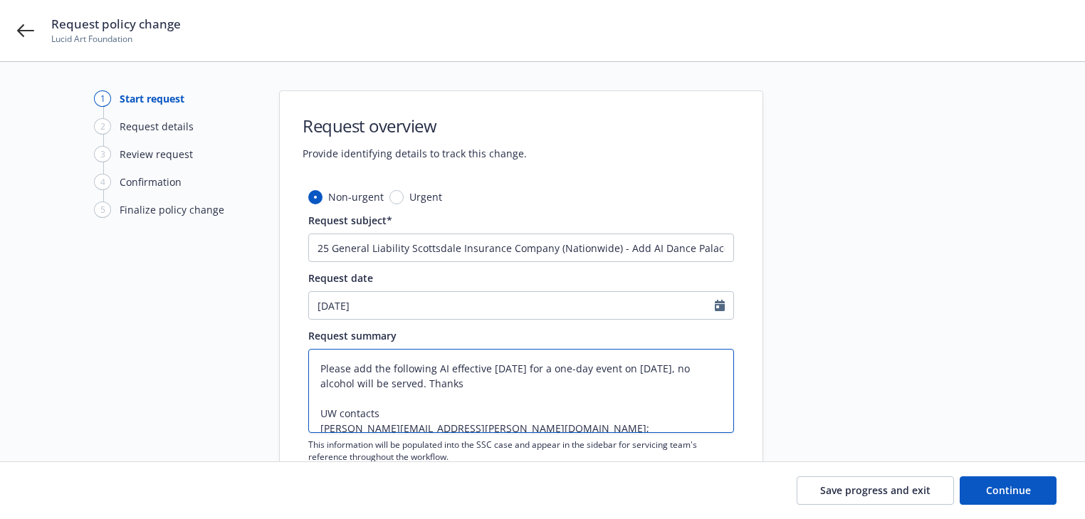
type textarea "x"
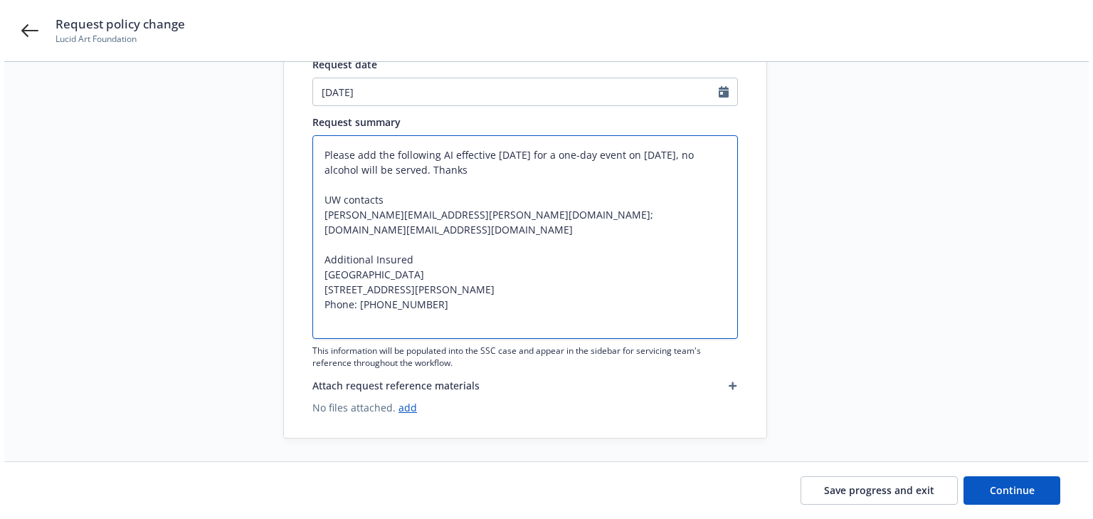
scroll to position [218, 0]
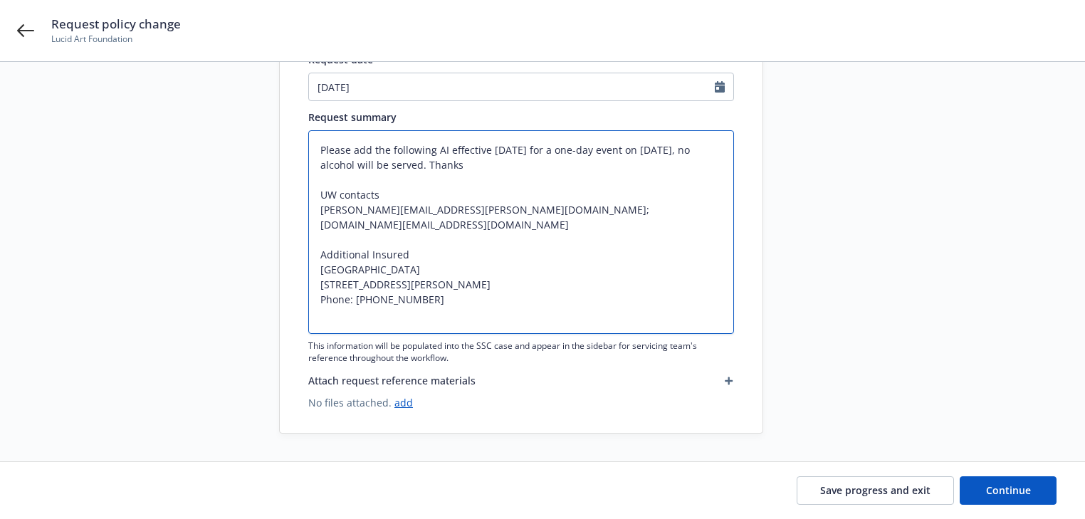
type textarea "Please add the following AI effective [DATE] for a one-day event on [DATE], no …"
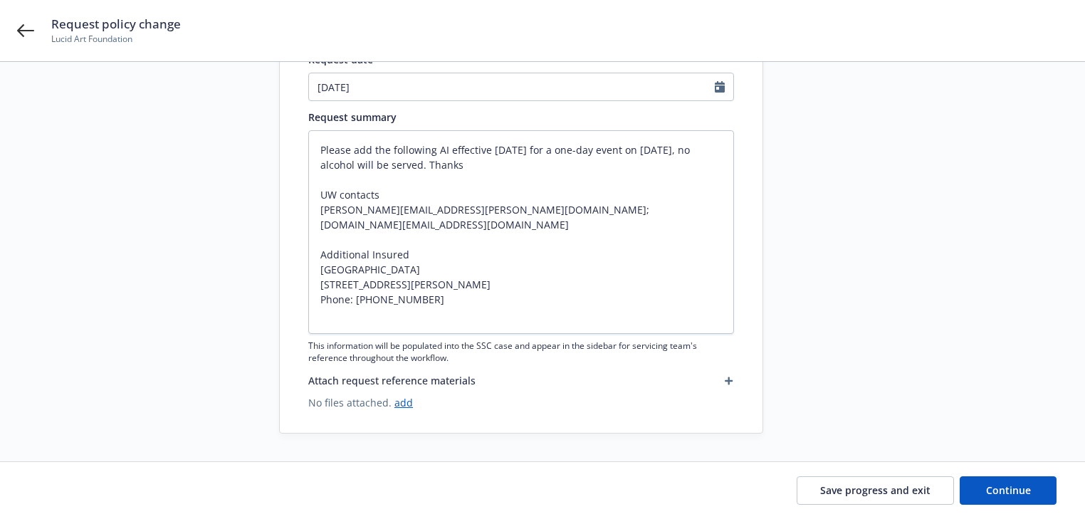
click at [730, 386] on button "button" at bounding box center [729, 380] width 10 height 17
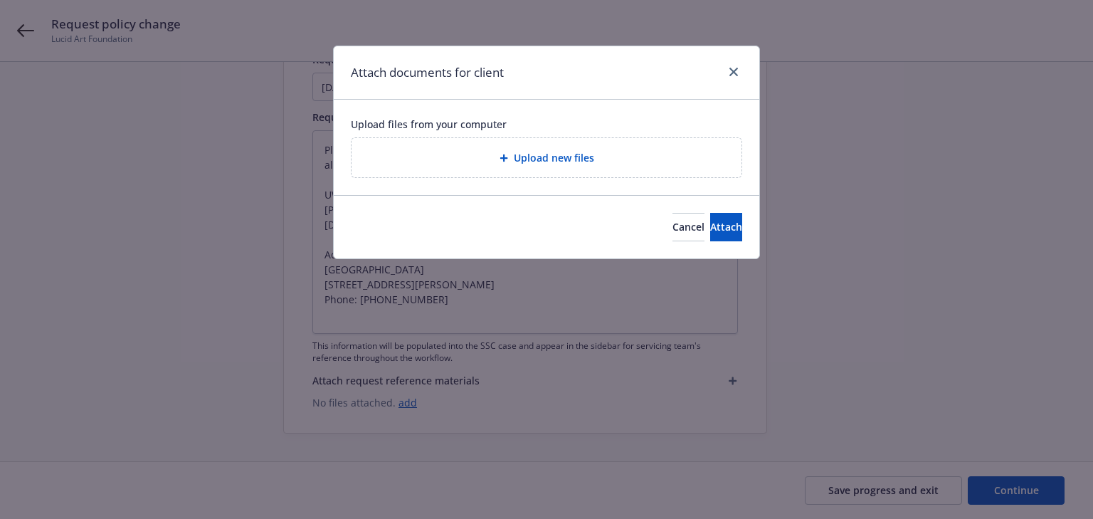
click at [659, 161] on div "Upload new files" at bounding box center [546, 157] width 367 height 16
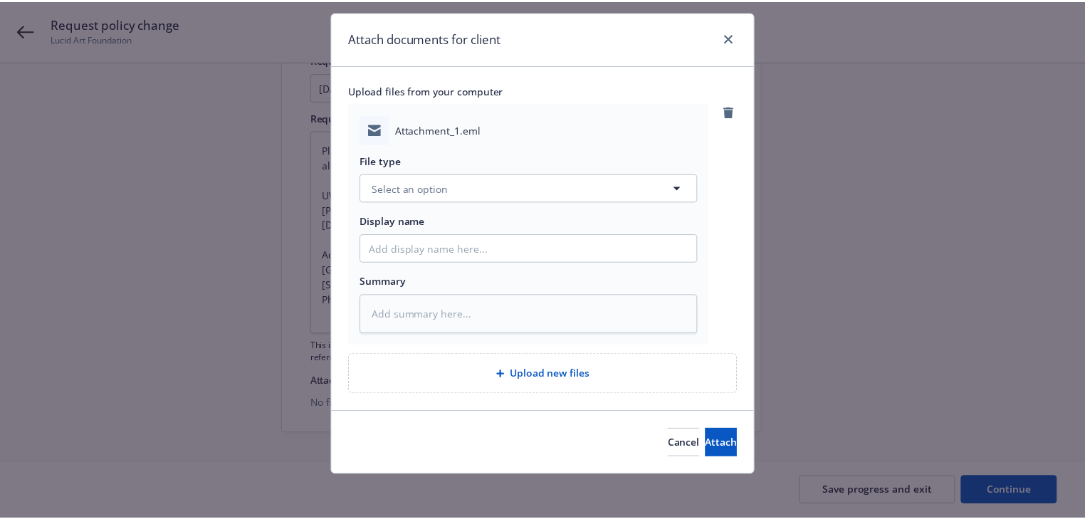
scroll to position [36, 0]
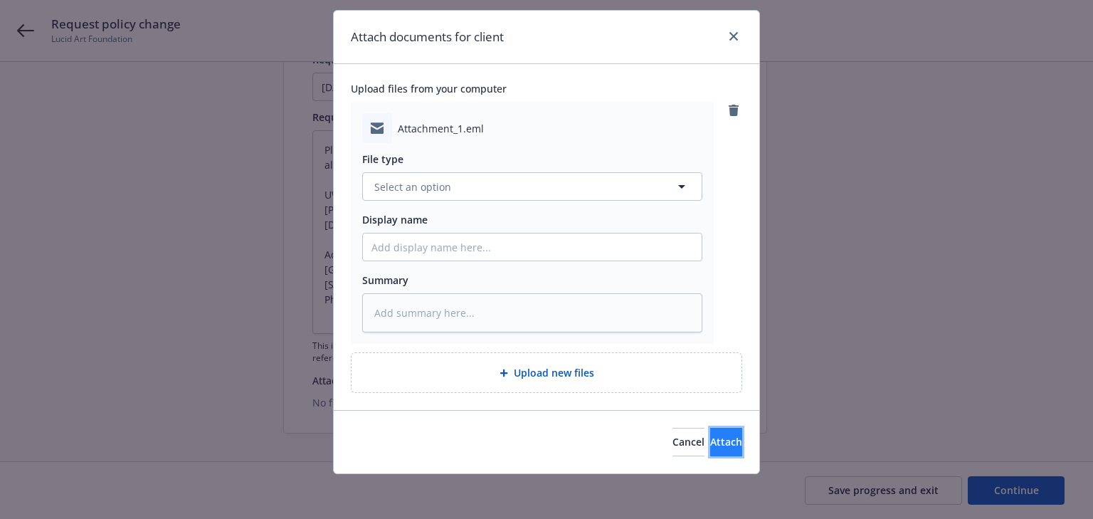
click at [710, 438] on span "Attach" at bounding box center [726, 442] width 32 height 14
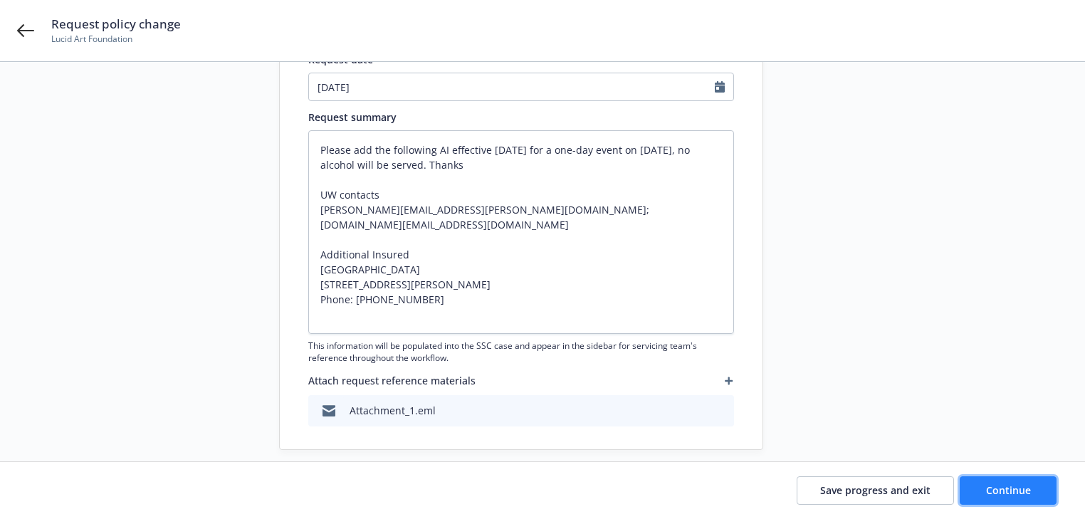
click at [979, 483] on button "Continue" at bounding box center [1007, 490] width 97 height 28
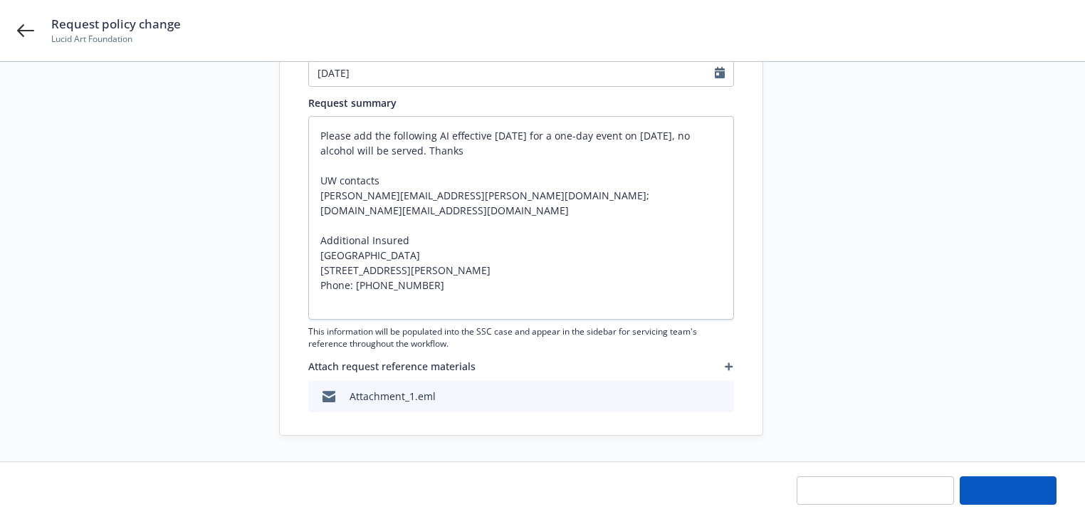
scroll to position [235, 0]
type textarea "x"
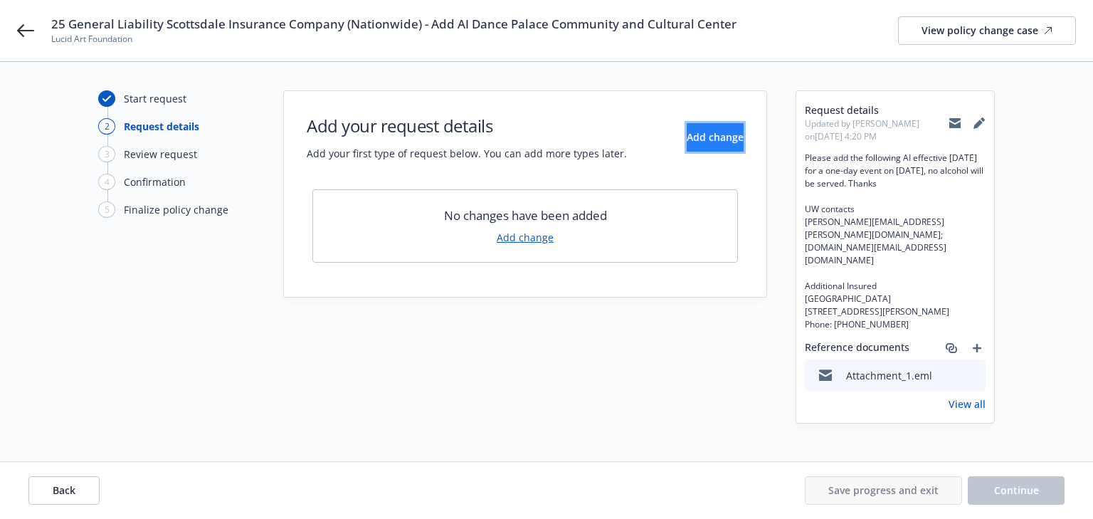
click at [703, 134] on span "Add change" at bounding box center [715, 137] width 57 height 14
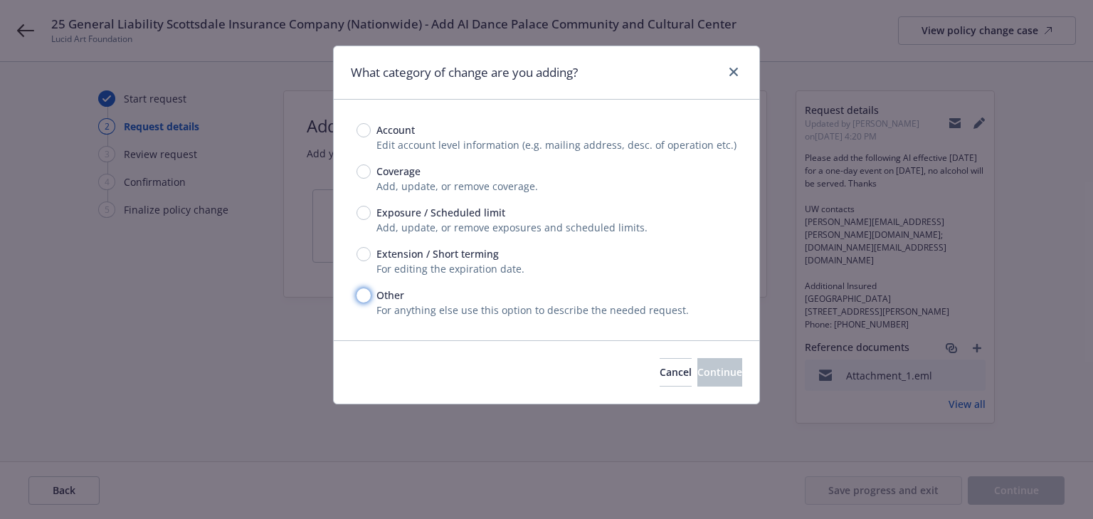
click at [363, 295] on input "Other" at bounding box center [364, 295] width 14 height 14
radio input "true"
click at [697, 374] on span "Continue" at bounding box center [719, 372] width 45 height 14
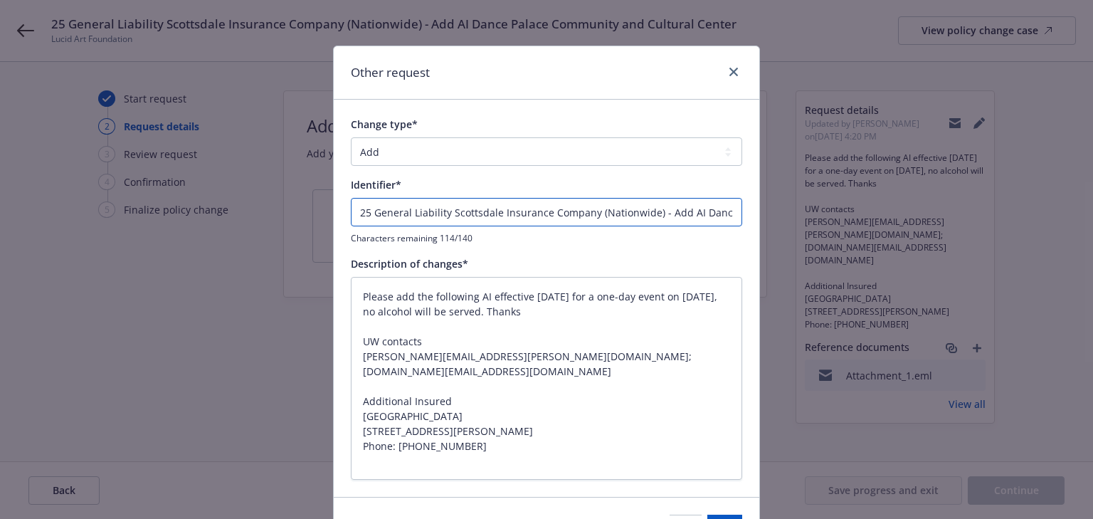
drag, startPoint x: 660, startPoint y: 213, endPoint x: -324, endPoint y: 218, distance: 984.3
click at [0, 218] on html "25 General Liability Scottsdale Insurance Company (Nationwide) - Add AI Dance P…" at bounding box center [546, 259] width 1093 height 519
type textarea "x"
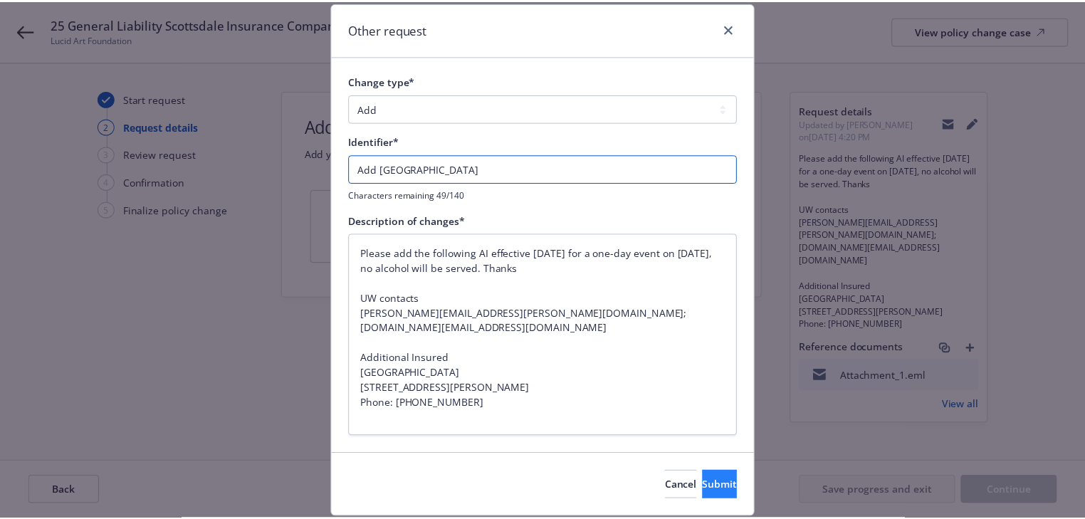
scroll to position [87, 0]
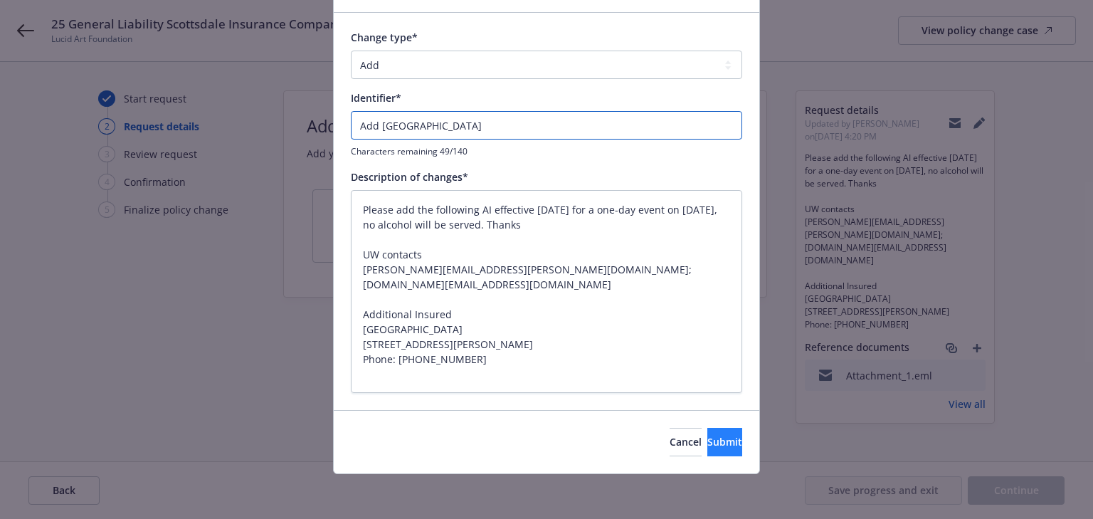
type input "Add [GEOGRAPHIC_DATA]"
click at [707, 439] on span "Submit" at bounding box center [724, 442] width 35 height 14
type textarea "x"
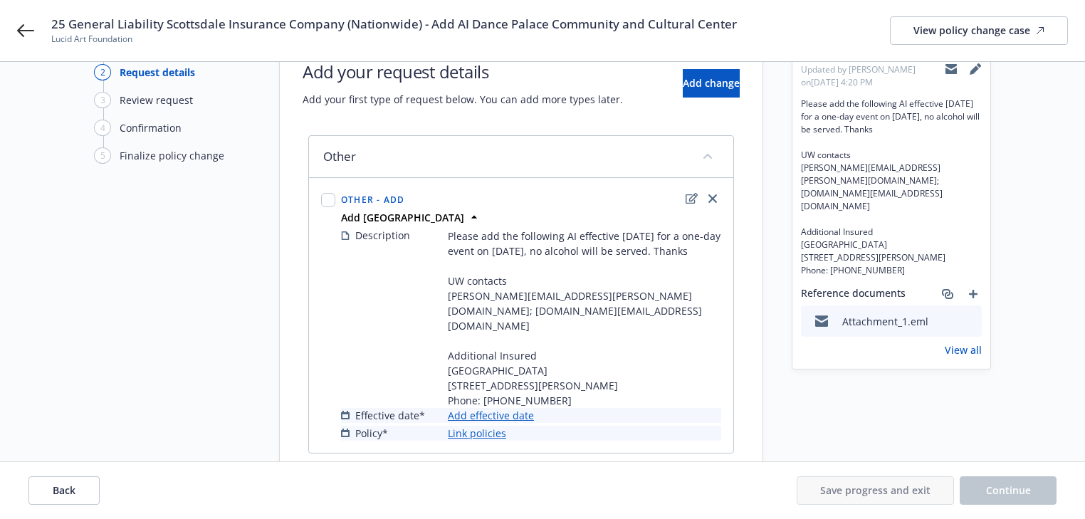
scroll to position [108, 0]
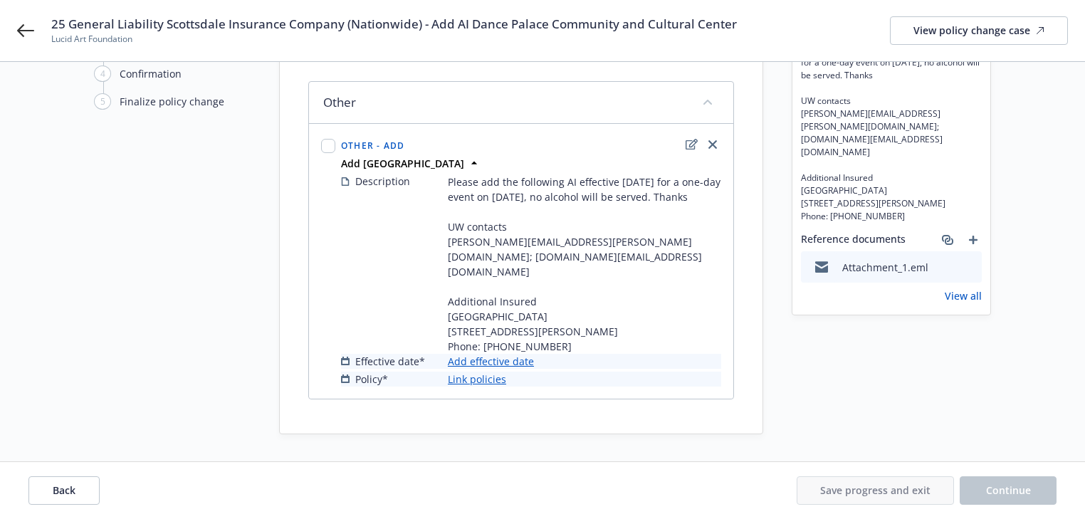
click at [503, 360] on link "Add effective date" at bounding box center [491, 361] width 86 height 15
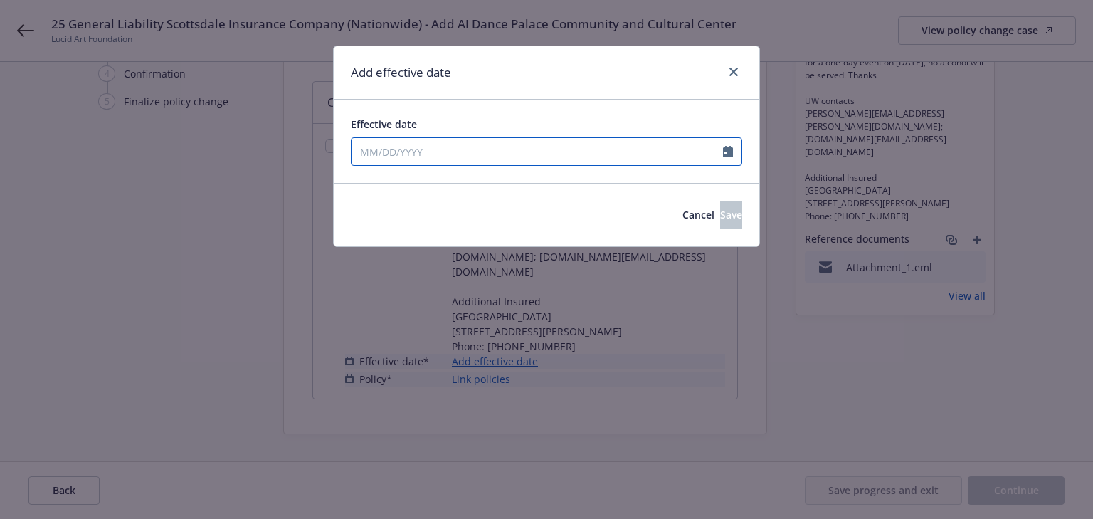
click at [376, 146] on input "Effective date" at bounding box center [538, 151] width 372 height 27
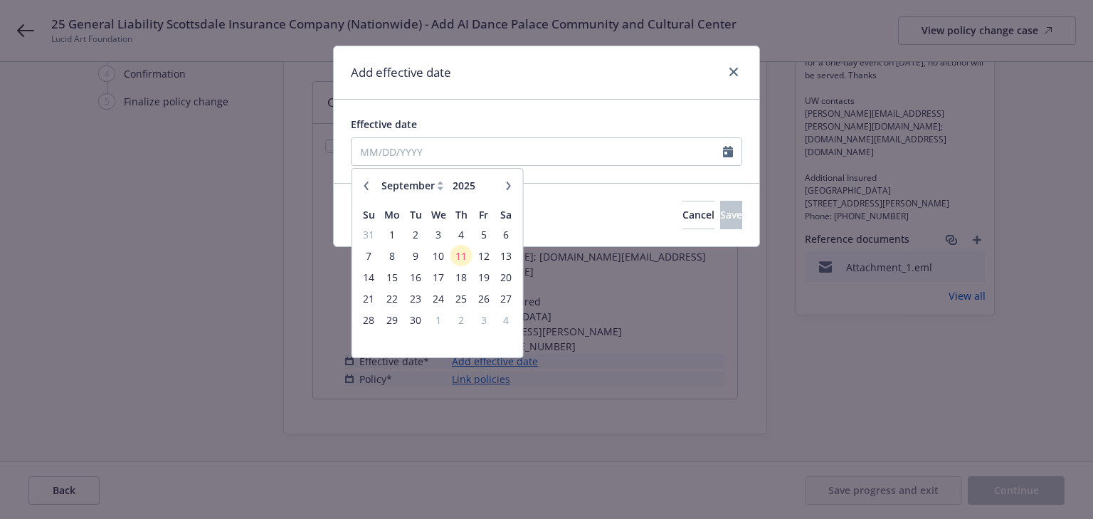
click at [505, 182] on icon "button" at bounding box center [509, 185] width 9 height 9
select select "10"
drag, startPoint x: 496, startPoint y: 298, endPoint x: 515, endPoint y: 293, distance: 19.9
click at [497, 298] on span "25" at bounding box center [505, 299] width 19 height 18
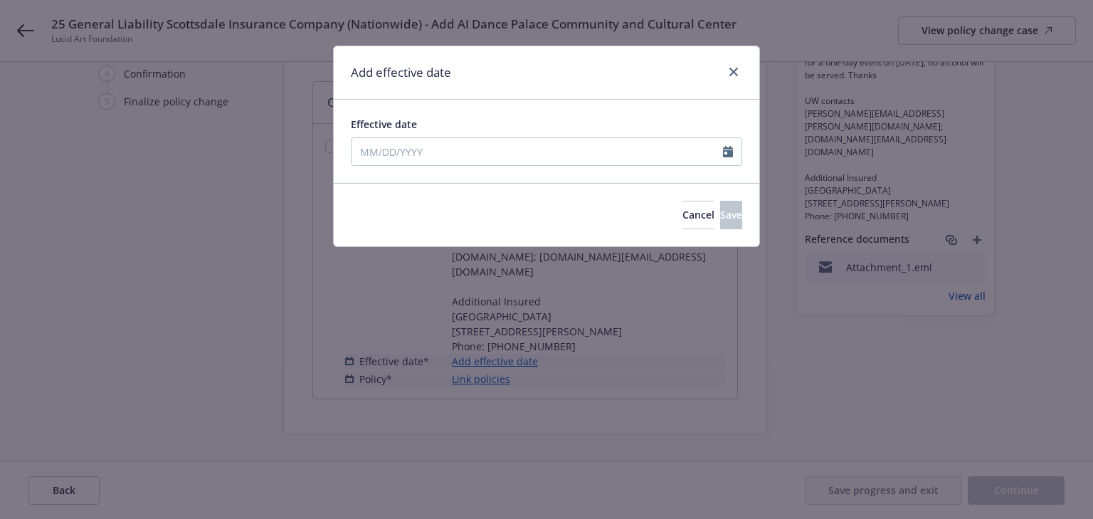
type input "[DATE]"
click at [720, 216] on span "Save" at bounding box center [731, 215] width 22 height 14
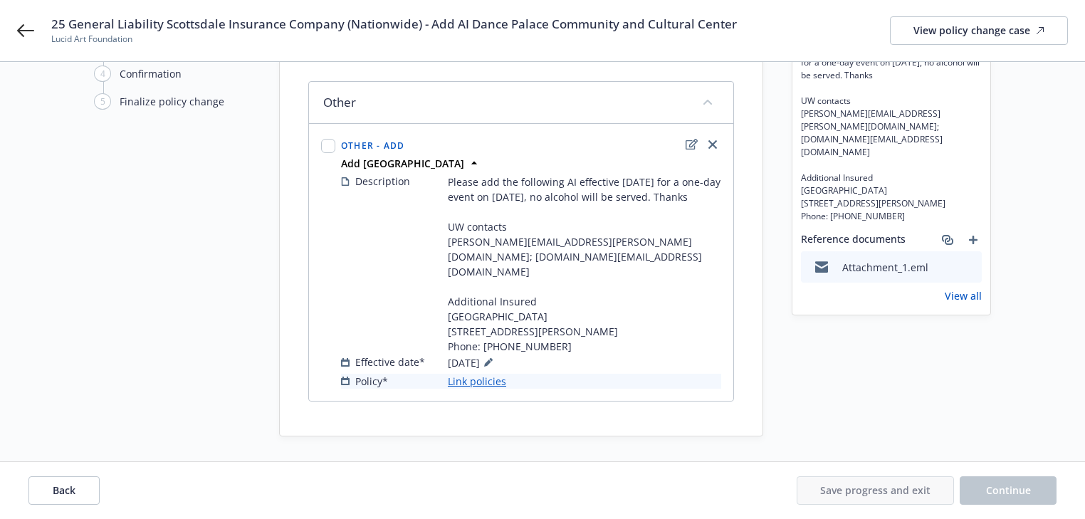
click at [469, 377] on link "Link policies" at bounding box center [477, 381] width 58 height 15
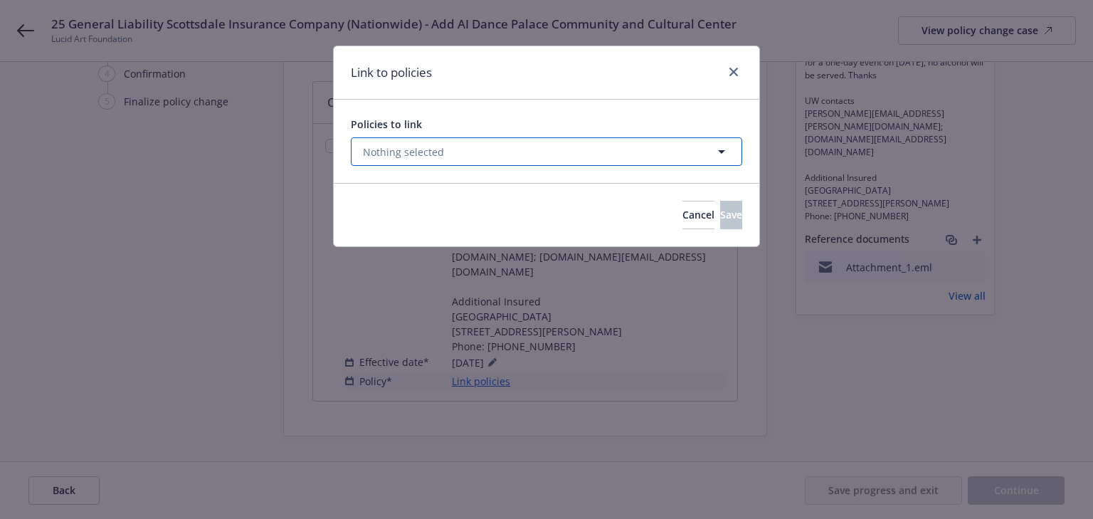
click at [450, 151] on button "Nothing selected" at bounding box center [546, 151] width 391 height 28
select select "ACTIVE"
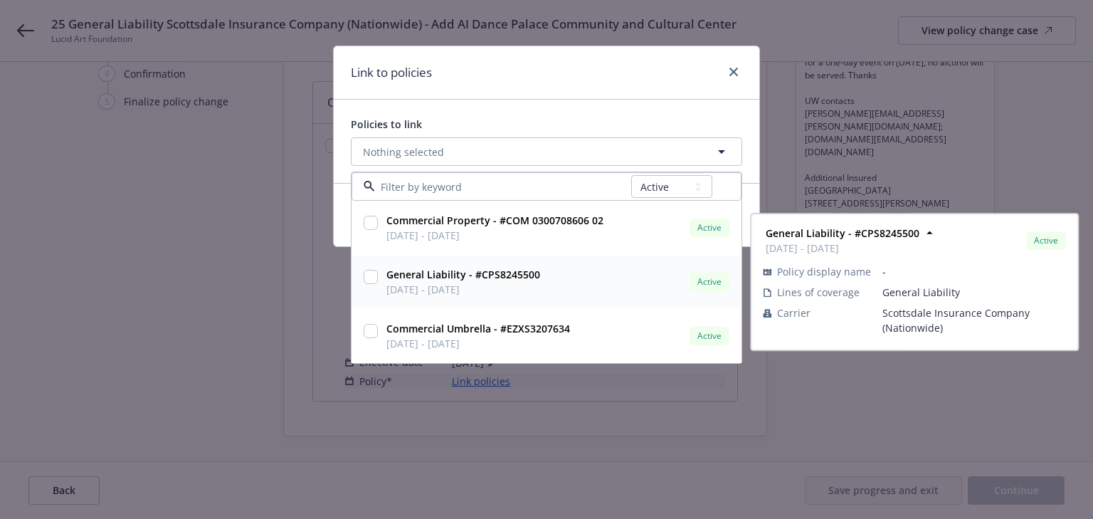
click at [369, 273] on input "checkbox" at bounding box center [371, 277] width 14 height 14
checkbox input "true"
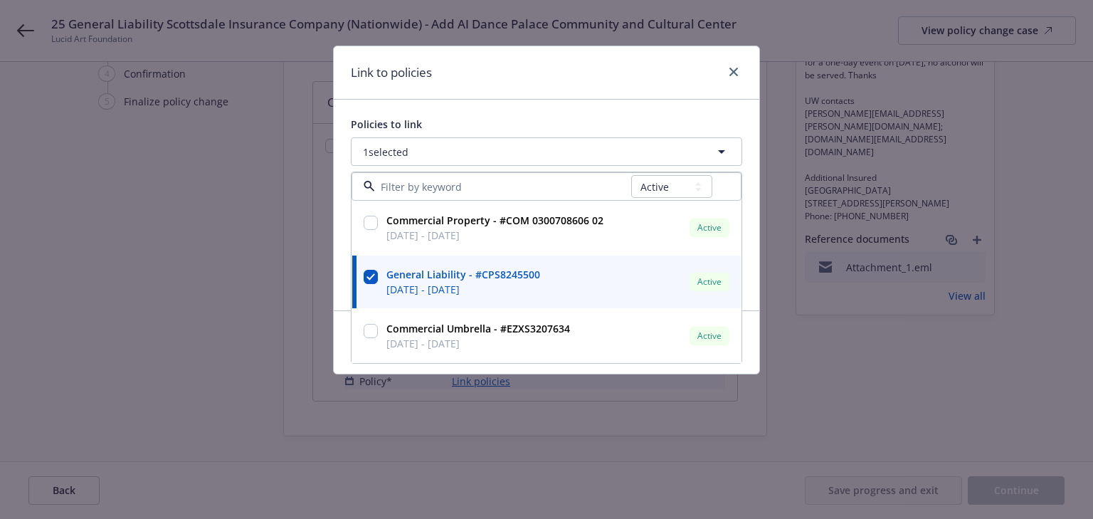
click at [550, 63] on div "Link to policies" at bounding box center [547, 72] width 426 height 53
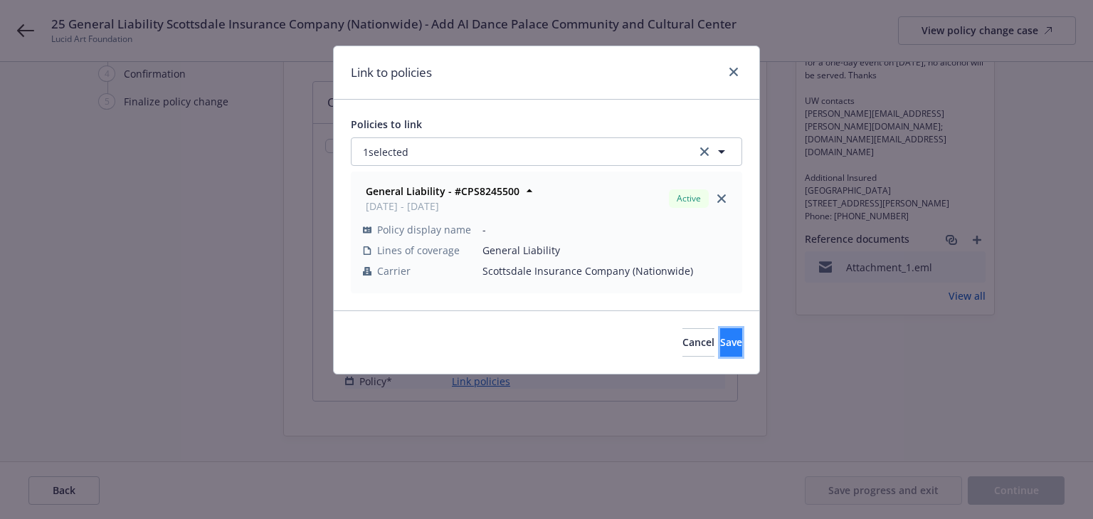
click at [720, 345] on span "Save" at bounding box center [731, 342] width 22 height 14
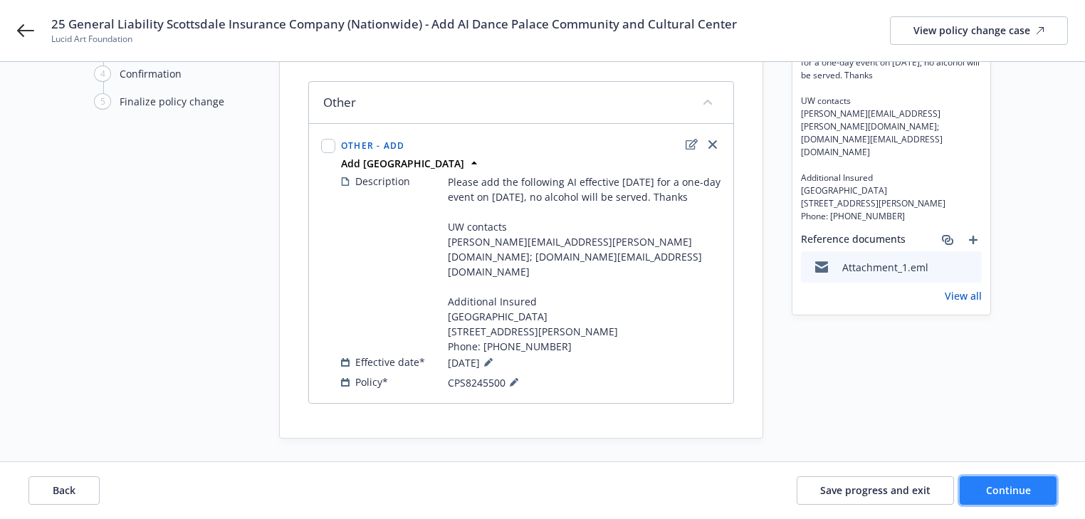
click at [1024, 493] on span "Continue" at bounding box center [1008, 490] width 45 height 14
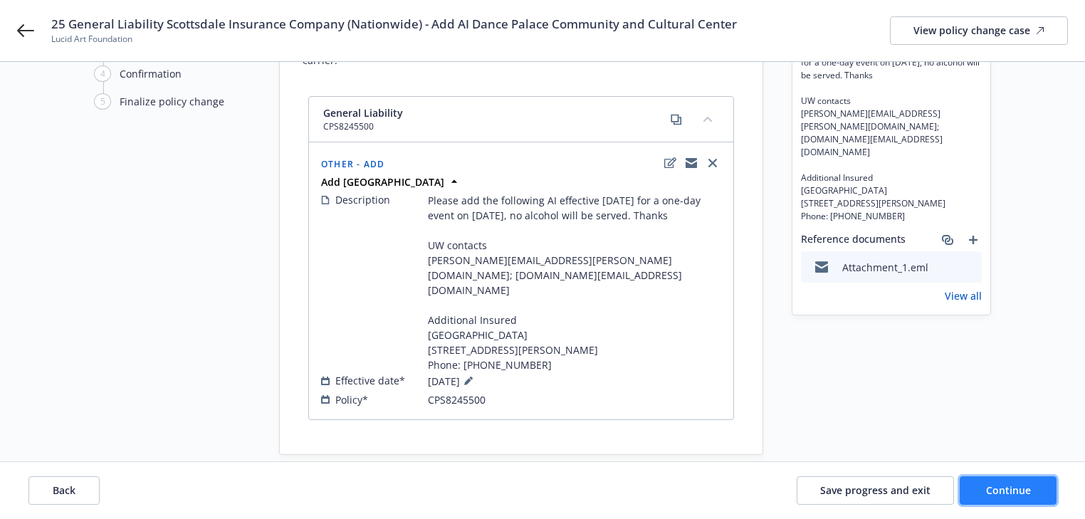
click at [1024, 493] on span "Continue" at bounding box center [1008, 490] width 45 height 14
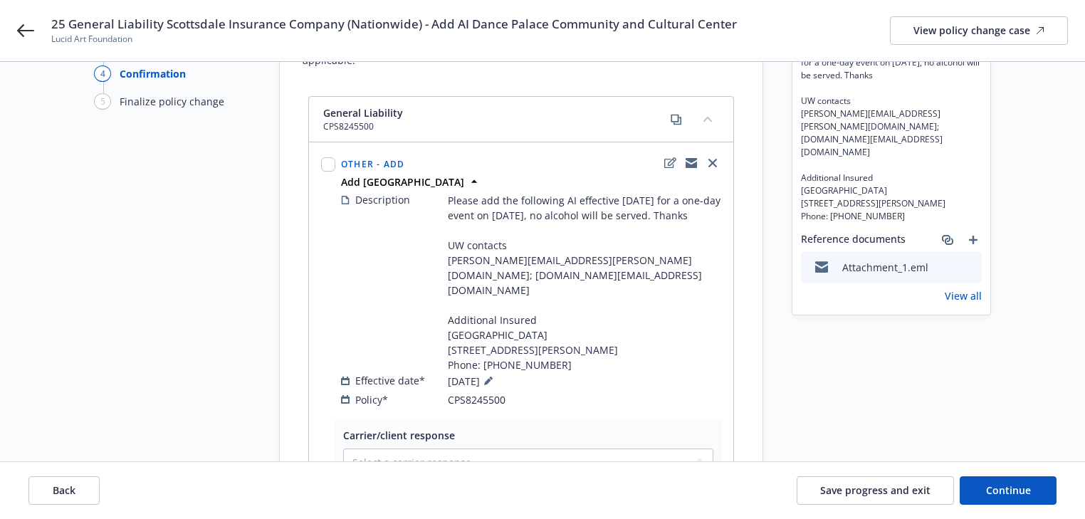
click at [854, 433] on div "Request details Updated by [PERSON_NAME] on [DATE] 4:20 PM Please add the follo…" at bounding box center [890, 375] width 199 height 786
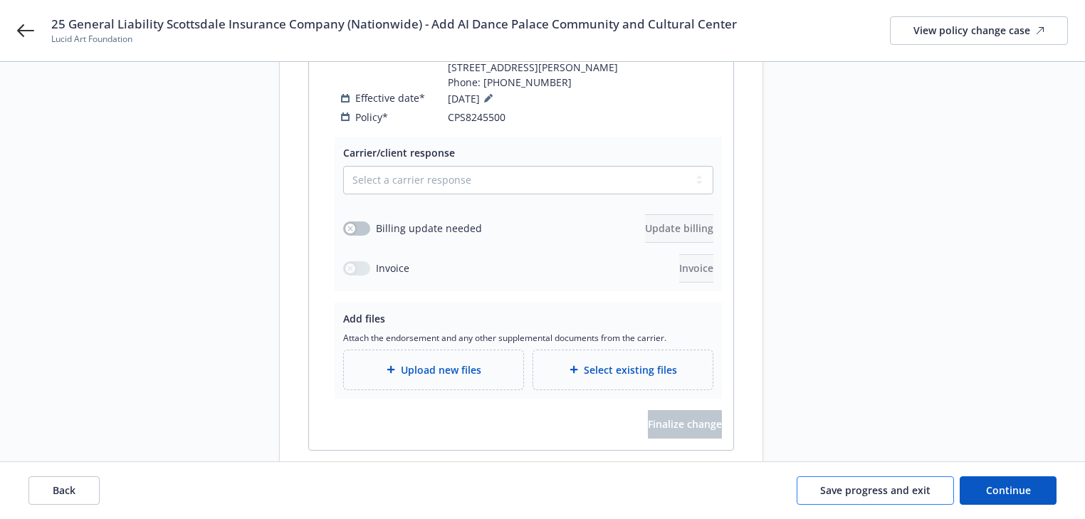
scroll to position [393, 0]
click at [868, 495] on span "Save progress and exit" at bounding box center [875, 490] width 110 height 14
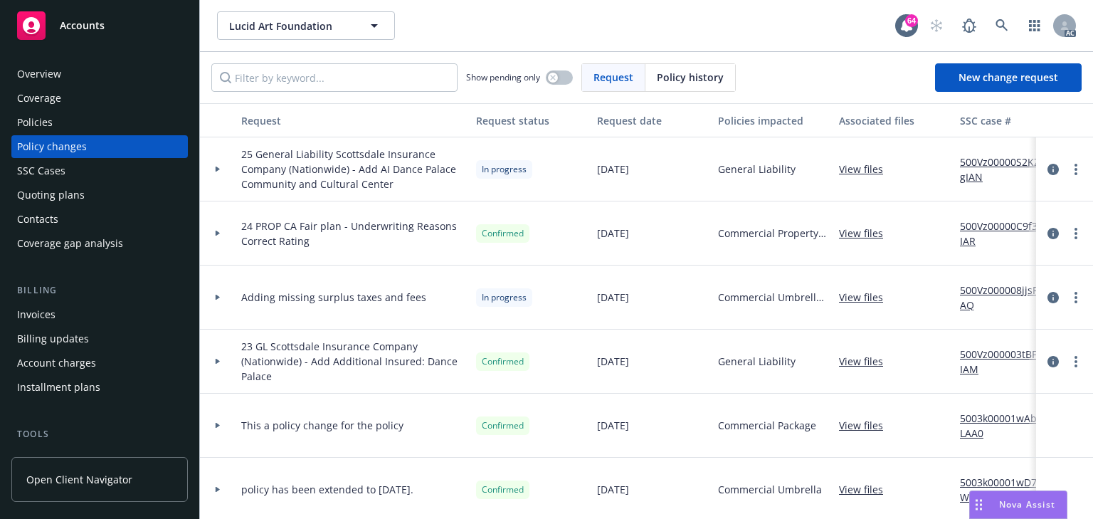
click at [1013, 160] on link "500Vz00000S2KZgIAN" at bounding box center [1007, 169] width 95 height 30
click at [87, 129] on div "Policies" at bounding box center [99, 122] width 165 height 23
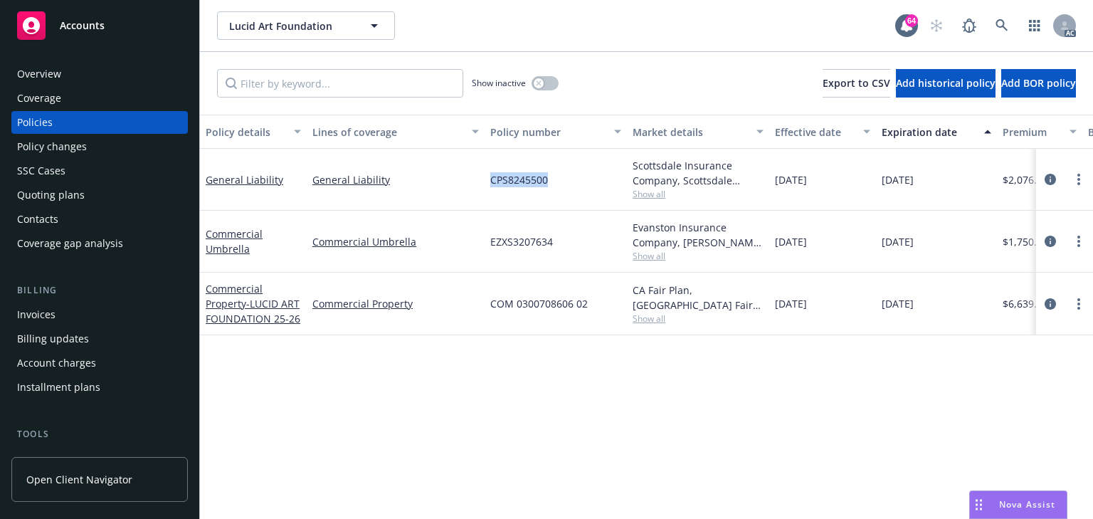
drag, startPoint x: 555, startPoint y: 176, endPoint x: 578, endPoint y: 177, distance: 22.8
click at [578, 177] on div "General Liability General Liability CPS8245500 Scottsdale Insurance Company, Sc…" at bounding box center [887, 180] width 1374 height 62
click at [1050, 179] on icon "circleInformation" at bounding box center [1050, 179] width 11 height 11
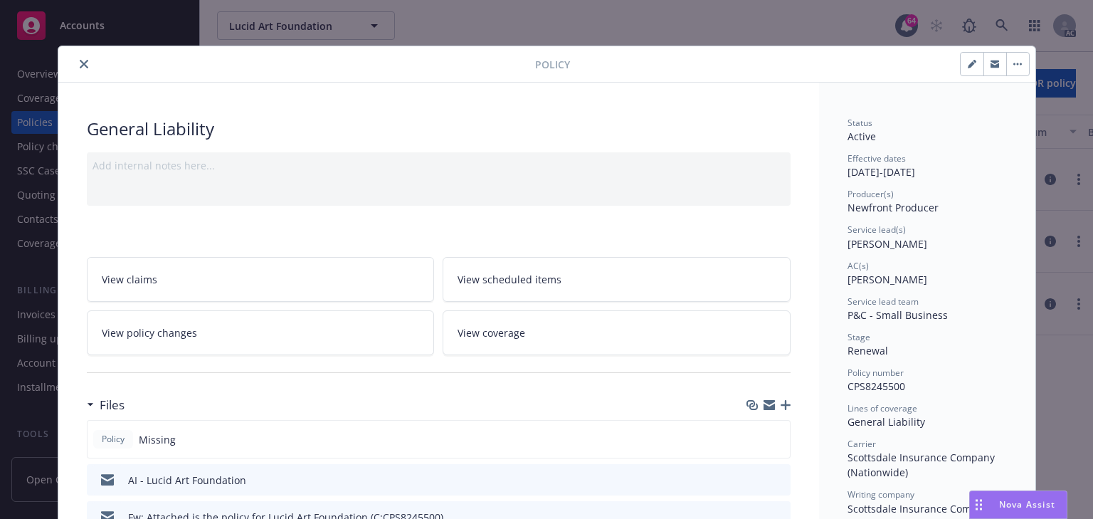
scroll to position [43, 0]
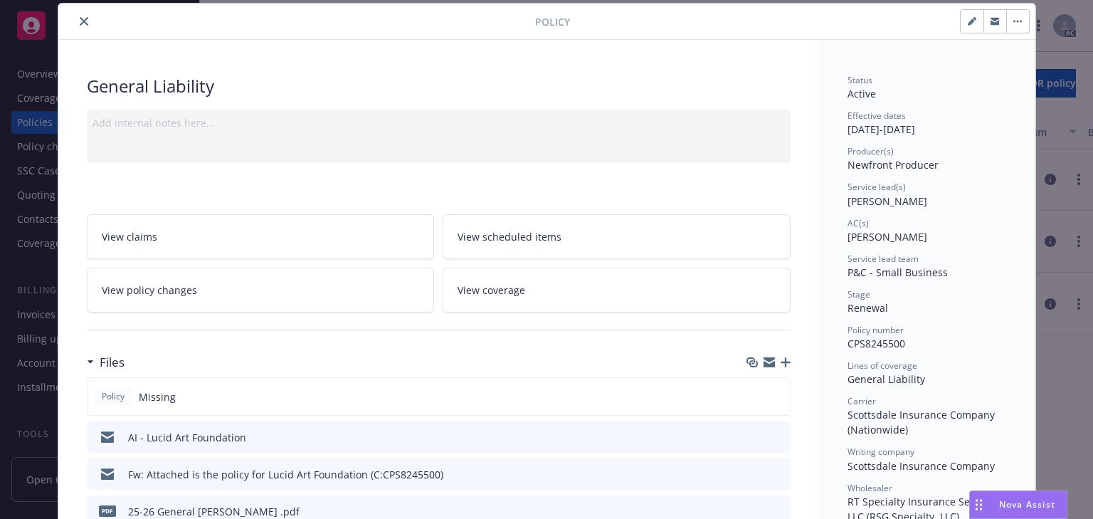
drag, startPoint x: 837, startPoint y: 194, endPoint x: 925, endPoint y: 199, distance: 87.7
click at [215, 303] on link "View policy changes" at bounding box center [261, 290] width 348 height 45
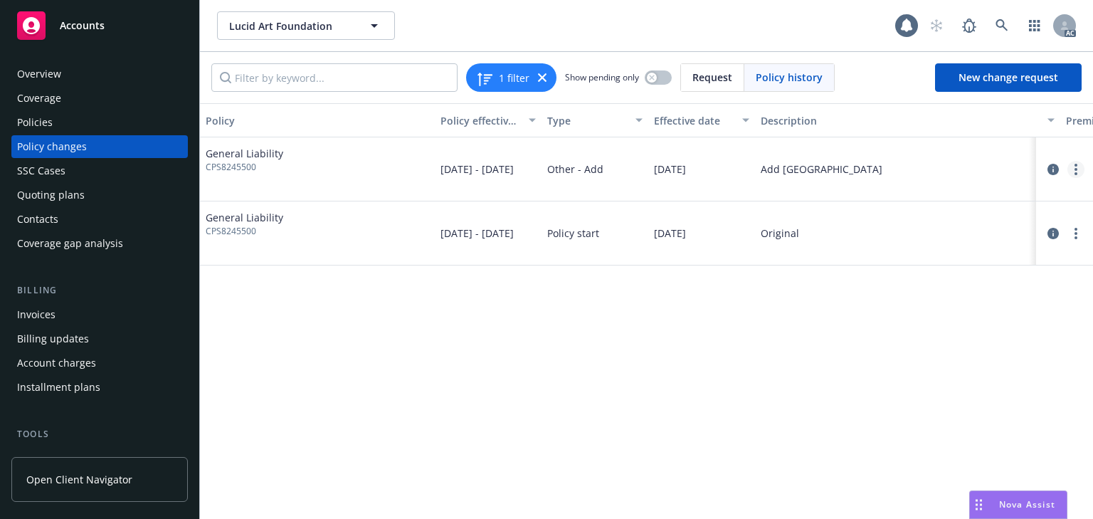
click at [1078, 165] on link "more" at bounding box center [1076, 169] width 17 height 17
click at [952, 192] on link "Copy logging email" at bounding box center [962, 198] width 244 height 28
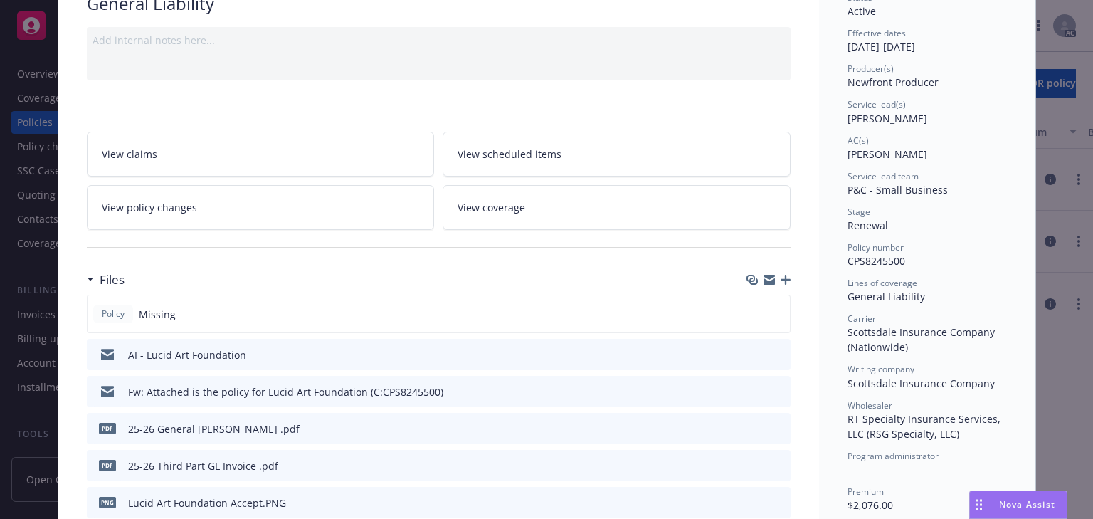
scroll to position [214, 0]
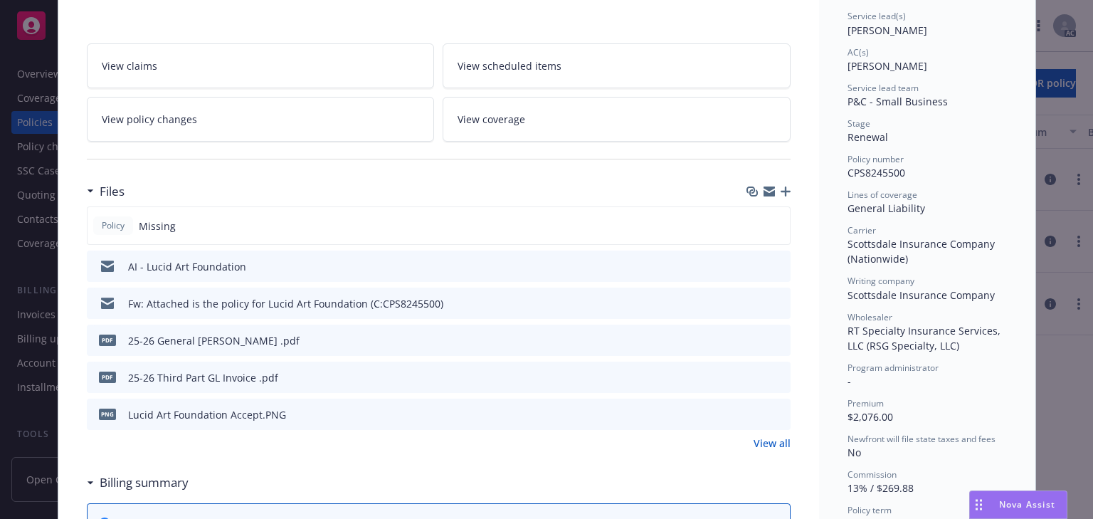
click at [773, 267] on icon "preview file" at bounding box center [777, 265] width 13 height 10
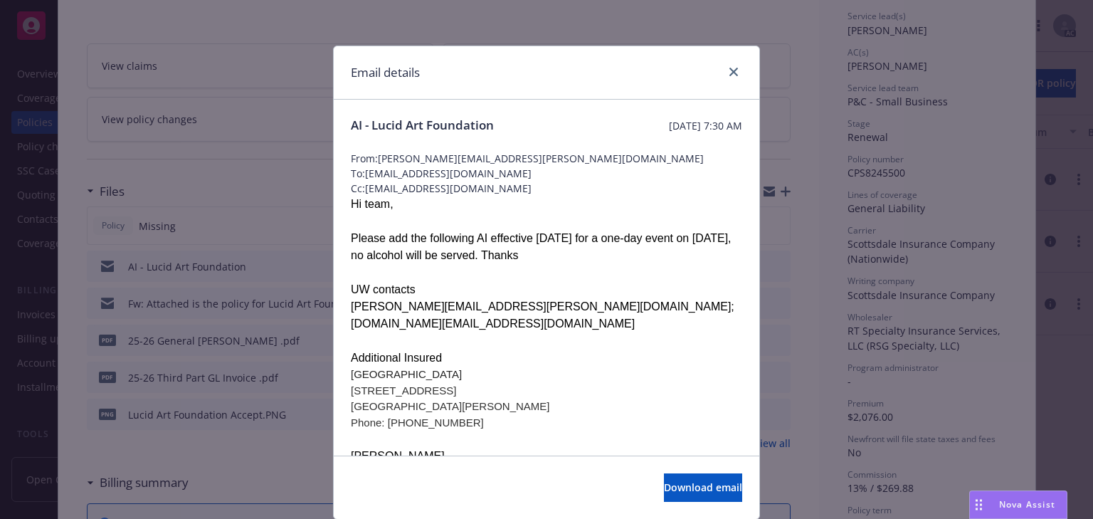
drag, startPoint x: 351, startPoint y: 357, endPoint x: 586, endPoint y: 355, distance: 235.6
click at [586, 367] on div "[GEOGRAPHIC_DATA] [STREET_ADDRESS][PERSON_NAME]" at bounding box center [546, 391] width 391 height 48
